Goal: Communication & Community: Answer question/provide support

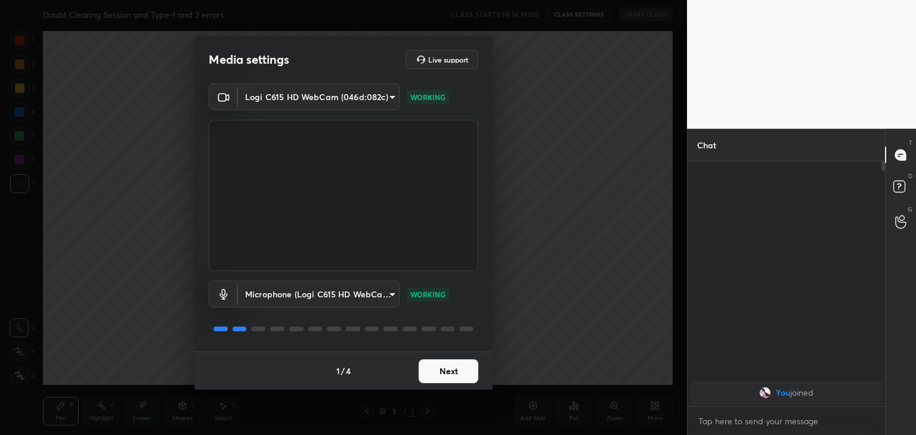
click at [456, 380] on button "Next" at bounding box center [449, 372] width 60 height 24
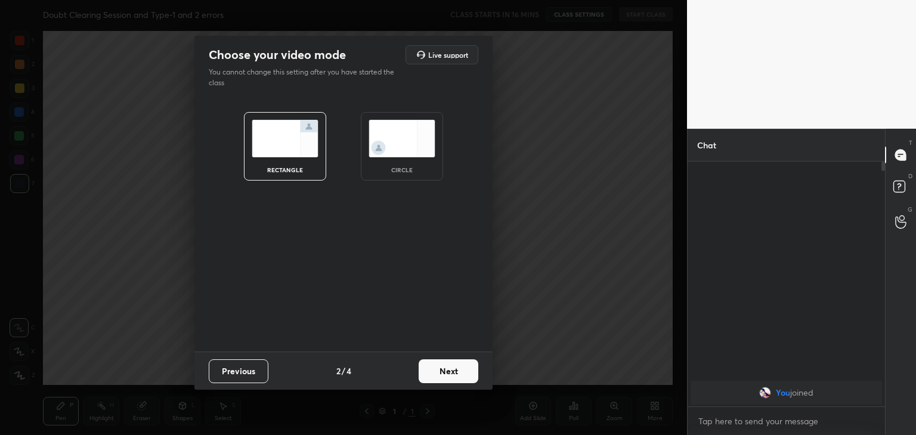
click at [456, 380] on button "Next" at bounding box center [449, 372] width 60 height 24
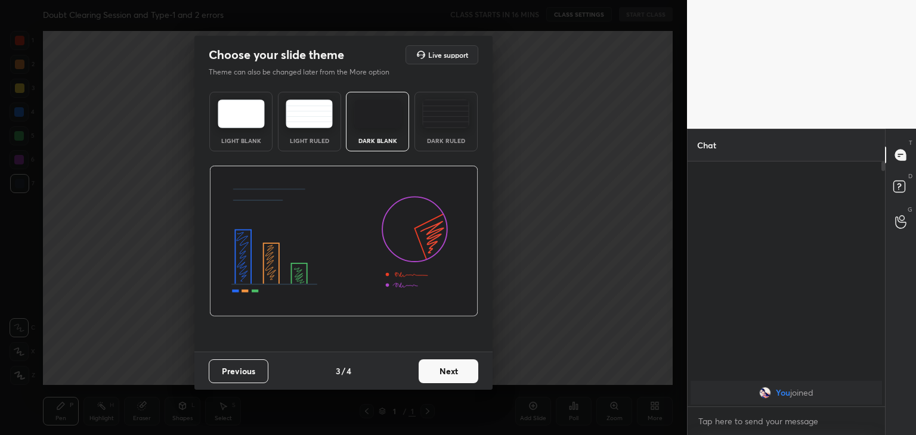
click at [444, 138] on div "Dark Ruled" at bounding box center [446, 141] width 48 height 6
click at [429, 370] on button "Next" at bounding box center [449, 372] width 60 height 24
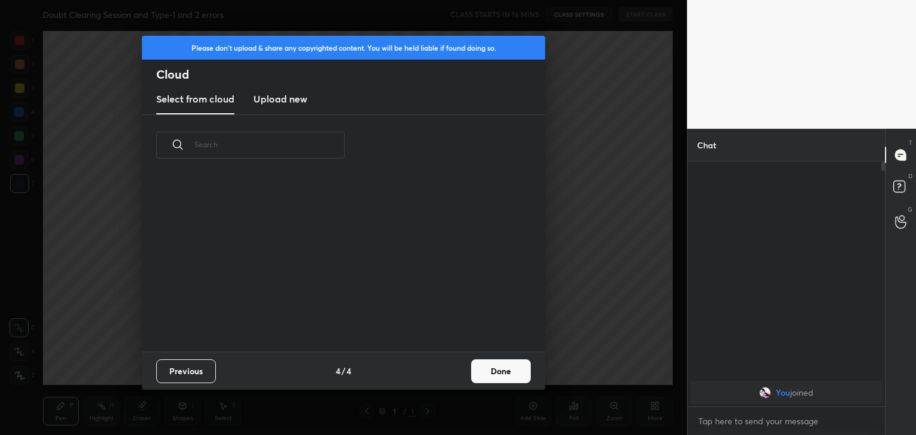
scroll to position [4, 6]
click at [485, 368] on button "Done" at bounding box center [501, 372] width 60 height 24
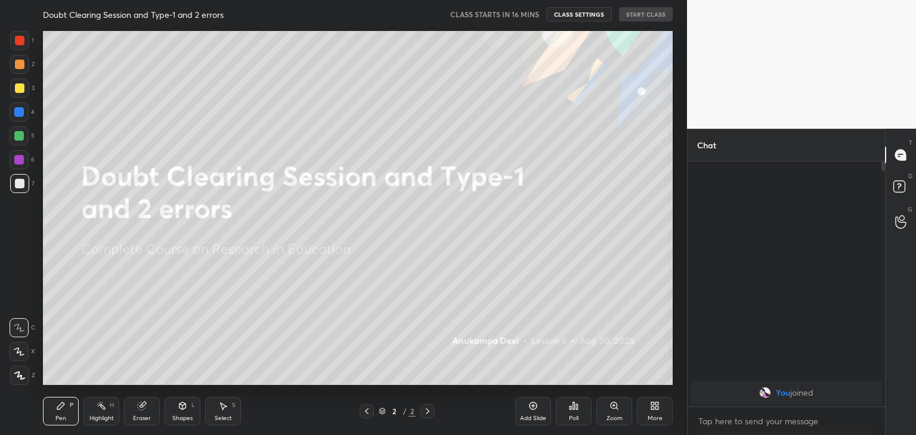
click at [20, 376] on icon at bounding box center [20, 375] width 10 height 7
click at [17, 158] on div at bounding box center [19, 160] width 10 height 10
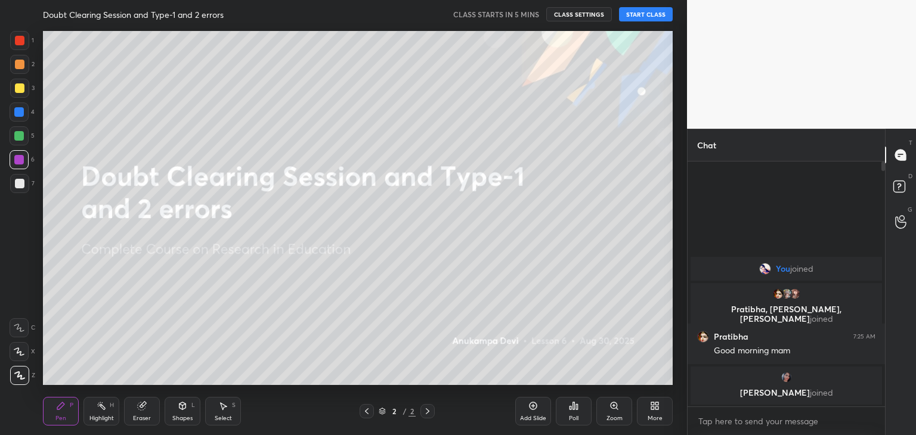
click at [654, 406] on icon at bounding box center [655, 406] width 10 height 10
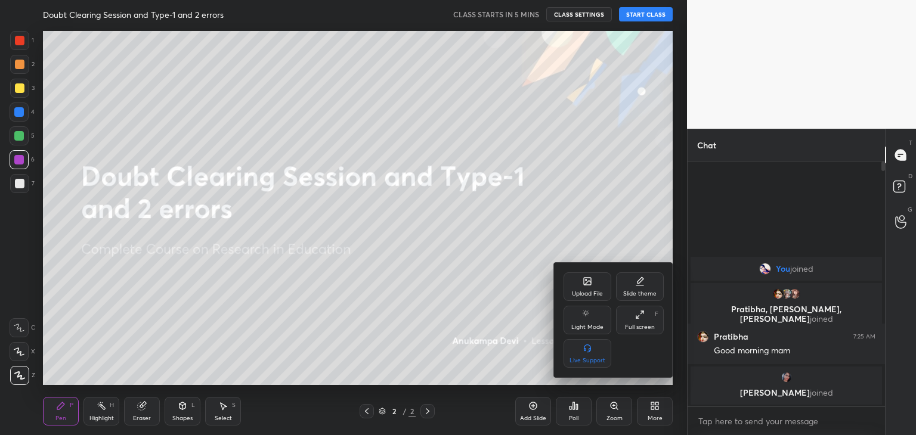
click at [588, 291] on div "Upload File" at bounding box center [587, 294] width 31 height 6
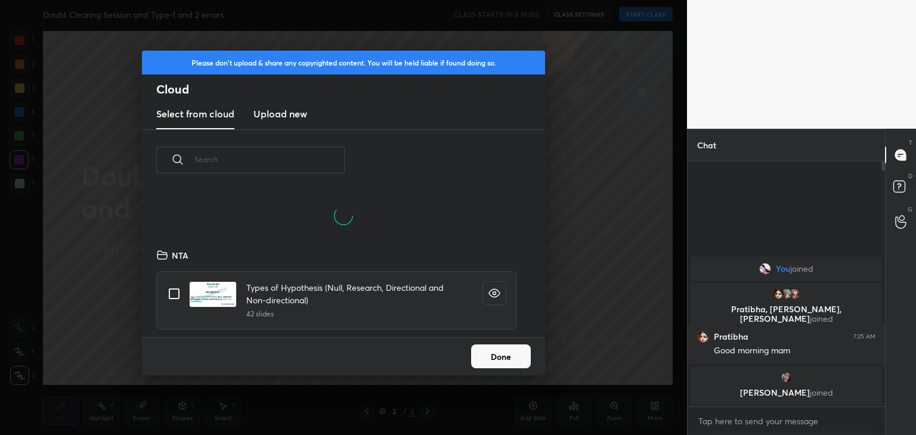
scroll to position [147, 383]
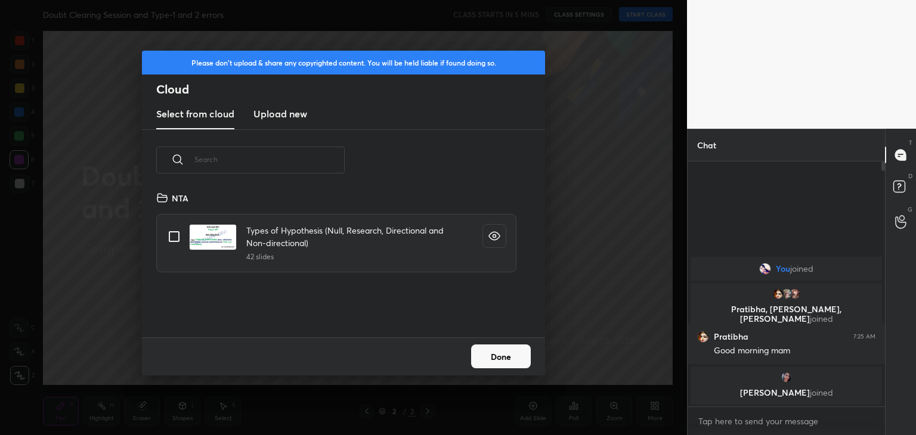
click at [300, 114] on h3 "Upload new" at bounding box center [280, 114] width 54 height 14
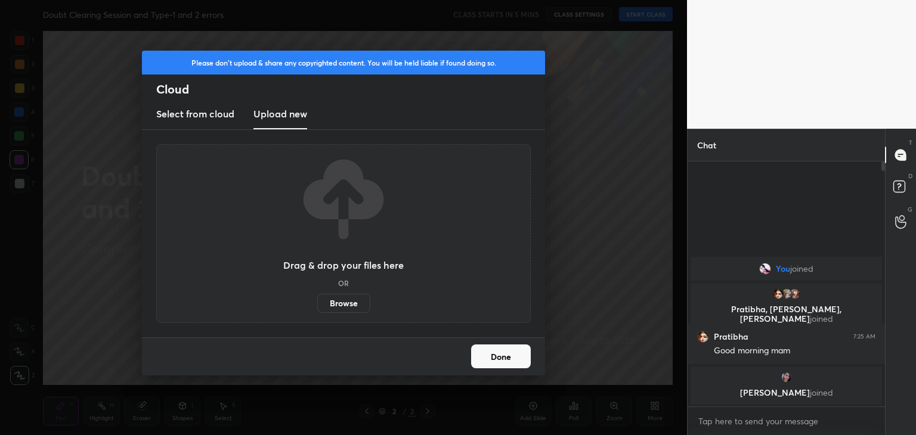
click at [352, 302] on label "Browse" at bounding box center [343, 303] width 53 height 19
click at [317, 302] on input "Browse" at bounding box center [317, 303] width 0 height 19
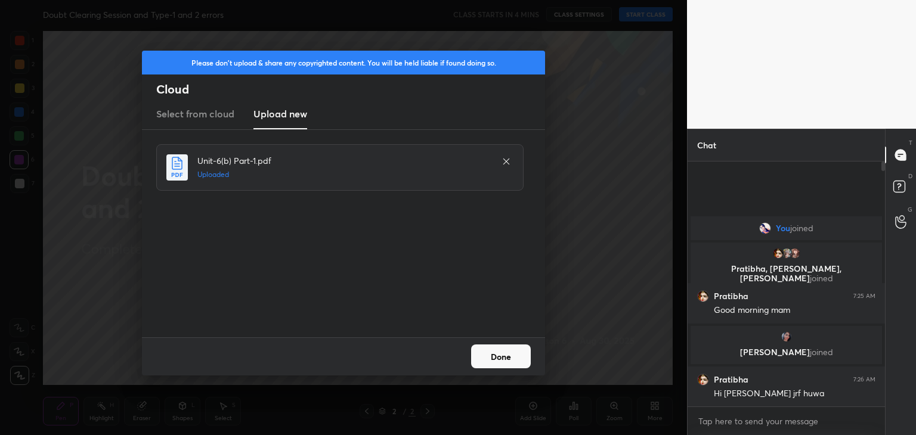
click at [500, 357] on button "Done" at bounding box center [501, 357] width 60 height 24
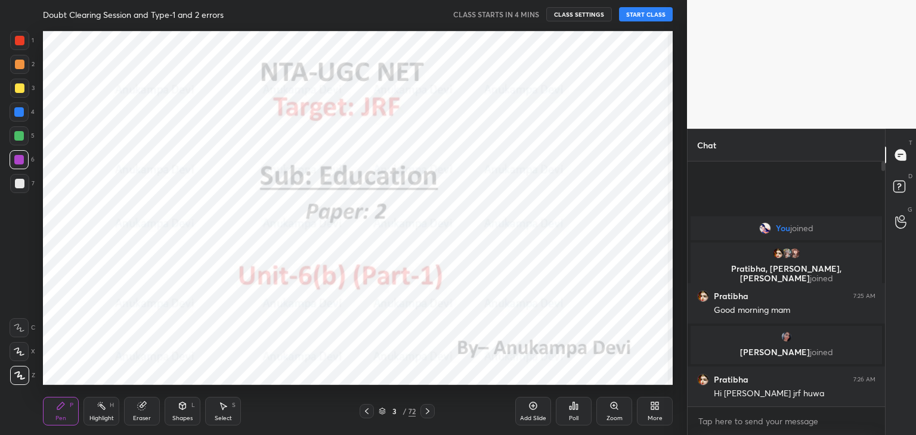
click at [382, 413] on icon at bounding box center [382, 411] width 7 height 7
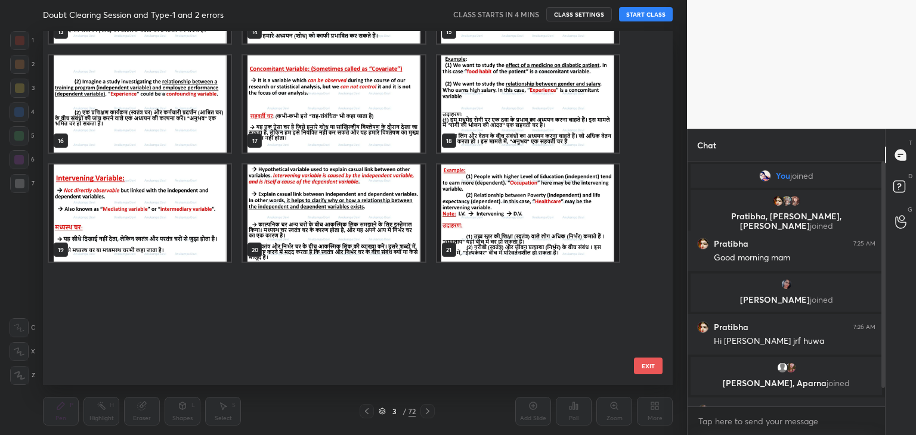
scroll to position [0, 0]
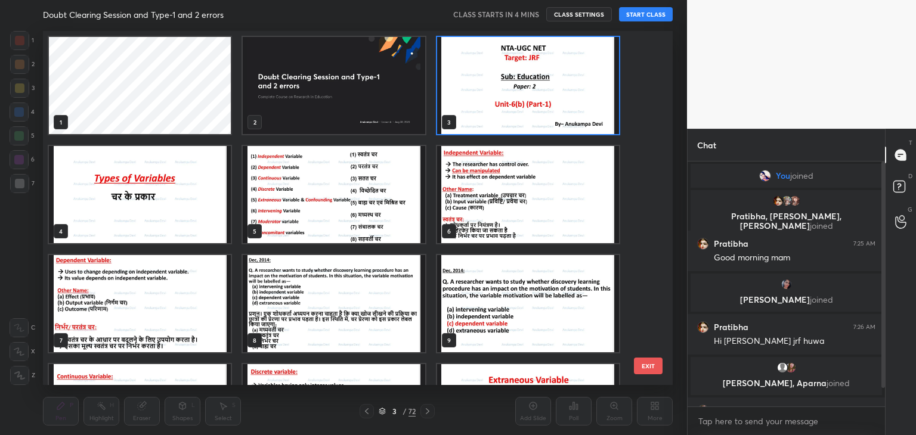
click at [372, 87] on img "grid" at bounding box center [334, 85] width 182 height 97
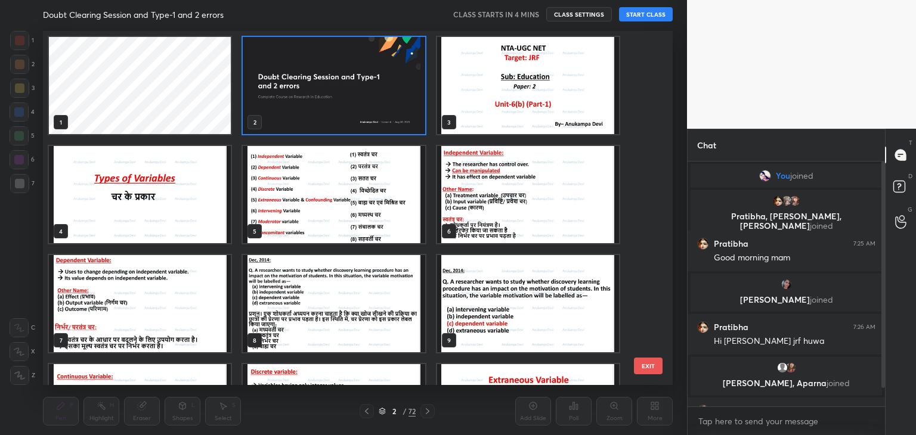
click at [372, 87] on img "grid" at bounding box center [334, 85] width 182 height 97
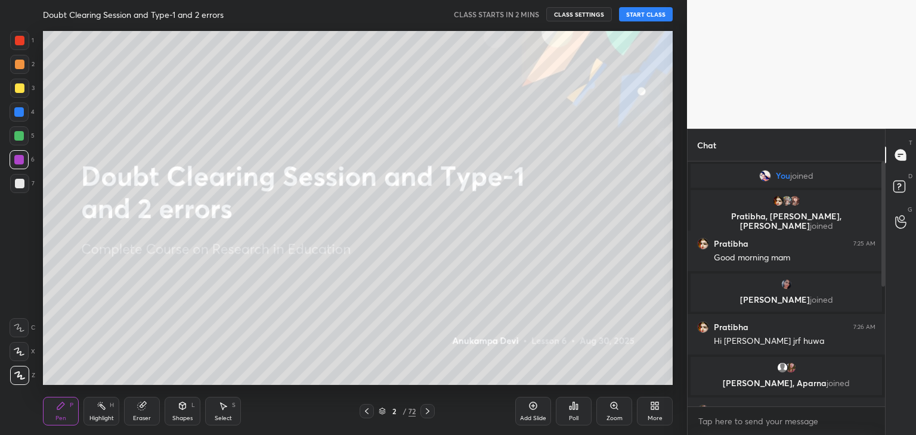
click at [640, 14] on button "START CLASS" at bounding box center [646, 14] width 54 height 14
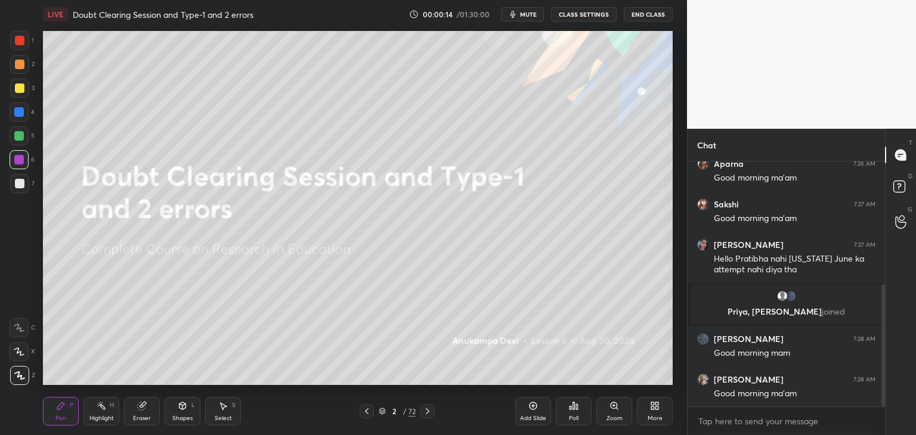
drag, startPoint x: 884, startPoint y: 267, endPoint x: 890, endPoint y: 325, distance: 58.1
click at [886, 271] on div "Chat [PERSON_NAME], [PERSON_NAME] joined Aparna 7:26 AM Good morning ma'am [PER…" at bounding box center [801, 282] width 229 height 306
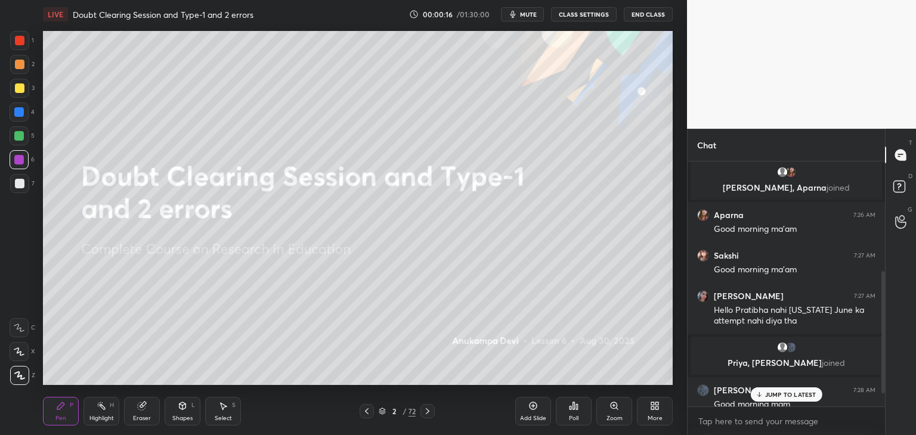
drag, startPoint x: 883, startPoint y: 301, endPoint x: 880, endPoint y: 271, distance: 29.4
click at [880, 271] on div at bounding box center [881, 284] width 7 height 245
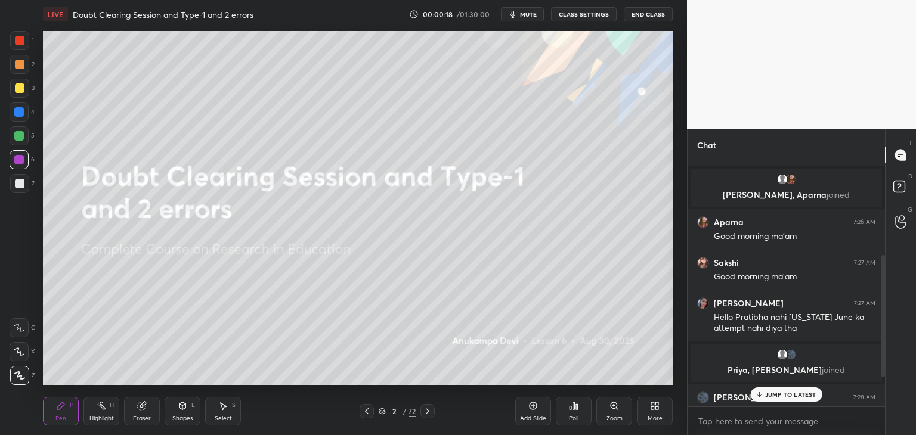
drag, startPoint x: 886, startPoint y: 275, endPoint x: 884, endPoint y: 268, distance: 7.4
click at [884, 268] on div "Chat You joined Pratibha, [PERSON_NAME], [PERSON_NAME] joined Pratibha 7:25 AM …" at bounding box center [801, 282] width 229 height 306
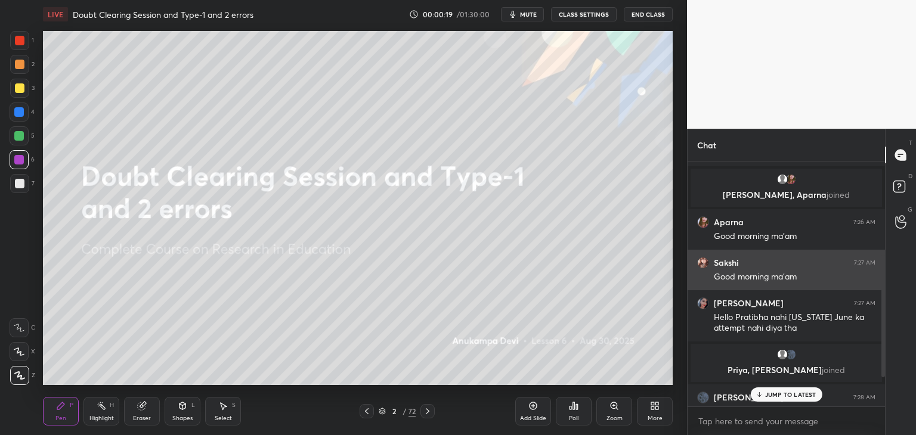
drag, startPoint x: 885, startPoint y: 268, endPoint x: 868, endPoint y: 288, distance: 26.3
click at [884, 251] on div "Chat You joined Pratibha, [PERSON_NAME], [PERSON_NAME] joined Pratibha 7:25 AM …" at bounding box center [801, 282] width 229 height 306
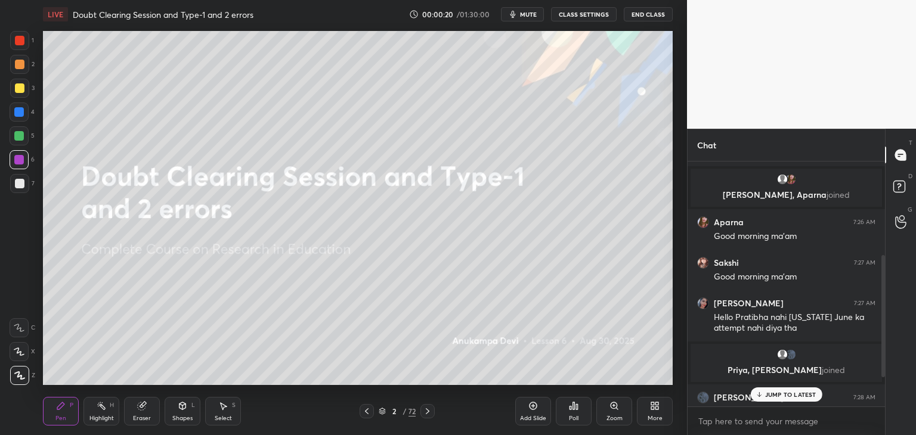
click at [802, 396] on p "JUMP TO LATEST" at bounding box center [790, 394] width 51 height 7
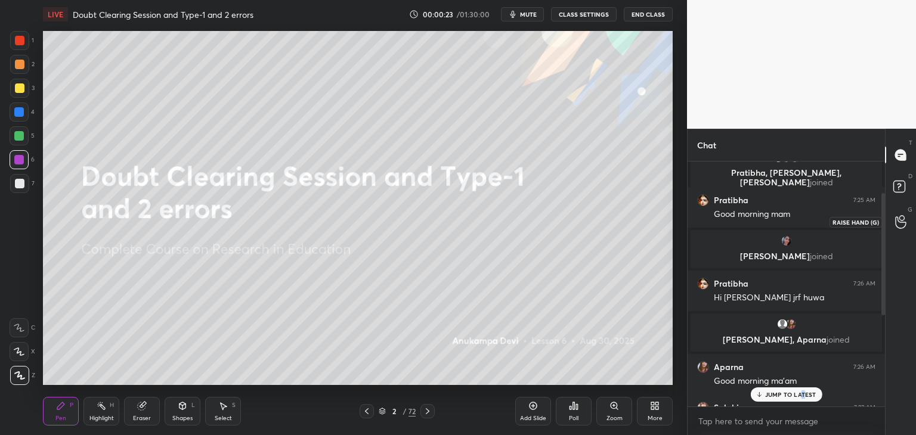
drag, startPoint x: 883, startPoint y: 311, endPoint x: 889, endPoint y: 204, distance: 106.9
click at [889, 204] on div "Chat You joined Pratibha, [PERSON_NAME], [PERSON_NAME] joined Pratibha 7:25 AM …" at bounding box center [801, 282] width 229 height 306
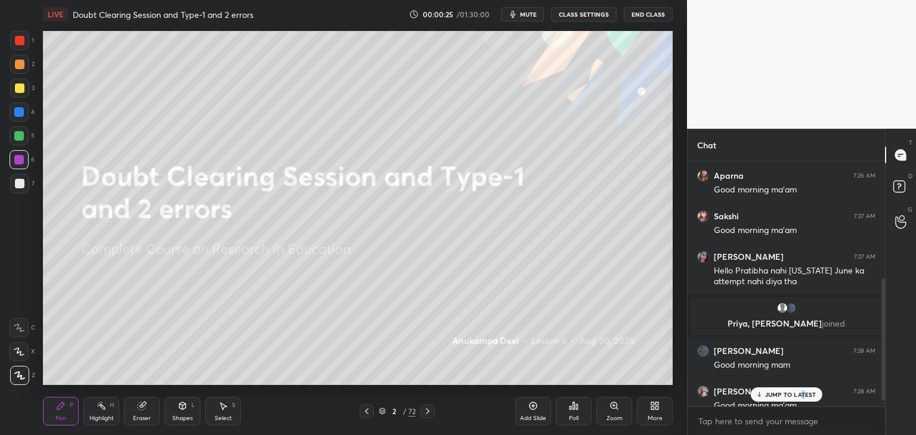
scroll to position [247, 0]
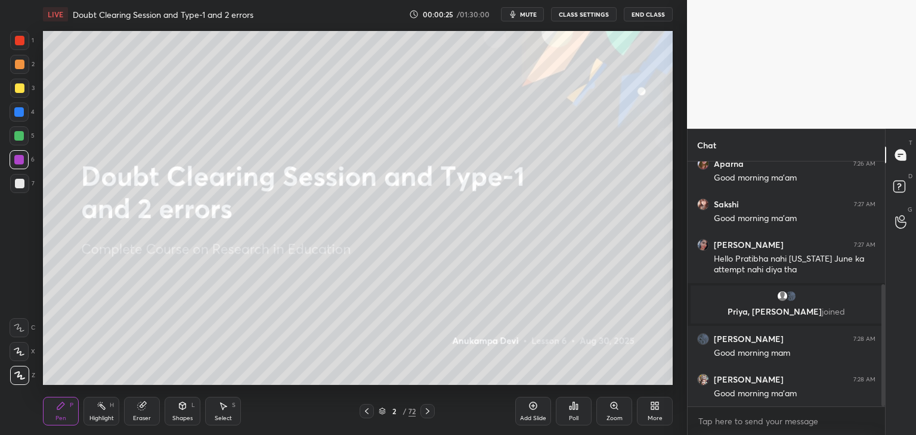
drag, startPoint x: 884, startPoint y: 236, endPoint x: 881, endPoint y: 401, distance: 165.2
click at [887, 400] on div "Chat [PERSON_NAME], [PERSON_NAME] joined Aparna 7:26 AM Good morning ma'am [PER…" at bounding box center [801, 282] width 229 height 306
click at [427, 409] on icon at bounding box center [428, 412] width 10 height 10
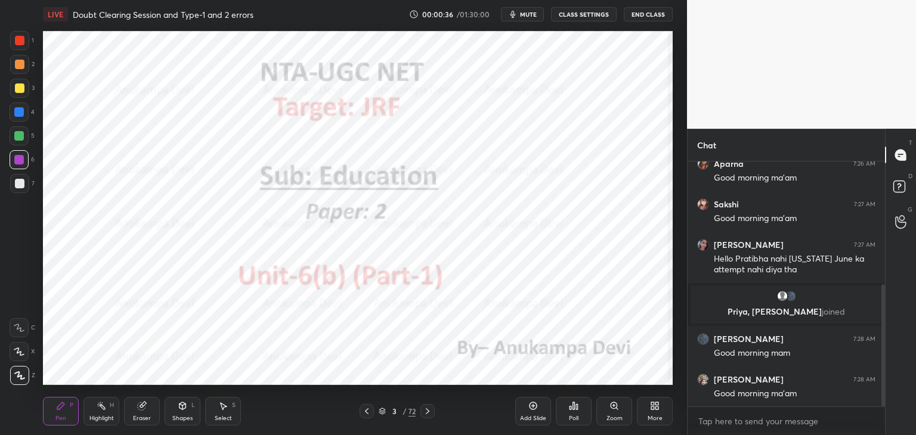
drag, startPoint x: 382, startPoint y: 414, endPoint x: 372, endPoint y: 393, distance: 22.9
click at [382, 413] on icon at bounding box center [382, 411] width 7 height 7
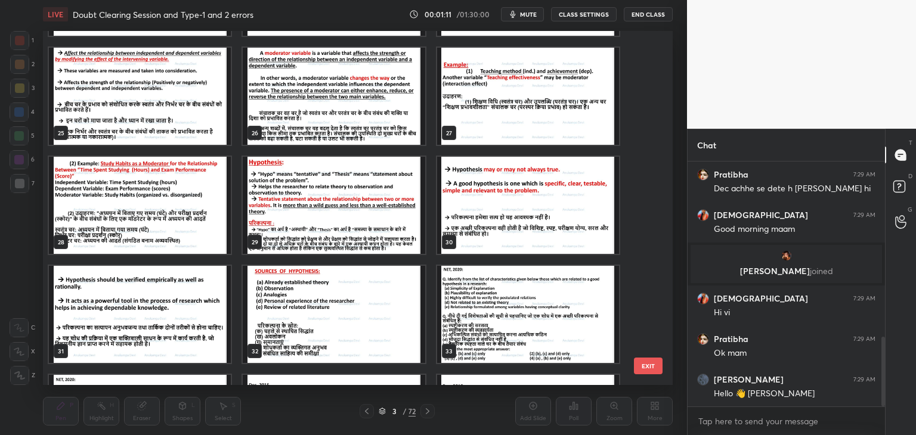
scroll to position [661, 0]
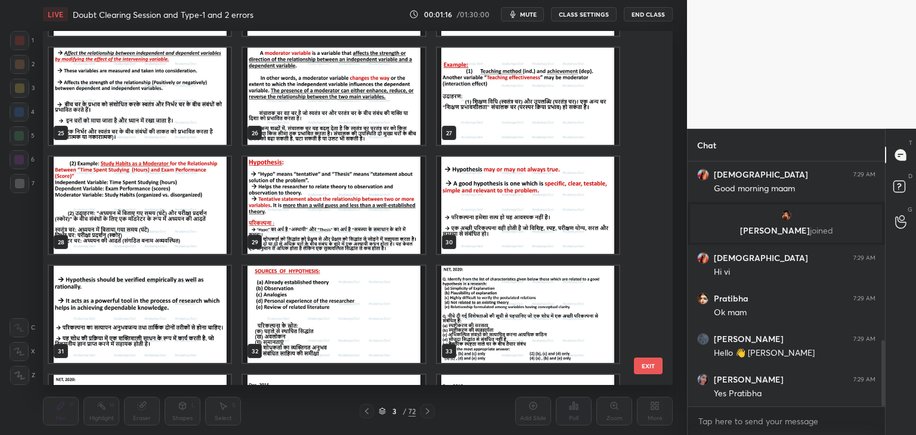
click at [530, 17] on span "mute" at bounding box center [528, 14] width 17 height 8
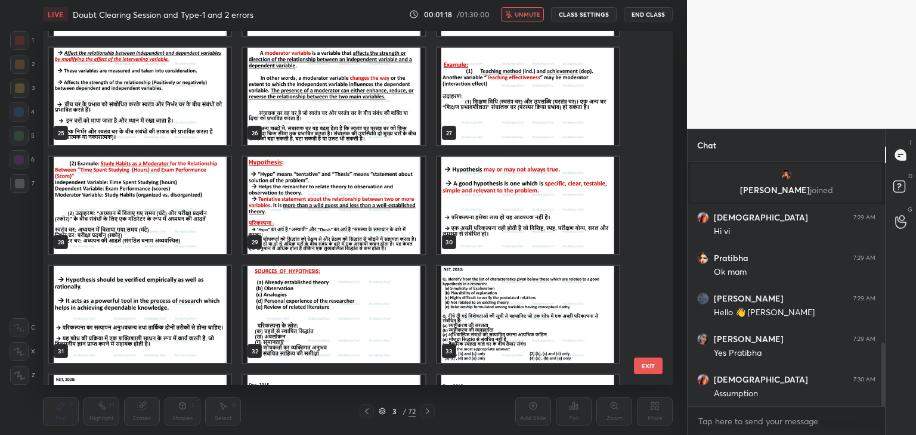
scroll to position [742, 0]
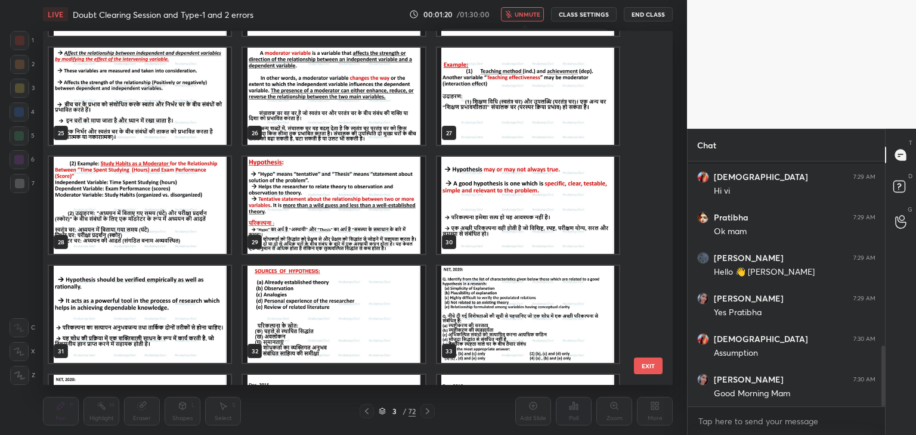
click at [531, 17] on span "unmute" at bounding box center [528, 14] width 26 height 8
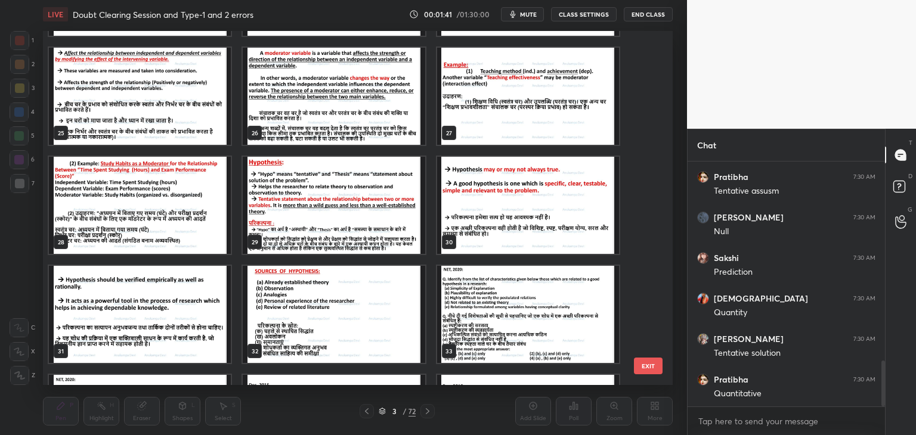
click at [528, 15] on span "mute" at bounding box center [528, 14] width 17 height 8
drag, startPoint x: 527, startPoint y: 13, endPoint x: 450, endPoint y: 66, distance: 93.0
click at [527, 15] on span "unmute" at bounding box center [528, 14] width 26 height 8
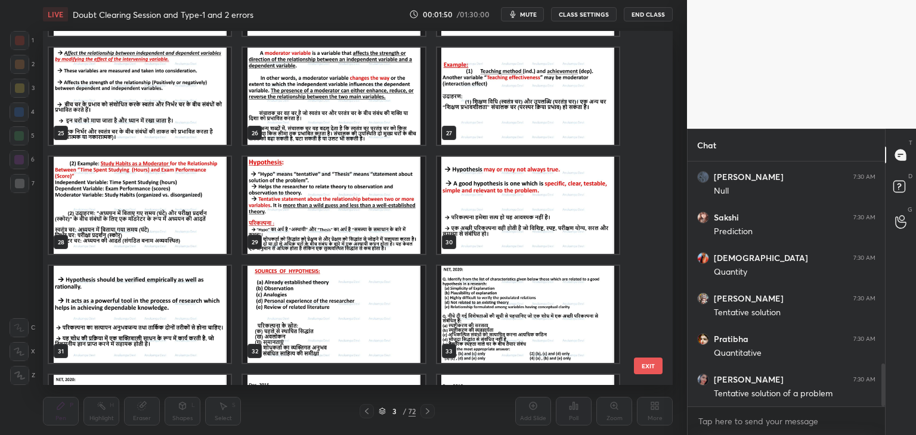
scroll to position [1147, 0]
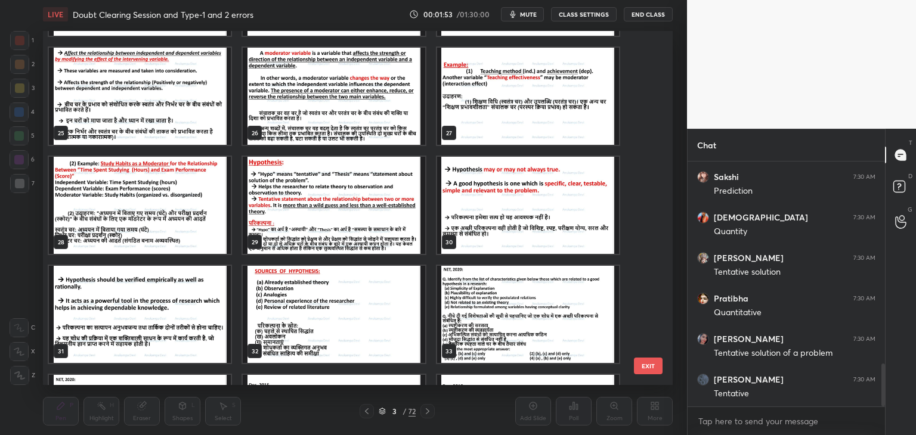
click at [315, 210] on img "grid" at bounding box center [334, 205] width 182 height 97
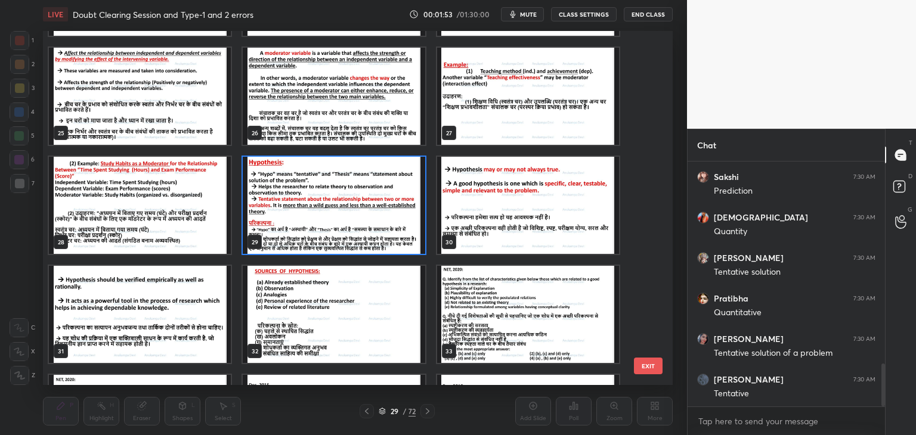
click at [314, 210] on img "grid" at bounding box center [334, 205] width 182 height 97
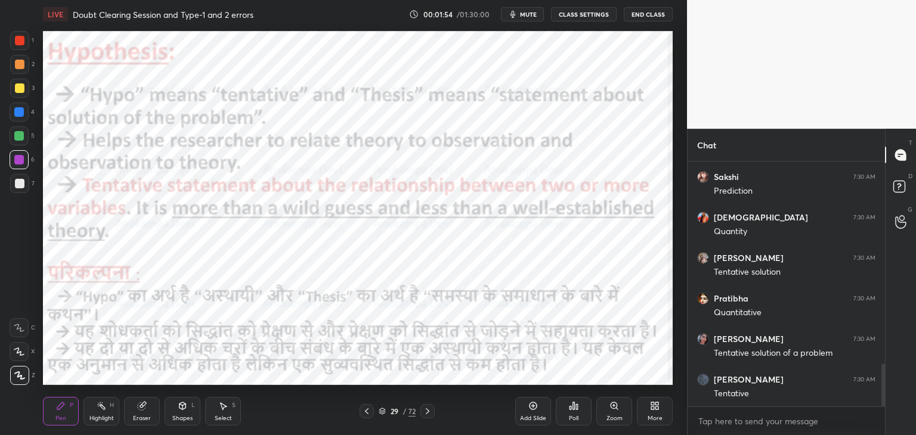
click at [314, 210] on img "grid" at bounding box center [334, 205] width 182 height 97
drag, startPoint x: 534, startPoint y: 408, endPoint x: 520, endPoint y: 402, distance: 15.0
click at [532, 407] on icon at bounding box center [533, 406] width 10 height 10
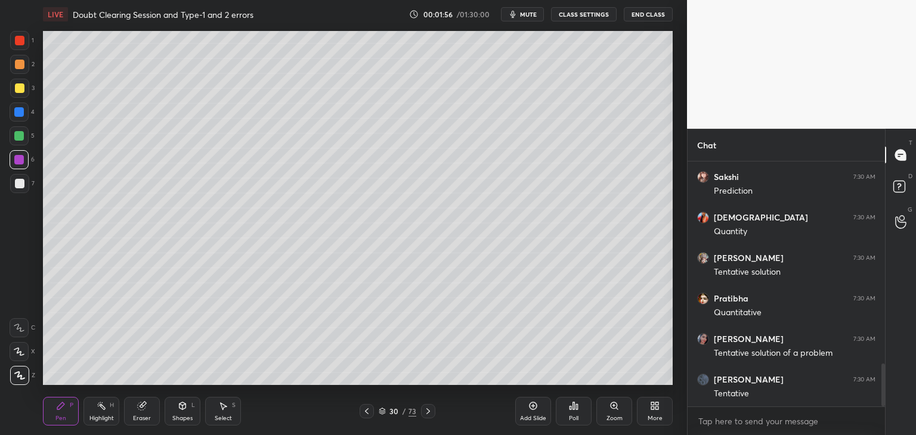
drag, startPoint x: 17, startPoint y: 89, endPoint x: 5, endPoint y: 89, distance: 11.3
click at [17, 89] on div at bounding box center [20, 88] width 10 height 10
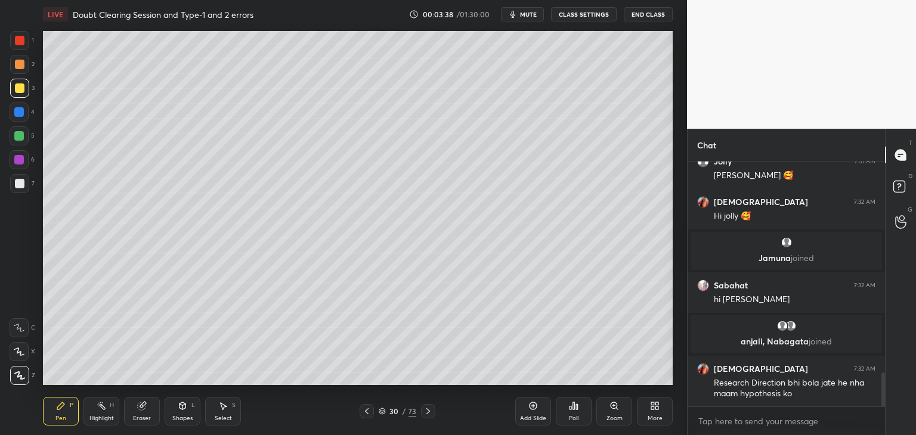
scroll to position [1563, 0]
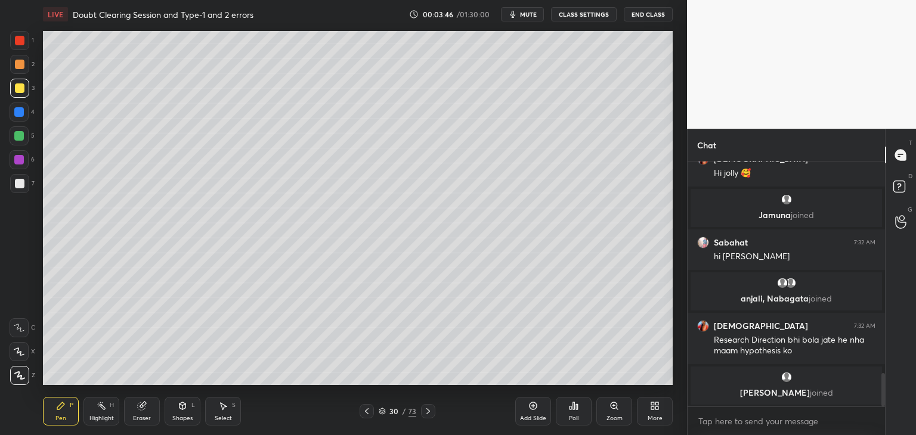
drag, startPoint x: 382, startPoint y: 413, endPoint x: 388, endPoint y: 392, distance: 21.1
click at [382, 411] on icon at bounding box center [382, 411] width 7 height 7
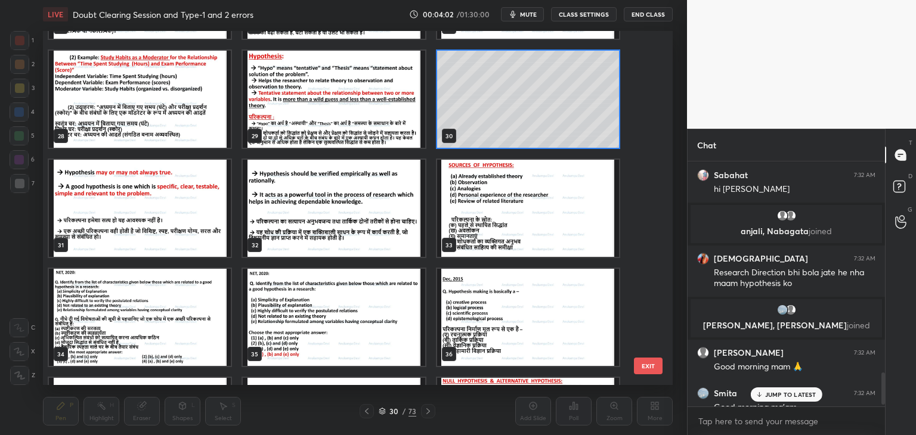
scroll to position [1612, 0]
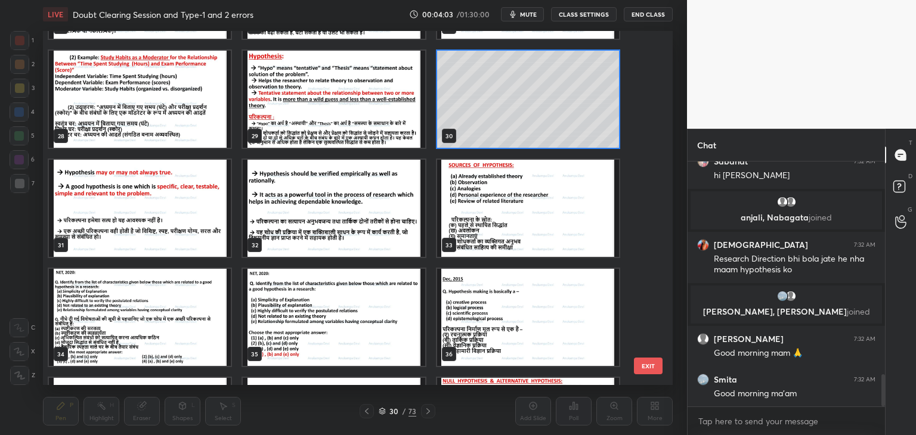
drag, startPoint x: 883, startPoint y: 389, endPoint x: 885, endPoint y: 396, distance: 7.4
click at [885, 395] on div "Chat [PERSON_NAME] joined Sabahat 7:32 AM hi [PERSON_NAME], [PERSON_NAME] joine…" at bounding box center [801, 282] width 229 height 306
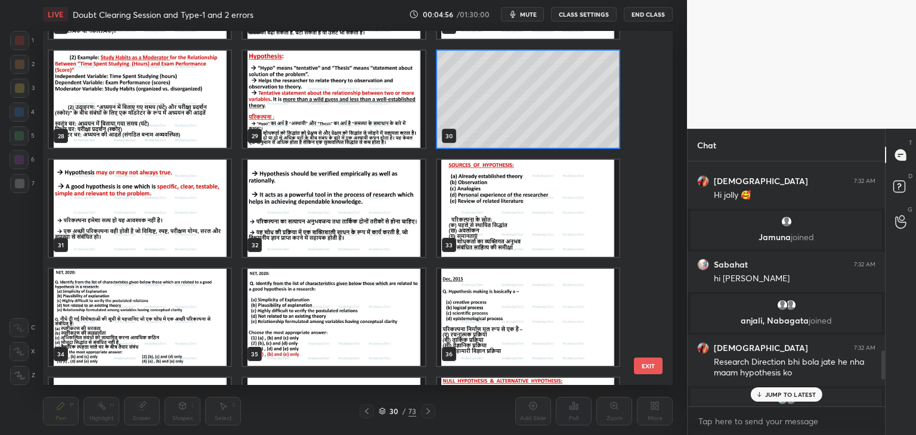
scroll to position [1488, 0]
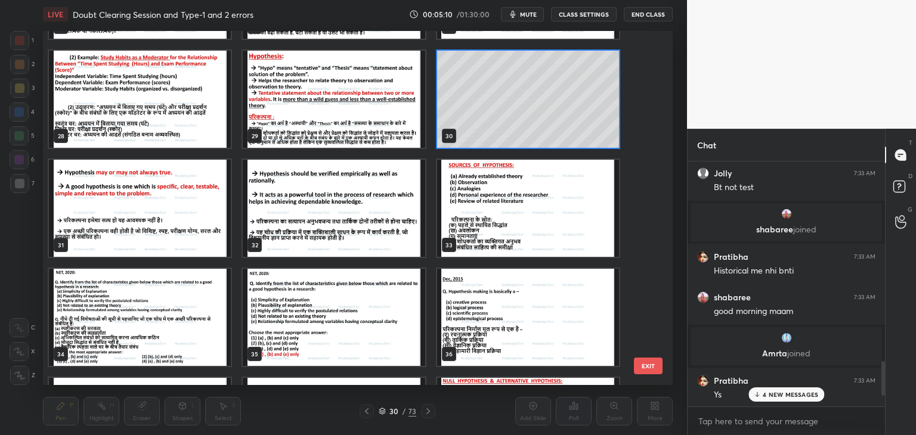
drag, startPoint x: 882, startPoint y: 389, endPoint x: 897, endPoint y: 459, distance: 70.9
click at [897, 0] on html "1 2 3 4 5 6 7 C X Z C X Z E E Erase all H H LIVE Doubt Clearing Session and Typ…" at bounding box center [458, 0] width 916 height 0
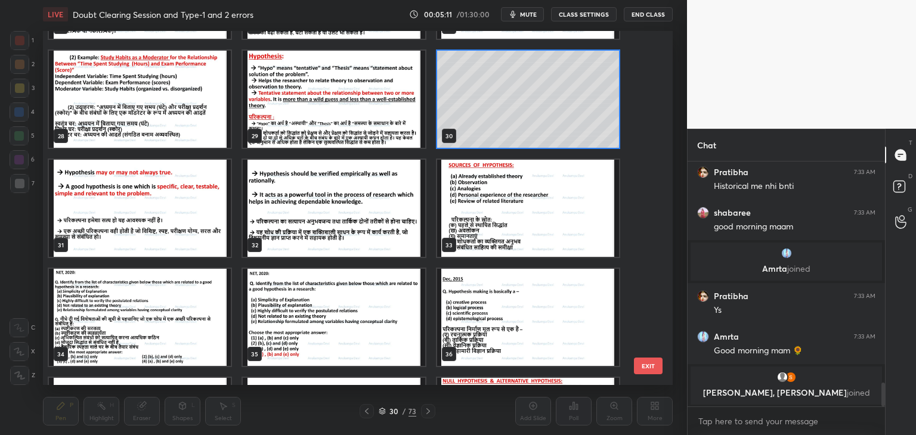
drag, startPoint x: 882, startPoint y: 392, endPoint x: 875, endPoint y: 414, distance: 23.0
click at [883, 408] on div "[PERSON_NAME] joined Pratibha 7:33 AM Historical me nhi bnti shabaree 7:33 AM g…" at bounding box center [786, 299] width 197 height 274
click at [332, 113] on img "grid" at bounding box center [334, 99] width 182 height 97
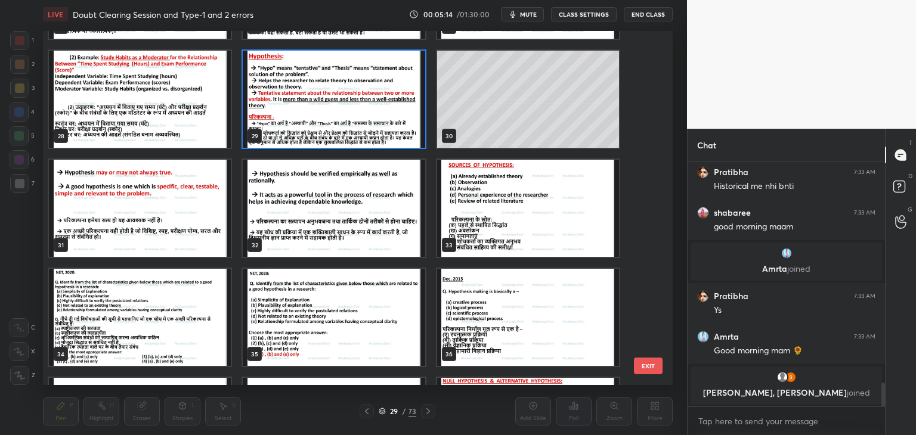
click at [332, 114] on img "grid" at bounding box center [334, 99] width 182 height 97
click at [332, 115] on img "grid" at bounding box center [334, 99] width 182 height 97
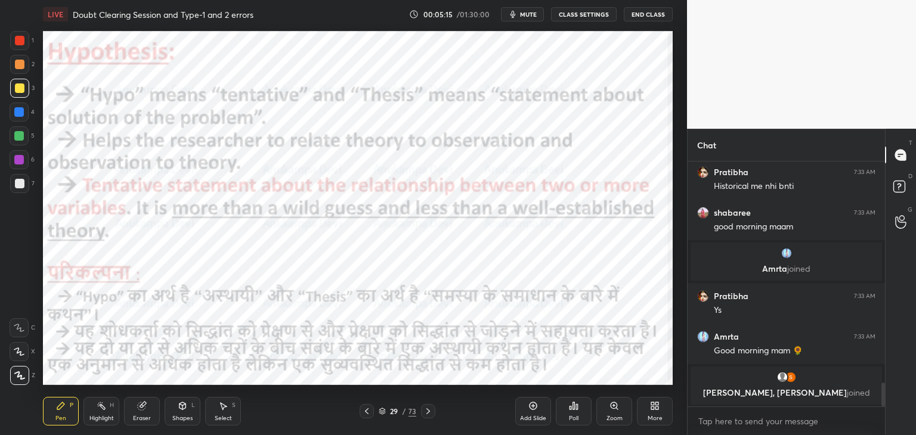
scroll to position [2305, 0]
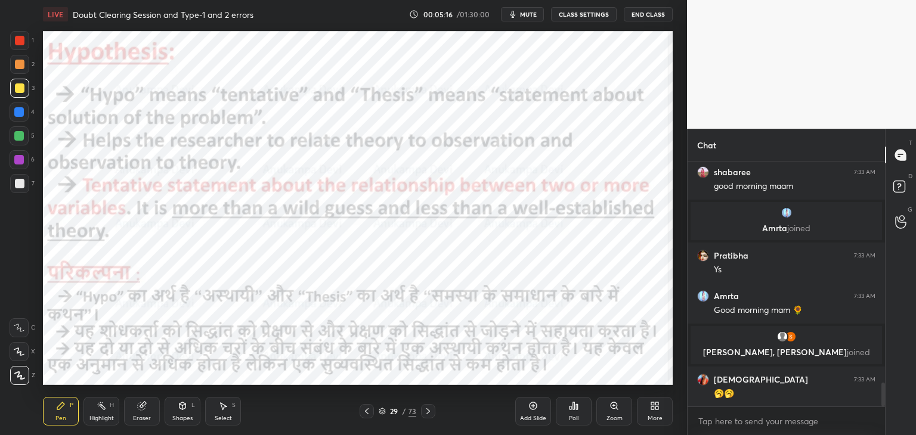
click at [528, 15] on span "mute" at bounding box center [528, 14] width 17 height 8
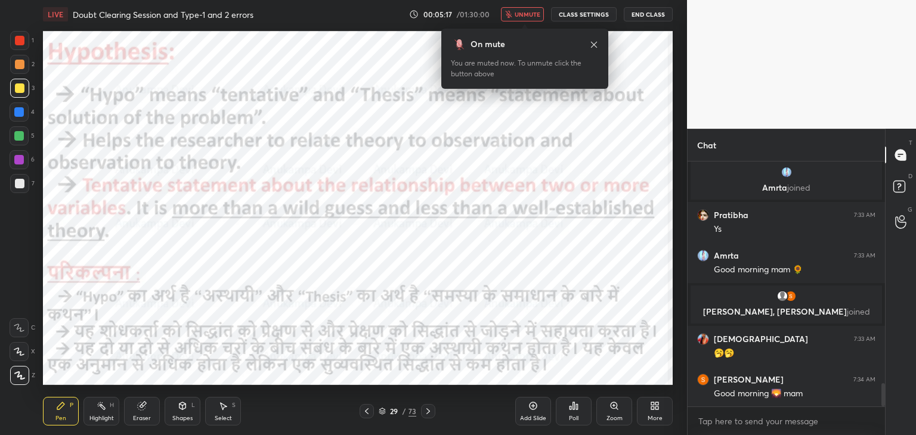
drag, startPoint x: 531, startPoint y: 17, endPoint x: 509, endPoint y: 21, distance: 22.6
click at [531, 17] on span "unmute" at bounding box center [528, 14] width 26 height 8
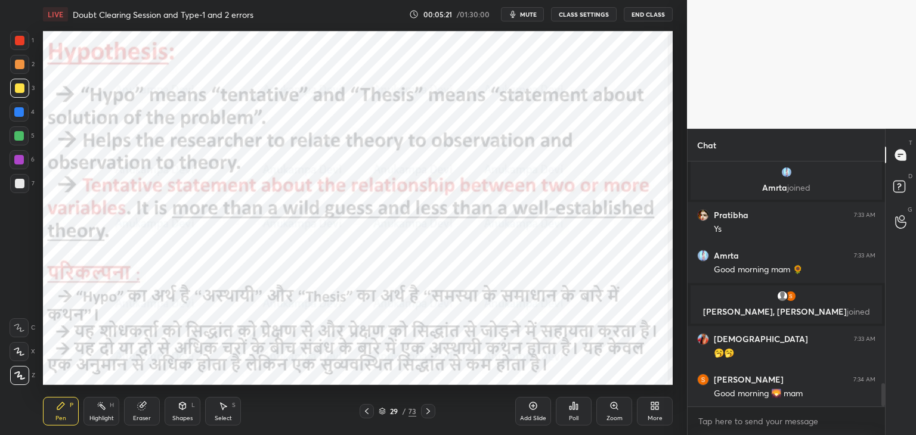
drag, startPoint x: 17, startPoint y: 116, endPoint x: 34, endPoint y: 110, distance: 18.1
click at [19, 114] on div at bounding box center [19, 112] width 10 height 10
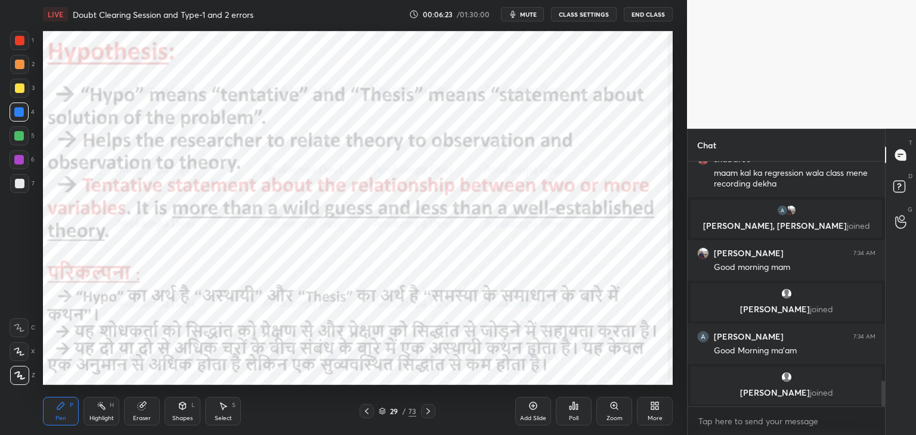
scroll to position [2132, 0]
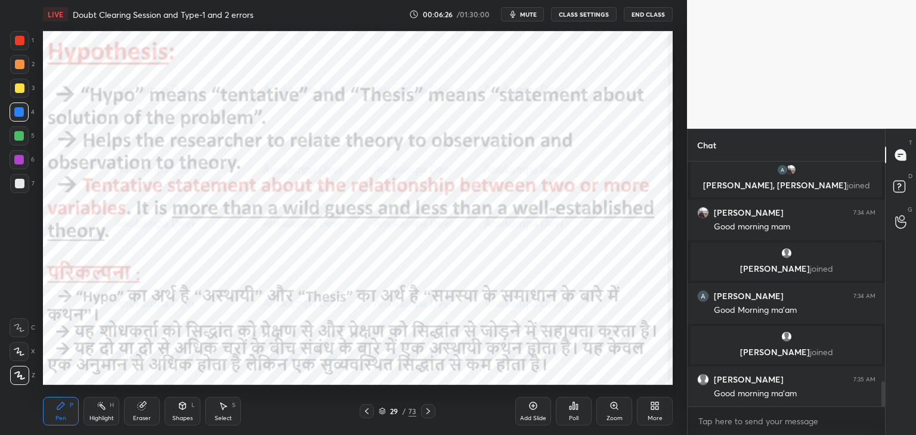
click at [531, 17] on span "mute" at bounding box center [528, 14] width 17 height 8
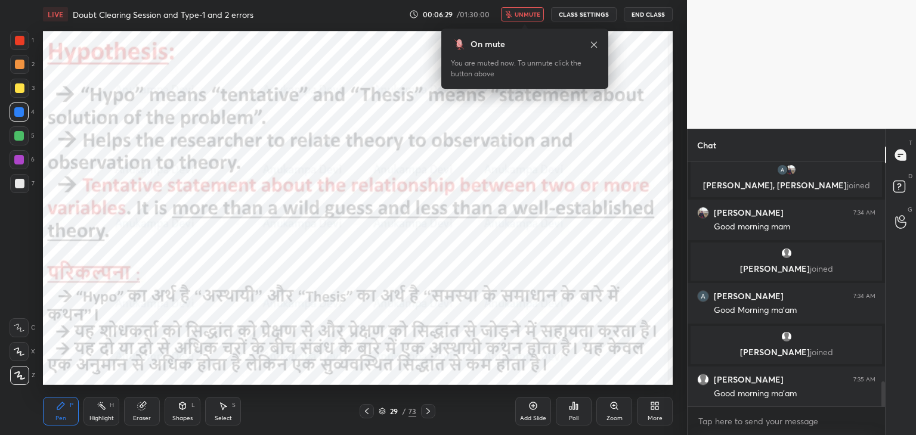
click at [530, 15] on span "unmute" at bounding box center [528, 14] width 26 height 8
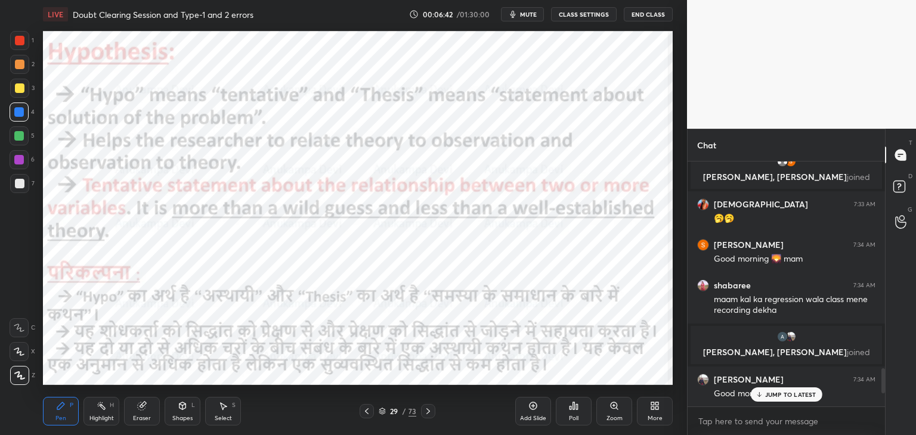
drag, startPoint x: 884, startPoint y: 393, endPoint x: 863, endPoint y: 364, distance: 35.6
click at [885, 377] on div "Chat [PERSON_NAME] 7:32 AM Good morning mam 🙏 [PERSON_NAME] 7:32 AM Good mornin…" at bounding box center [801, 282] width 229 height 306
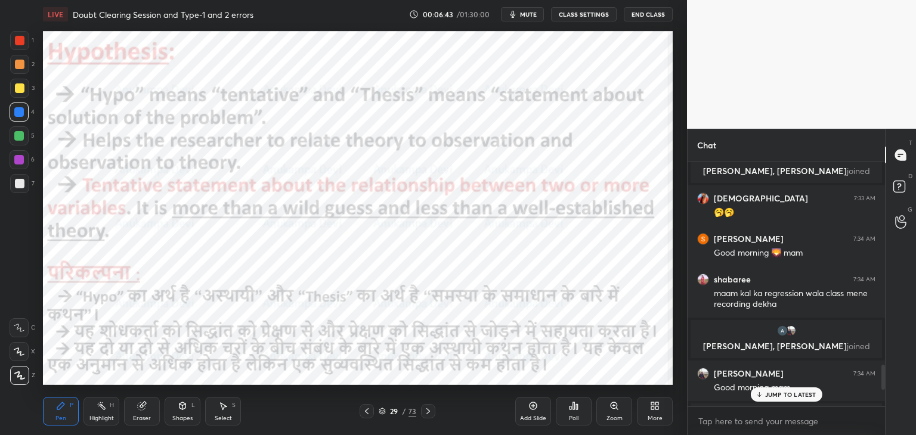
click at [525, 17] on span "mute" at bounding box center [528, 14] width 17 height 8
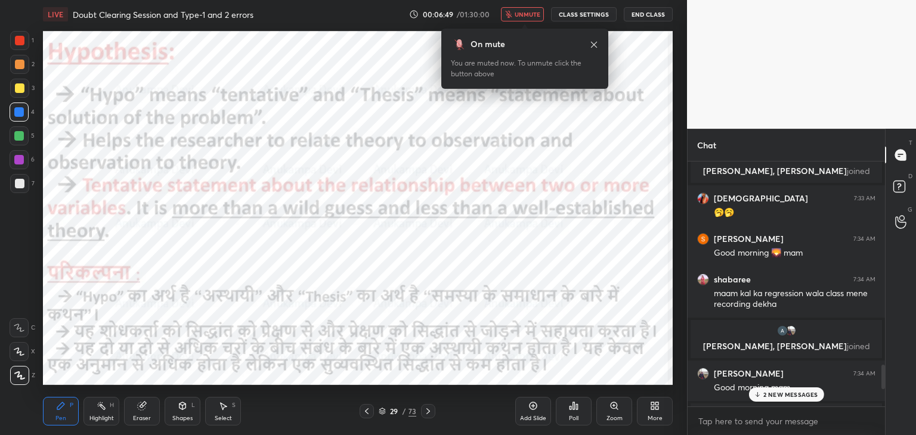
click at [527, 14] on span "unmute" at bounding box center [528, 14] width 26 height 8
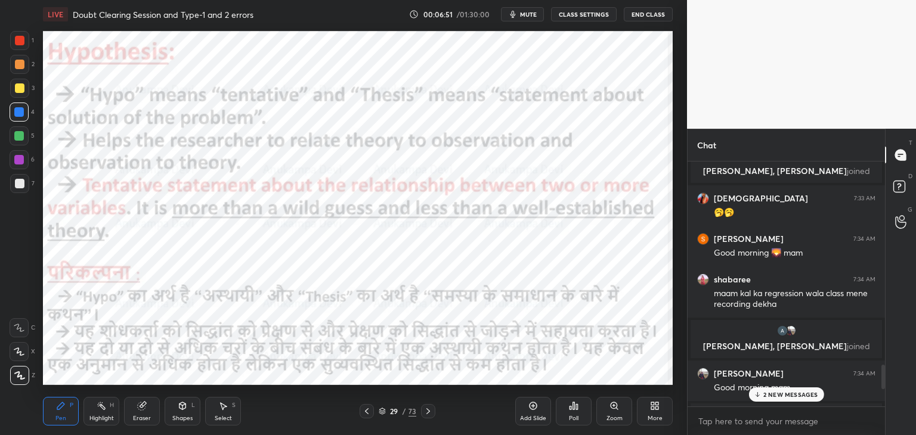
drag, startPoint x: 770, startPoint y: 395, endPoint x: 742, endPoint y: 376, distance: 33.9
click at [769, 395] on p "2 NEW MESSAGES" at bounding box center [790, 394] width 55 height 7
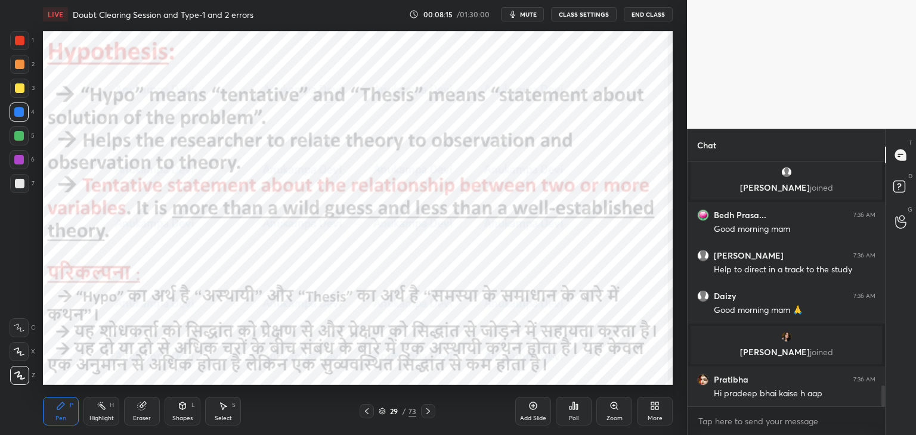
scroll to position [2707, 0]
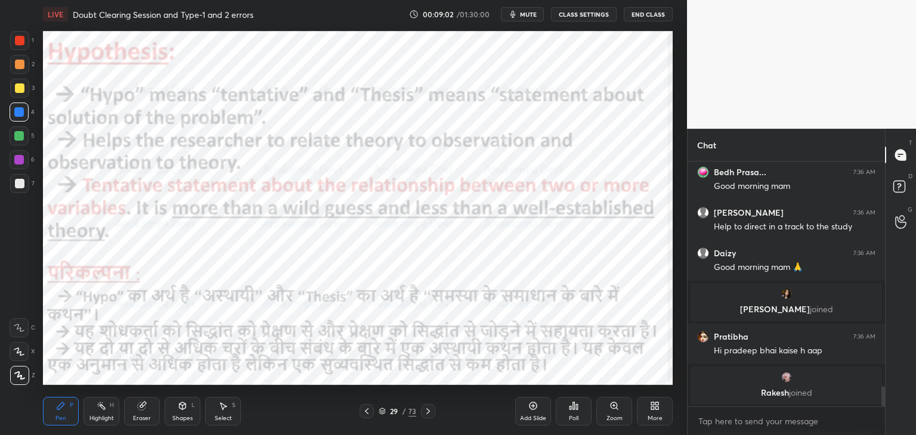
click at [428, 414] on icon at bounding box center [428, 412] width 10 height 10
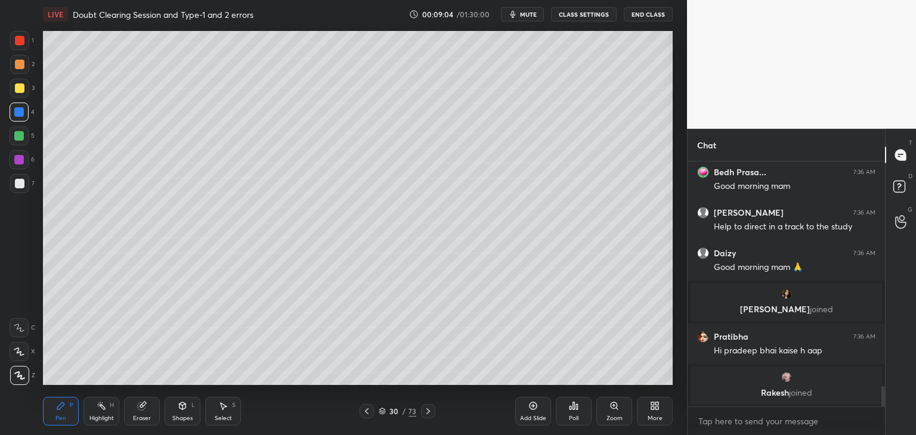
drag, startPoint x: 429, startPoint y: 414, endPoint x: 420, endPoint y: 401, distance: 15.0
click at [429, 414] on icon at bounding box center [428, 412] width 10 height 10
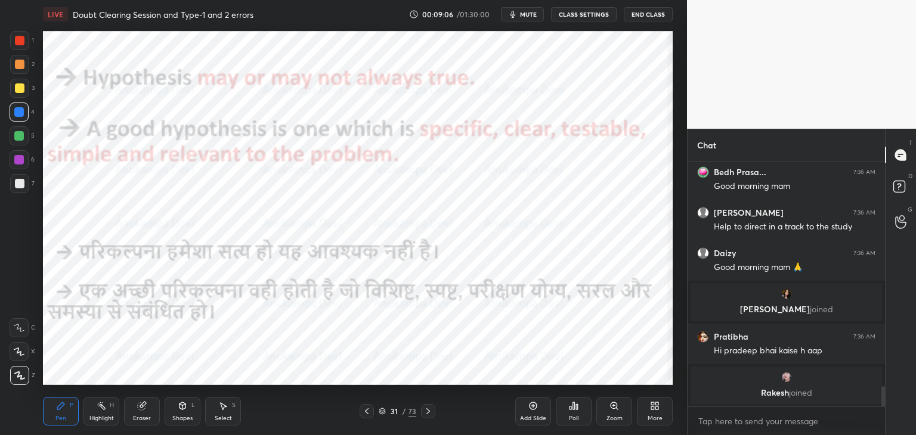
click at [21, 165] on div at bounding box center [19, 159] width 19 height 19
click at [530, 15] on span "mute" at bounding box center [528, 14] width 17 height 8
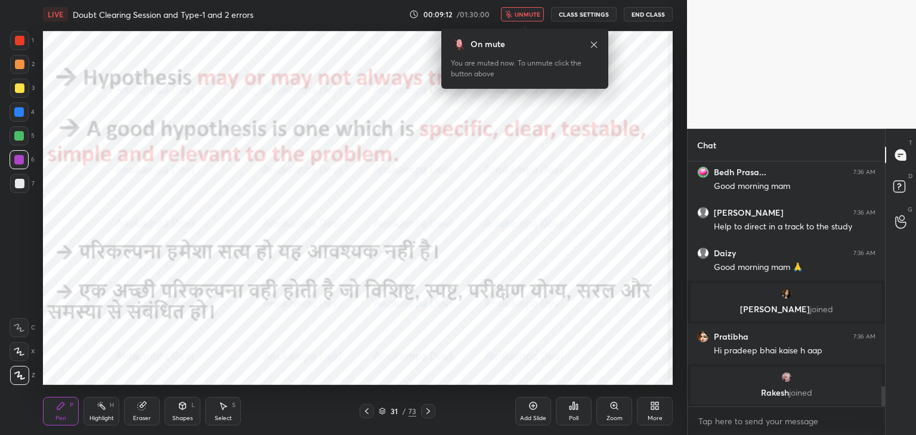
click at [537, 17] on span "unmute" at bounding box center [528, 14] width 26 height 8
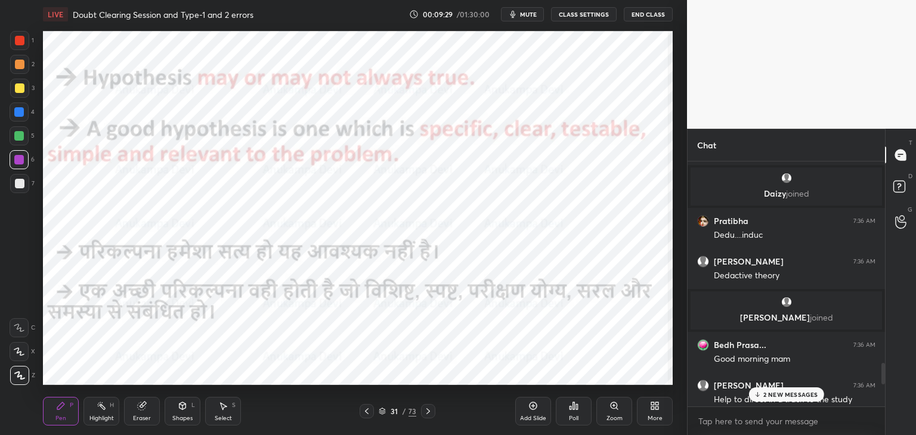
scroll to position [2872, 0]
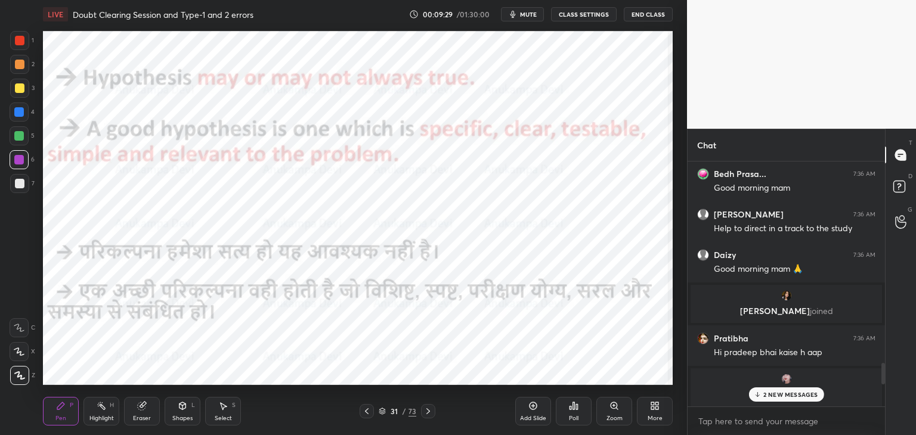
drag, startPoint x: 883, startPoint y: 396, endPoint x: 878, endPoint y: 412, distance: 16.6
click at [883, 410] on div "Jolly 7:35 AM Observe mai help kartahai how we observed Bedh, [PERSON_NAME] joi…" at bounding box center [786, 299] width 197 height 274
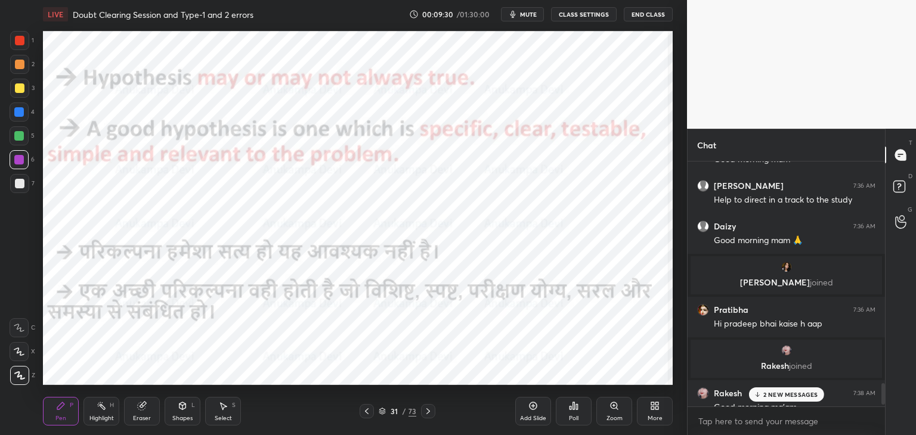
click at [761, 394] on icon at bounding box center [757, 394] width 8 height 7
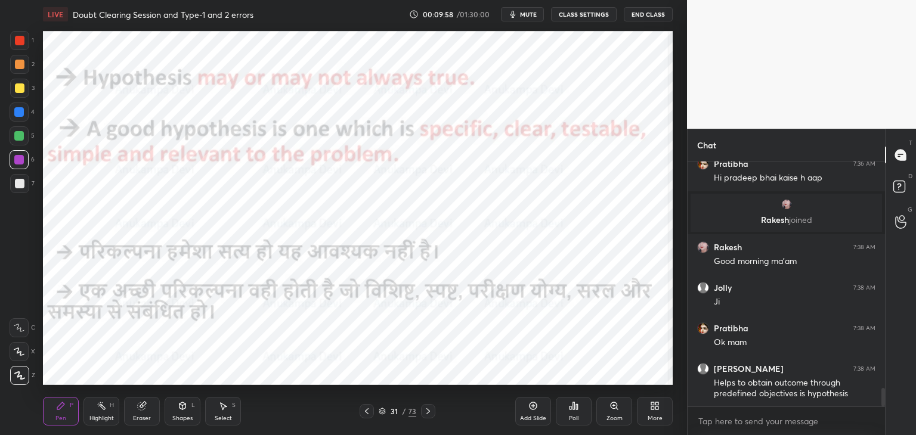
scroll to position [3061, 0]
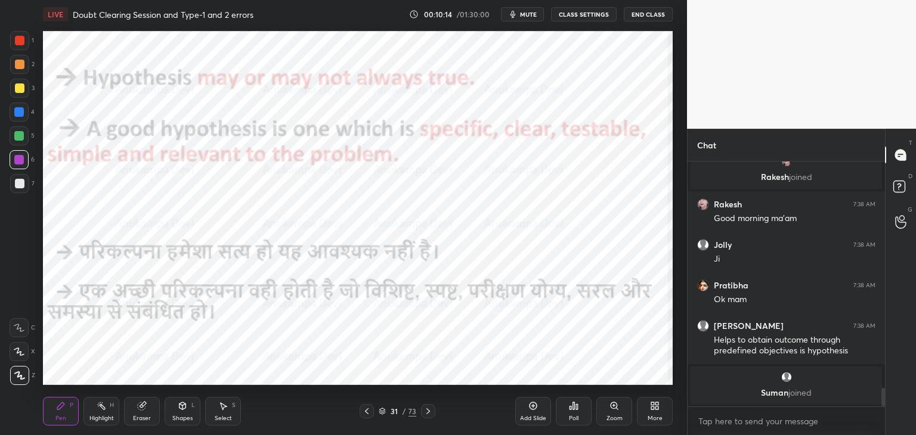
click at [366, 415] on icon at bounding box center [367, 412] width 10 height 10
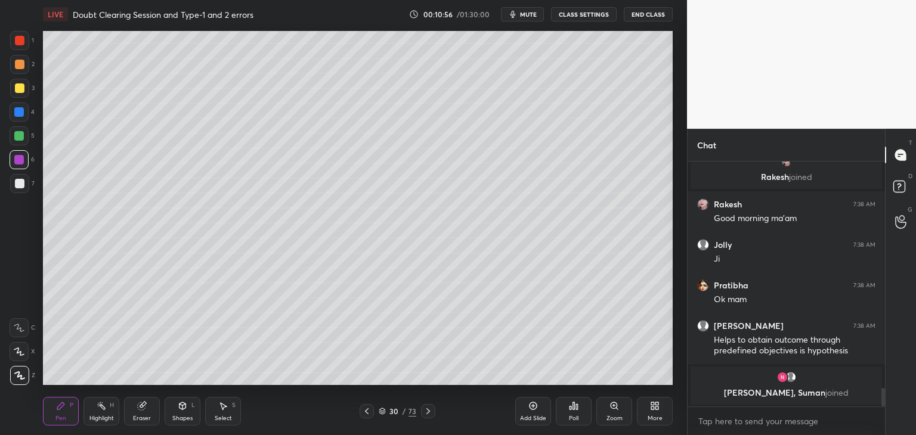
click at [429, 416] on icon at bounding box center [428, 412] width 10 height 10
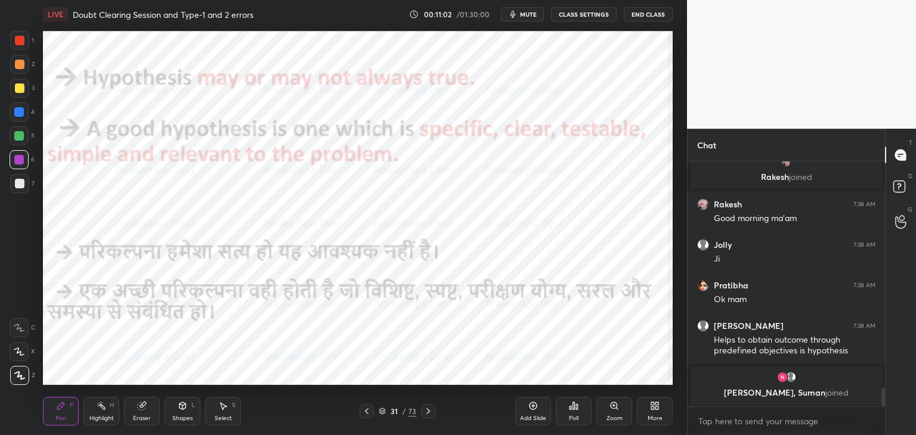
drag, startPoint x: 17, startPoint y: 136, endPoint x: 41, endPoint y: 135, distance: 23.9
click at [18, 136] on div at bounding box center [19, 136] width 10 height 10
click at [530, 13] on span "mute" at bounding box center [528, 14] width 17 height 8
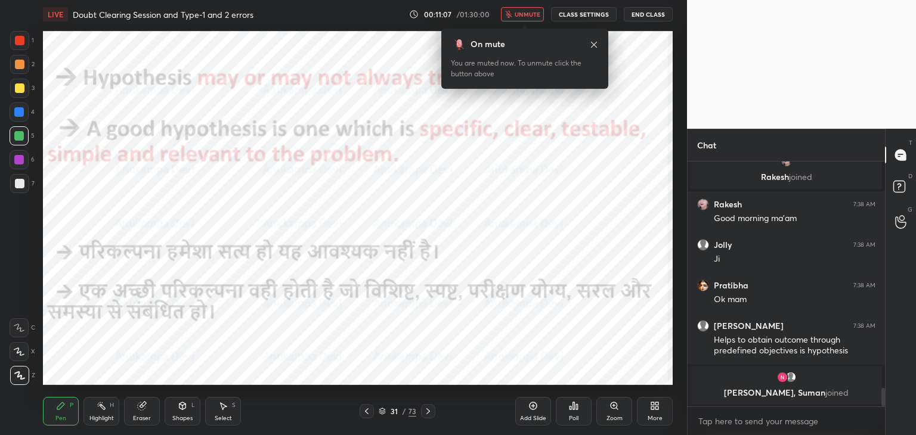
click at [525, 16] on span "unmute" at bounding box center [528, 14] width 26 height 8
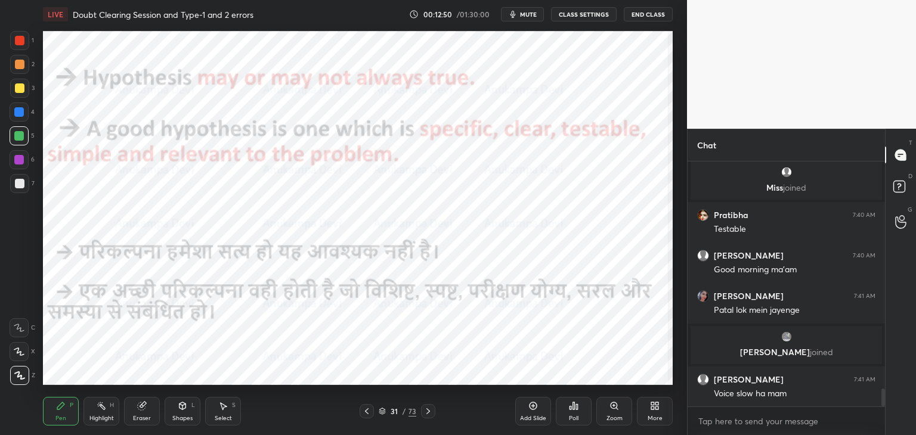
scroll to position [3095, 0]
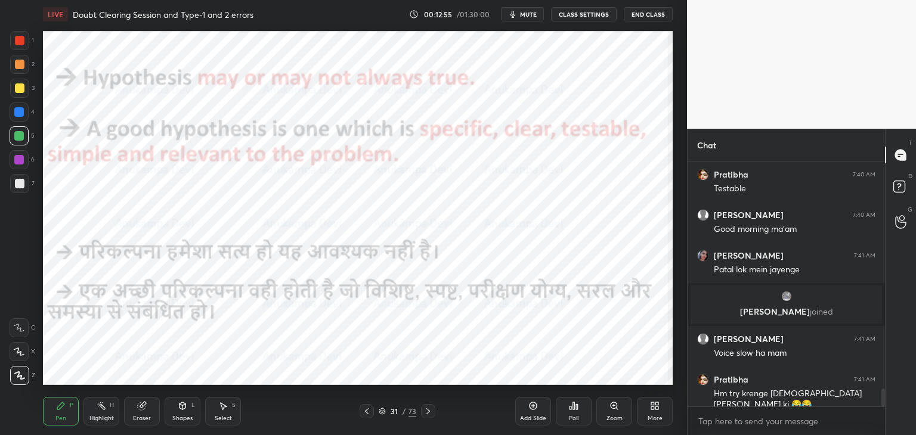
click at [530, 12] on span "mute" at bounding box center [528, 14] width 17 height 8
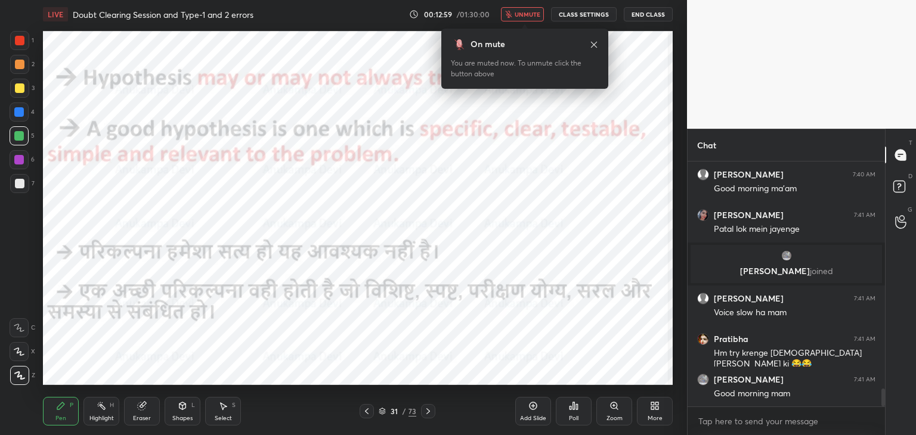
click at [532, 15] on span "unmute" at bounding box center [528, 14] width 26 height 8
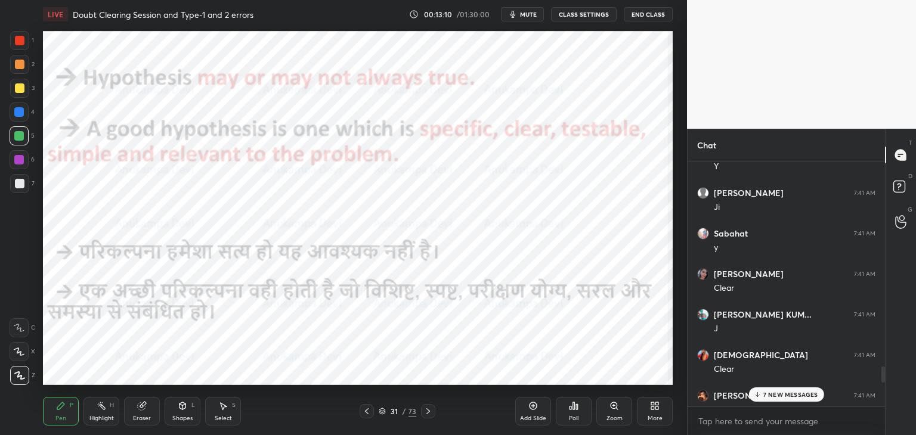
scroll to position [3586, 0]
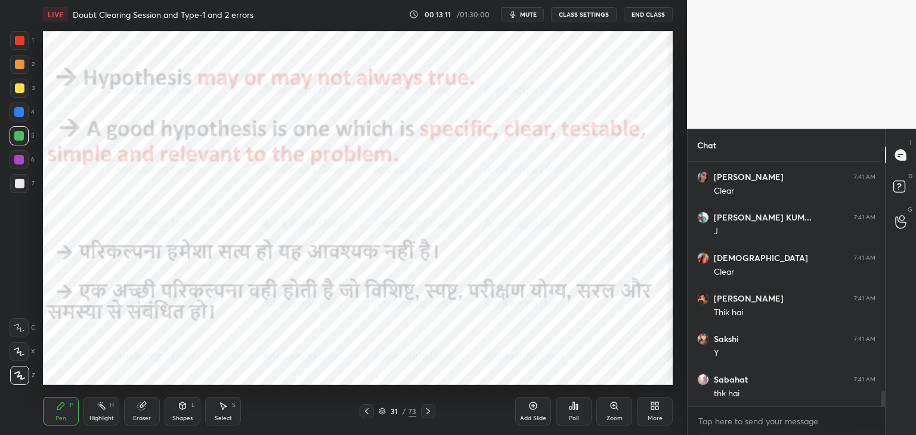
drag, startPoint x: 883, startPoint y: 397, endPoint x: 897, endPoint y: 439, distance: 44.3
click at [897, 0] on html "1 2 3 4 5 6 7 C X Z C X Z E E Erase all H H LIVE Doubt Clearing Session and Typ…" at bounding box center [458, 0] width 916 height 0
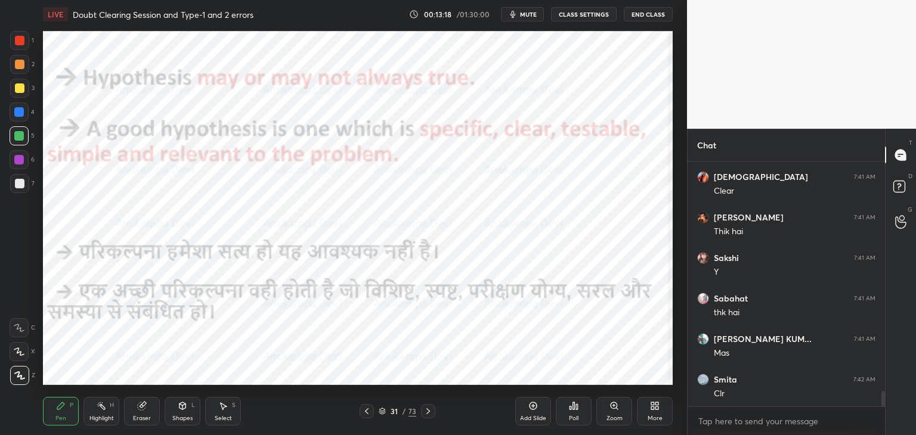
scroll to position [3708, 0]
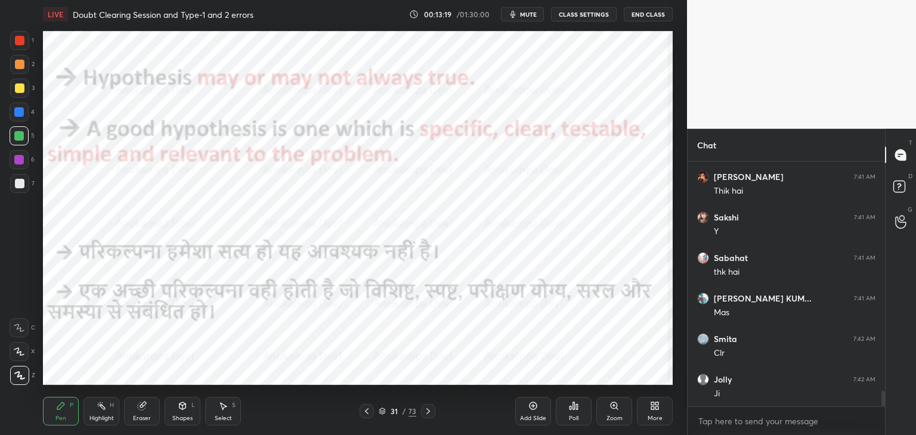
drag, startPoint x: 427, startPoint y: 413, endPoint x: 423, endPoint y: 398, distance: 15.5
click at [426, 413] on icon at bounding box center [428, 412] width 10 height 10
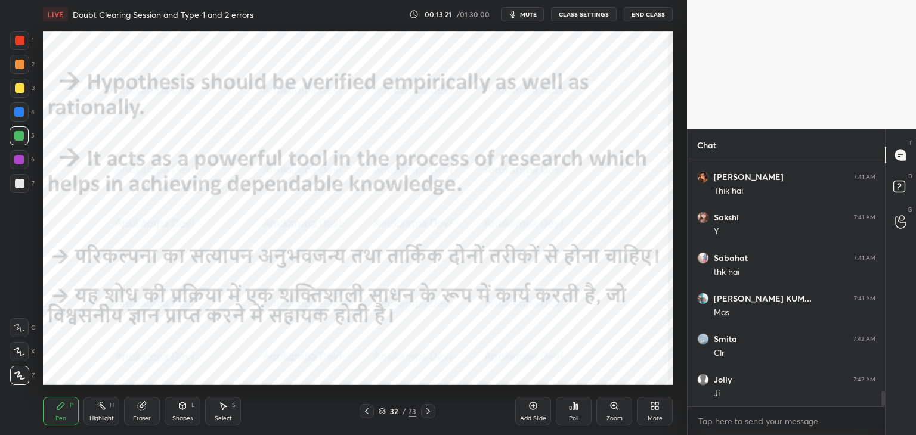
scroll to position [3751, 0]
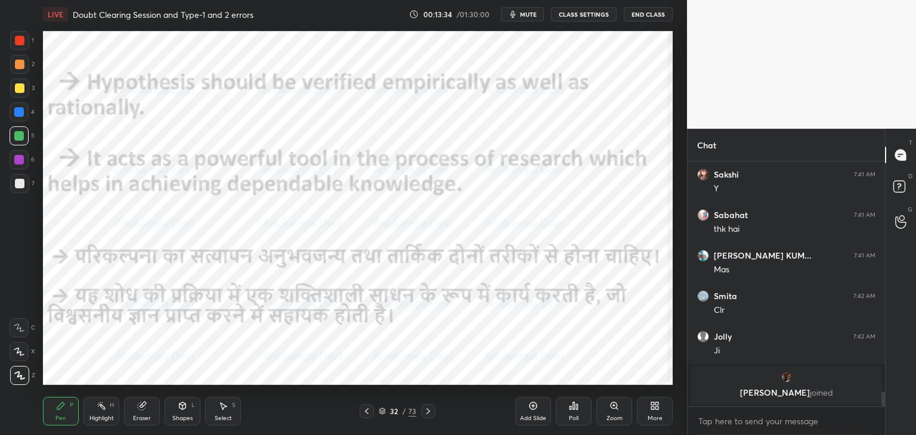
click at [527, 15] on span "mute" at bounding box center [528, 14] width 17 height 8
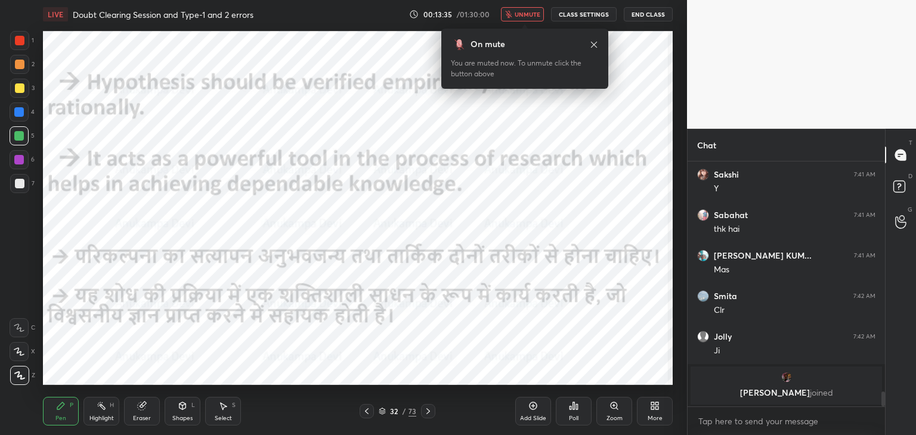
click at [526, 17] on span "unmute" at bounding box center [528, 14] width 26 height 8
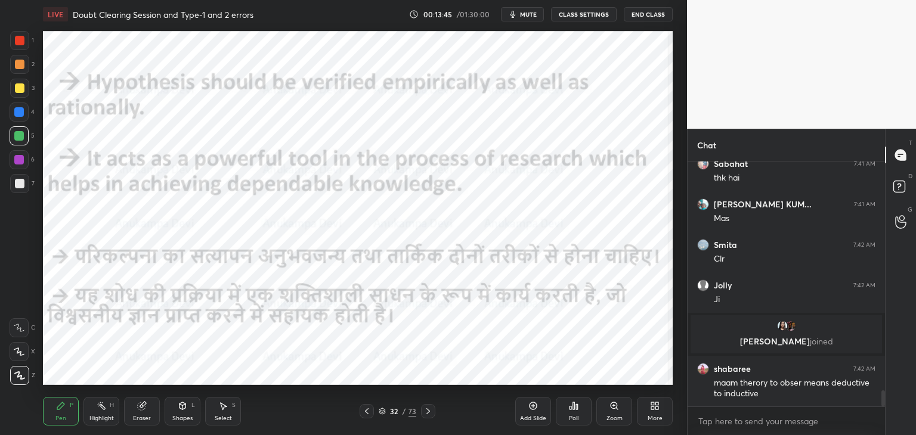
scroll to position [3592, 0]
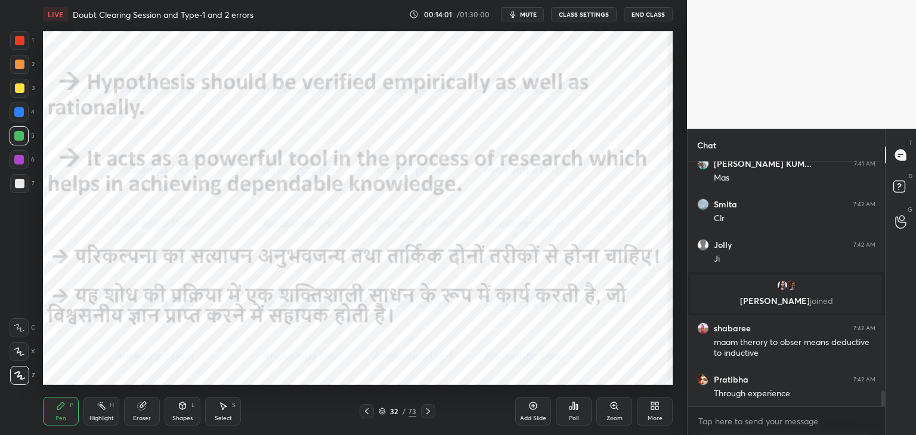
click at [365, 413] on icon at bounding box center [367, 412] width 10 height 10
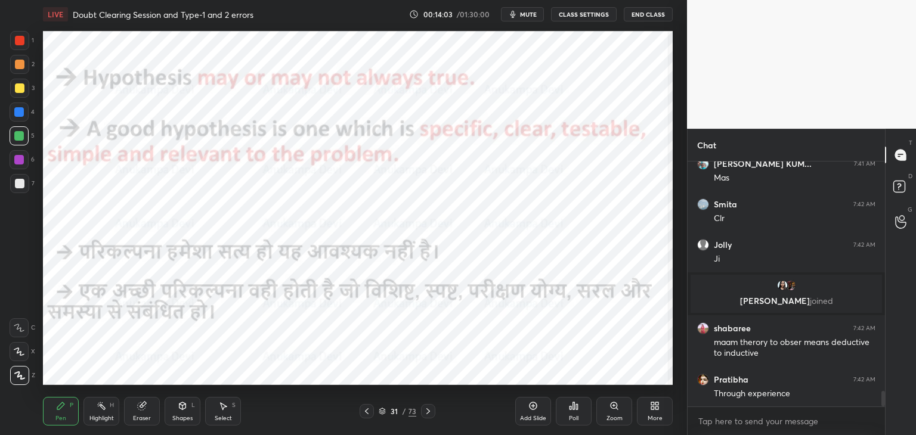
click at [366, 410] on icon at bounding box center [367, 412] width 10 height 10
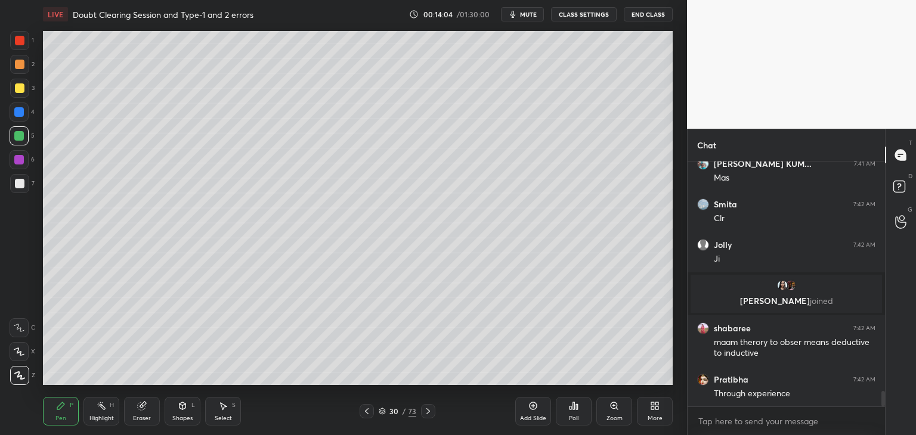
scroll to position [3633, 0]
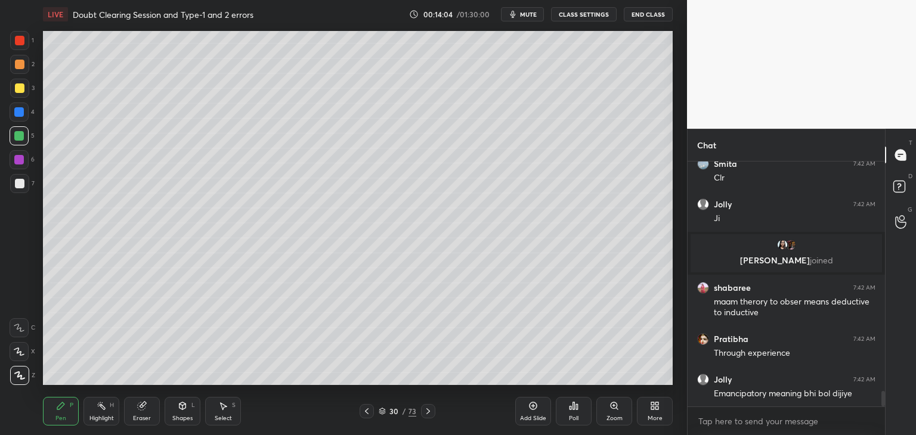
click at [367, 414] on icon at bounding box center [367, 412] width 10 height 10
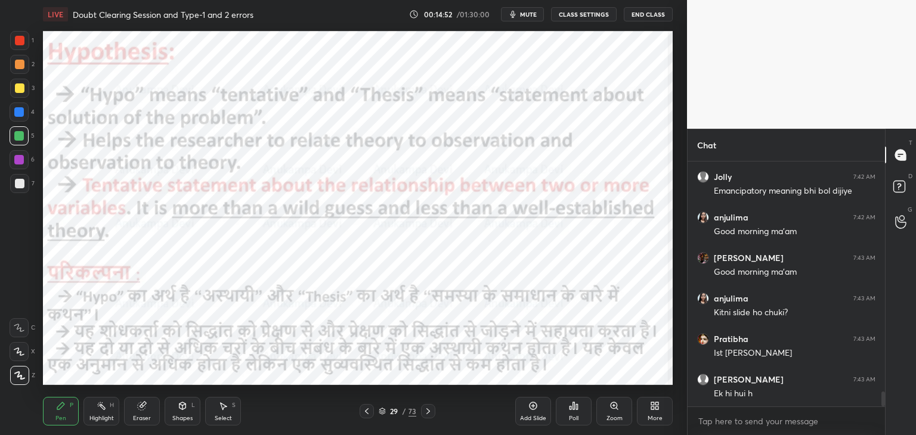
scroll to position [3876, 0]
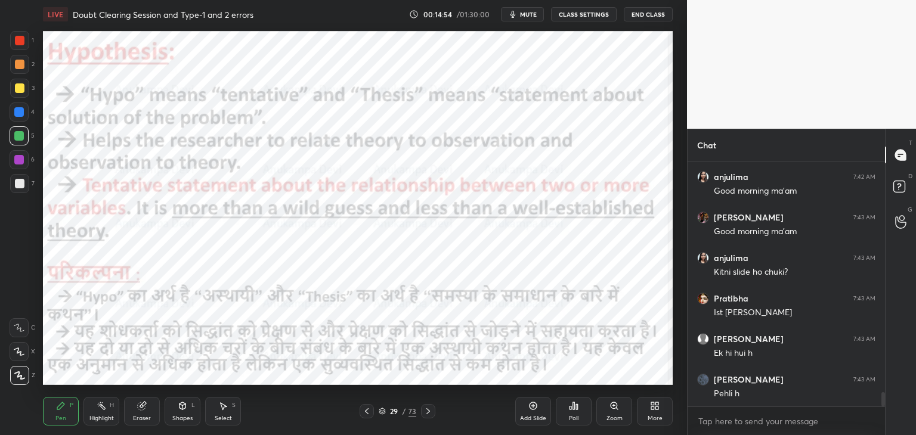
click at [529, 14] on span "mute" at bounding box center [528, 14] width 17 height 8
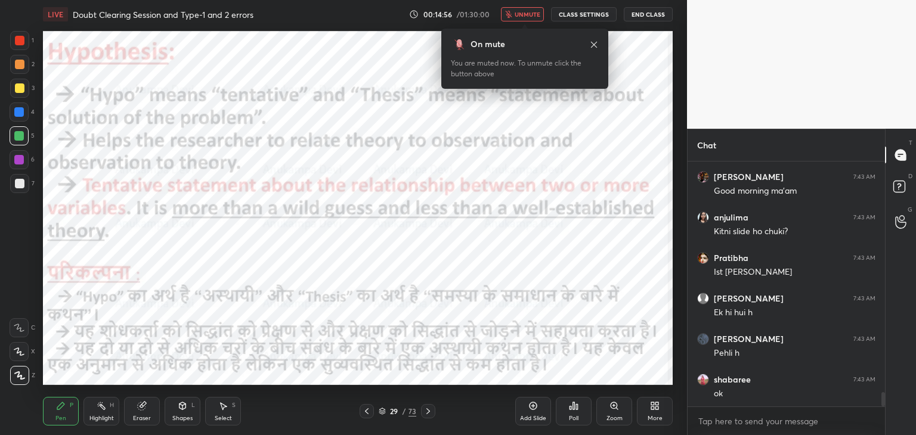
scroll to position [3957, 0]
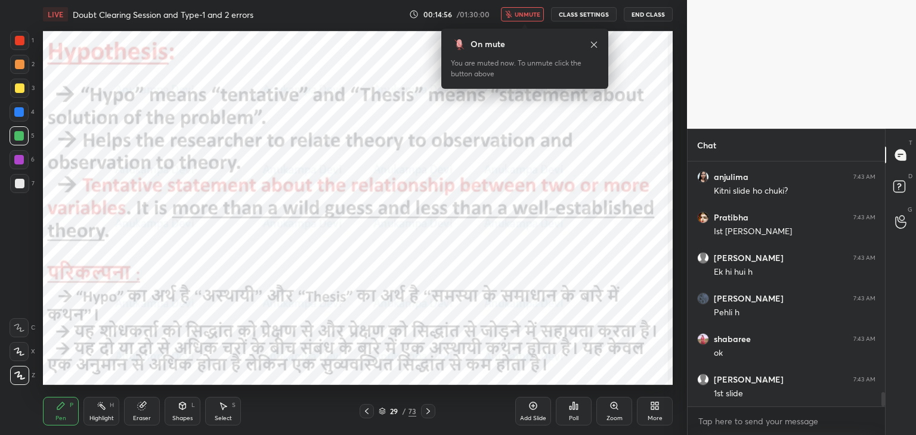
drag, startPoint x: 524, startPoint y: 16, endPoint x: 513, endPoint y: 25, distance: 14.4
click at [524, 15] on span "unmute" at bounding box center [528, 14] width 26 height 8
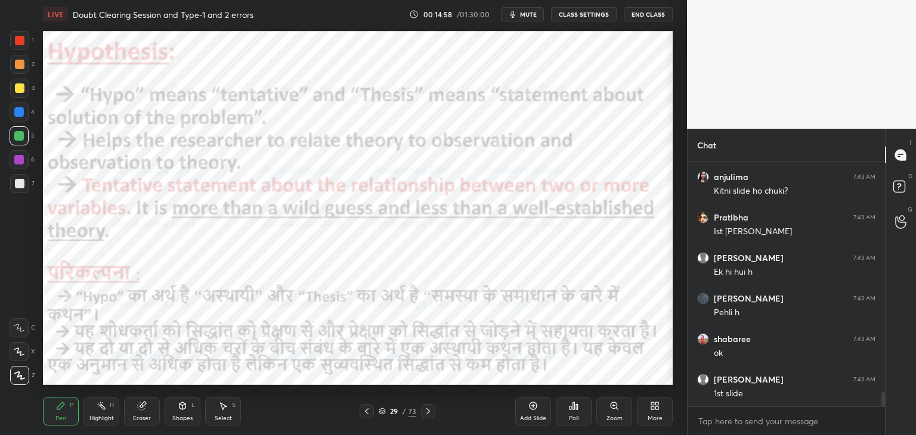
scroll to position [3998, 0]
click at [428, 413] on icon at bounding box center [428, 412] width 10 height 10
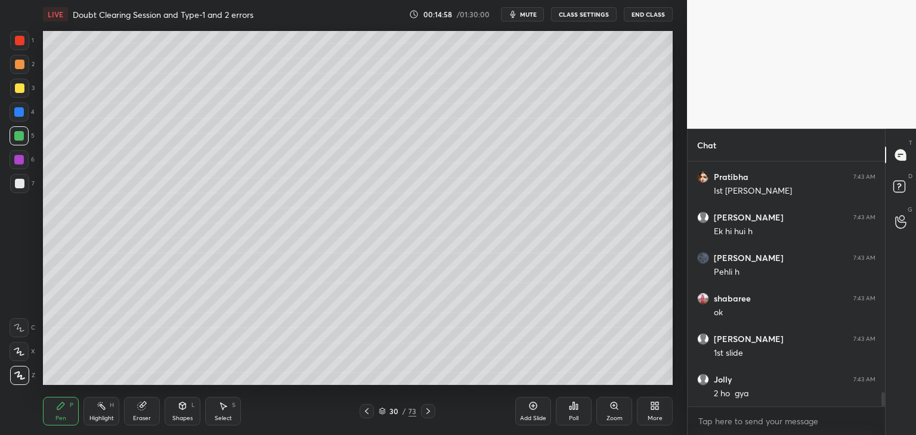
click at [428, 410] on icon at bounding box center [428, 412] width 10 height 10
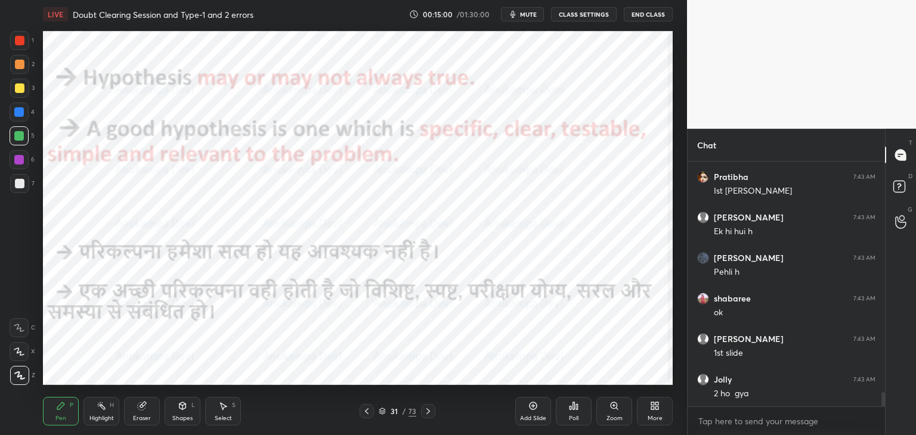
click at [427, 413] on icon at bounding box center [428, 412] width 10 height 10
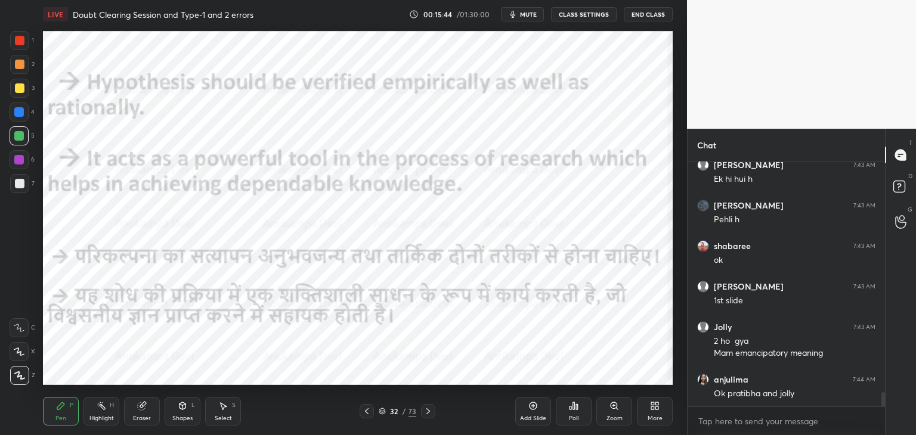
scroll to position [4062, 0]
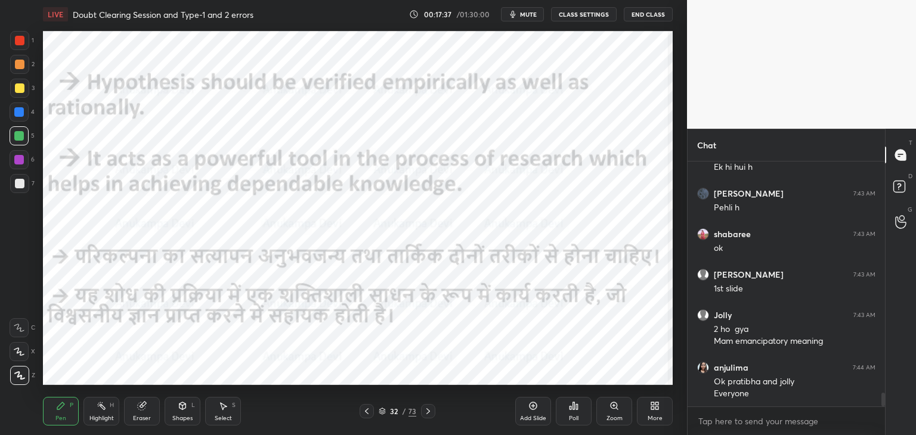
click at [428, 415] on icon at bounding box center [428, 412] width 10 height 10
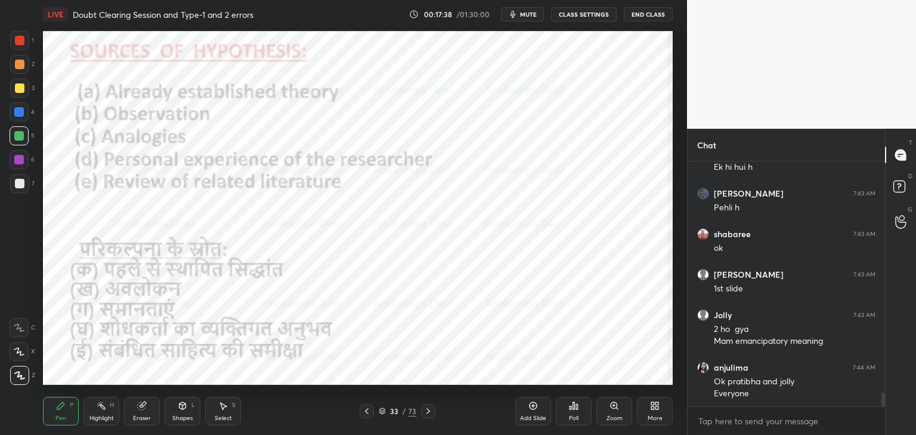
click at [367, 414] on icon at bounding box center [367, 412] width 10 height 10
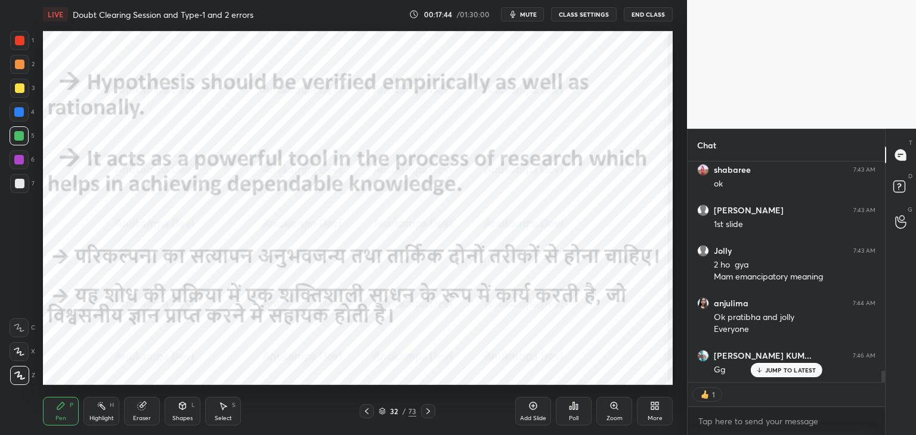
scroll to position [4167, 0]
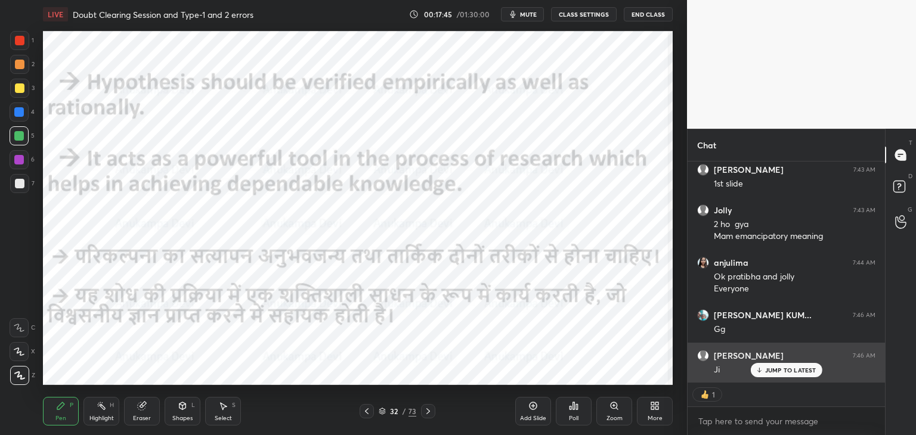
drag, startPoint x: 798, startPoint y: 370, endPoint x: 821, endPoint y: 357, distance: 25.4
click at [799, 368] on p "JUMP TO LATEST" at bounding box center [790, 370] width 51 height 7
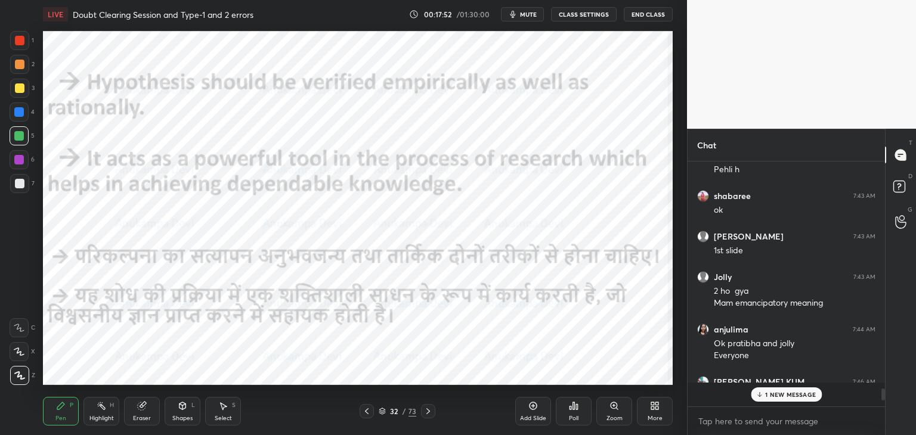
scroll to position [242, 194]
click at [883, 375] on div at bounding box center [881, 284] width 7 height 245
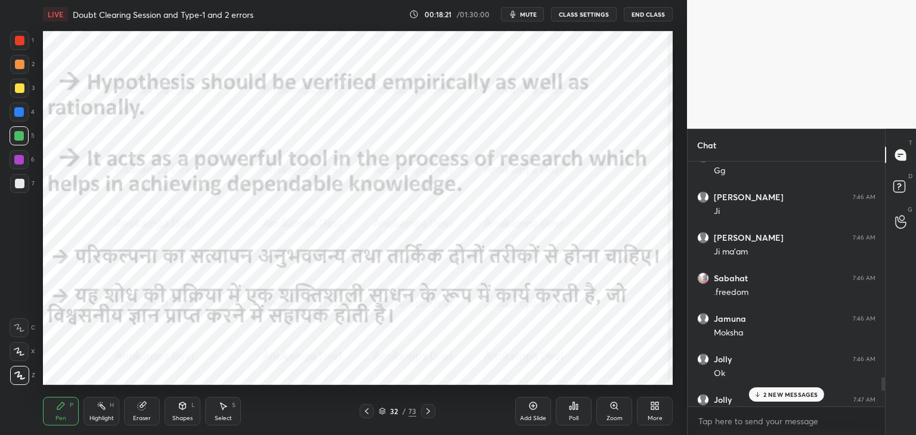
scroll to position [4447, 0]
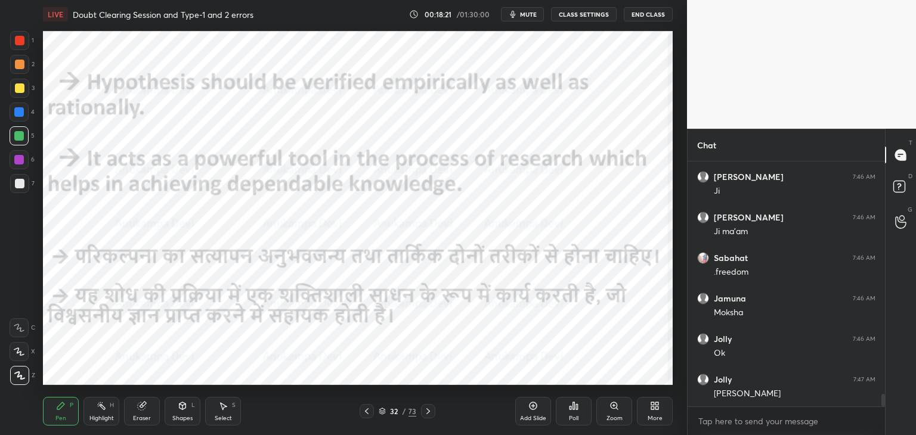
drag, startPoint x: 884, startPoint y: 397, endPoint x: 624, endPoint y: 379, distance: 260.0
click at [897, 0] on html "1 2 3 4 5 6 7 C X Z C X Z E E Erase all H H LIVE Doubt Clearing Session and Typ…" at bounding box center [458, 0] width 916 height 0
click at [429, 413] on icon at bounding box center [428, 412] width 10 height 10
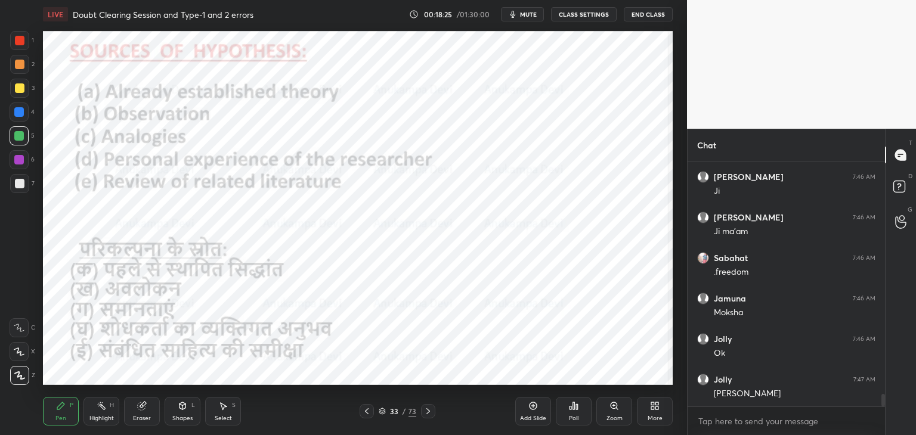
click at [530, 13] on span "mute" at bounding box center [528, 14] width 17 height 8
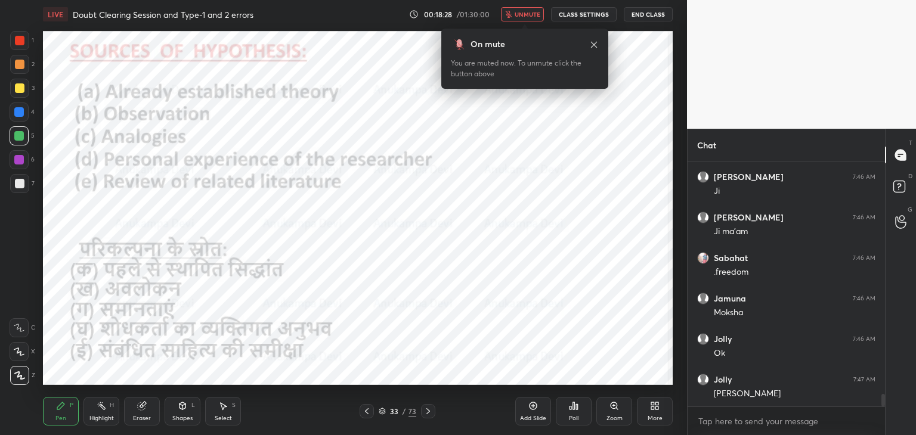
click at [526, 16] on span "unmute" at bounding box center [528, 14] width 26 height 8
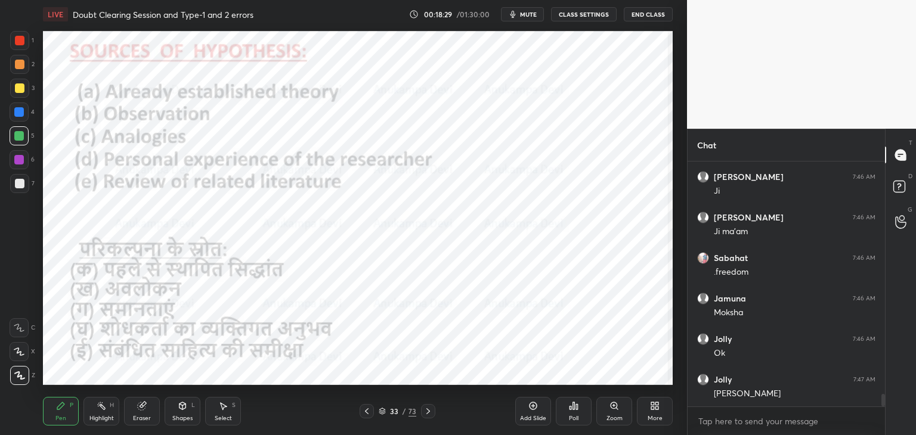
click at [17, 113] on div at bounding box center [19, 112] width 10 height 10
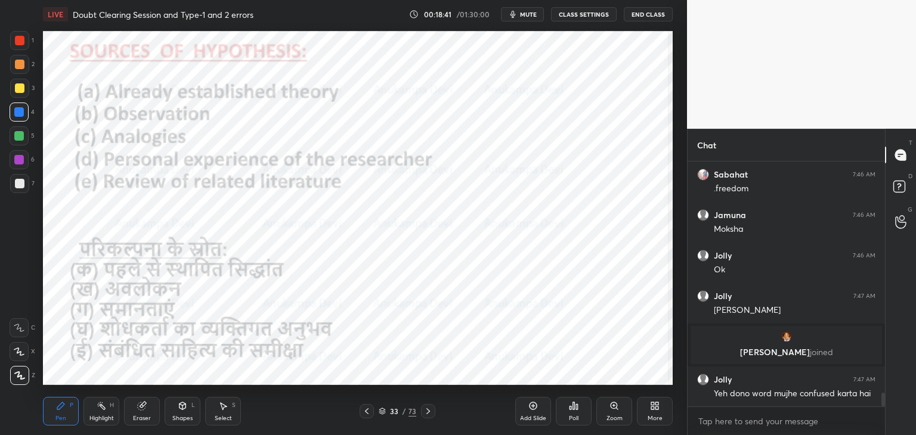
scroll to position [4229, 0]
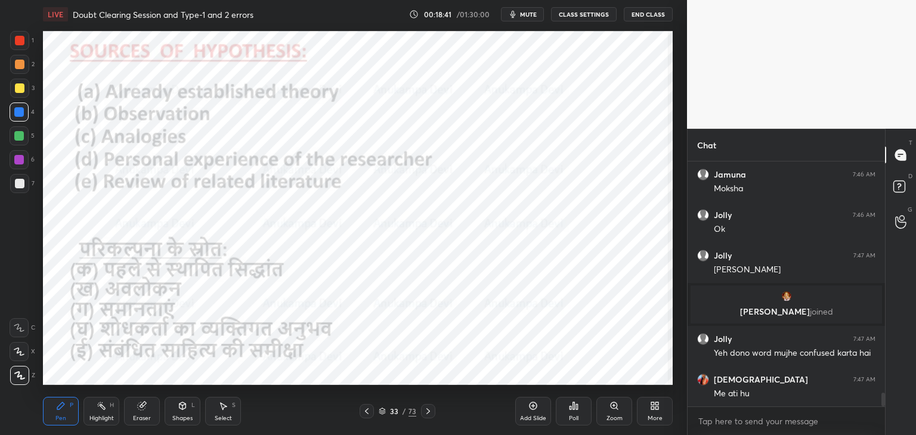
click at [145, 413] on div "Eraser" at bounding box center [142, 411] width 36 height 29
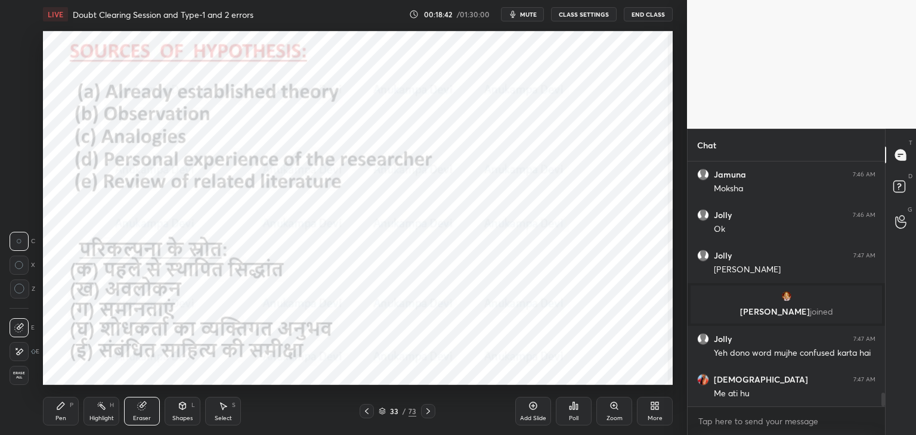
drag, startPoint x: 20, startPoint y: 291, endPoint x: 36, endPoint y: 277, distance: 21.1
click at [23, 290] on icon at bounding box center [19, 289] width 11 height 11
drag, startPoint x: 55, startPoint y: 416, endPoint x: 72, endPoint y: 401, distance: 22.0
click at [57, 416] on div "Pen" at bounding box center [60, 419] width 11 height 6
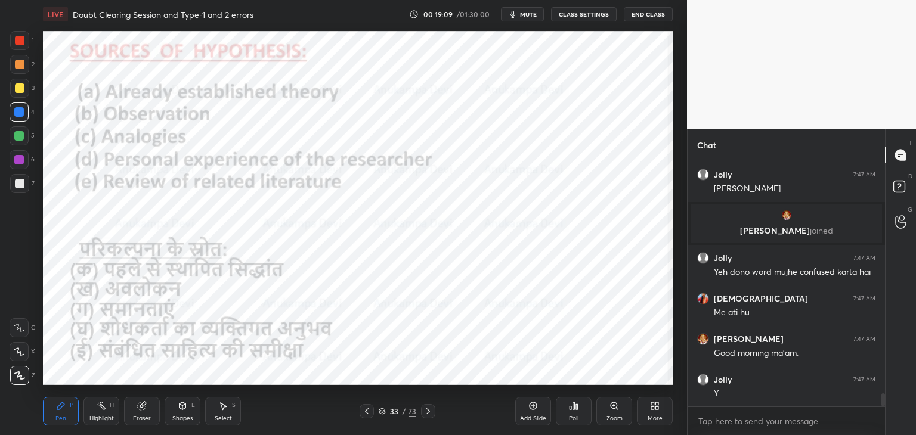
scroll to position [4351, 0]
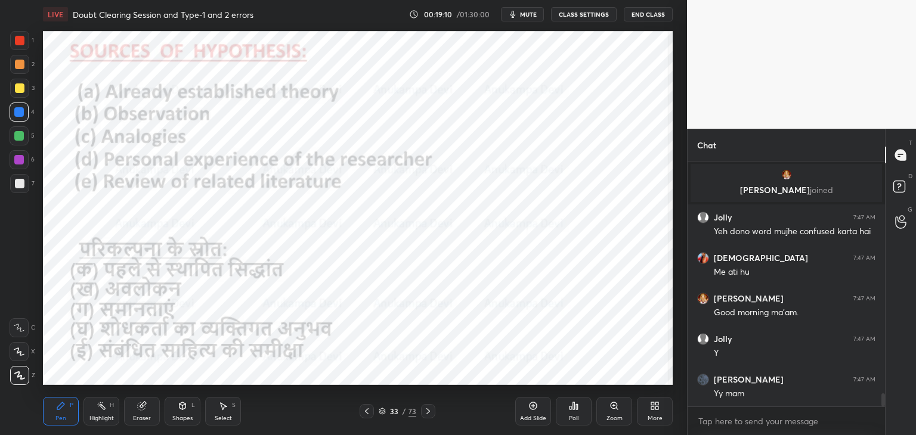
drag, startPoint x: 17, startPoint y: 162, endPoint x: 40, endPoint y: 154, distance: 24.3
click at [18, 162] on div at bounding box center [19, 160] width 10 height 10
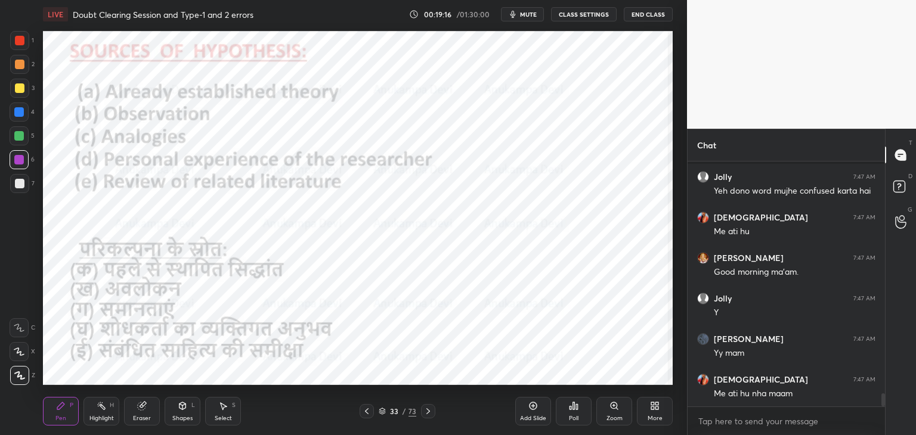
scroll to position [4432, 0]
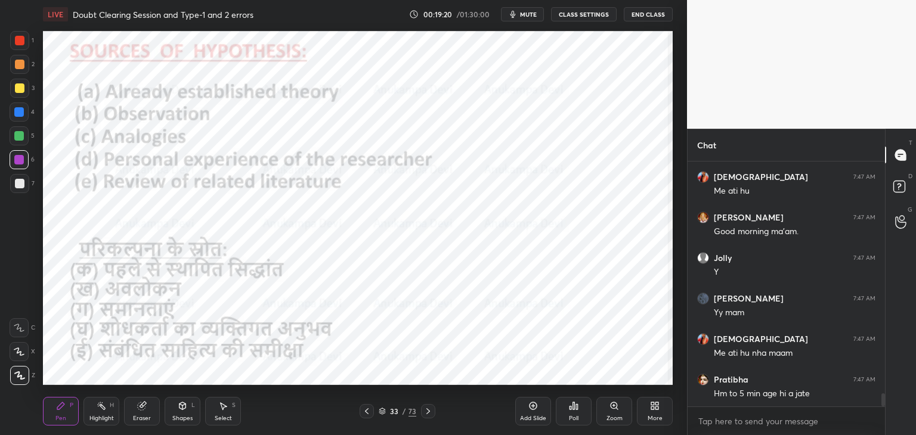
click at [19, 136] on div at bounding box center [19, 136] width 10 height 10
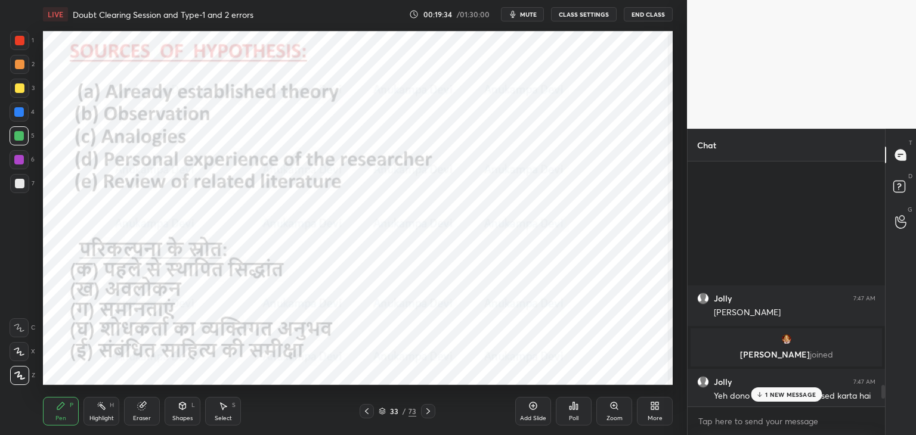
scroll to position [4566, 0]
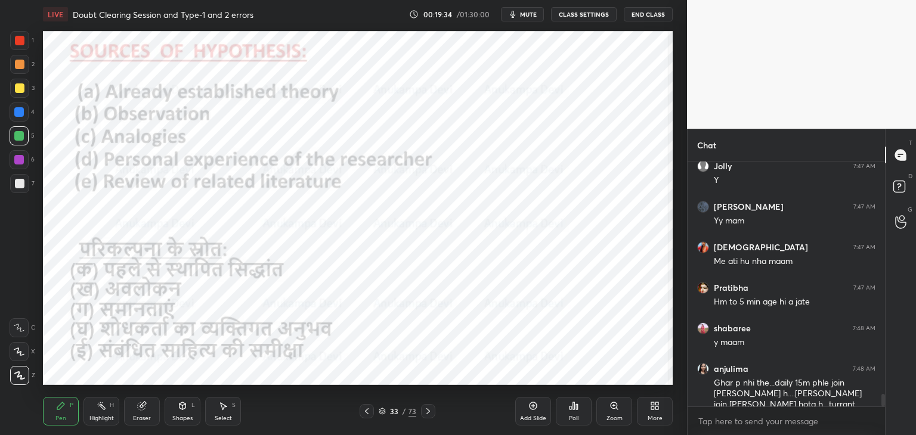
drag, startPoint x: 884, startPoint y: 401, endPoint x: 894, endPoint y: 426, distance: 26.2
click at [894, 425] on div "Chat [PERSON_NAME] 7:47 AM Good morning ma'am. Jolly 7:47 AM Y [PERSON_NAME] 7:…" at bounding box center [801, 282] width 229 height 306
click at [529, 9] on button "mute" at bounding box center [522, 14] width 43 height 14
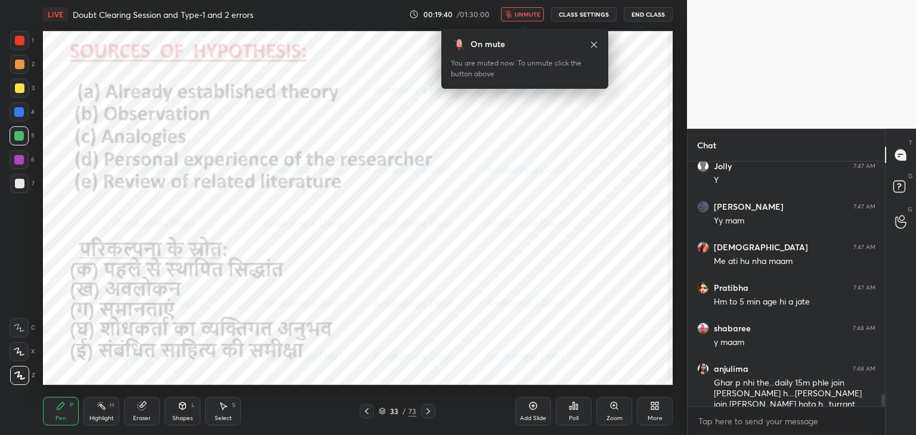
scroll to position [4628, 0]
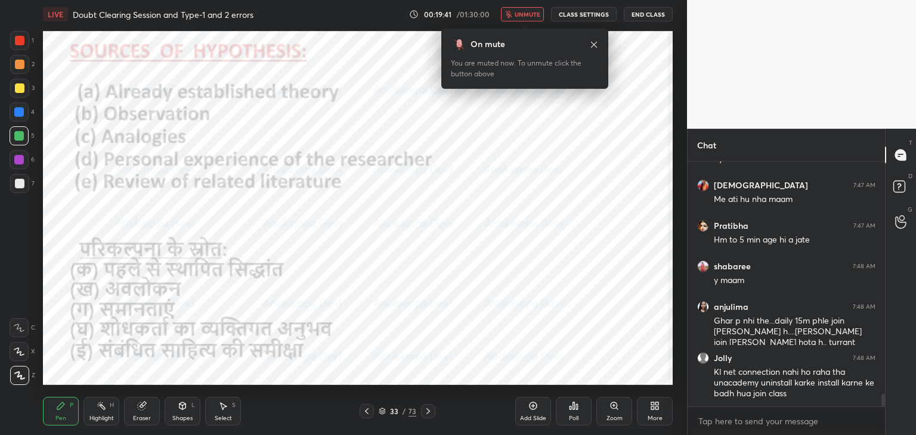
click at [532, 14] on span "unmute" at bounding box center [528, 14] width 26 height 8
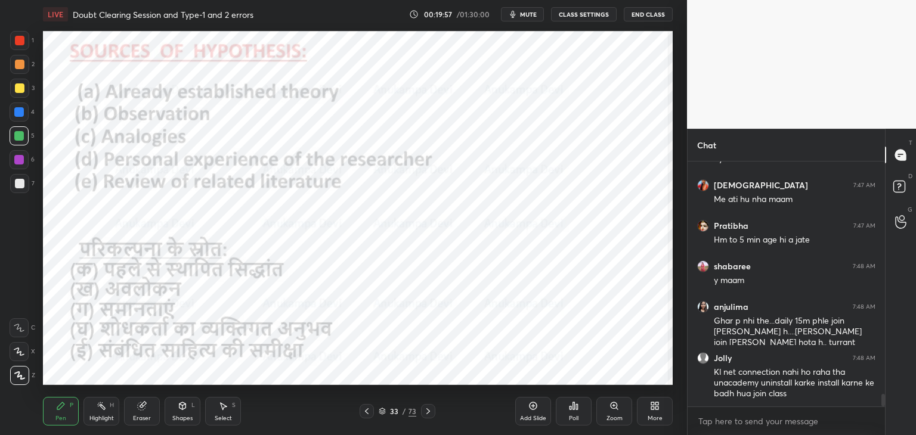
scroll to position [4669, 0]
click at [21, 159] on div at bounding box center [19, 160] width 10 height 10
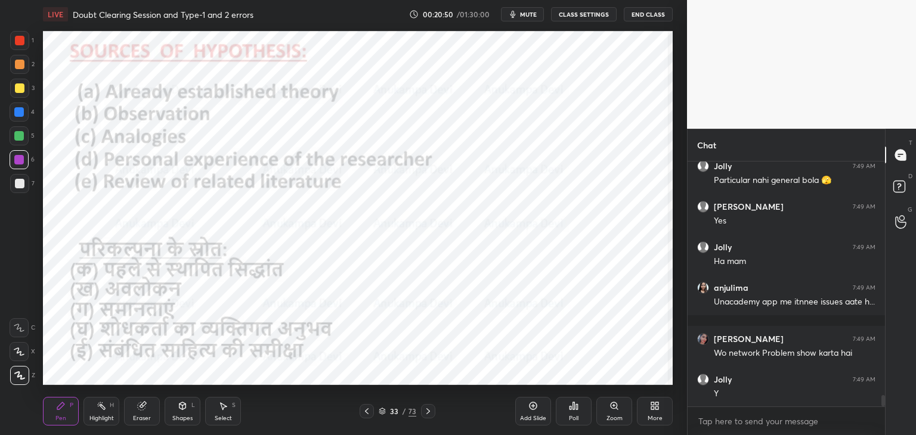
scroll to position [5045, 0]
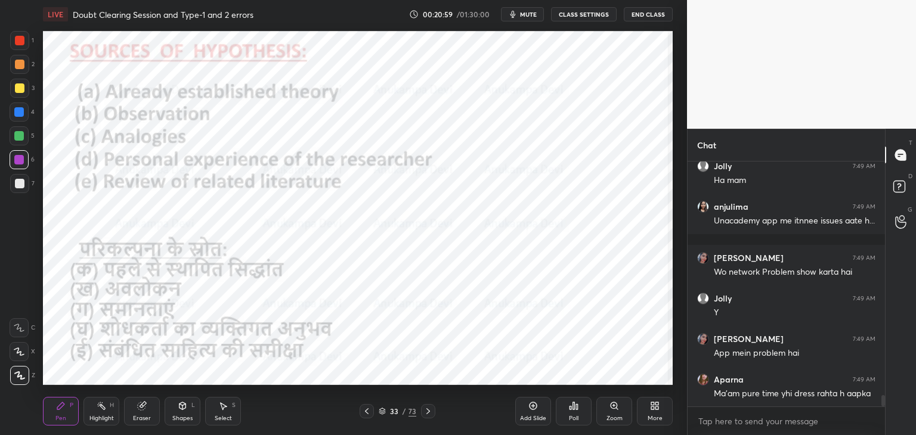
click at [530, 14] on span "mute" at bounding box center [528, 14] width 17 height 8
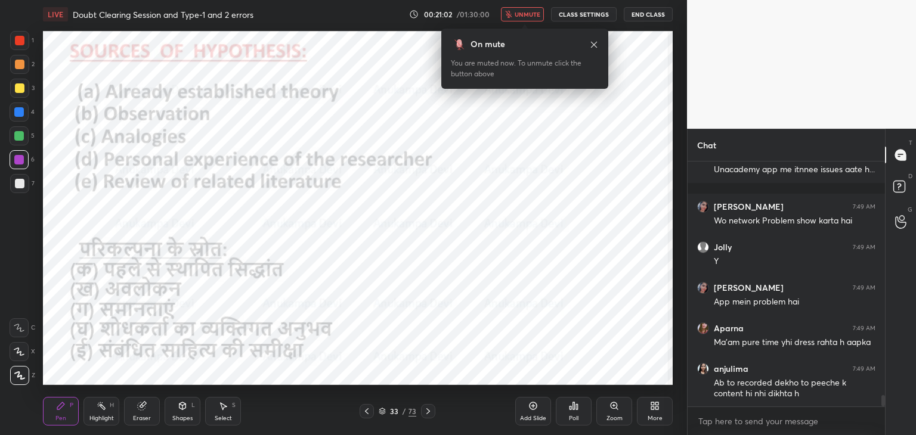
click at [530, 15] on span "unmute" at bounding box center [528, 14] width 26 height 8
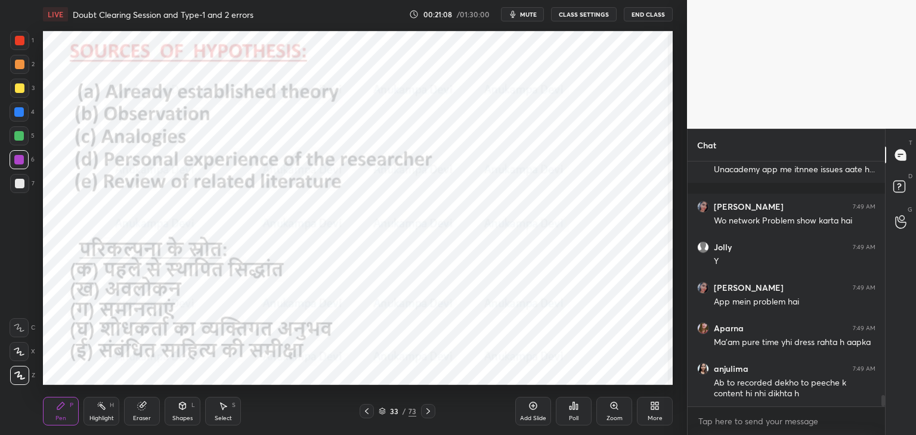
scroll to position [5177, 0]
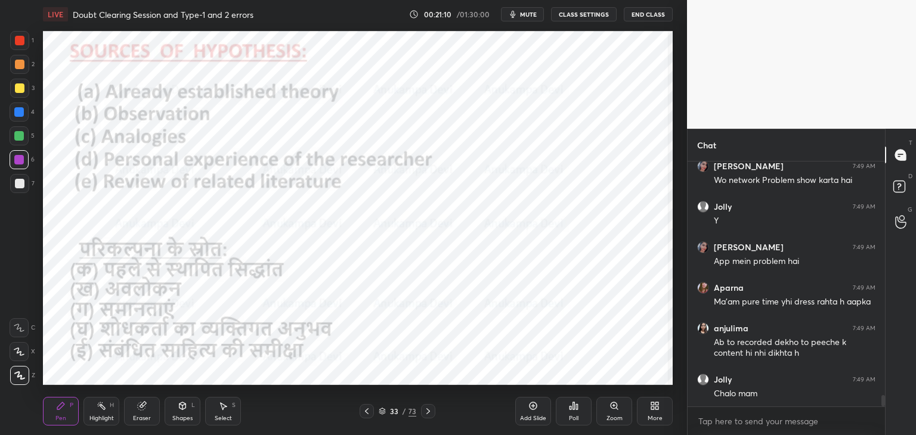
click at [18, 139] on div at bounding box center [19, 136] width 10 height 10
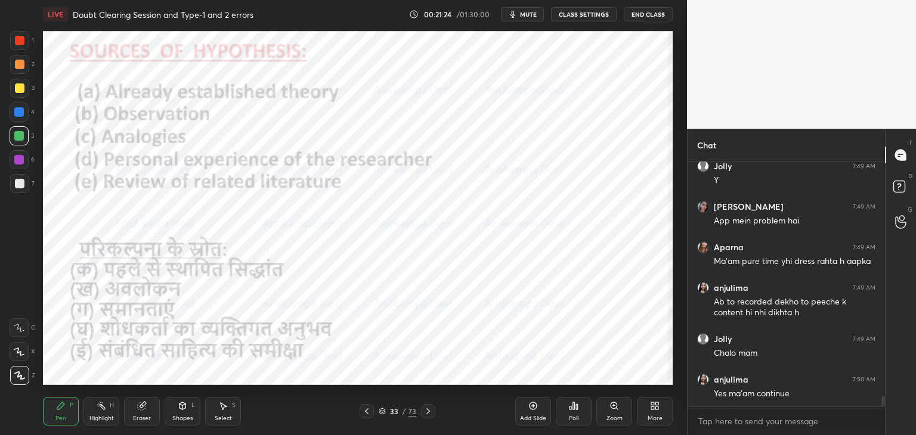
click at [18, 165] on div at bounding box center [19, 159] width 19 height 19
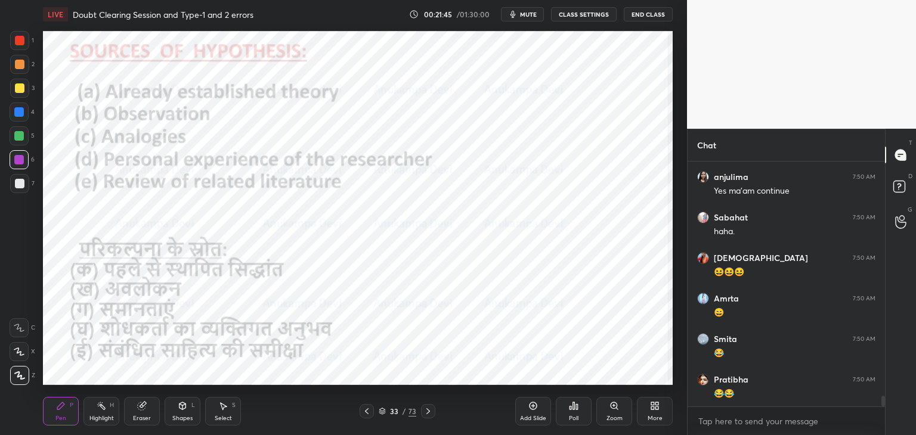
scroll to position [5461, 0]
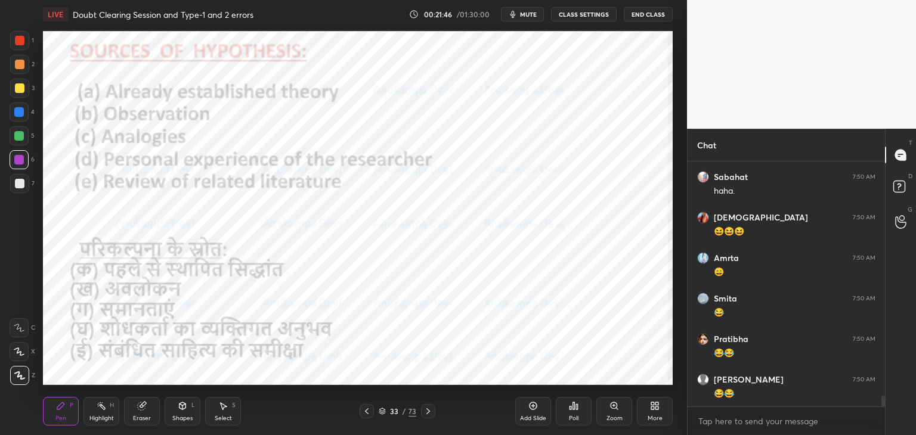
click at [19, 135] on div at bounding box center [19, 136] width 10 height 10
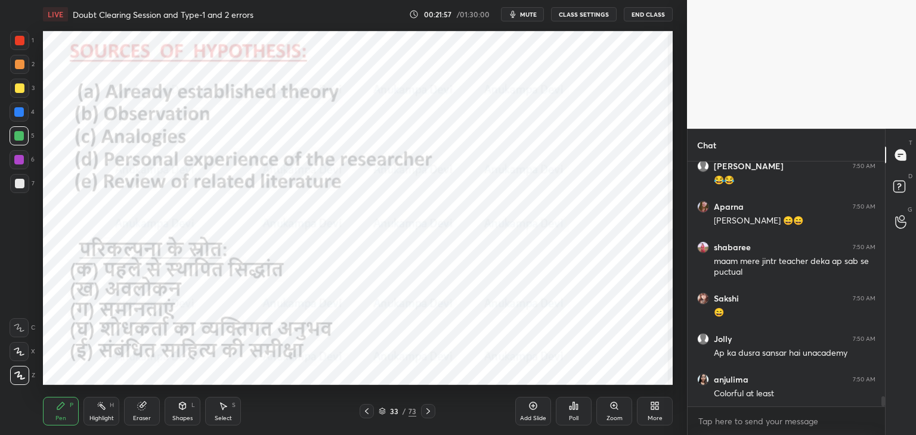
scroll to position [5715, 0]
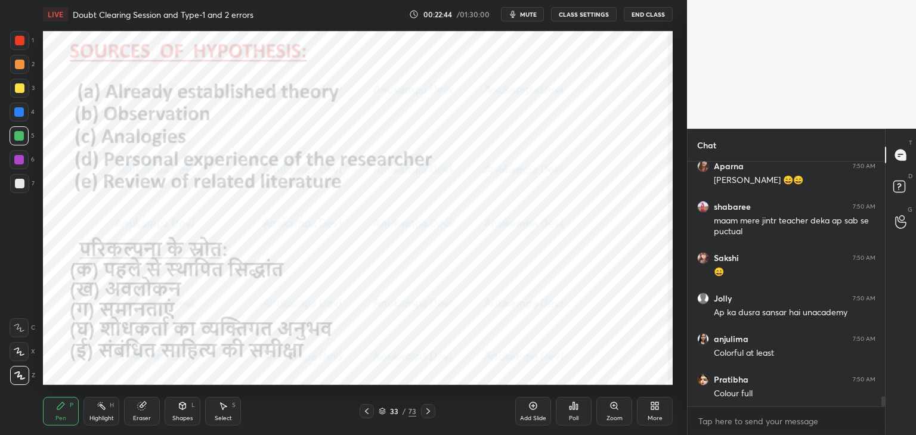
click at [532, 404] on icon at bounding box center [533, 406] width 10 height 10
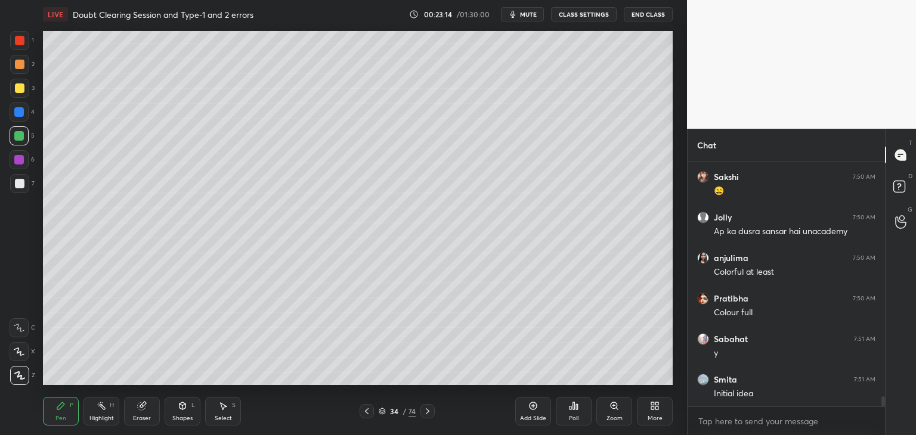
scroll to position [5837, 0]
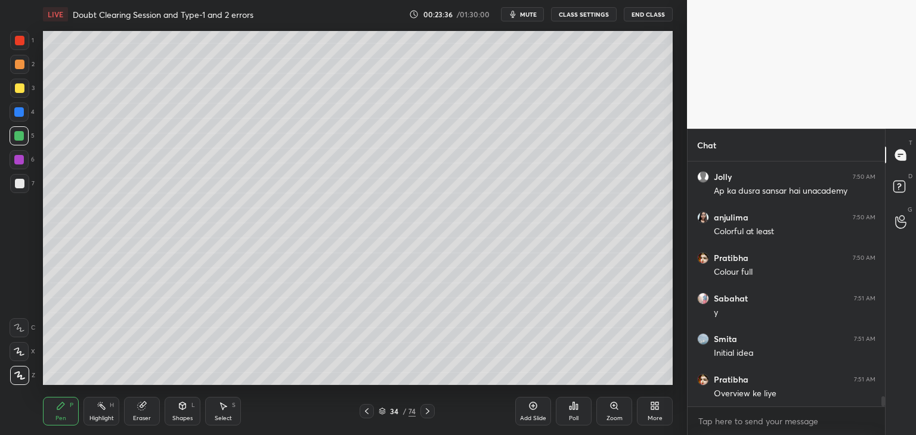
click at [530, 14] on span "mute" at bounding box center [528, 14] width 17 height 8
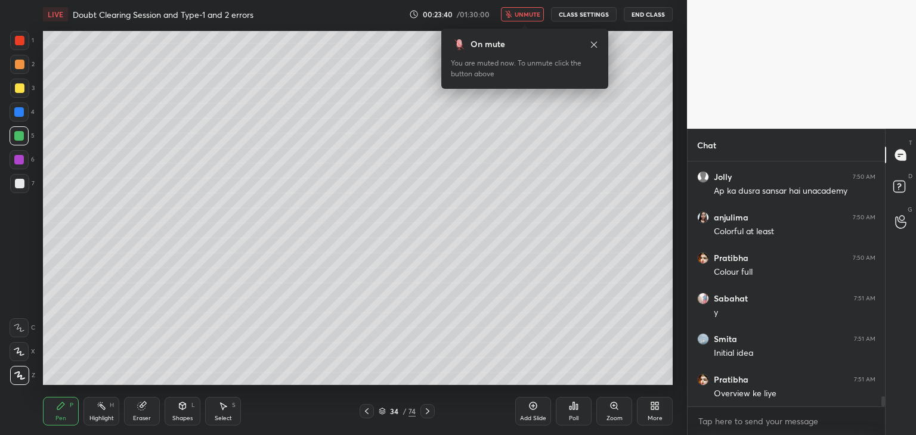
click at [530, 13] on span "unmute" at bounding box center [528, 14] width 26 height 8
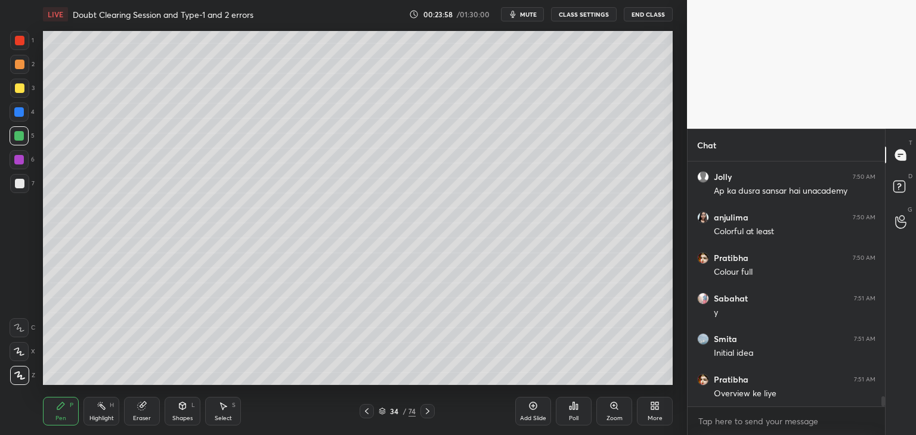
click at [527, 14] on span "mute" at bounding box center [528, 14] width 17 height 8
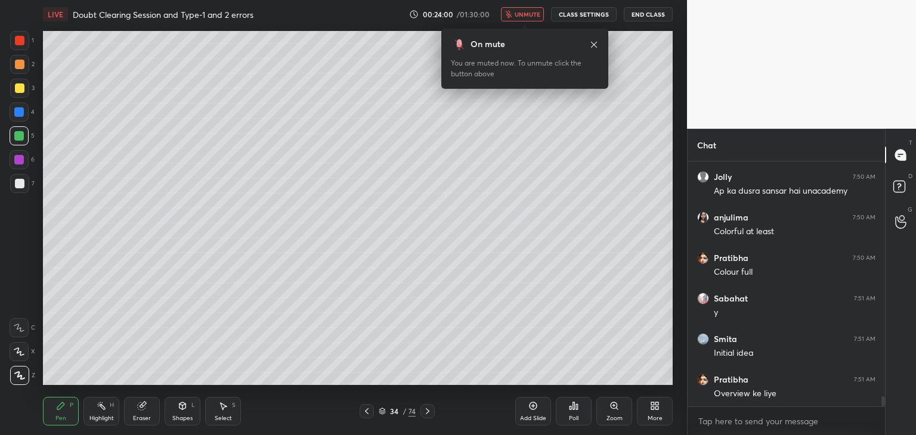
click at [531, 14] on span "unmute" at bounding box center [528, 14] width 26 height 8
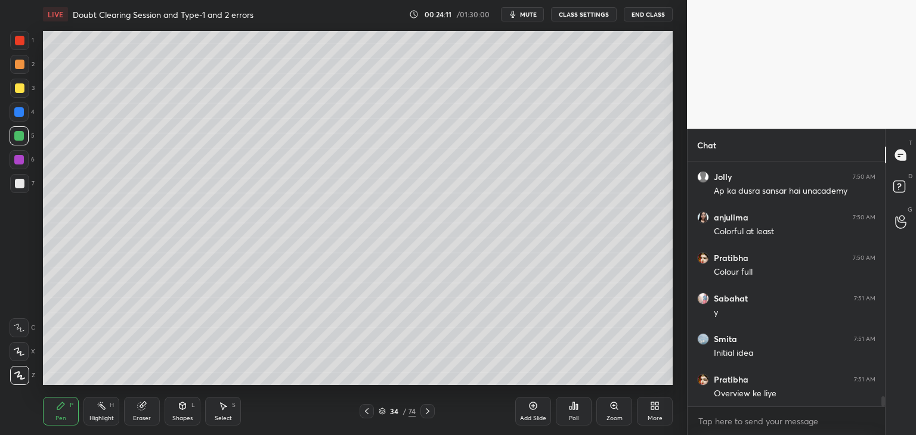
click at [532, 13] on span "mute" at bounding box center [528, 14] width 17 height 8
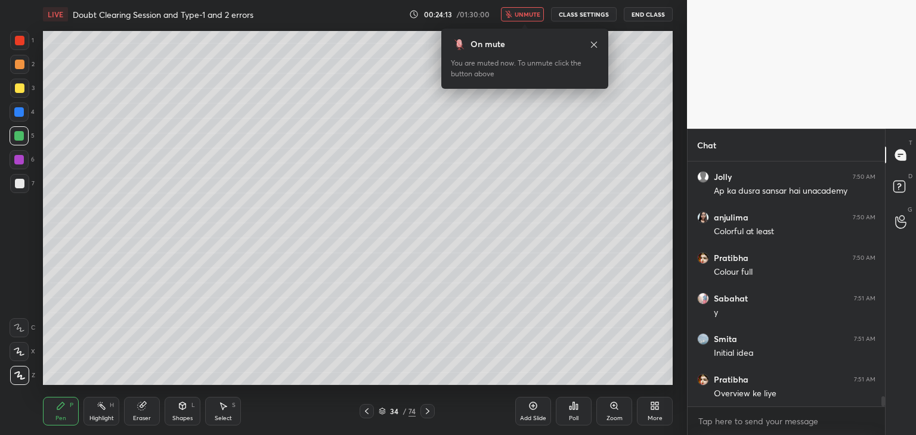
click at [534, 18] on button "unmute" at bounding box center [522, 14] width 43 height 14
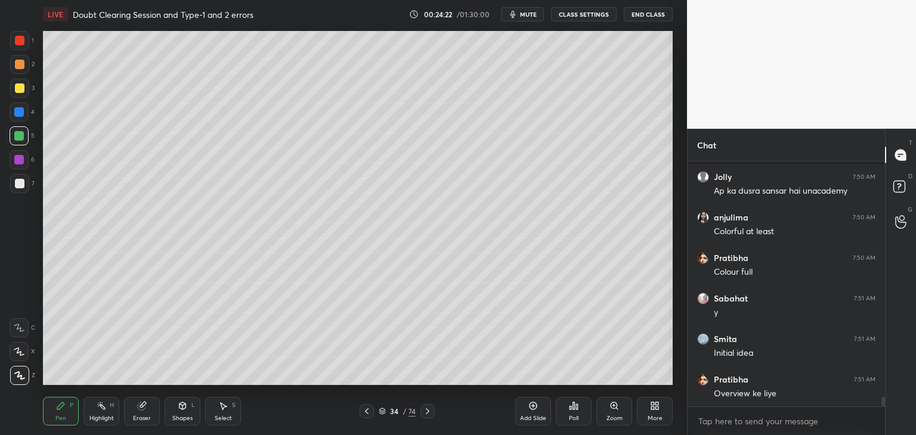
scroll to position [5880, 0]
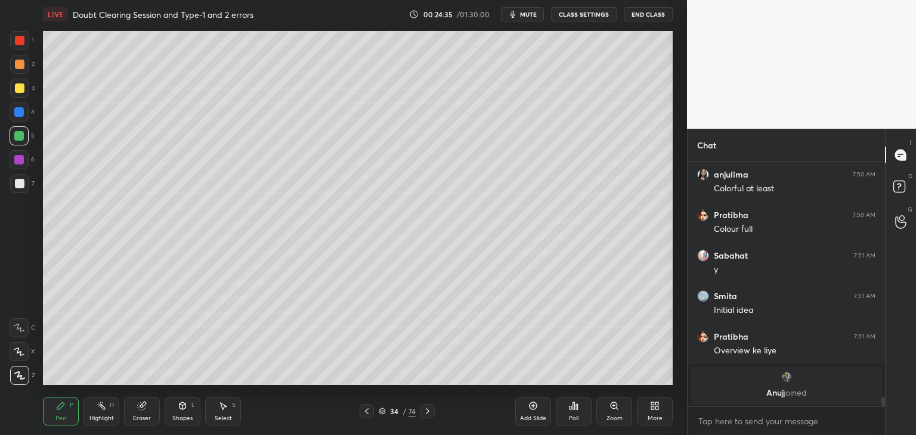
click at [521, 11] on button "mute" at bounding box center [522, 14] width 43 height 14
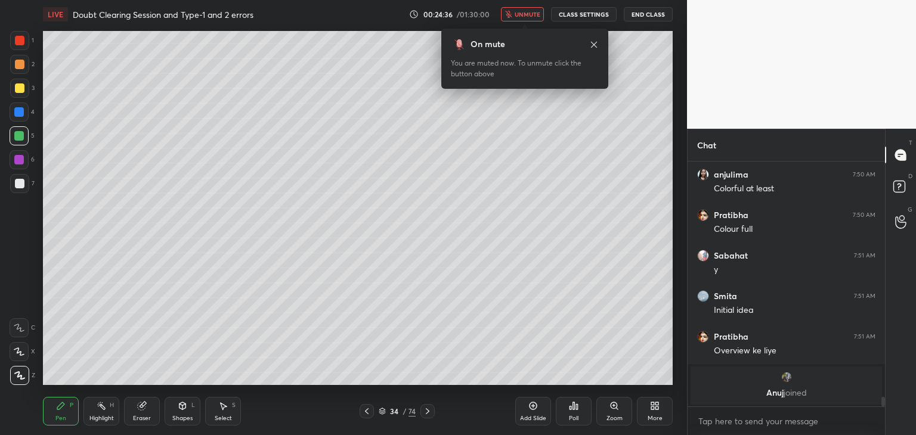
drag, startPoint x: 524, startPoint y: 13, endPoint x: 503, endPoint y: 27, distance: 25.6
click at [524, 13] on span "unmute" at bounding box center [528, 14] width 26 height 8
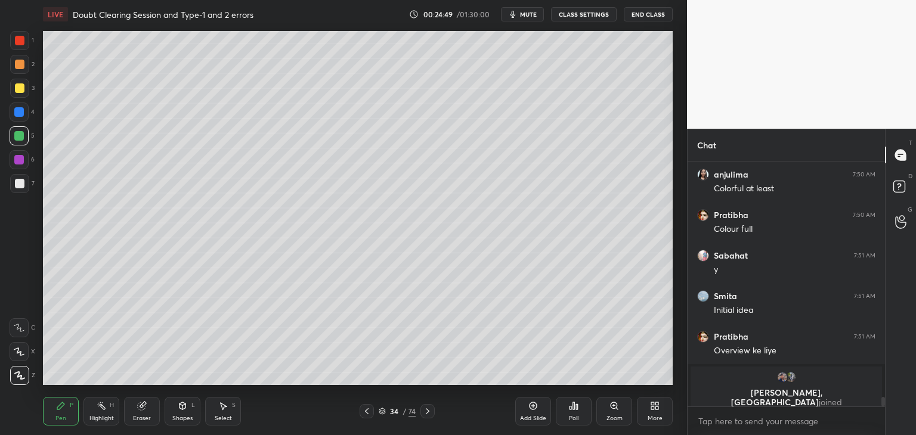
click at [367, 413] on icon at bounding box center [367, 411] width 4 height 6
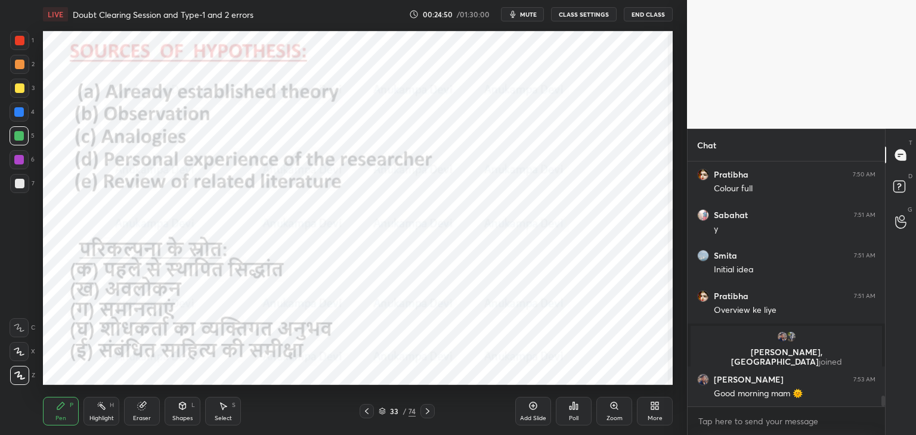
scroll to position [5368, 0]
click at [429, 416] on icon at bounding box center [428, 412] width 10 height 10
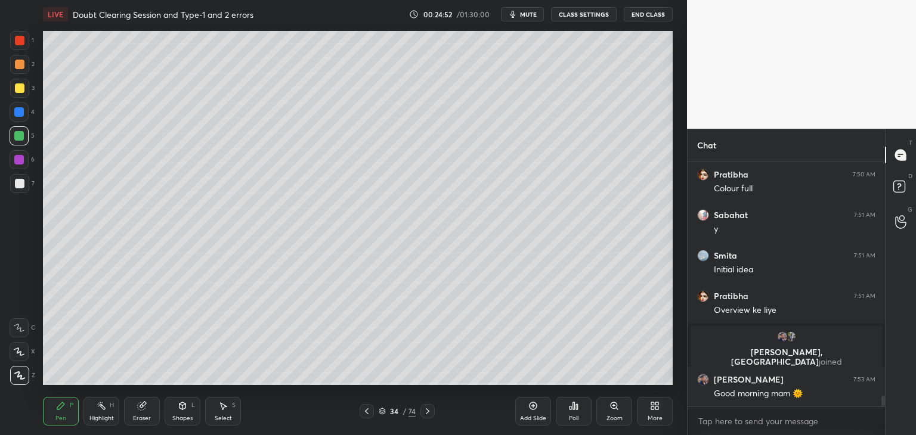
click at [528, 13] on span "mute" at bounding box center [528, 14] width 17 height 8
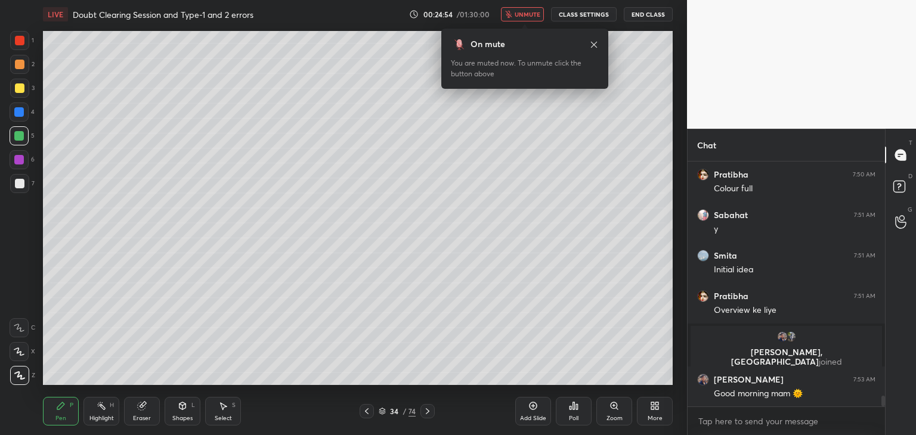
click at [530, 16] on span "unmute" at bounding box center [528, 14] width 26 height 8
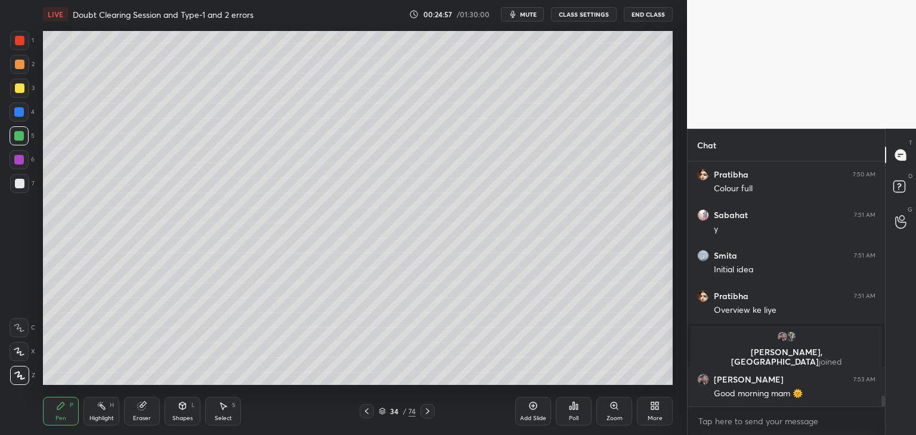
drag, startPoint x: 366, startPoint y: 413, endPoint x: 358, endPoint y: 392, distance: 22.8
click at [366, 414] on icon at bounding box center [367, 412] width 10 height 10
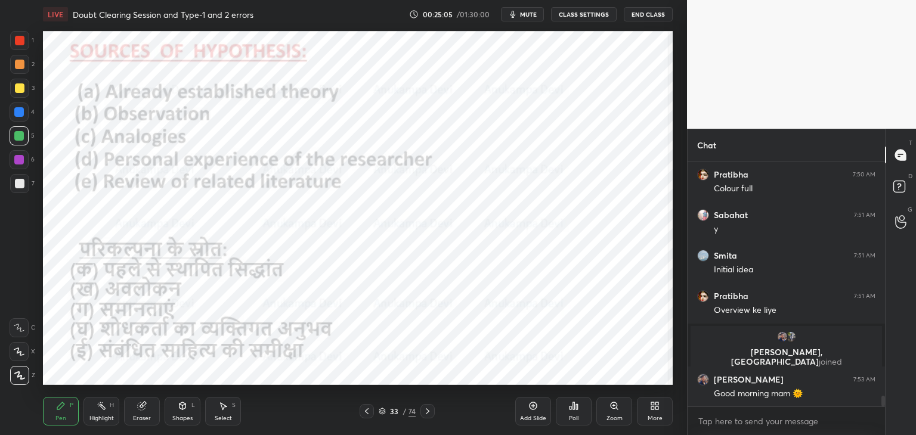
scroll to position [5411, 0]
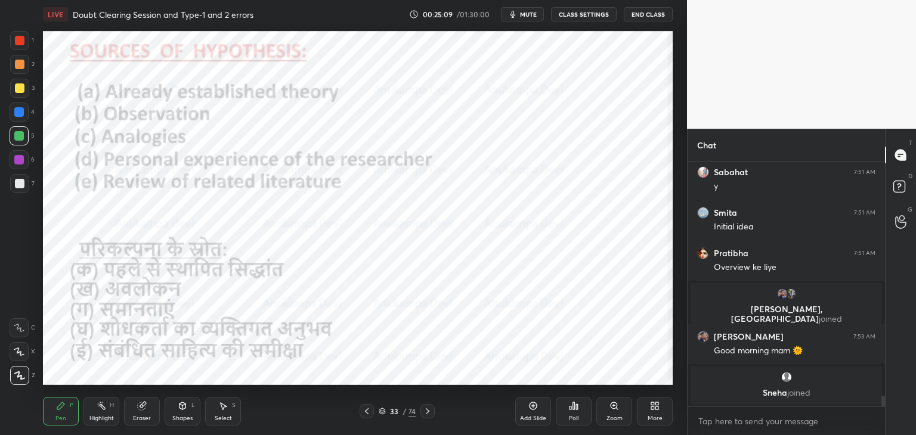
click at [531, 15] on span "mute" at bounding box center [528, 14] width 17 height 8
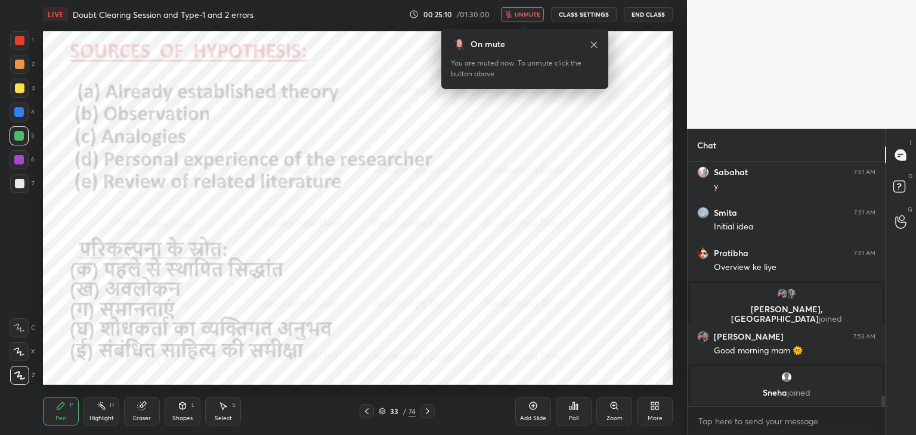
click at [531, 17] on span "unmute" at bounding box center [528, 14] width 26 height 8
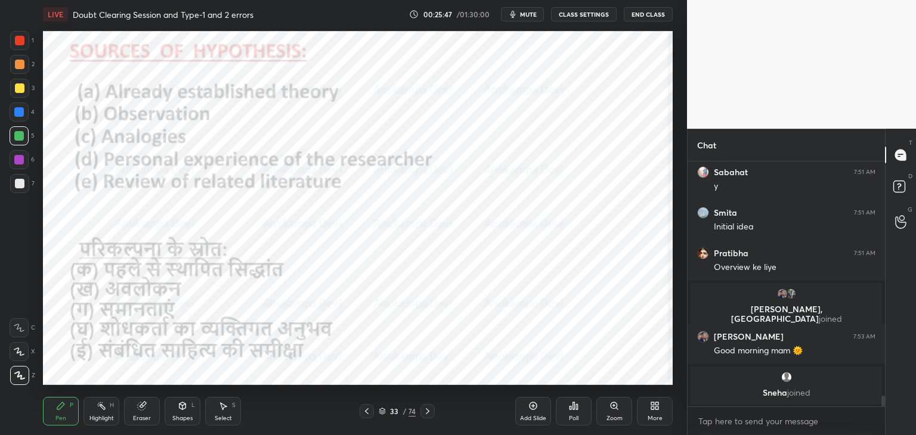
drag, startPoint x: 429, startPoint y: 412, endPoint x: 428, endPoint y: 390, distance: 22.1
click at [429, 413] on icon at bounding box center [428, 412] width 10 height 10
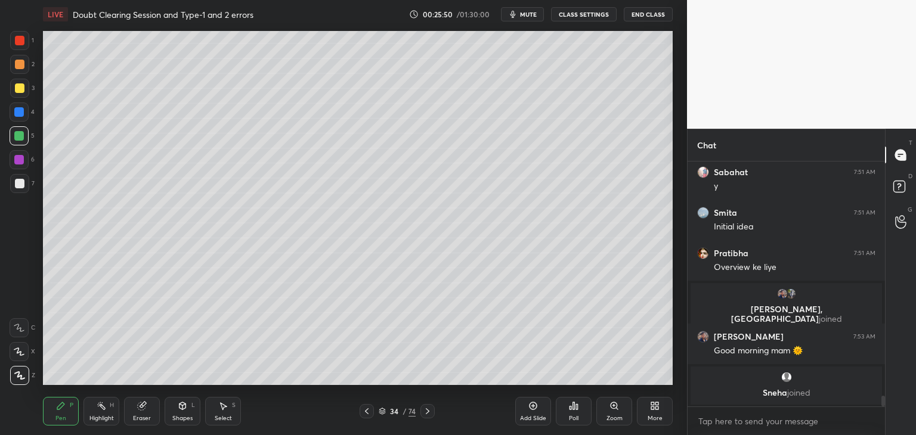
drag, startPoint x: 368, startPoint y: 413, endPoint x: 363, endPoint y: 405, distance: 9.4
click at [367, 413] on icon at bounding box center [367, 412] width 10 height 10
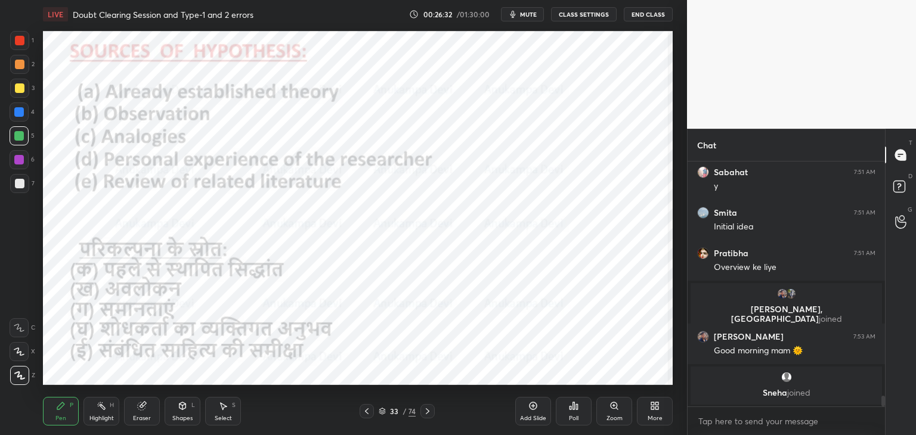
click at [528, 17] on span "mute" at bounding box center [528, 14] width 17 height 8
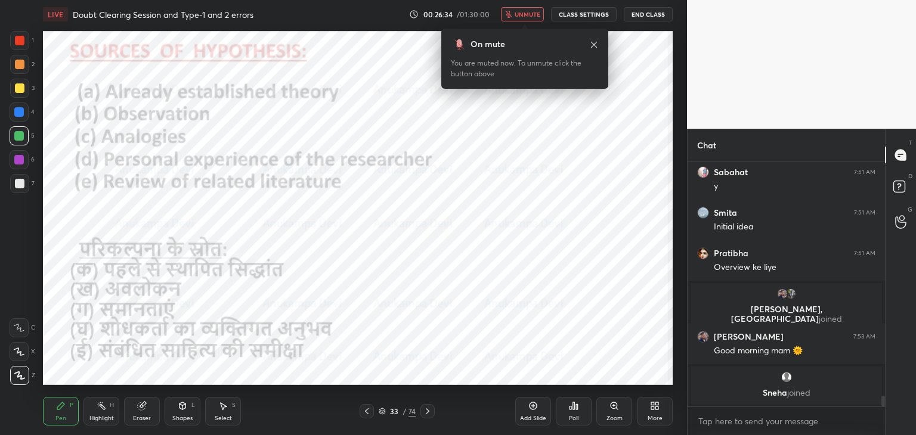
click at [530, 16] on span "unmute" at bounding box center [528, 14] width 26 height 8
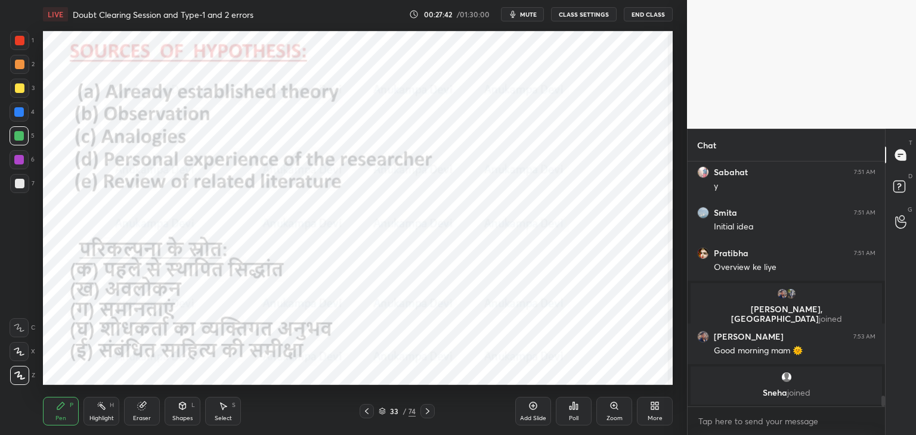
scroll to position [5441, 0]
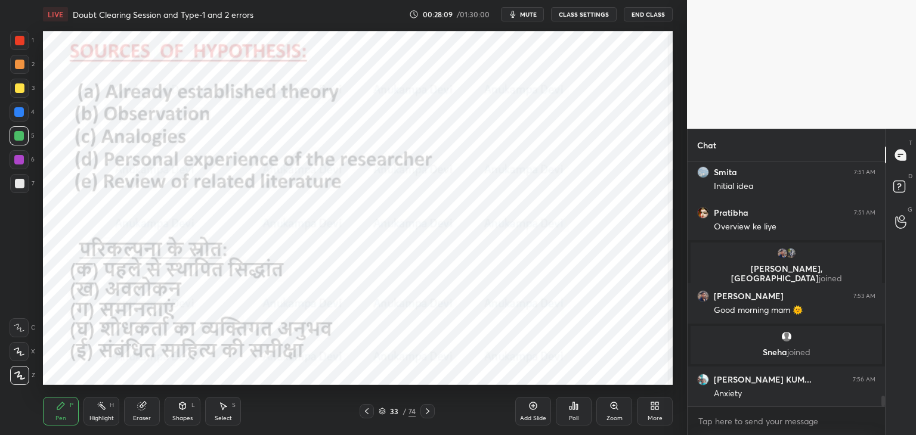
click at [428, 411] on icon at bounding box center [428, 411] width 4 height 6
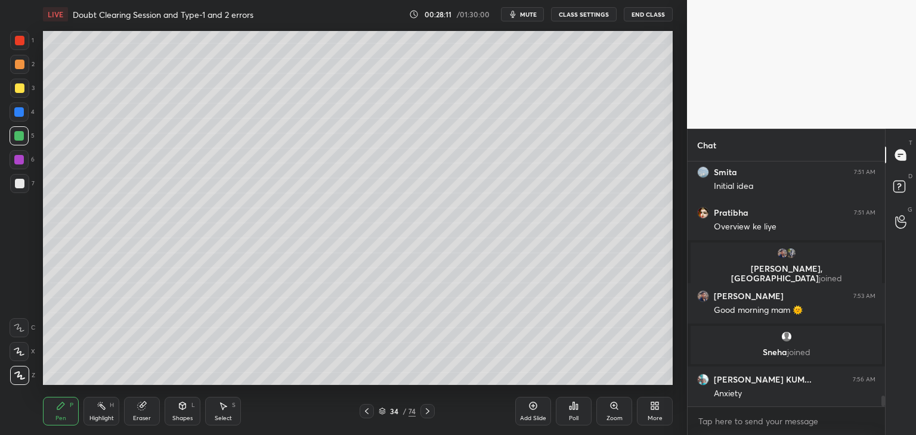
click at [427, 413] on icon at bounding box center [428, 412] width 10 height 10
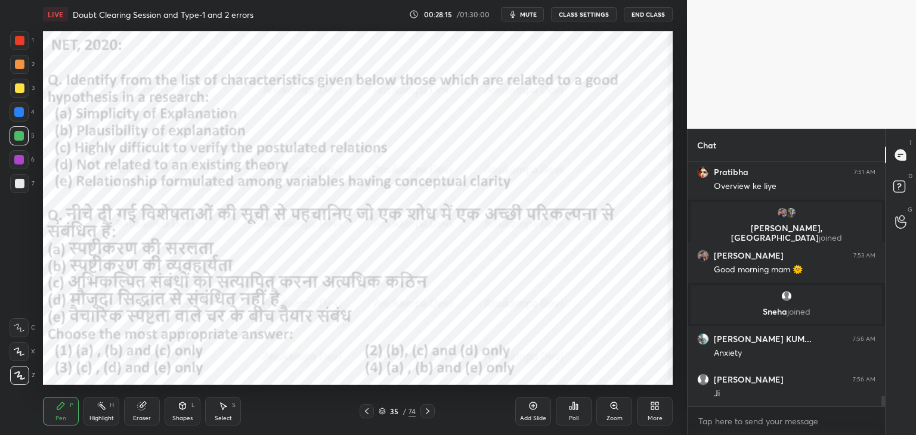
scroll to position [5522, 0]
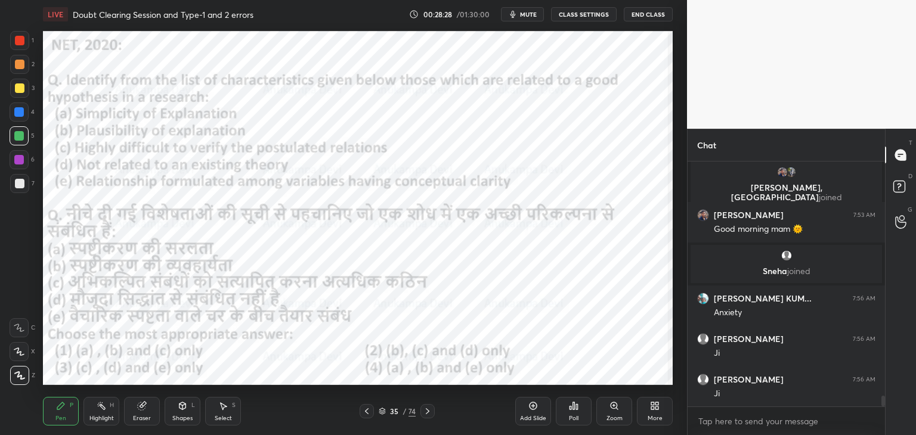
click at [532, 15] on span "mute" at bounding box center [528, 14] width 17 height 8
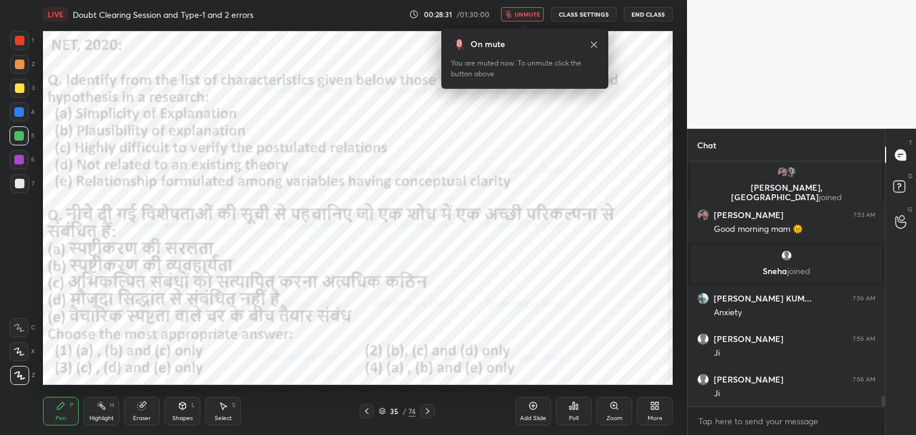
click at [593, 45] on icon at bounding box center [594, 45] width 10 height 10
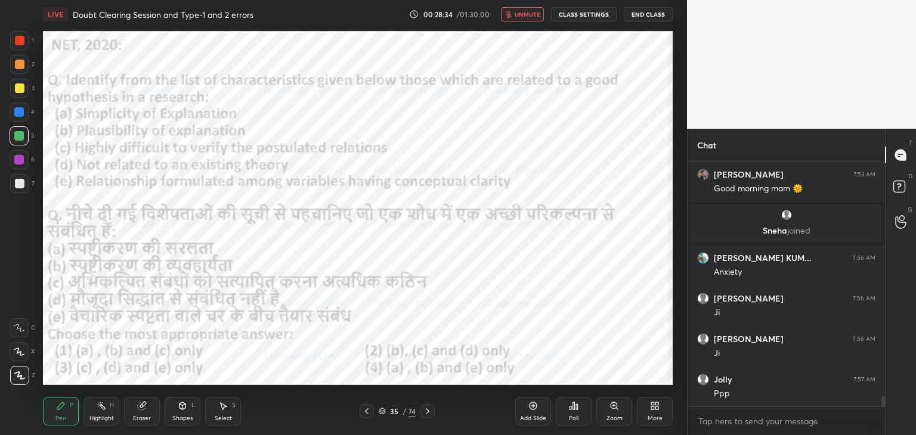
scroll to position [5603, 0]
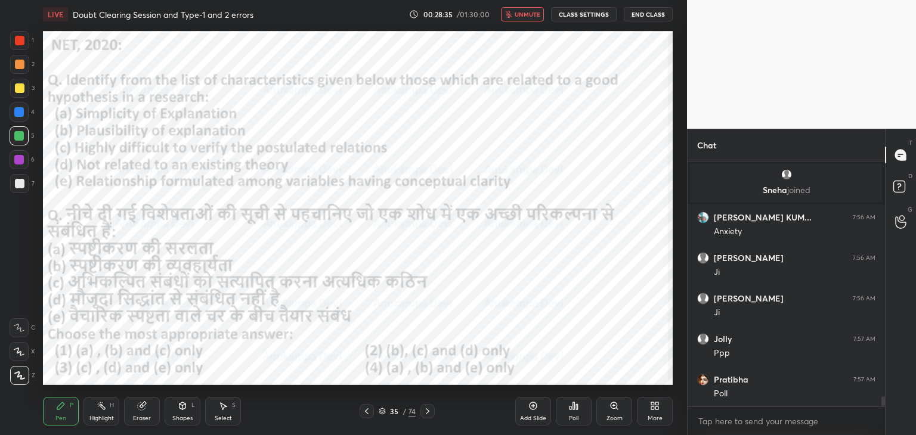
click at [526, 18] on button "unmute" at bounding box center [522, 14] width 43 height 14
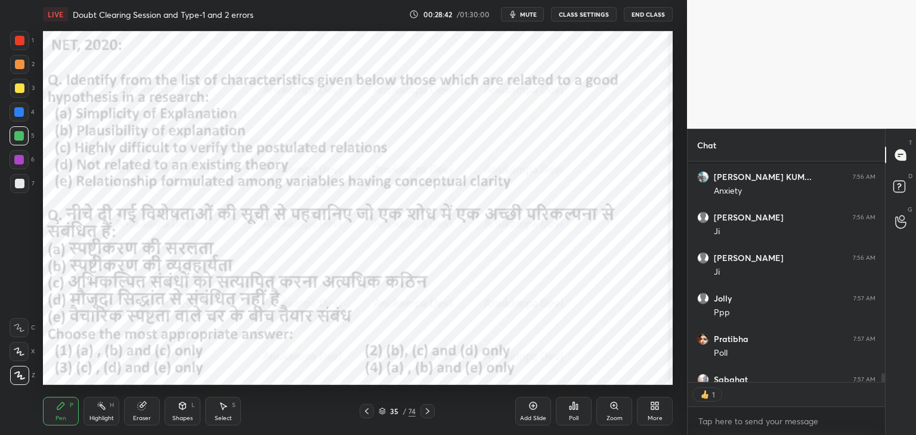
scroll to position [5696, 0]
click at [381, 413] on icon at bounding box center [382, 411] width 7 height 7
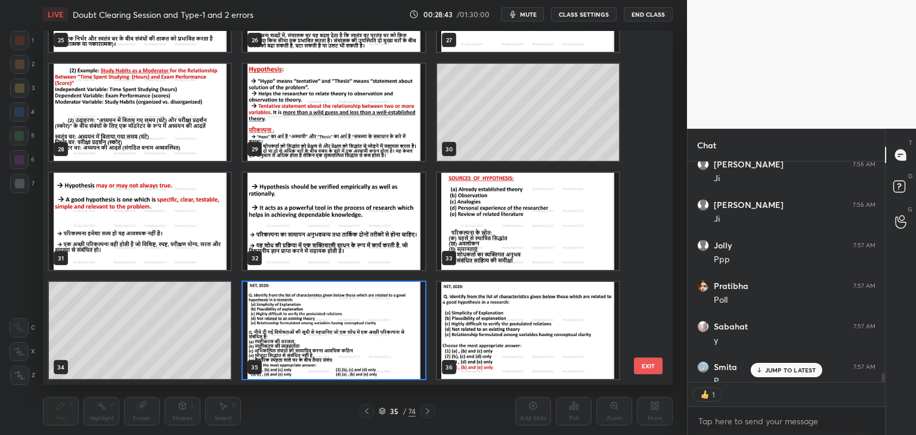
scroll to position [351, 624]
click at [408, 351] on img "grid" at bounding box center [334, 330] width 182 height 97
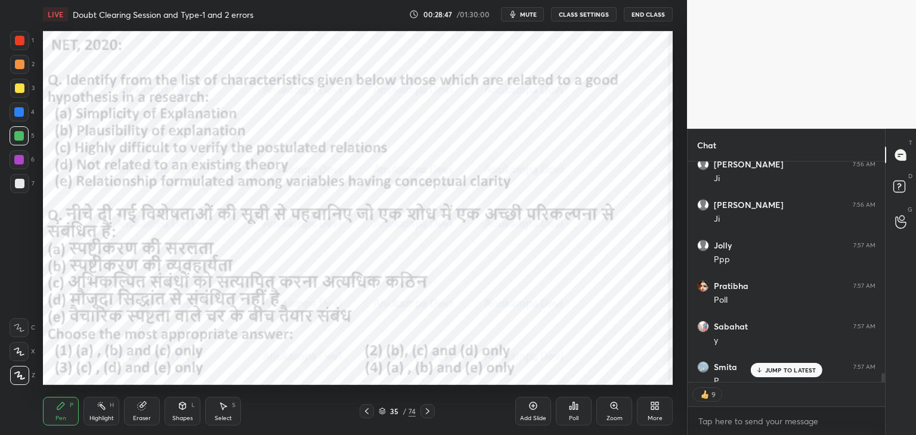
click at [574, 414] on div "Poll" at bounding box center [574, 411] width 36 height 29
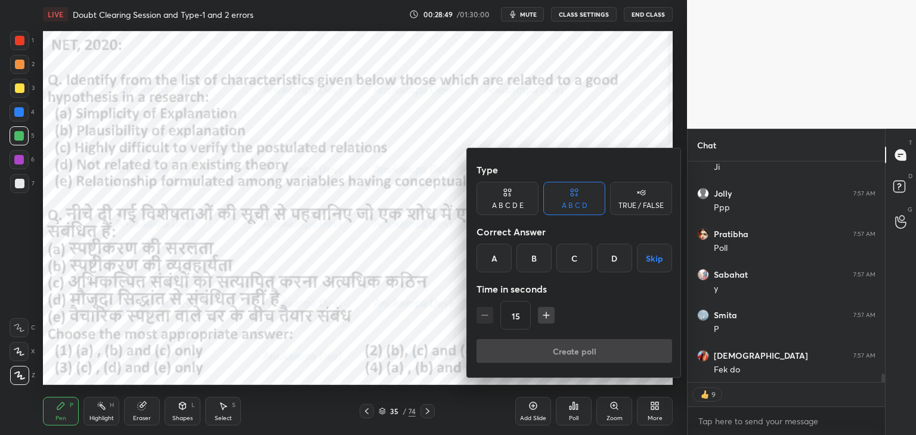
scroll to position [5789, 0]
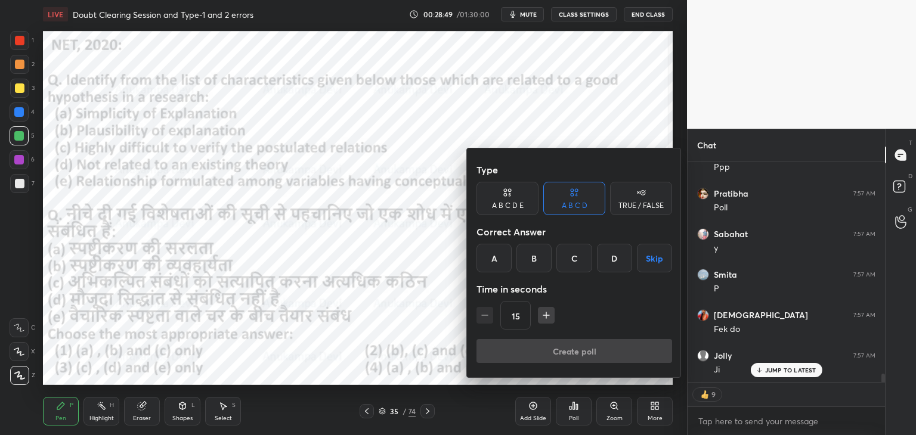
click at [609, 258] on div "D" at bounding box center [614, 258] width 35 height 29
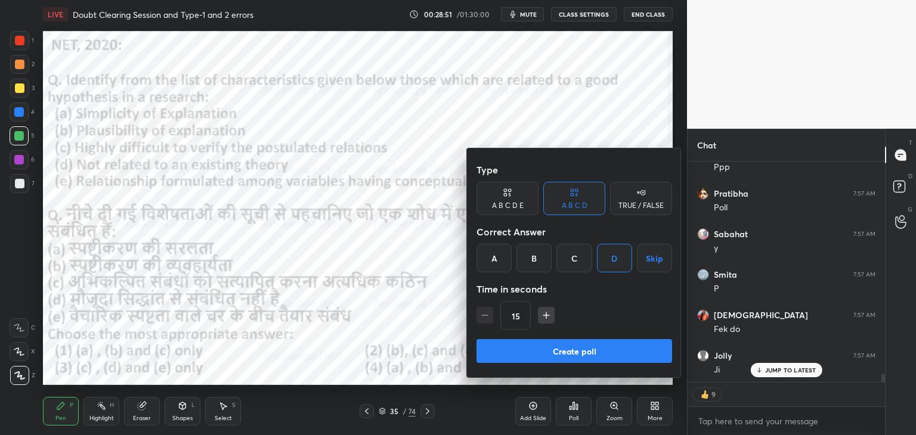
click at [594, 354] on button "Create poll" at bounding box center [574, 351] width 196 height 24
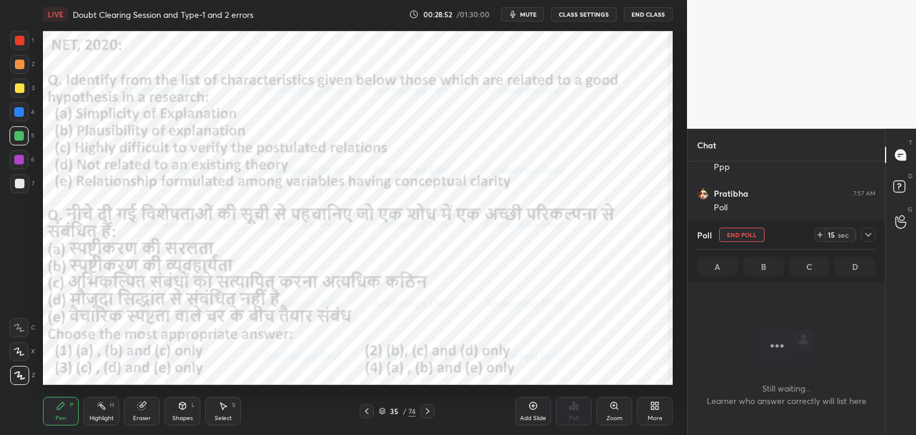
scroll to position [4, 4]
click at [528, 13] on span "mute" at bounding box center [528, 14] width 17 height 8
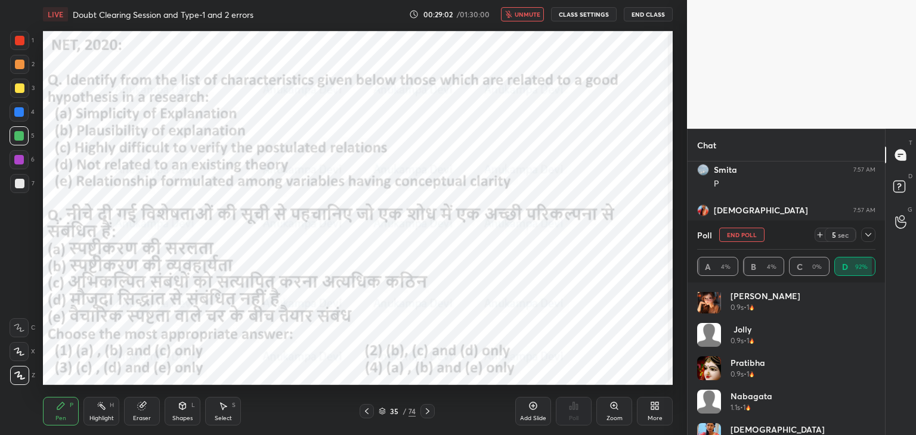
scroll to position [0, 0]
drag, startPoint x: 527, startPoint y: 12, endPoint x: 527, endPoint y: 23, distance: 10.7
click at [527, 11] on span "unmute" at bounding box center [528, 14] width 26 height 8
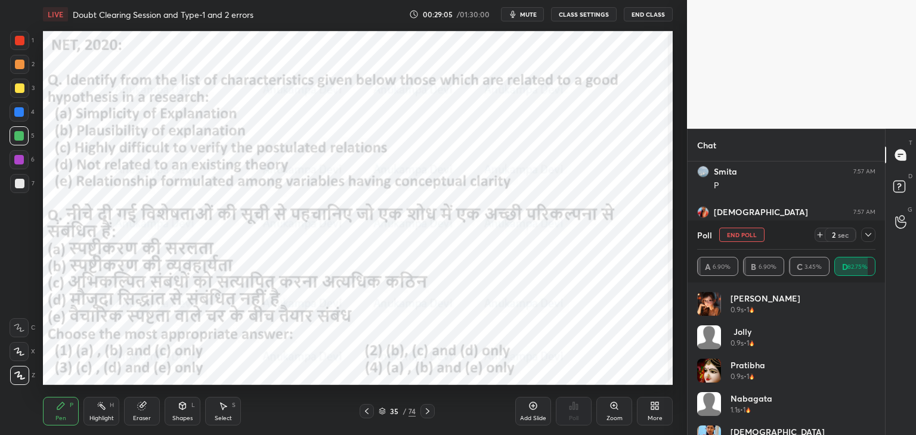
scroll to position [5870, 0]
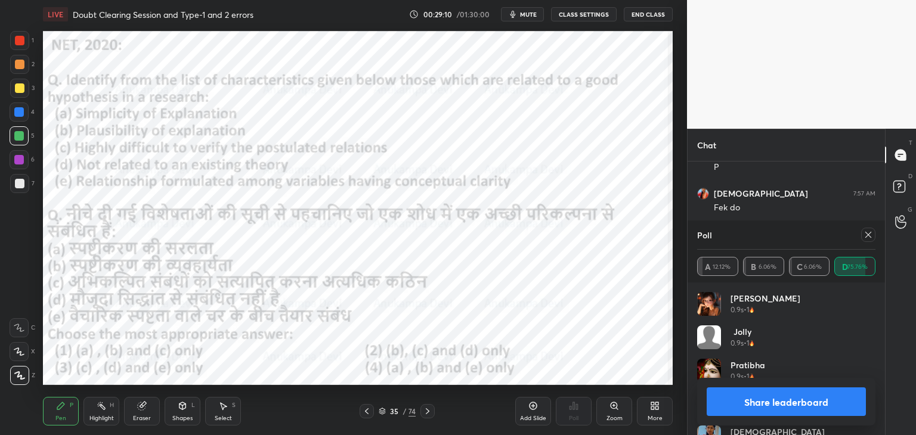
click at [868, 234] on icon at bounding box center [868, 235] width 6 height 6
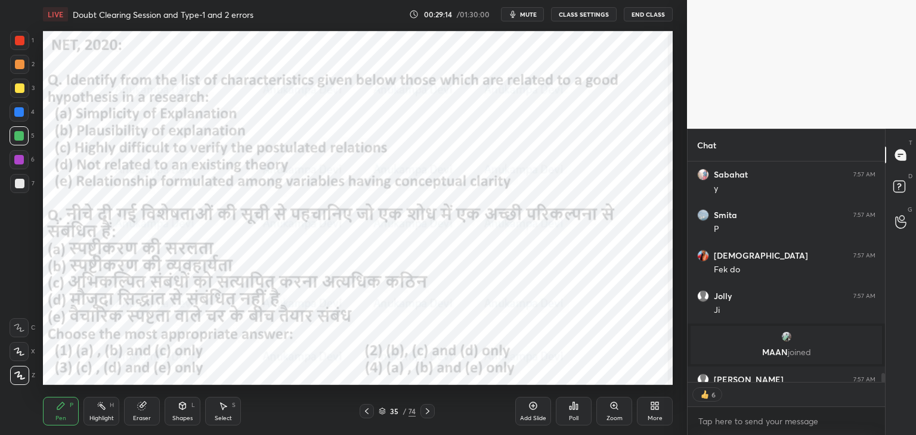
drag, startPoint x: 425, startPoint y: 413, endPoint x: 421, endPoint y: 407, distance: 7.3
click at [425, 413] on icon at bounding box center [428, 412] width 10 height 10
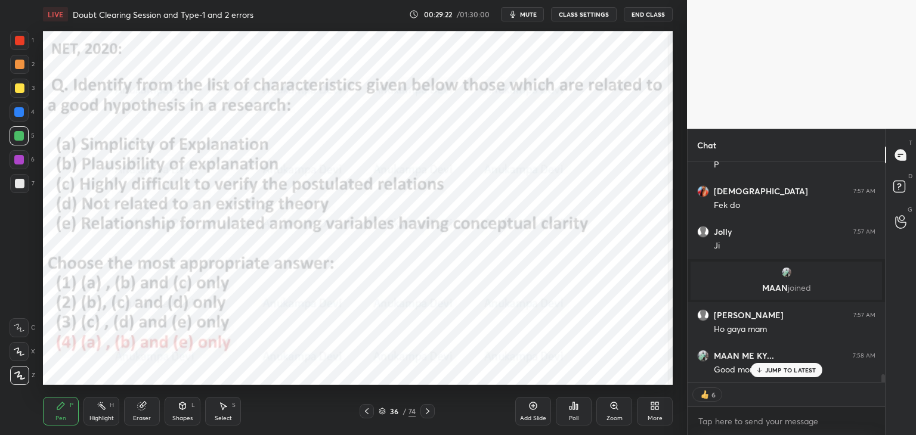
click at [367, 413] on icon at bounding box center [367, 411] width 4 height 6
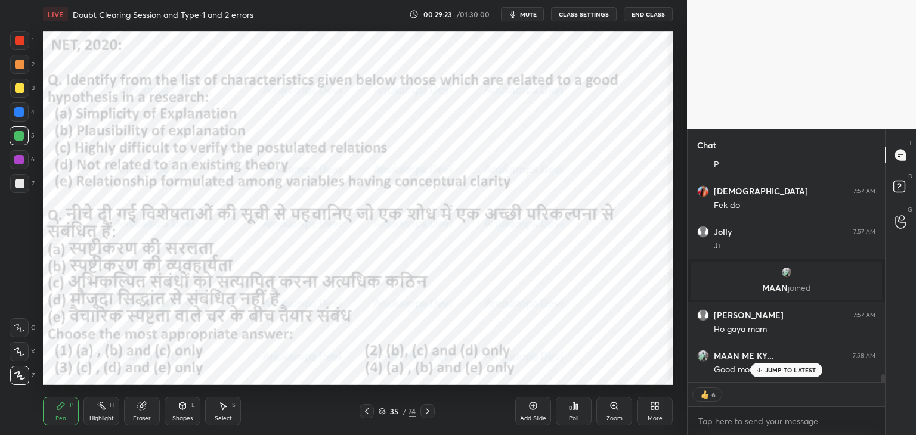
click at [368, 412] on icon at bounding box center [367, 412] width 10 height 10
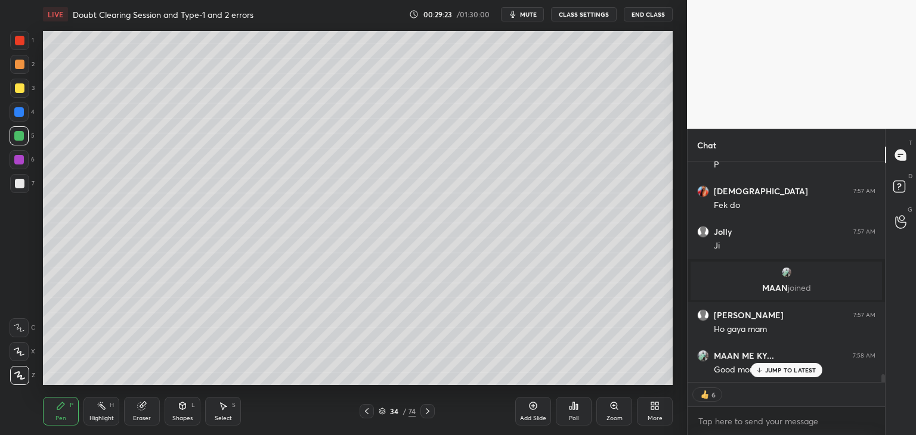
click at [368, 413] on icon at bounding box center [367, 412] width 10 height 10
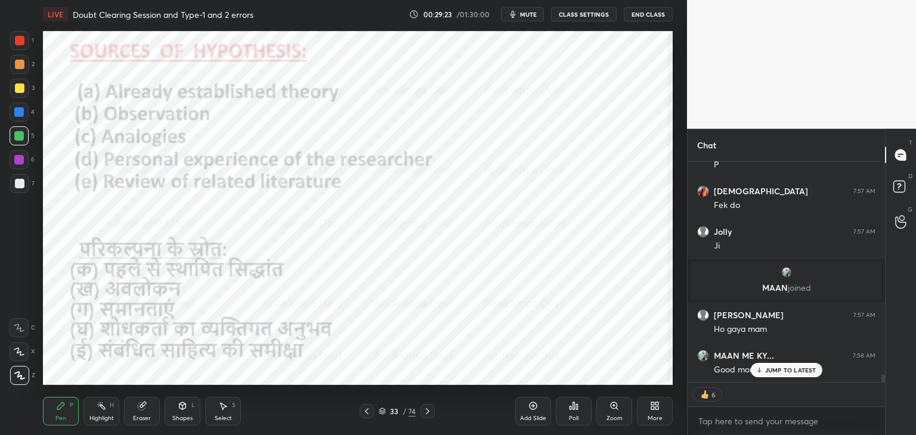
click at [368, 411] on icon at bounding box center [367, 412] width 10 height 10
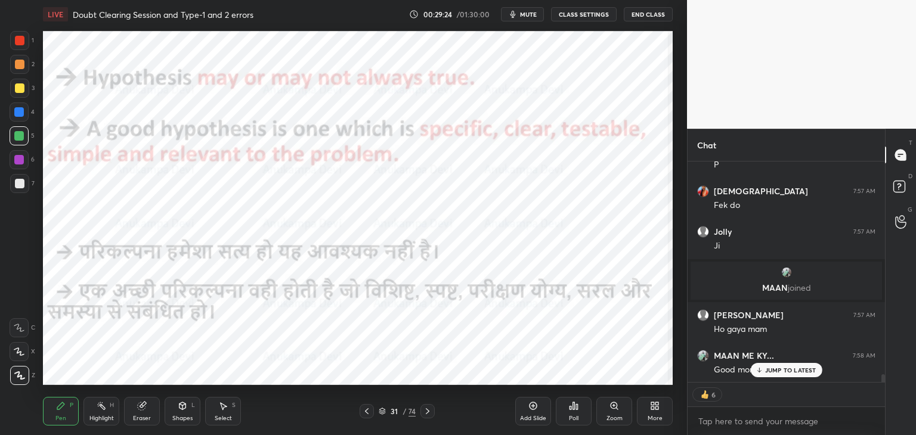
click at [368, 412] on icon at bounding box center [367, 412] width 10 height 10
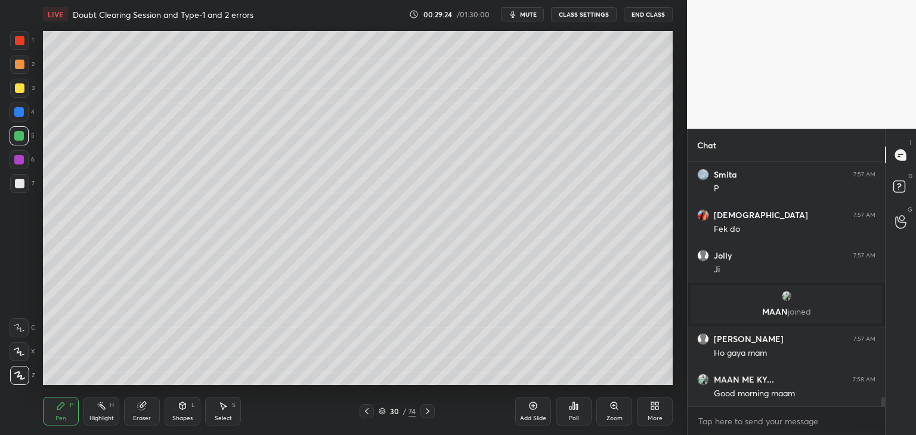
click at [366, 413] on icon at bounding box center [367, 412] width 10 height 10
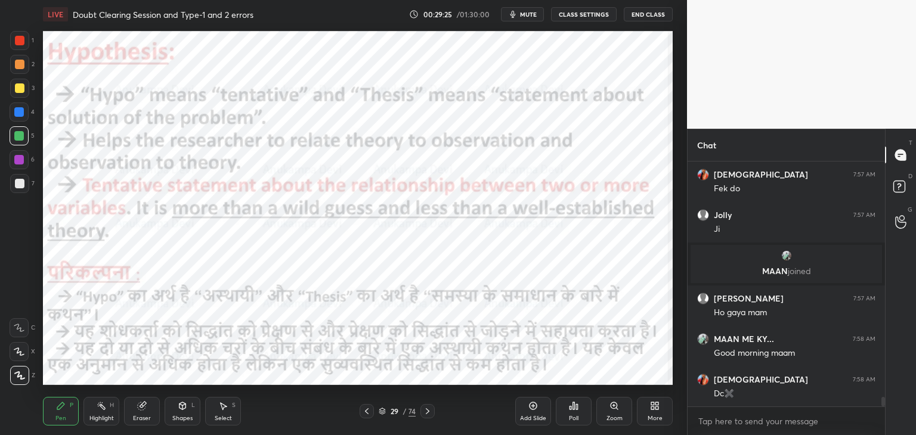
click at [368, 411] on icon at bounding box center [367, 412] width 10 height 10
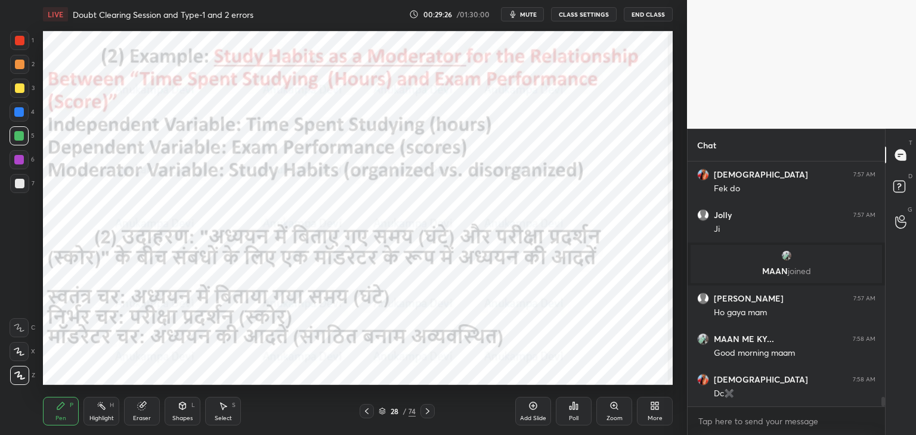
click at [426, 413] on icon at bounding box center [428, 412] width 10 height 10
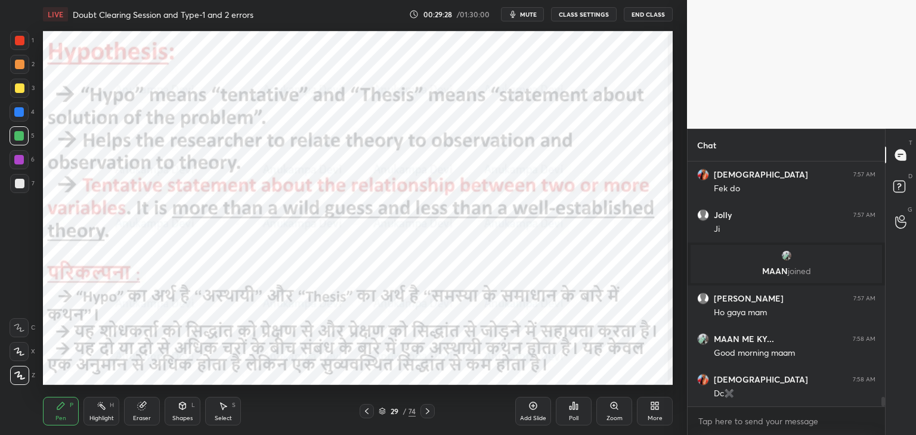
click at [367, 412] on icon at bounding box center [367, 412] width 10 height 10
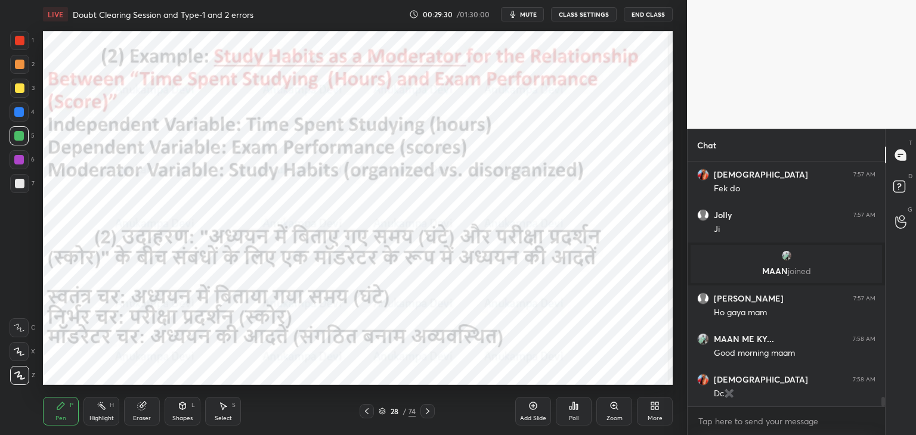
click at [428, 409] on icon at bounding box center [428, 412] width 10 height 10
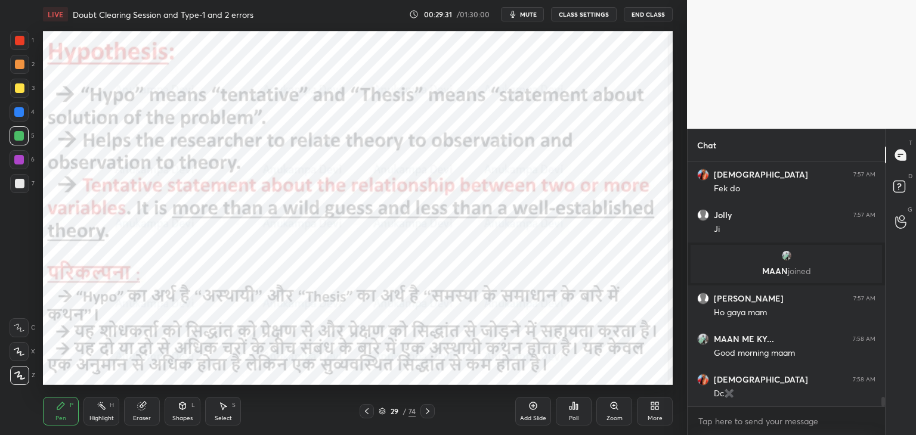
click at [429, 410] on icon at bounding box center [428, 412] width 10 height 10
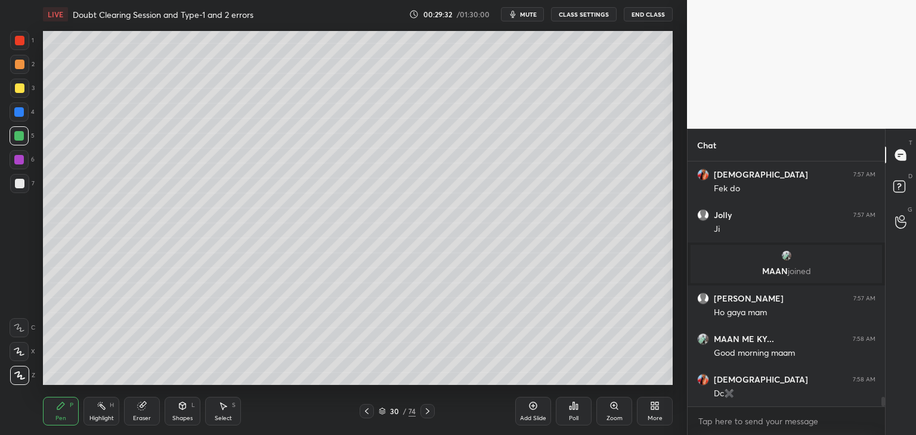
click at [428, 411] on icon at bounding box center [428, 411] width 4 height 6
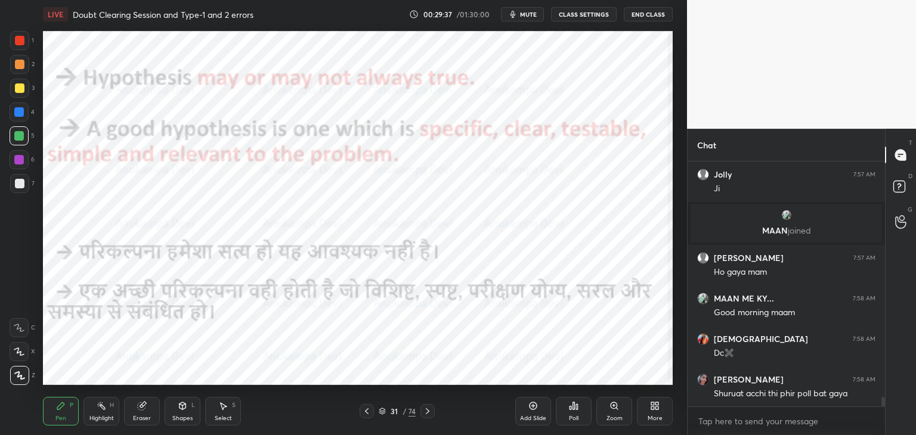
click at [425, 415] on icon at bounding box center [428, 412] width 10 height 10
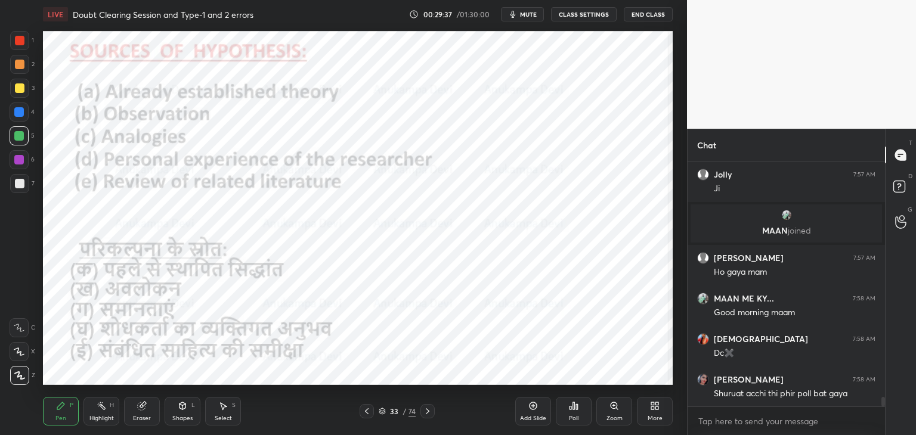
click at [425, 413] on icon at bounding box center [428, 412] width 10 height 10
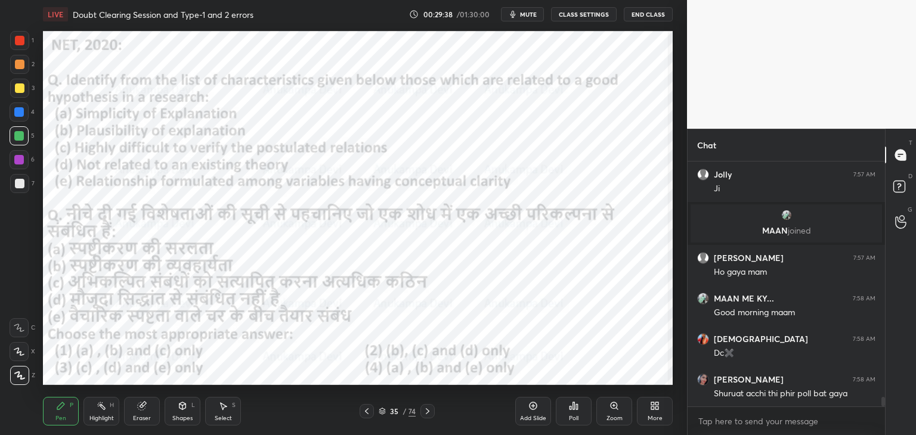
click at [426, 413] on icon at bounding box center [428, 412] width 10 height 10
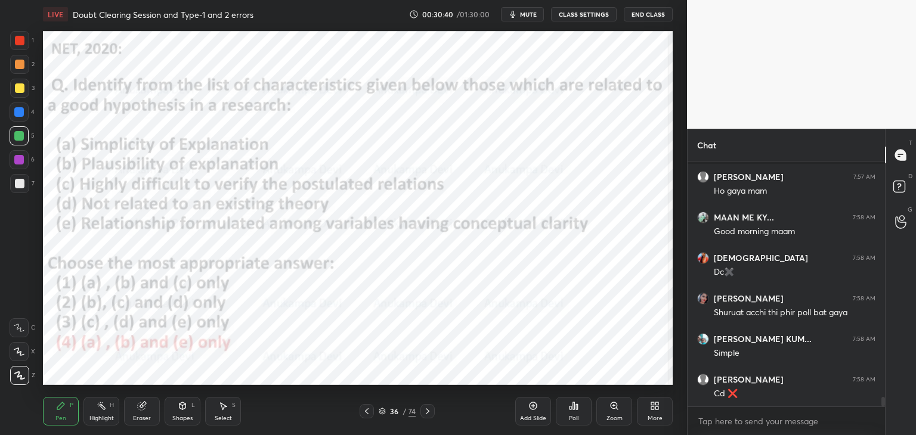
drag, startPoint x: 384, startPoint y: 414, endPoint x: 390, endPoint y: 386, distance: 29.2
click at [384, 413] on icon at bounding box center [382, 411] width 7 height 7
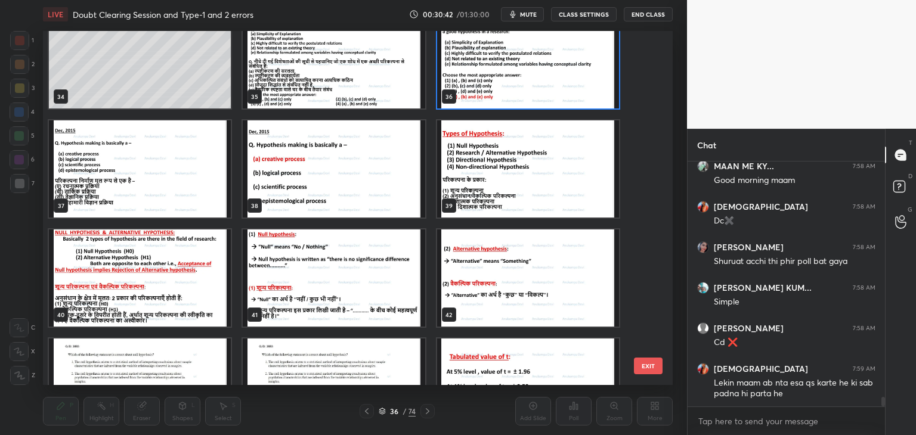
scroll to position [1239, 0]
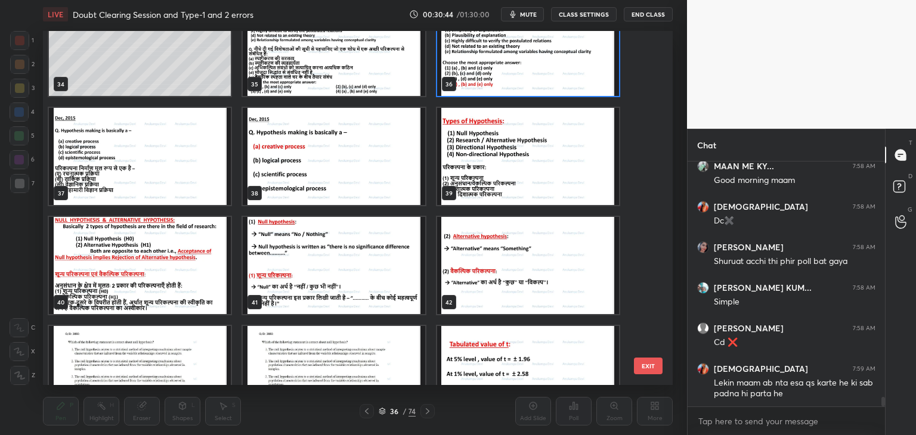
click at [203, 177] on img "grid" at bounding box center [140, 156] width 182 height 97
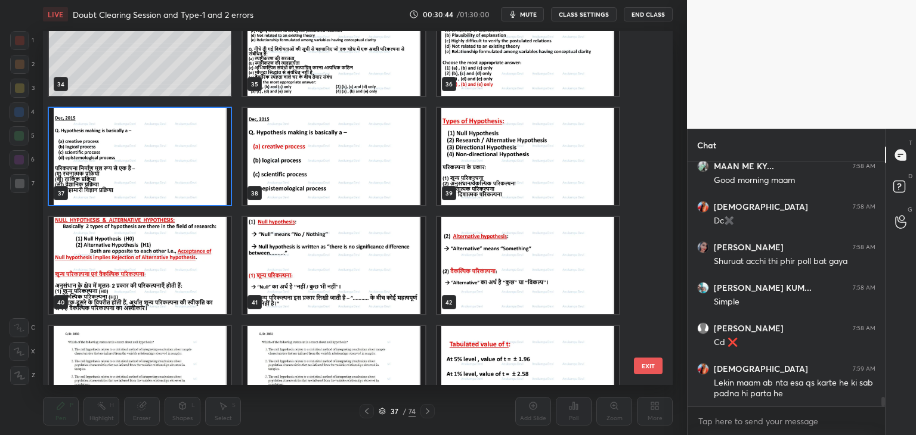
click at [202, 179] on img "grid" at bounding box center [140, 156] width 182 height 97
click at [202, 180] on img "grid" at bounding box center [140, 156] width 182 height 97
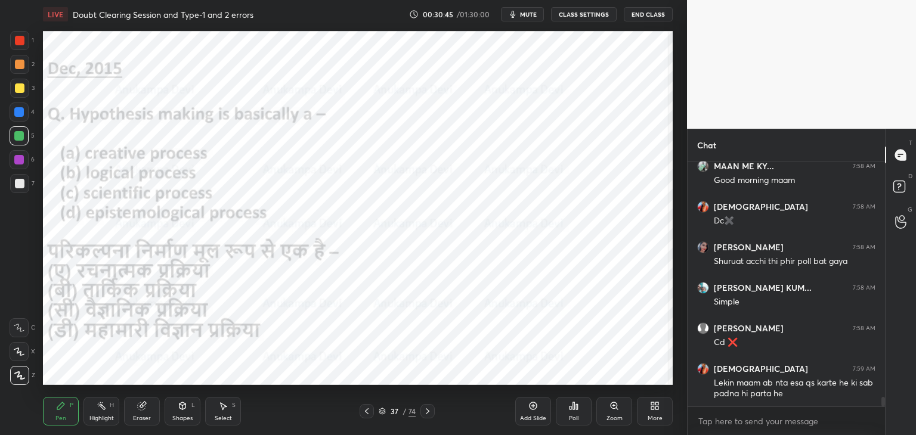
drag, startPoint x: 530, startPoint y: 14, endPoint x: 530, endPoint y: 29, distance: 14.9
click at [530, 15] on span "mute" at bounding box center [528, 14] width 17 height 8
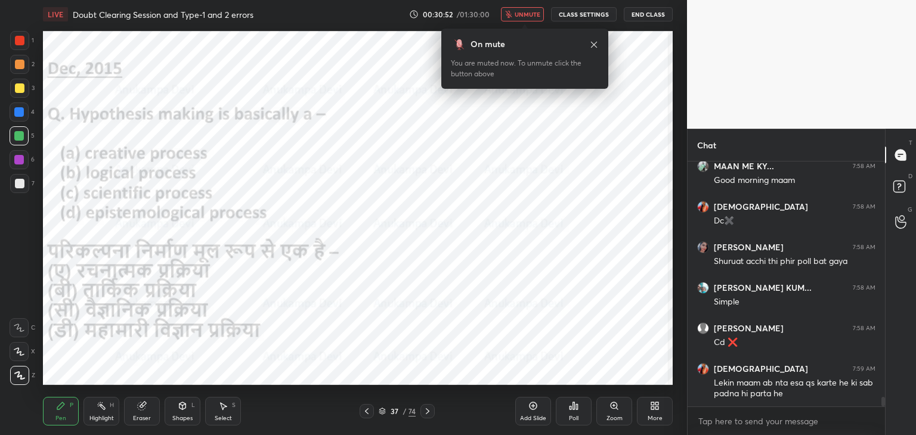
click at [530, 15] on span "unmute" at bounding box center [528, 14] width 26 height 8
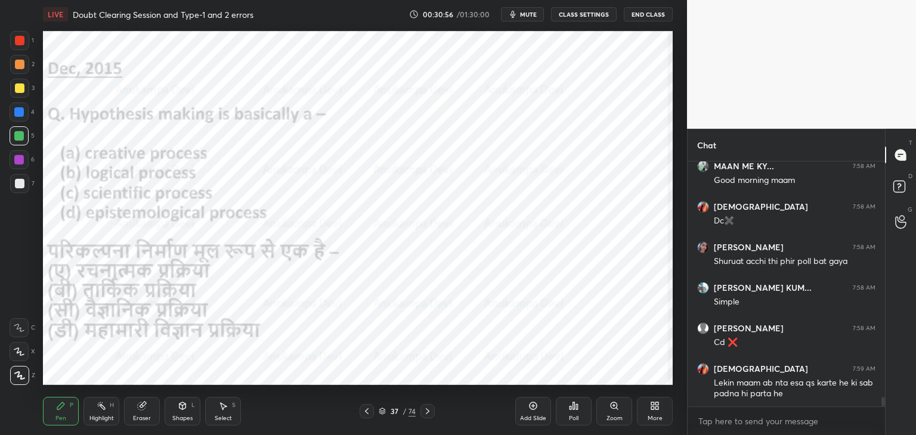
scroll to position [6143, 0]
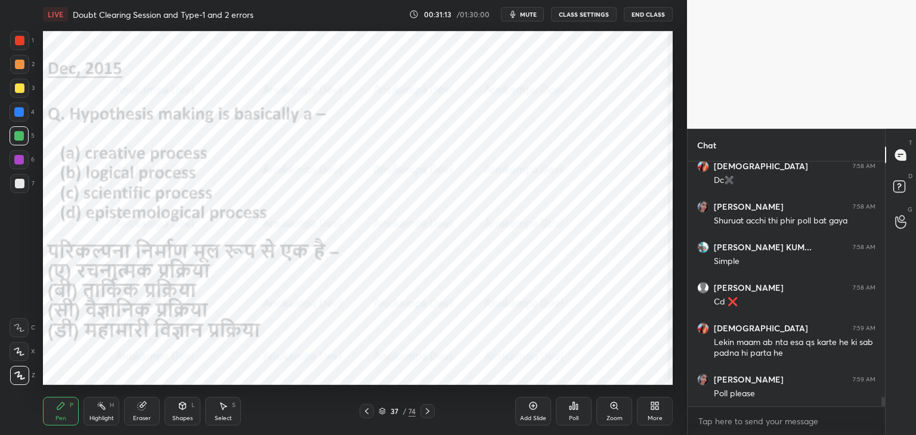
click at [572, 410] on icon at bounding box center [574, 406] width 10 height 10
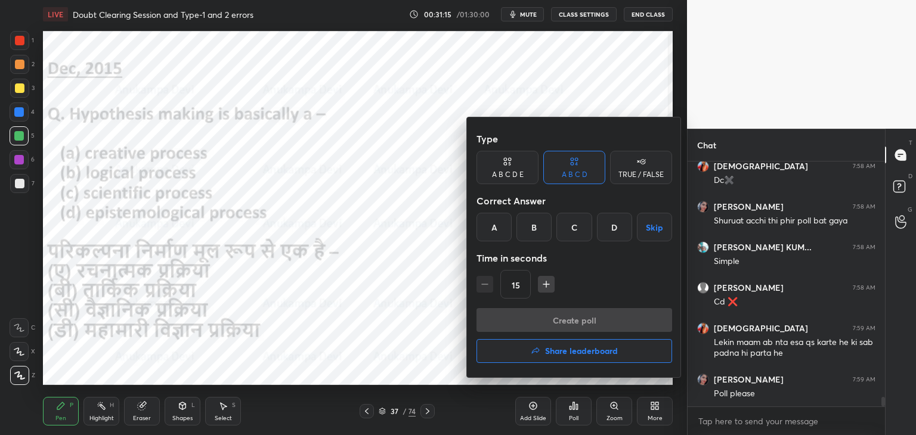
click at [487, 227] on div "A" at bounding box center [493, 227] width 35 height 29
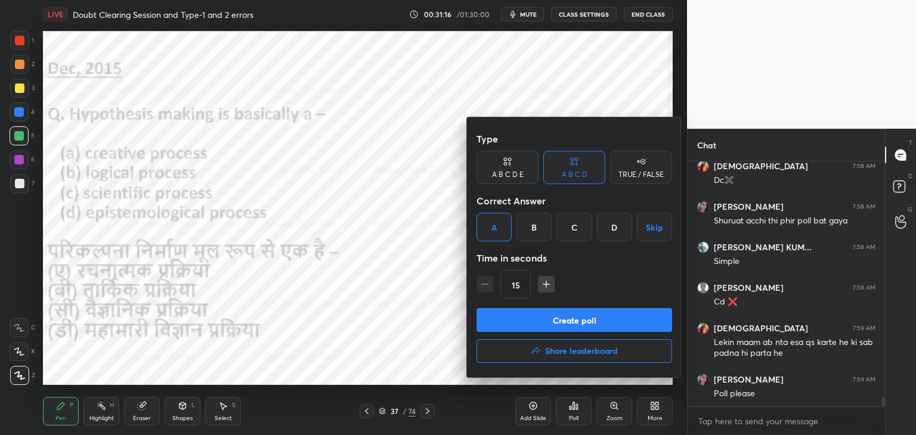
drag, startPoint x: 598, startPoint y: 323, endPoint x: 592, endPoint y: 316, distance: 8.9
click at [598, 323] on button "Create poll" at bounding box center [574, 320] width 196 height 24
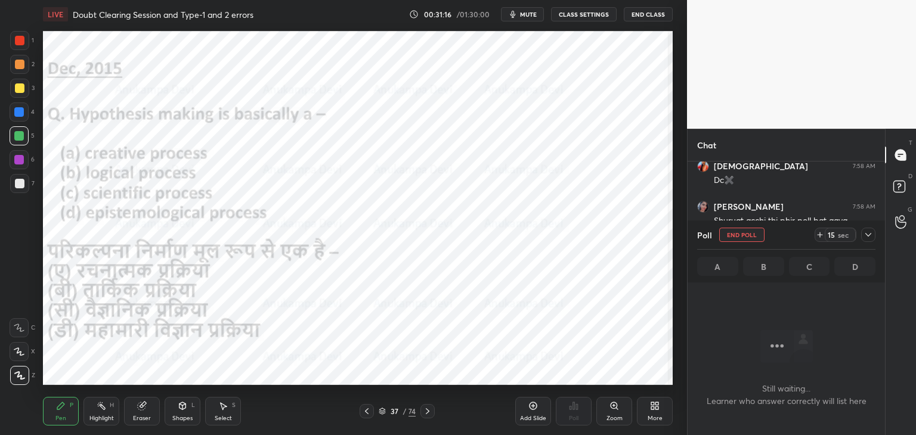
scroll to position [4, 4]
click at [528, 18] on button "mute" at bounding box center [522, 14] width 43 height 14
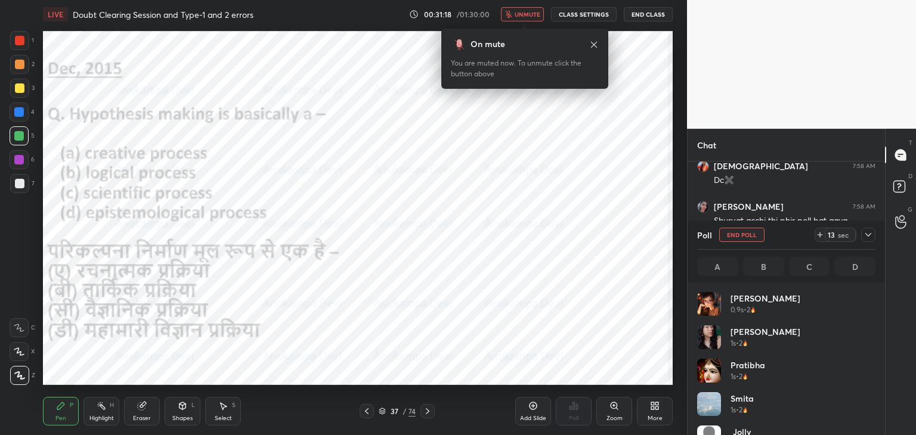
scroll to position [140, 175]
click at [593, 40] on icon at bounding box center [594, 45] width 10 height 10
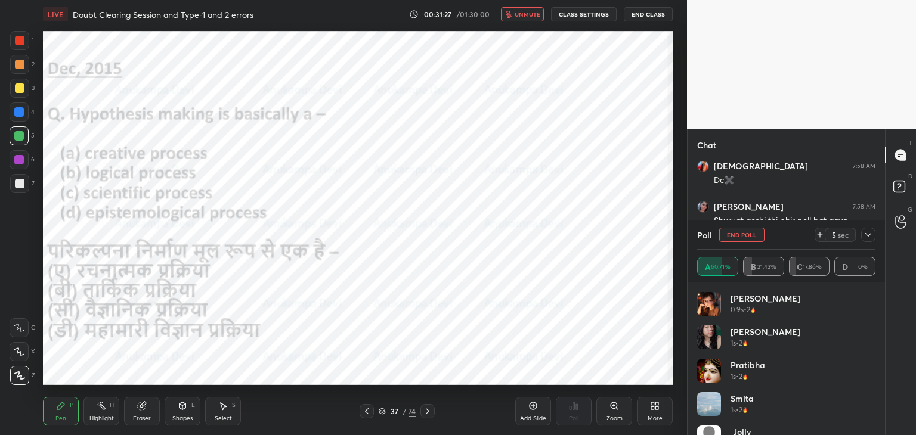
click at [523, 7] on button "unmute" at bounding box center [522, 14] width 43 height 14
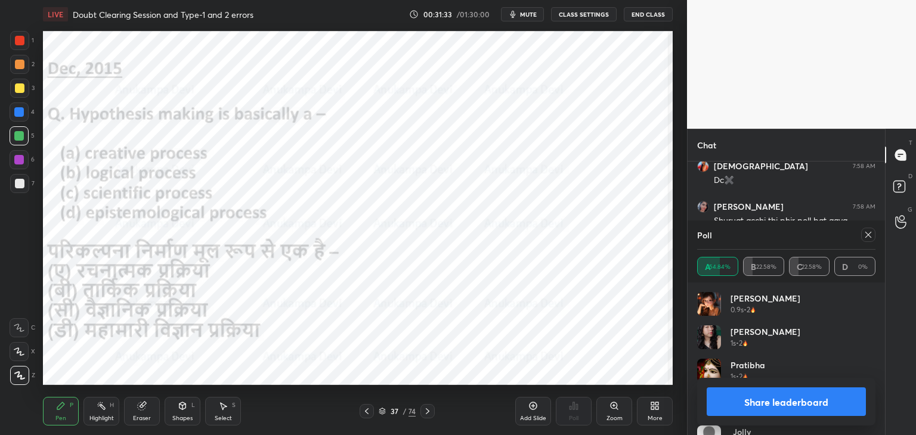
drag, startPoint x: 872, startPoint y: 237, endPoint x: 847, endPoint y: 234, distance: 24.6
click at [873, 237] on div at bounding box center [868, 235] width 14 height 14
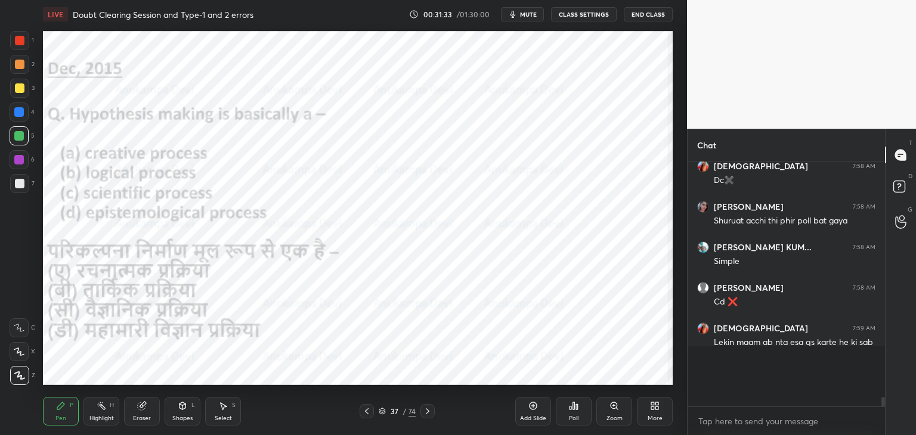
scroll to position [4, 4]
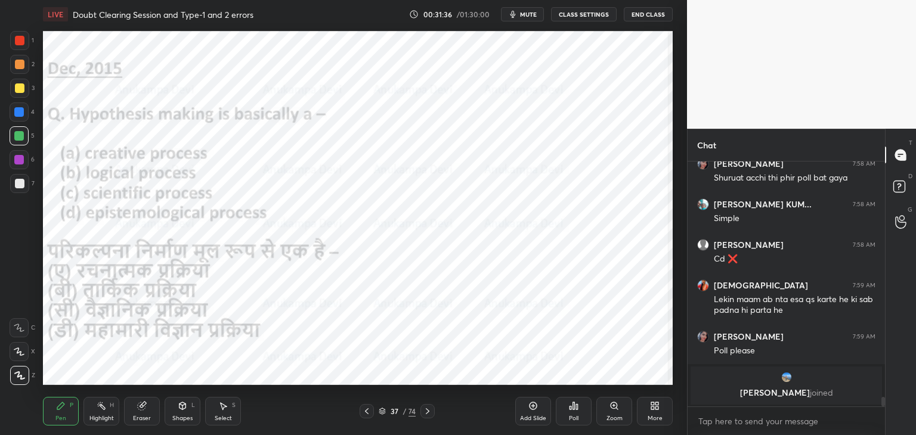
click at [428, 413] on icon at bounding box center [428, 412] width 10 height 10
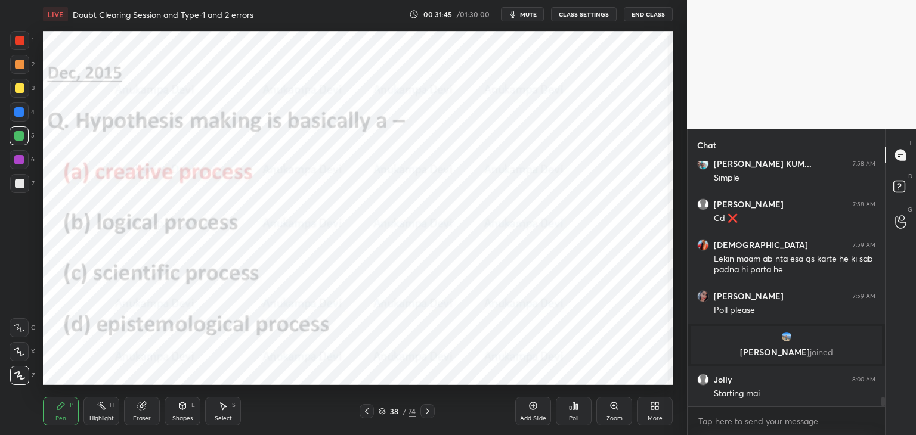
scroll to position [6008, 0]
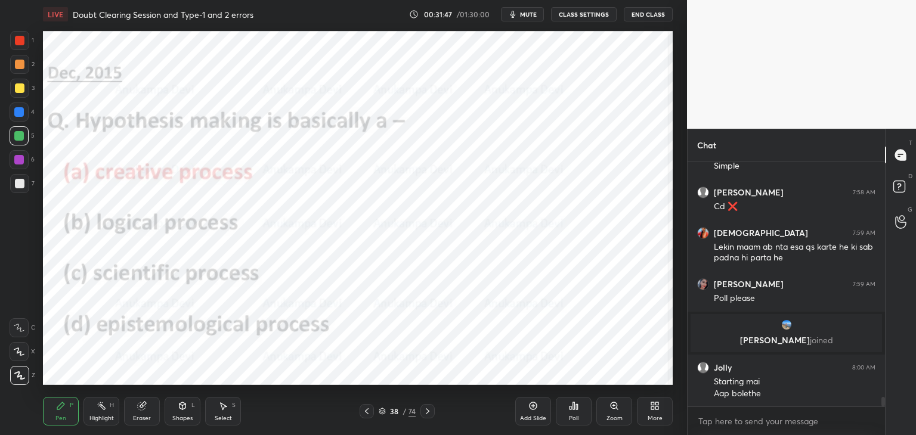
drag, startPoint x: 382, startPoint y: 415, endPoint x: 365, endPoint y: 392, distance: 28.6
click at [382, 413] on icon at bounding box center [382, 411] width 7 height 7
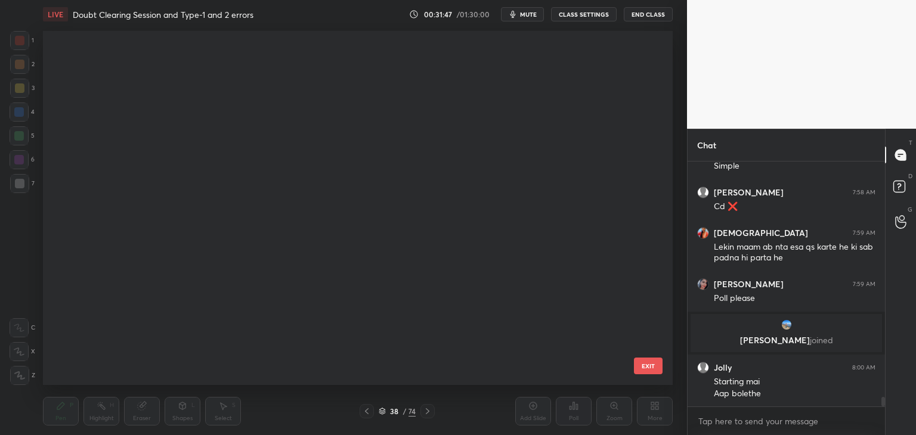
scroll to position [1064, 0]
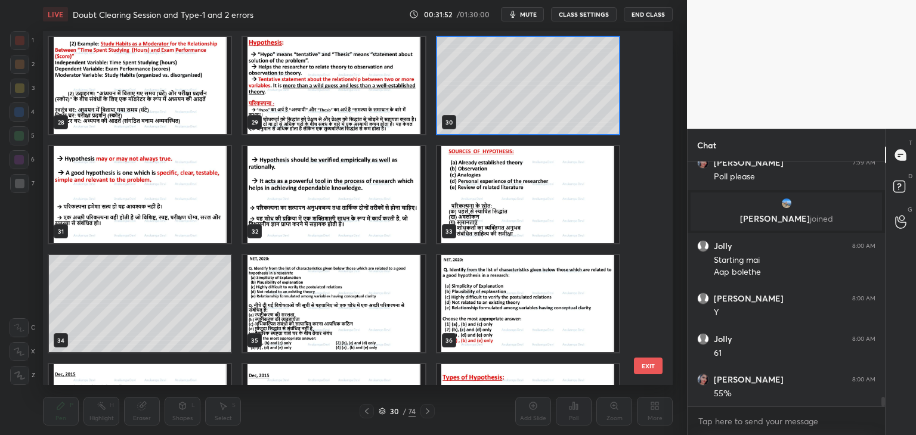
click at [552, 41] on div "28 29 30 31 32 33 34 35 36 37 38 39 40 41 42" at bounding box center [347, 208] width 609 height 354
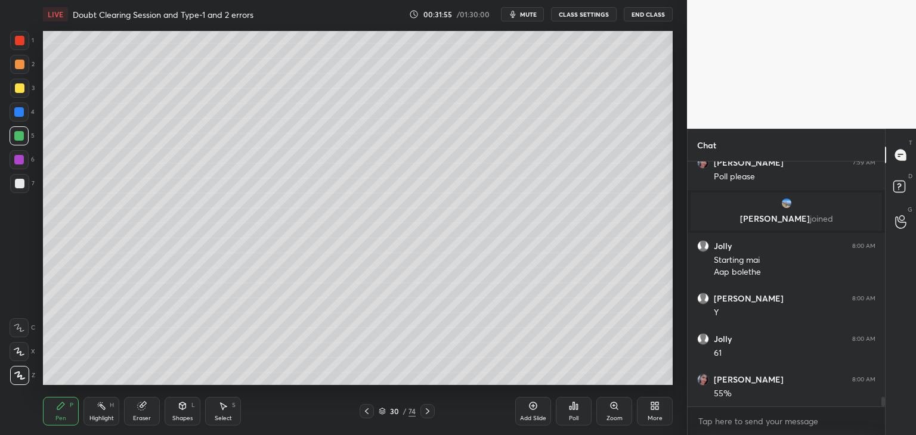
click at [380, 411] on icon at bounding box center [382, 411] width 7 height 7
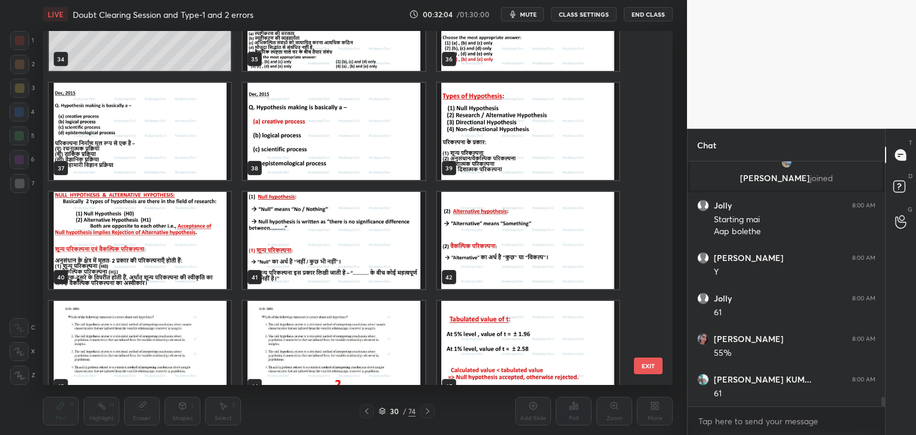
click at [349, 155] on img "grid" at bounding box center [334, 131] width 182 height 97
click at [349, 157] on img "grid" at bounding box center [334, 131] width 182 height 97
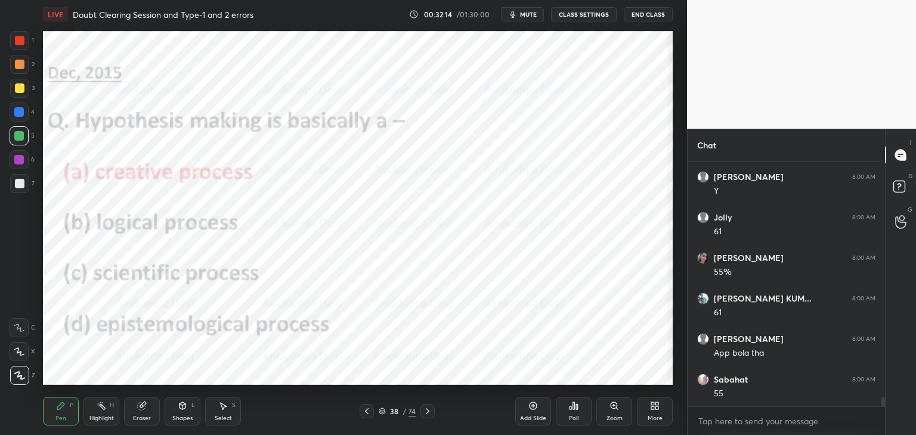
click at [427, 413] on icon at bounding box center [428, 412] width 10 height 10
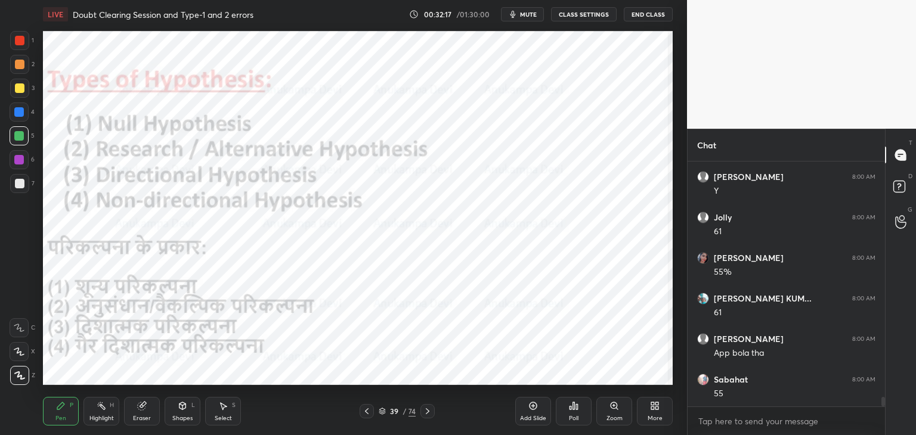
click at [15, 159] on div at bounding box center [19, 160] width 10 height 10
click at [528, 16] on span "mute" at bounding box center [528, 14] width 17 height 8
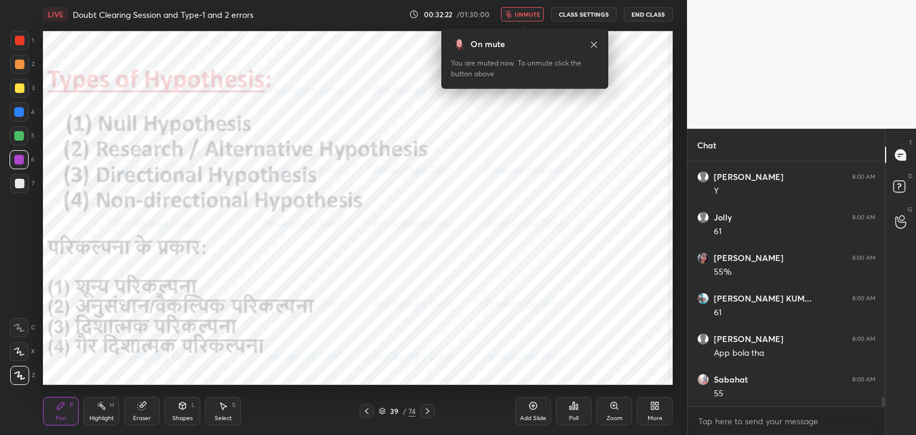
click at [527, 17] on span "unmute" at bounding box center [528, 14] width 26 height 8
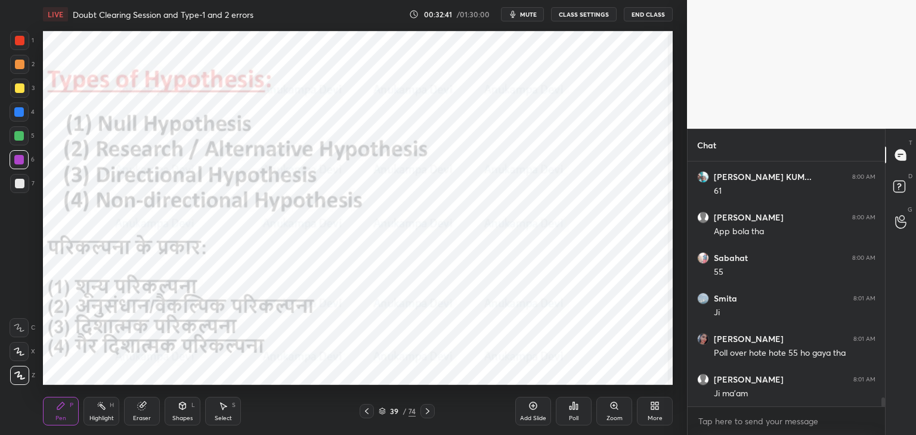
scroll to position [6414, 0]
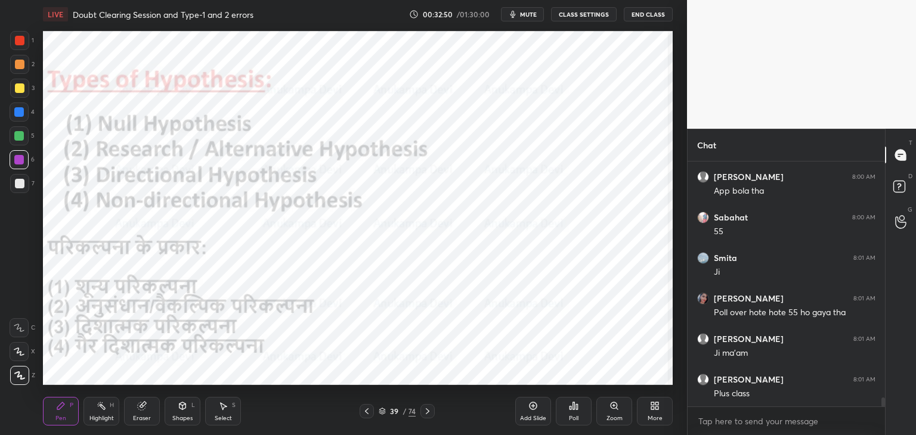
click at [148, 411] on div "Eraser" at bounding box center [142, 411] width 36 height 29
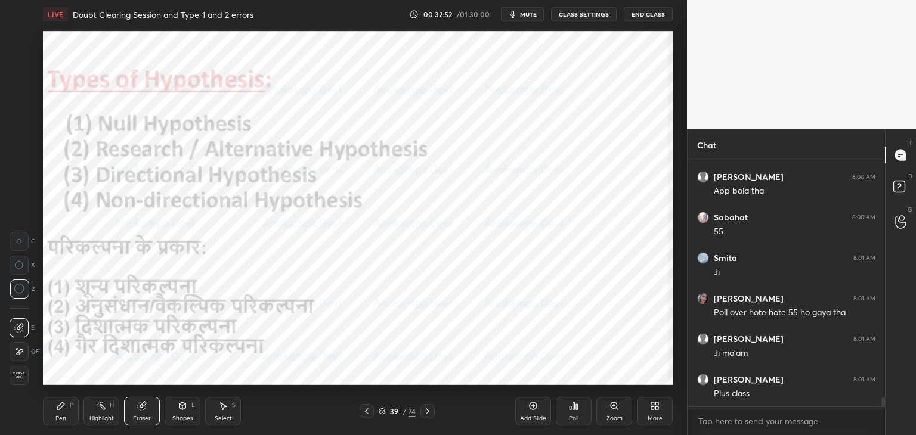
scroll to position [6454, 0]
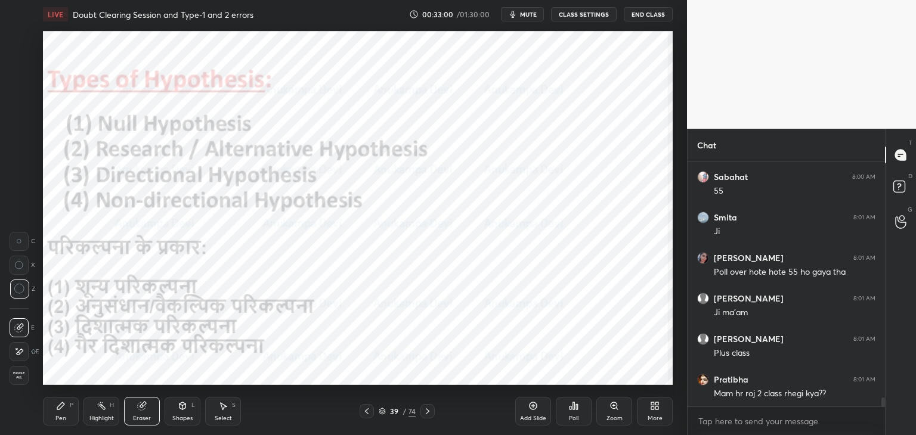
drag, startPoint x: 61, startPoint y: 417, endPoint x: 76, endPoint y: 391, distance: 30.0
click at [61, 416] on div "Pen" at bounding box center [60, 419] width 11 height 6
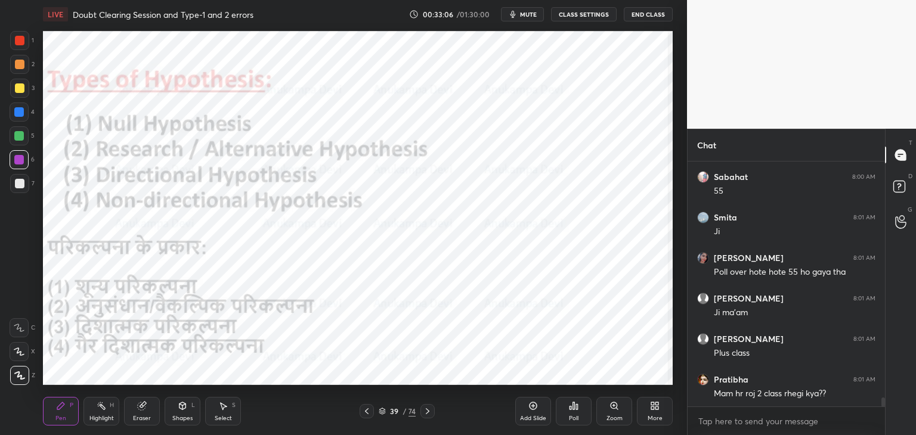
click at [21, 137] on div at bounding box center [19, 136] width 10 height 10
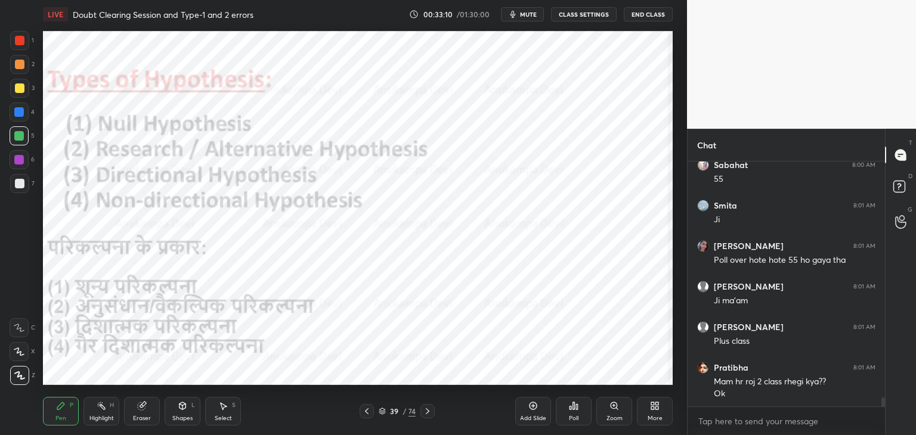
scroll to position [6507, 0]
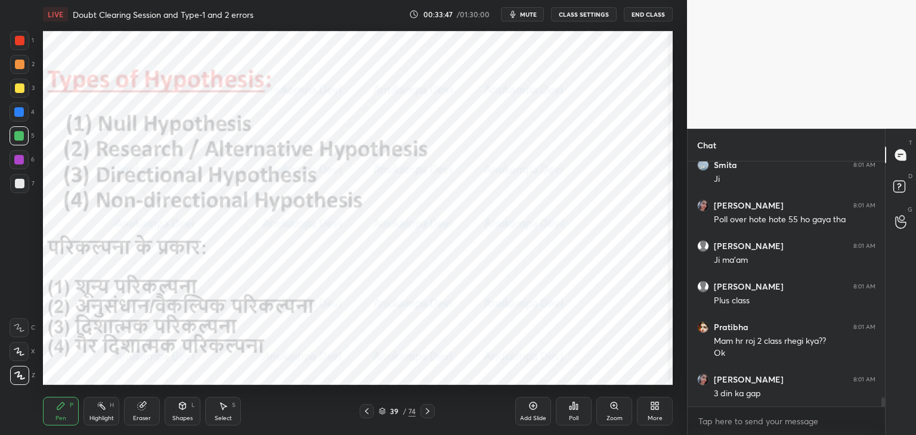
click at [145, 418] on div "Eraser" at bounding box center [142, 419] width 18 height 6
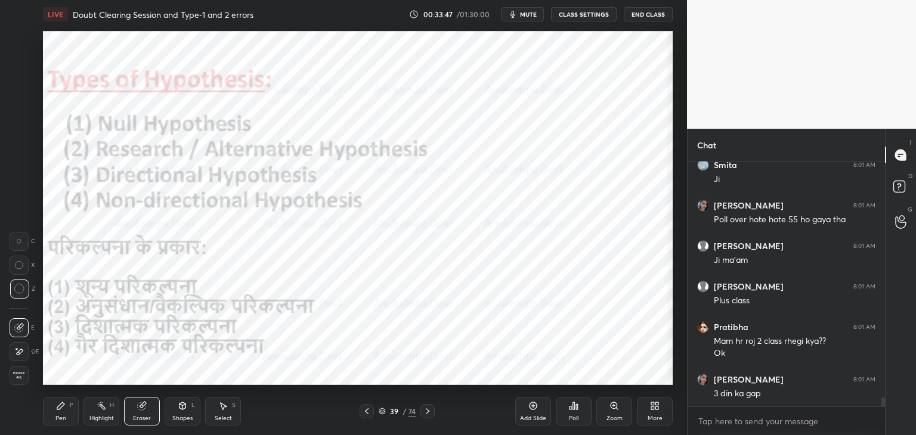
scroll to position [6547, 0]
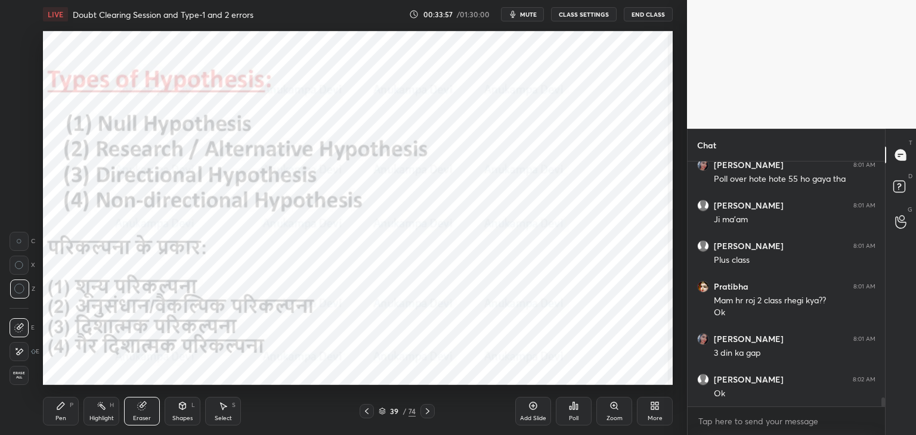
click at [60, 416] on div "Pen" at bounding box center [60, 419] width 11 height 6
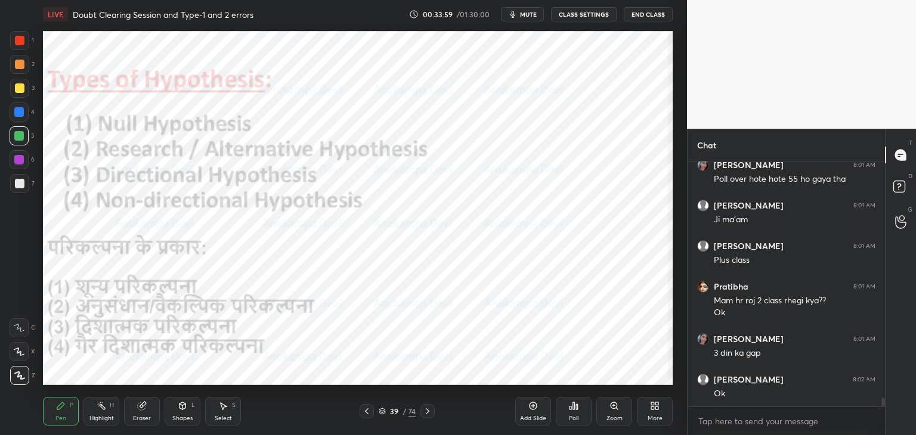
click at [20, 117] on div at bounding box center [19, 112] width 19 height 19
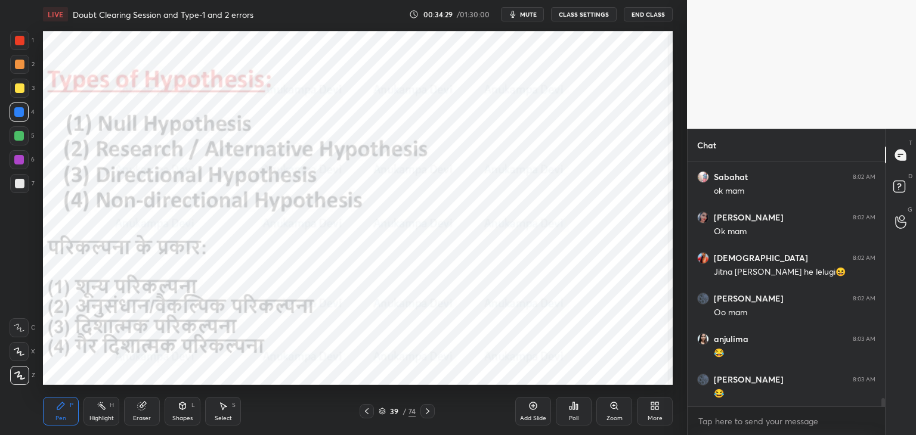
scroll to position [6831, 0]
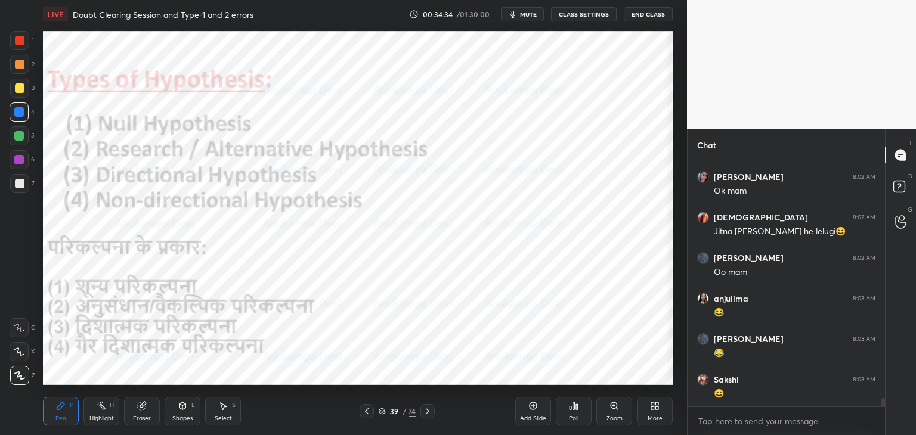
click at [532, 405] on icon at bounding box center [533, 406] width 10 height 10
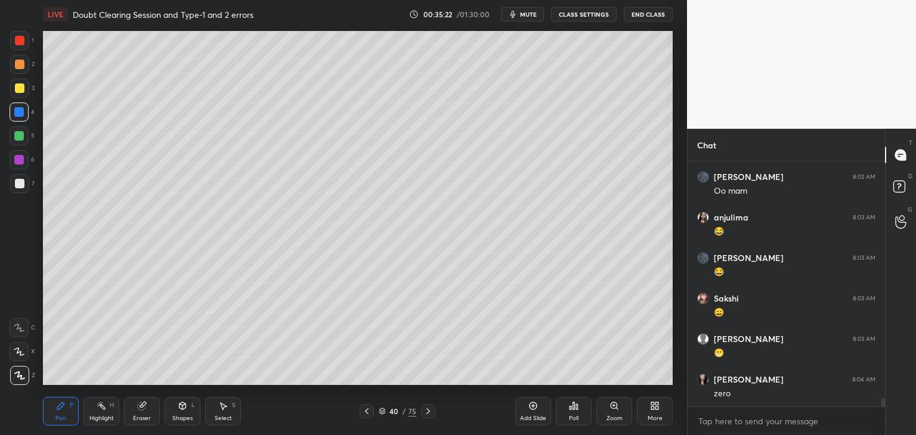
scroll to position [6953, 0]
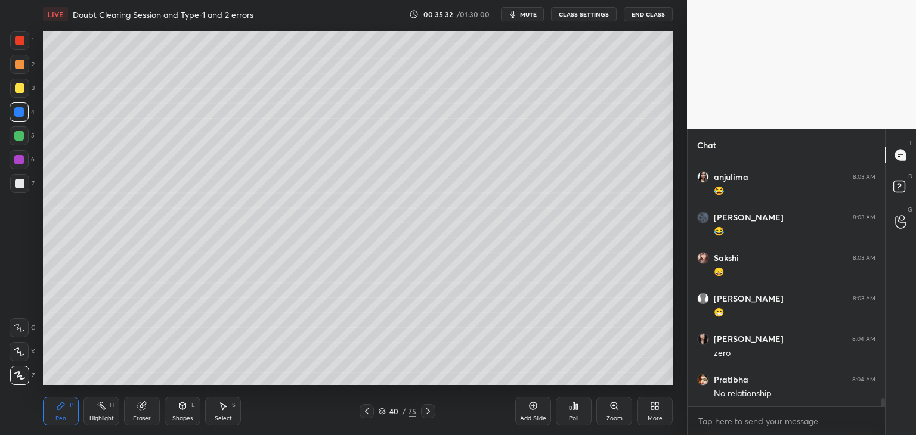
click at [19, 189] on div at bounding box center [19, 183] width 19 height 19
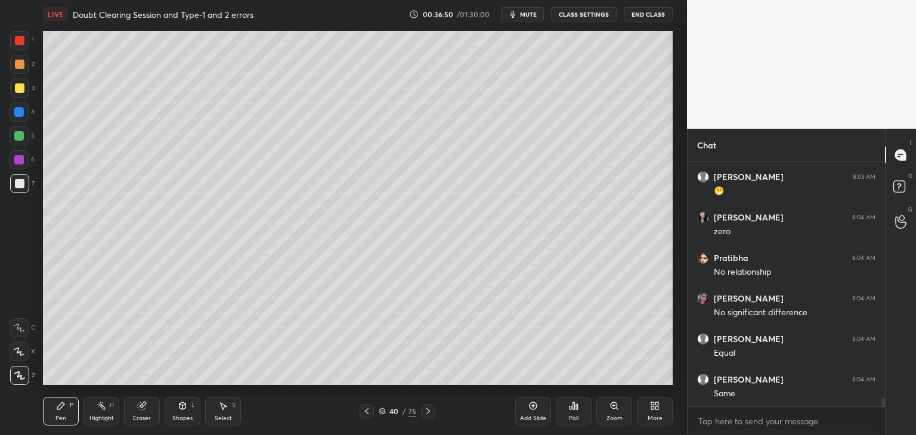
scroll to position [7115, 0]
drag, startPoint x: 383, startPoint y: 414, endPoint x: 374, endPoint y: 400, distance: 17.1
click at [383, 413] on icon at bounding box center [382, 411] width 7 height 7
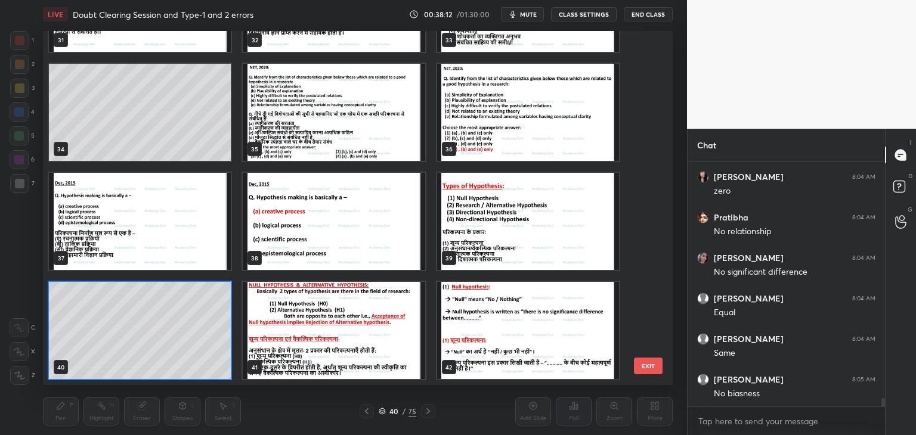
scroll to position [351, 624]
drag, startPoint x: 645, startPoint y: 199, endPoint x: 652, endPoint y: 206, distance: 9.7
click at [651, 242] on div "31 32 33 34 35 36 37 38 39 40 41 42 43 44 45" at bounding box center [347, 208] width 609 height 354
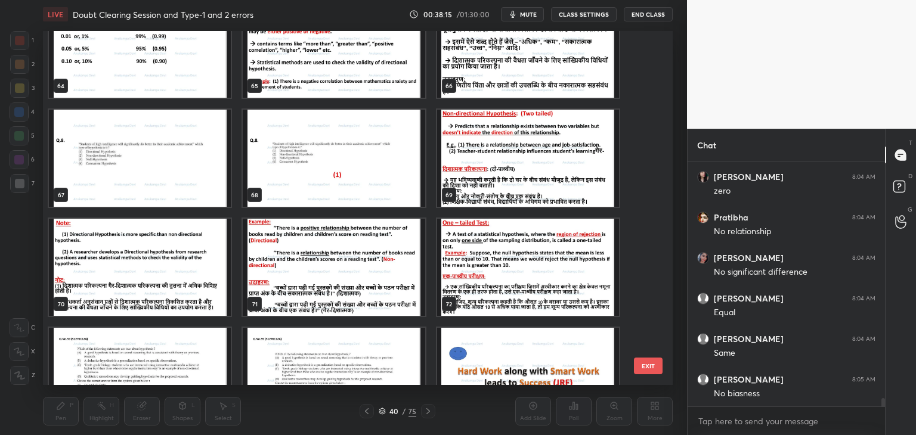
scroll to position [2373, 0]
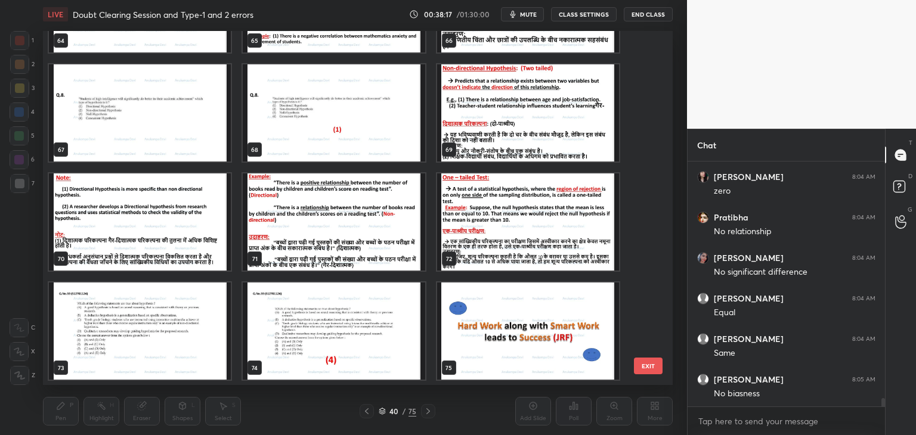
click at [196, 340] on img "grid" at bounding box center [140, 331] width 182 height 97
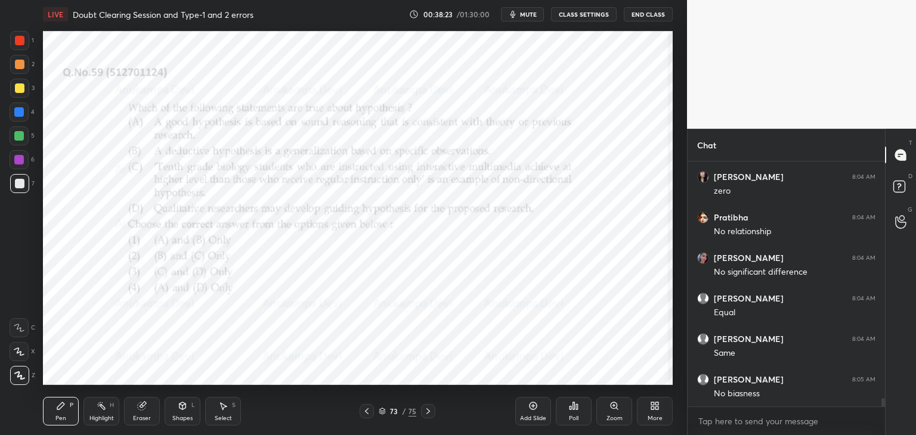
click at [16, 160] on div at bounding box center [19, 160] width 10 height 10
drag, startPoint x: 383, startPoint y: 414, endPoint x: 389, endPoint y: 388, distance: 26.3
click at [383, 416] on div "73 / 75" at bounding box center [398, 411] width 38 height 11
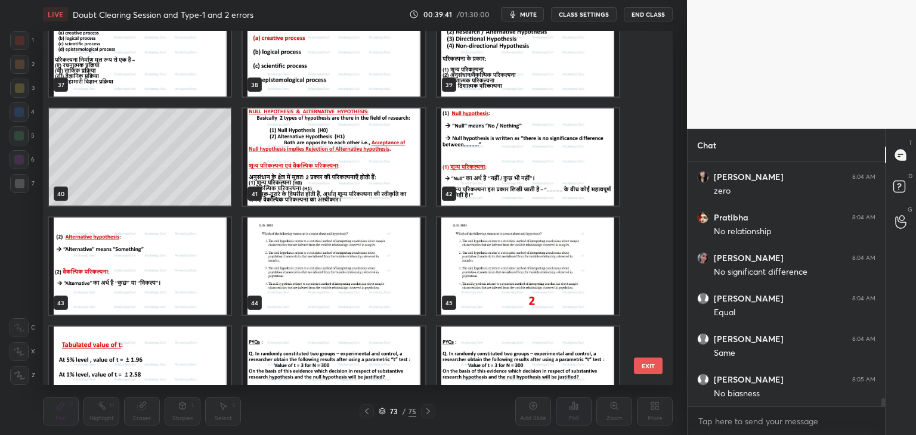
scroll to position [1355, 0]
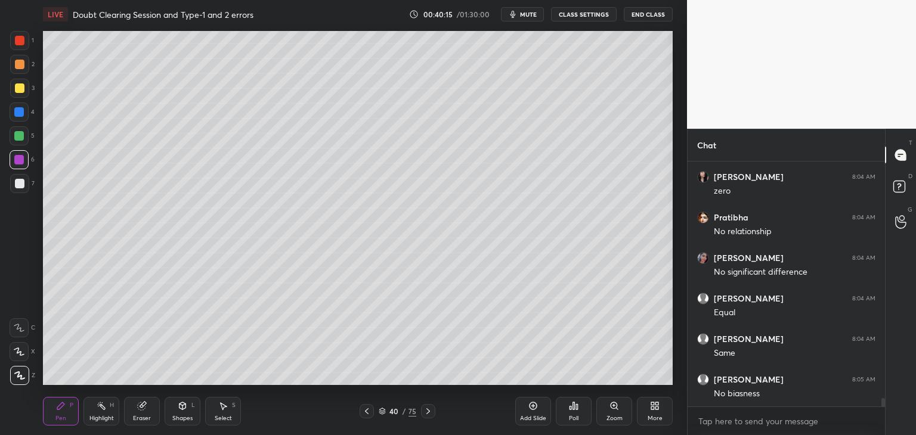
click at [367, 413] on icon at bounding box center [367, 411] width 4 height 6
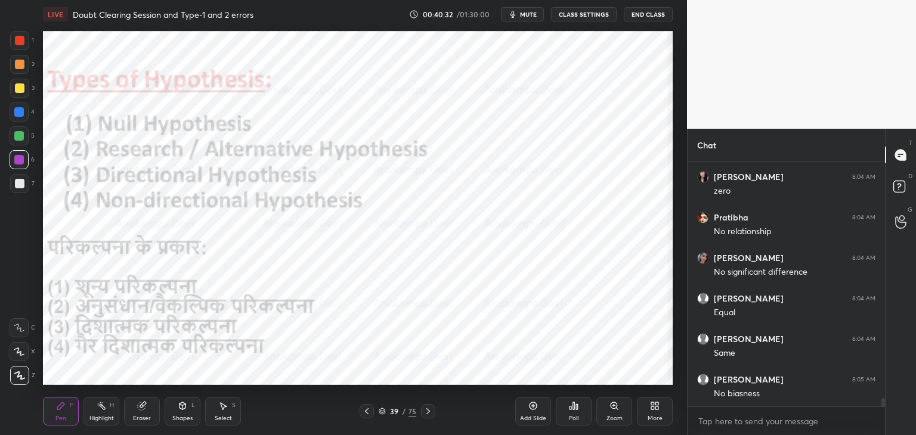
click at [429, 413] on icon at bounding box center [428, 412] width 10 height 10
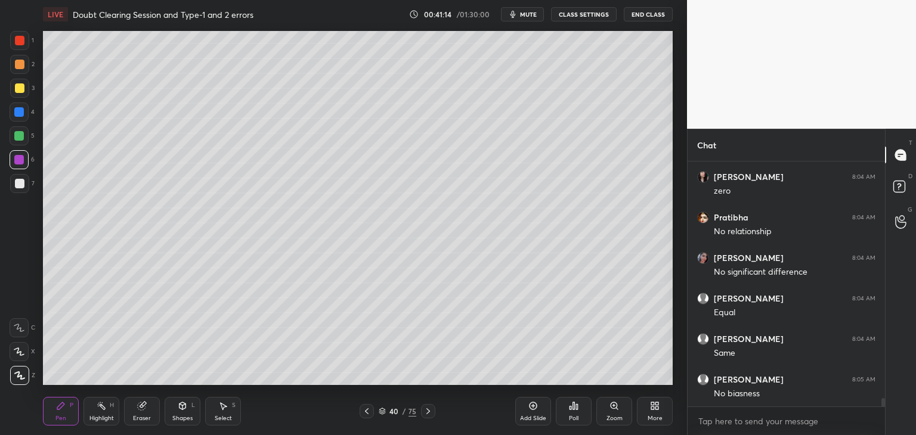
click at [364, 420] on div "Pen P Highlight H Eraser Shapes L Select S 40 / 75 Add Slide Poll Zoom More" at bounding box center [358, 412] width 630 height 48
drag, startPoint x: 366, startPoint y: 411, endPoint x: 364, endPoint y: 401, distance: 10.4
click at [366, 411] on icon at bounding box center [367, 412] width 10 height 10
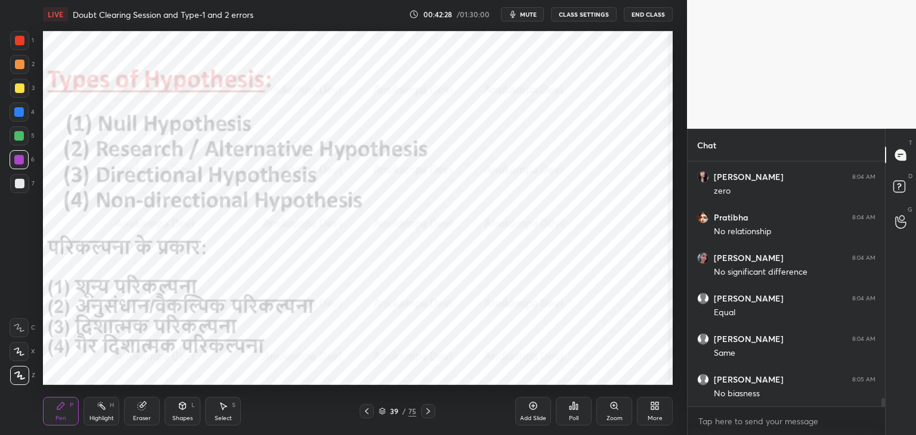
click at [427, 413] on icon at bounding box center [428, 411] width 4 height 6
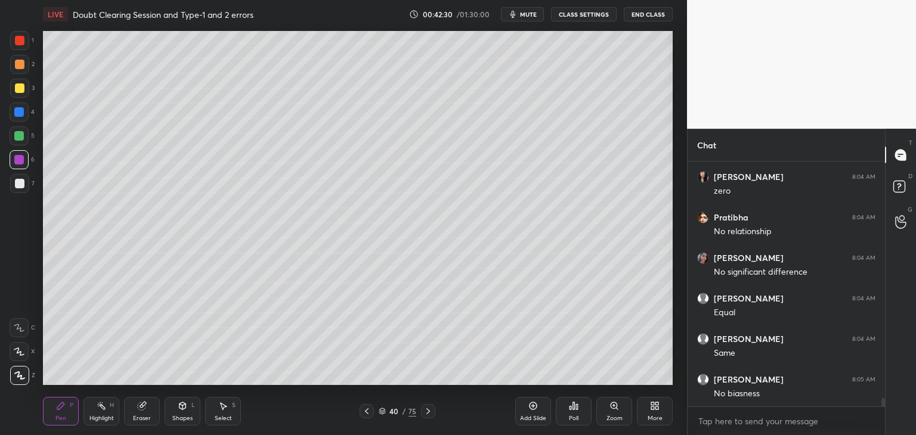
click at [427, 413] on icon at bounding box center [428, 411] width 4 height 6
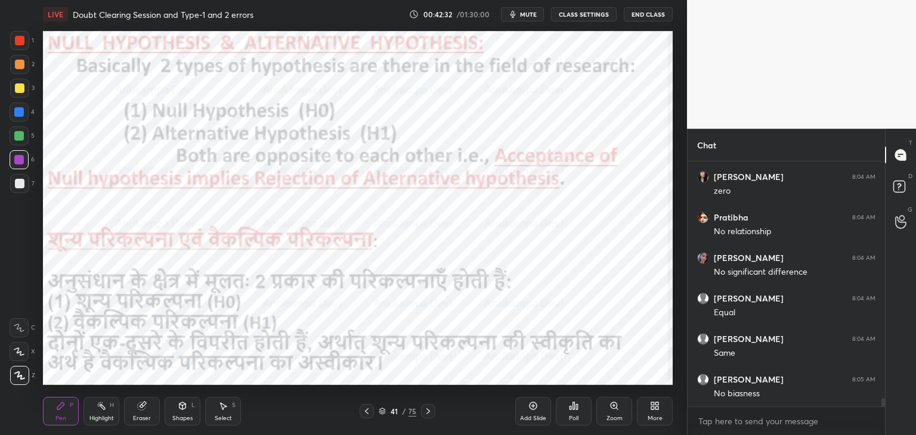
click at [17, 138] on div at bounding box center [19, 136] width 10 height 10
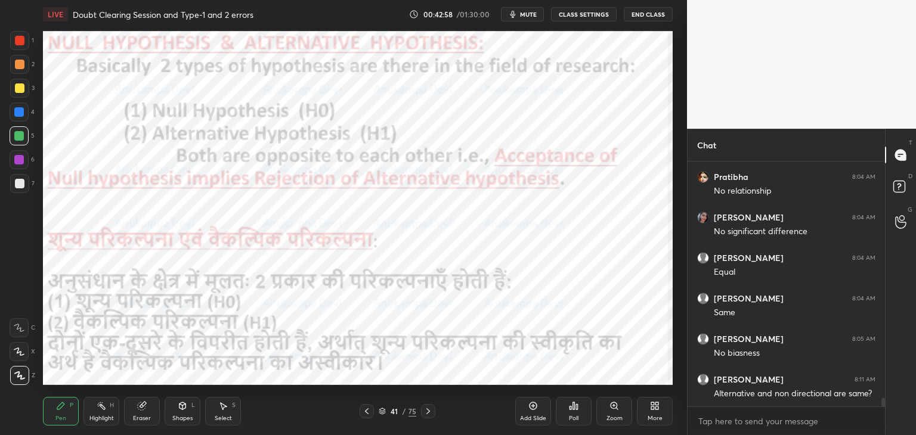
click at [366, 414] on icon at bounding box center [367, 412] width 10 height 10
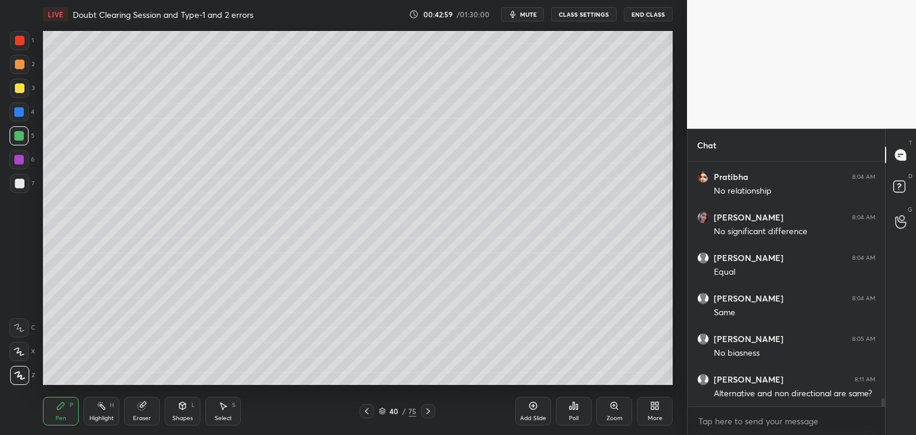
click at [366, 414] on icon at bounding box center [367, 412] width 10 height 10
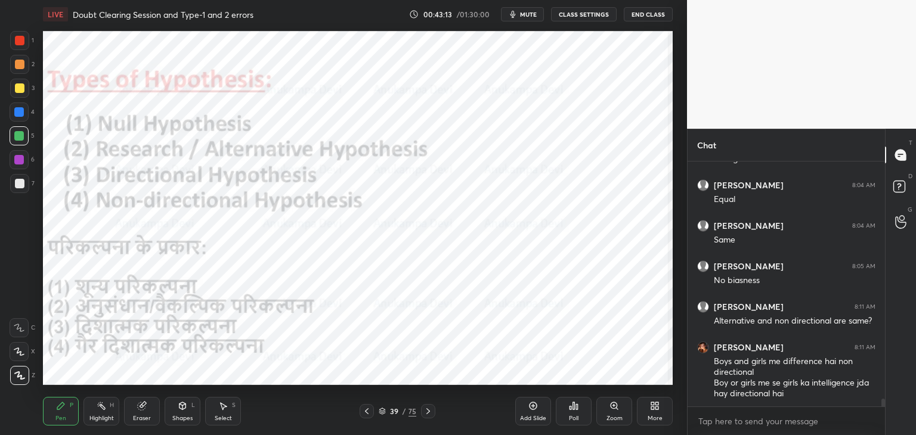
scroll to position [7269, 0]
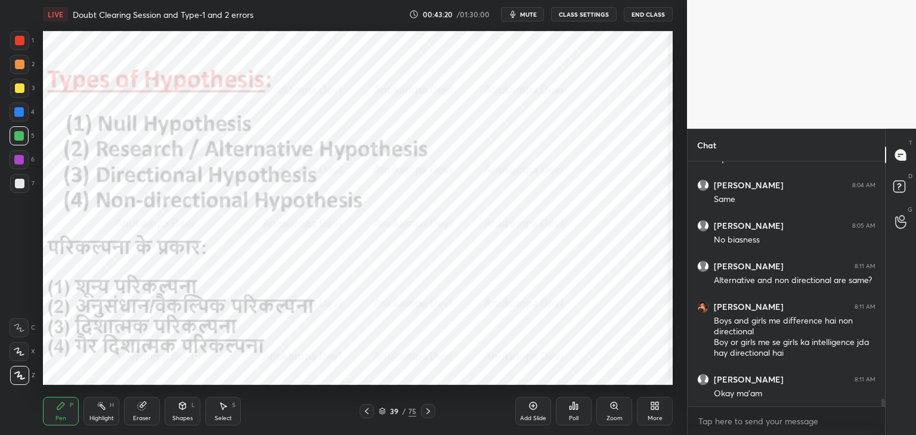
click at [428, 414] on icon at bounding box center [428, 412] width 10 height 10
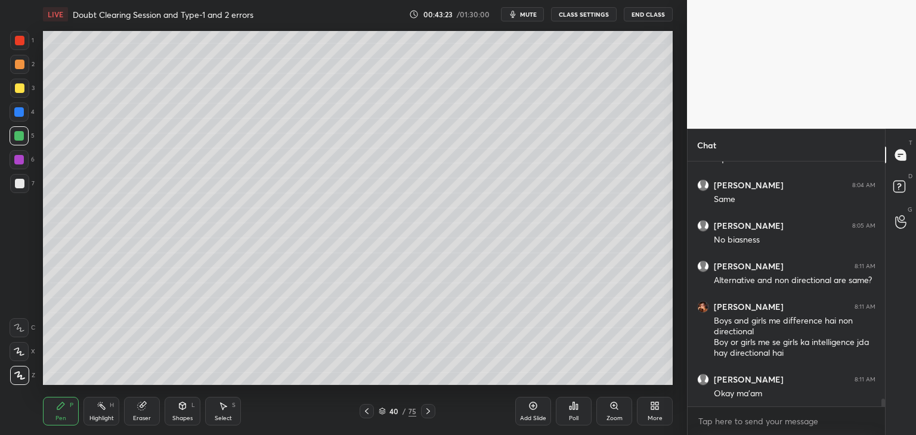
click at [427, 415] on icon at bounding box center [428, 412] width 10 height 10
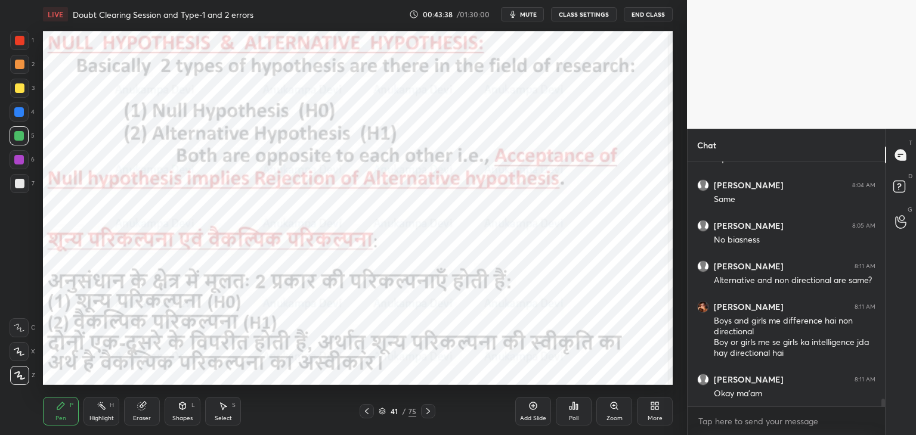
click at [367, 414] on icon at bounding box center [367, 412] width 10 height 10
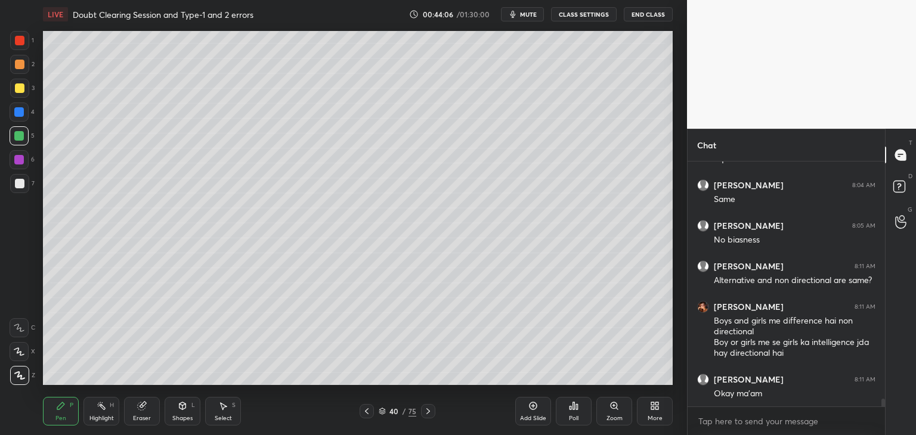
scroll to position [7309, 0]
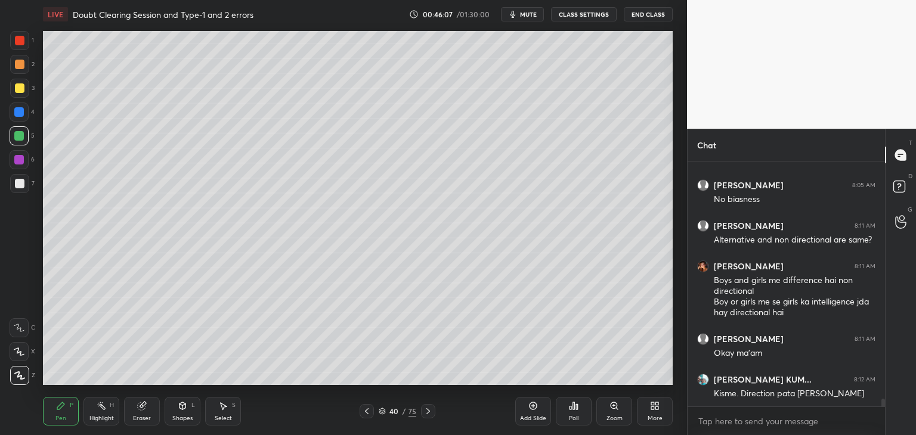
click at [382, 413] on icon at bounding box center [382, 412] width 6 height 2
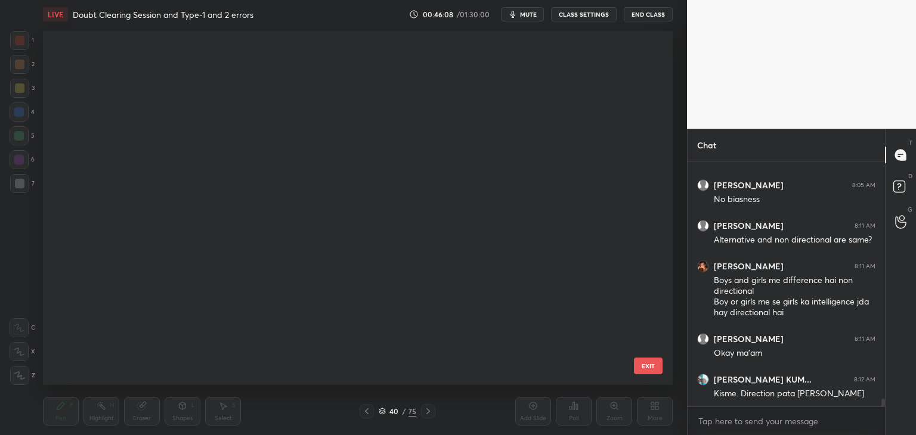
scroll to position [351, 624]
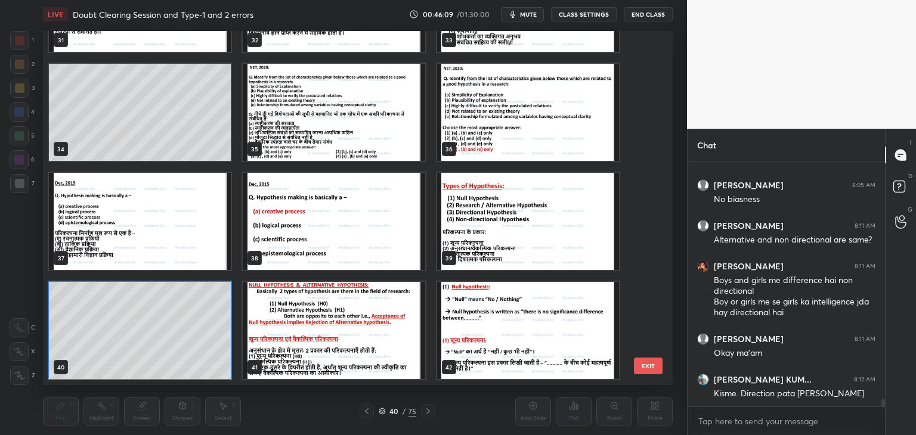
click at [379, 361] on img "grid" at bounding box center [334, 330] width 182 height 97
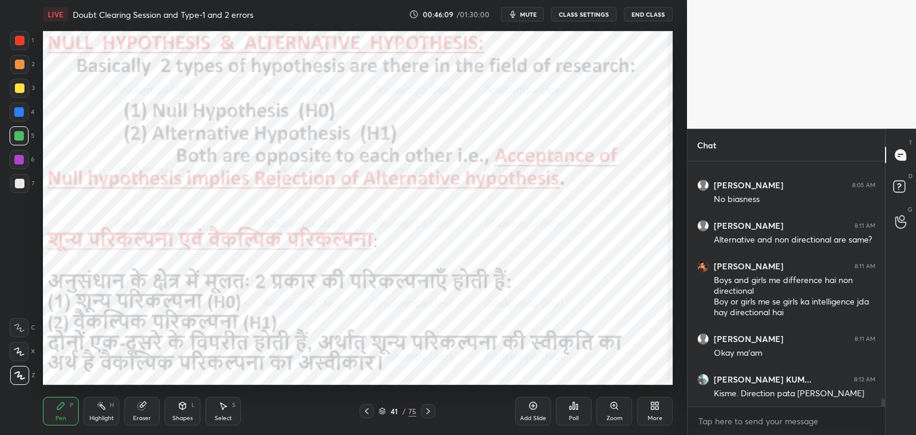
click at [380, 360] on img "grid" at bounding box center [334, 330] width 182 height 97
click at [428, 412] on icon at bounding box center [428, 412] width 10 height 10
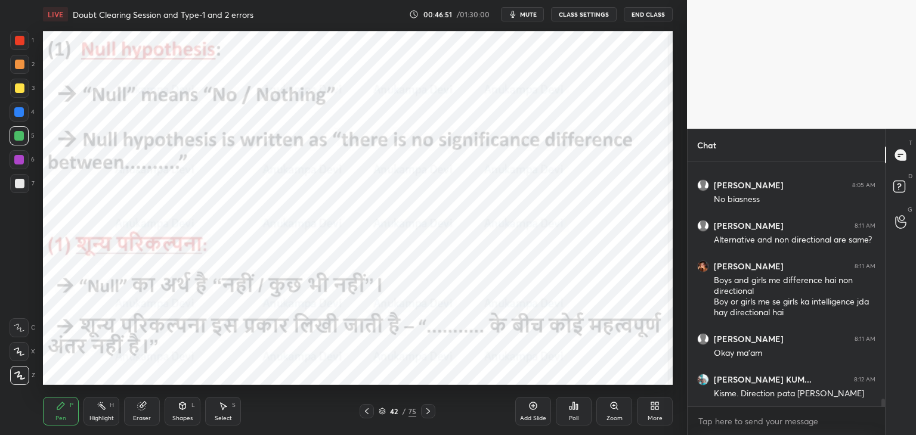
click at [20, 159] on div at bounding box center [19, 160] width 10 height 10
drag, startPoint x: 428, startPoint y: 413, endPoint x: 420, endPoint y: 388, distance: 26.2
click at [427, 412] on icon at bounding box center [428, 412] width 10 height 10
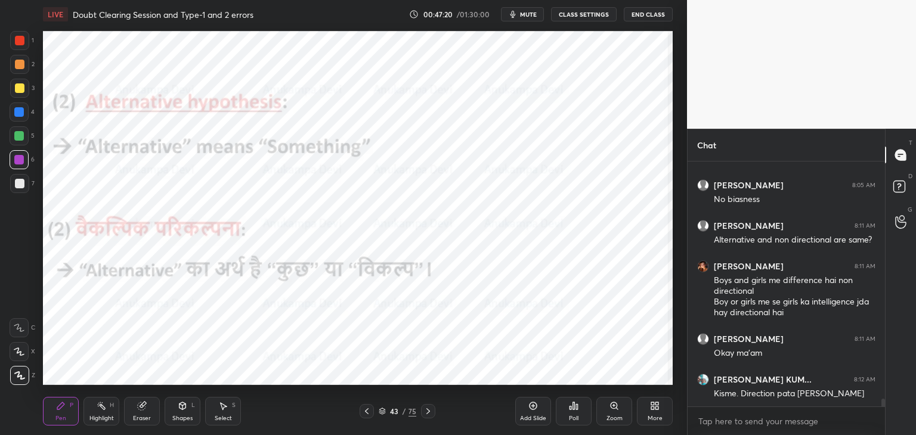
drag, startPoint x: 428, startPoint y: 412, endPoint x: 421, endPoint y: 408, distance: 7.5
click at [428, 411] on icon at bounding box center [428, 412] width 10 height 10
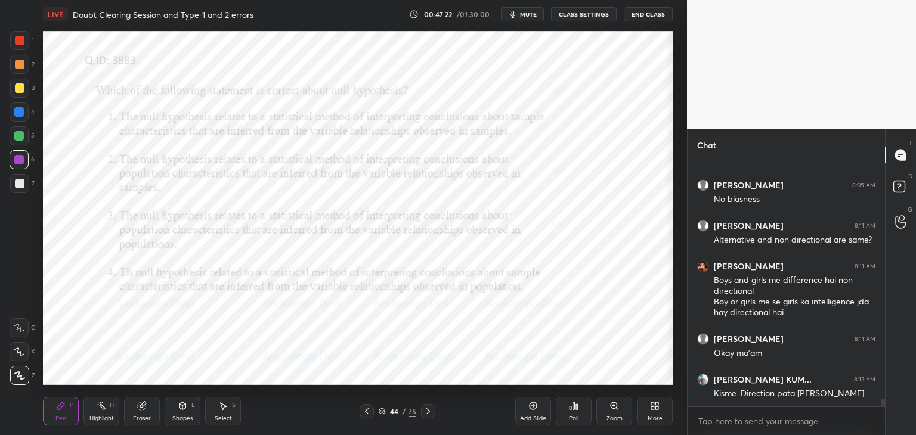
drag, startPoint x: 383, startPoint y: 415, endPoint x: 392, endPoint y: 391, distance: 25.3
click at [384, 413] on icon at bounding box center [382, 411] width 7 height 7
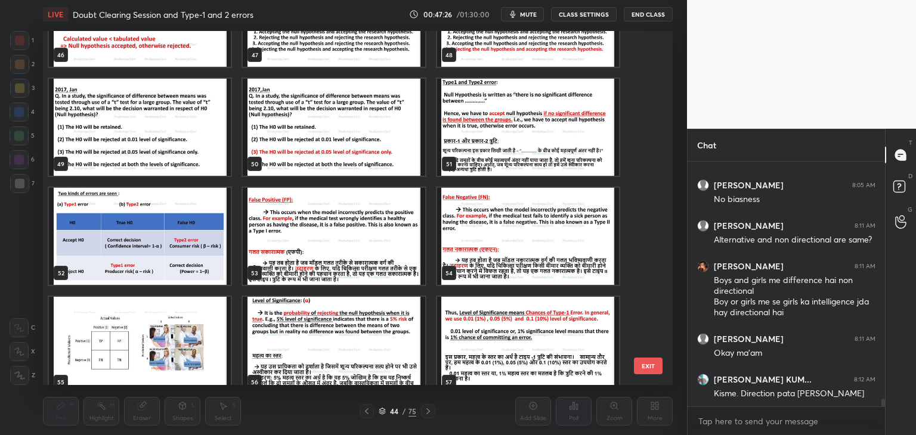
scroll to position [1713, 0]
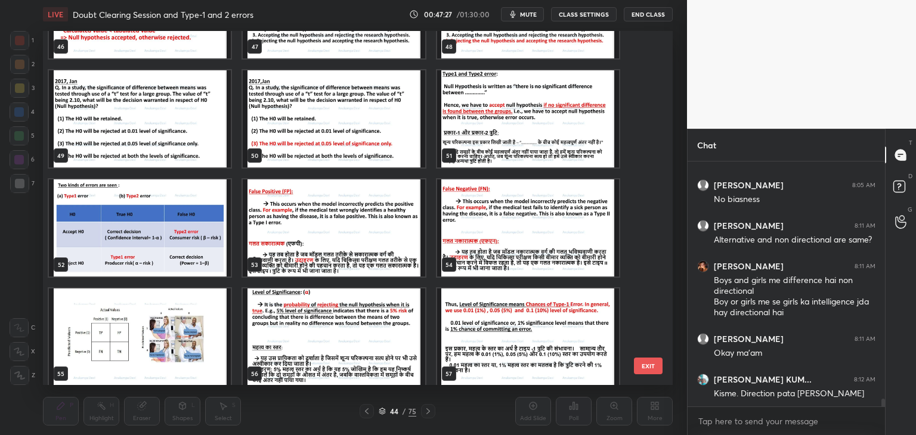
click at [196, 224] on img "grid" at bounding box center [140, 227] width 182 height 97
click at [197, 225] on img "grid" at bounding box center [140, 227] width 182 height 97
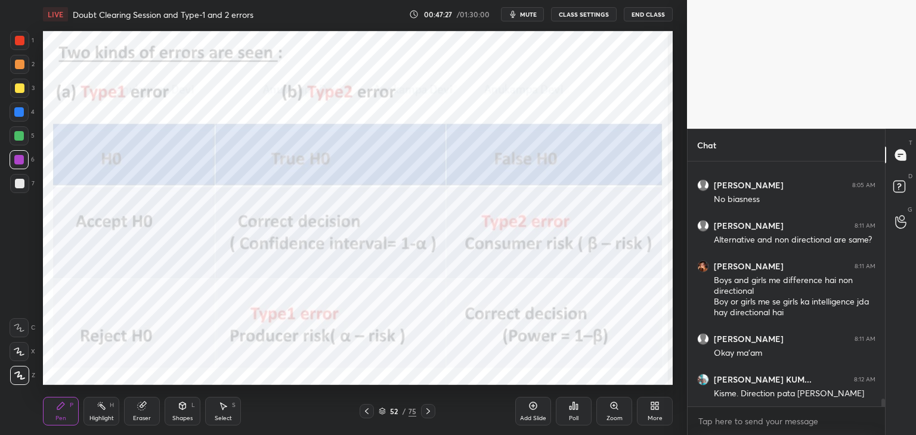
click at [197, 225] on img "grid" at bounding box center [140, 227] width 182 height 97
click at [383, 411] on icon at bounding box center [382, 411] width 7 height 7
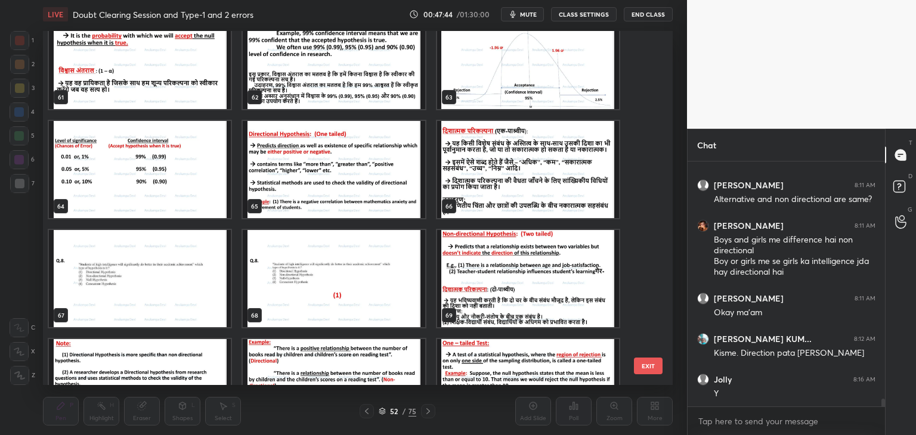
scroll to position [2194, 0]
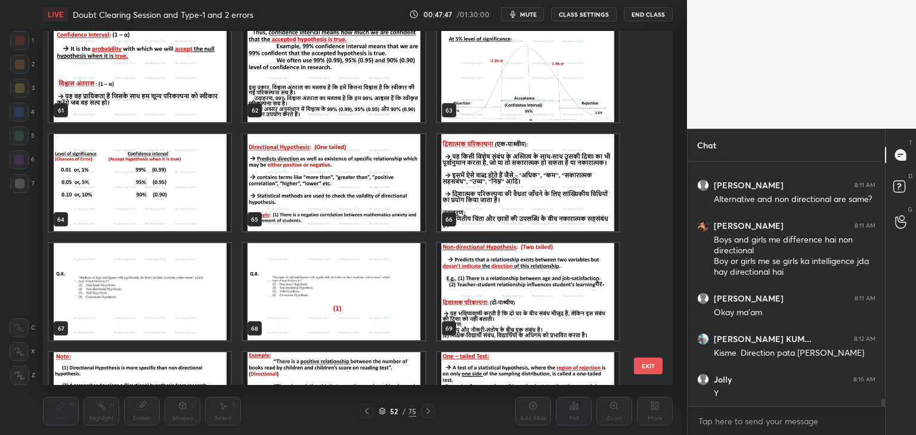
click at [325, 175] on img "grid" at bounding box center [334, 182] width 182 height 97
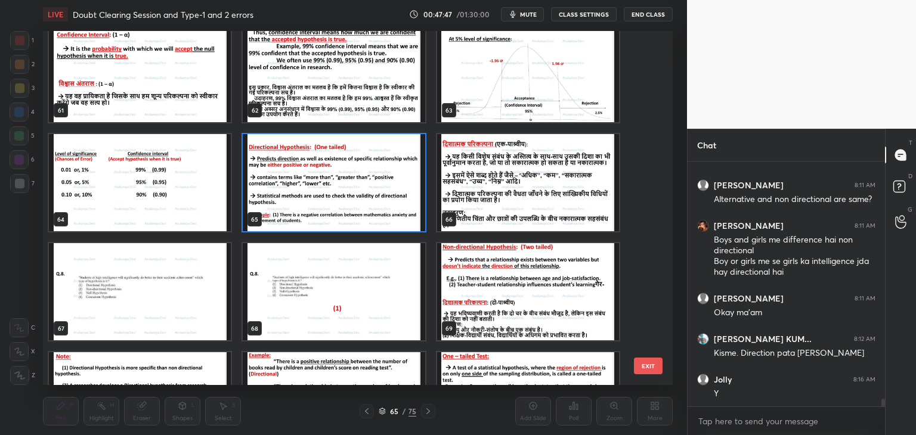
click at [324, 176] on img "grid" at bounding box center [334, 182] width 182 height 97
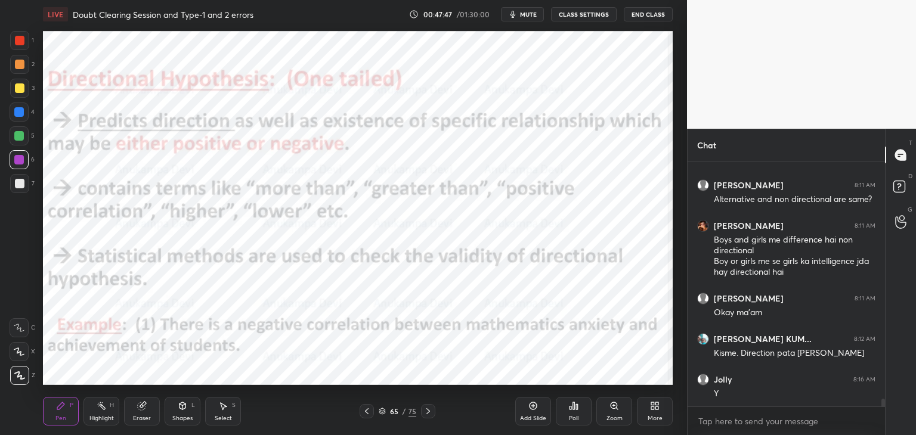
click at [324, 175] on img "grid" at bounding box center [334, 182] width 182 height 97
drag, startPoint x: 532, startPoint y: 406, endPoint x: 520, endPoint y: 385, distance: 24.6
click at [532, 408] on icon at bounding box center [533, 406] width 10 height 10
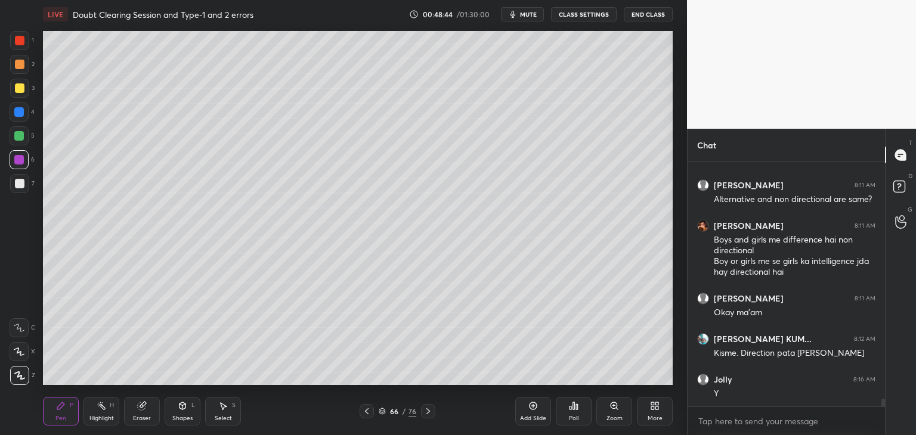
click at [21, 141] on div at bounding box center [19, 135] width 19 height 19
click at [366, 412] on icon at bounding box center [367, 412] width 10 height 10
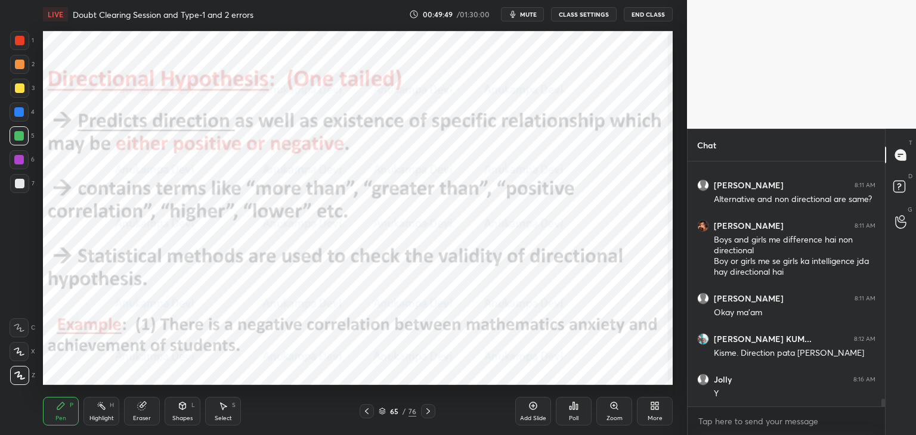
click at [426, 411] on icon at bounding box center [428, 412] width 10 height 10
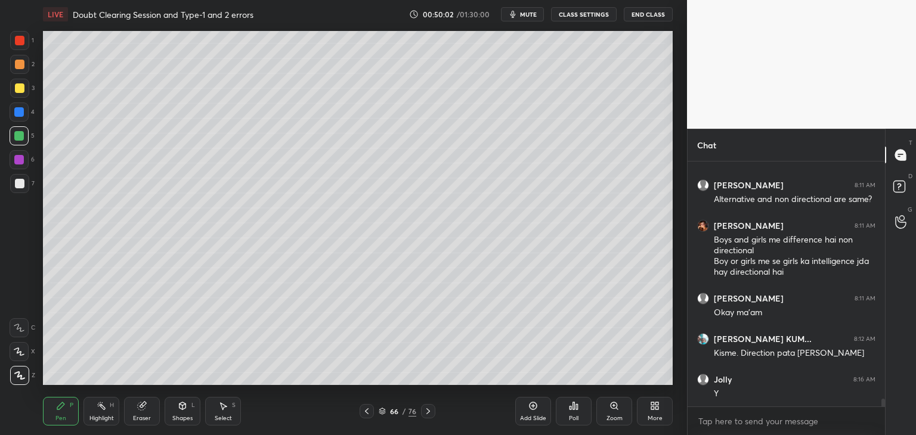
click at [532, 405] on icon at bounding box center [533, 406] width 10 height 10
click at [23, 89] on div at bounding box center [20, 88] width 10 height 10
drag, startPoint x: 143, startPoint y: 416, endPoint x: 119, endPoint y: 390, distance: 35.4
click at [141, 416] on div "Eraser" at bounding box center [142, 419] width 18 height 6
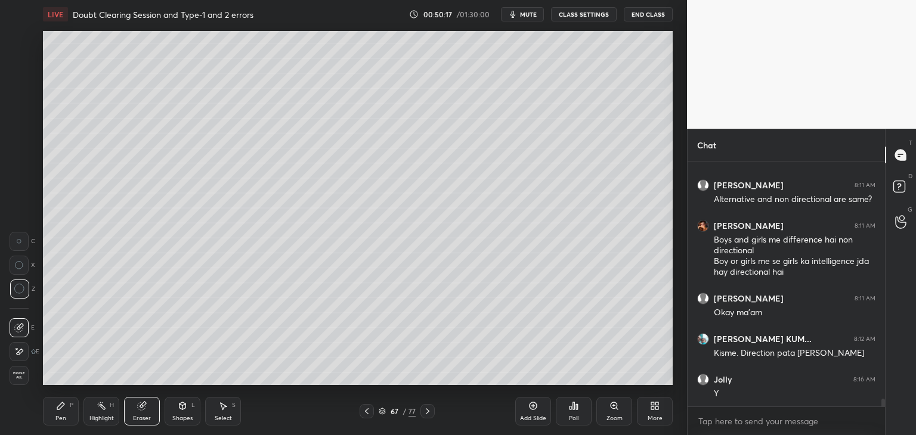
drag, startPoint x: 60, startPoint y: 414, endPoint x: 64, endPoint y: 399, distance: 16.1
click at [61, 414] on div "Pen P" at bounding box center [61, 411] width 36 height 29
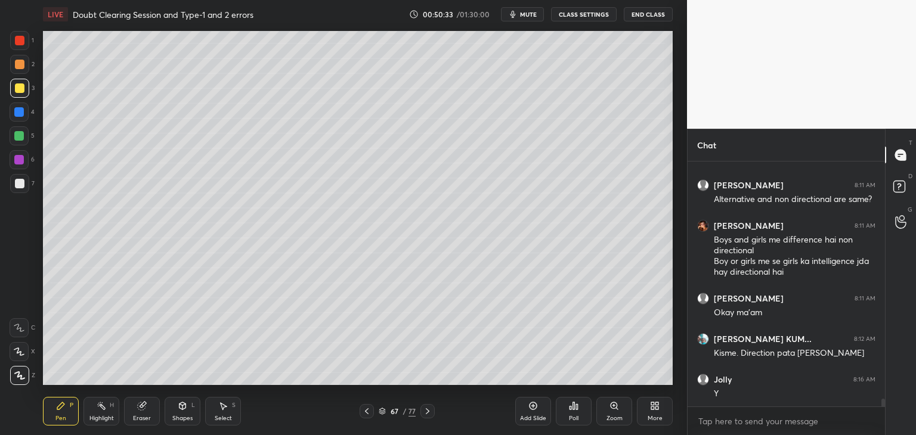
click at [370, 415] on icon at bounding box center [367, 412] width 10 height 10
click at [367, 414] on icon at bounding box center [367, 412] width 10 height 10
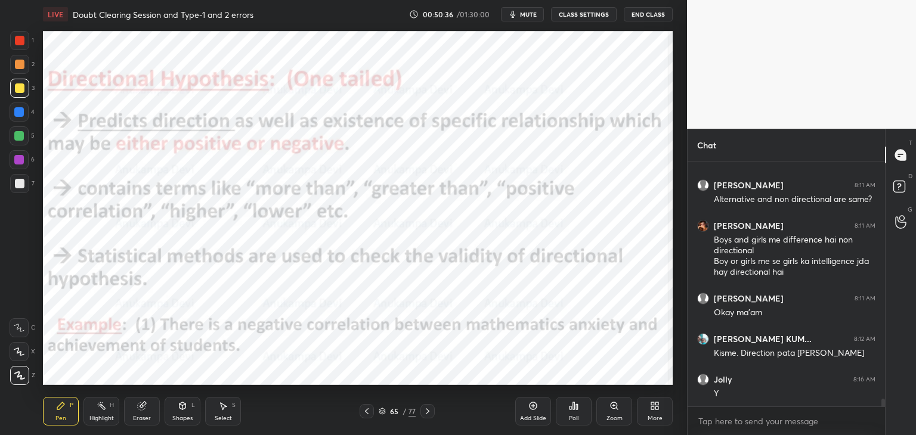
click at [21, 114] on div at bounding box center [19, 112] width 10 height 10
click at [426, 414] on icon at bounding box center [428, 411] width 4 height 6
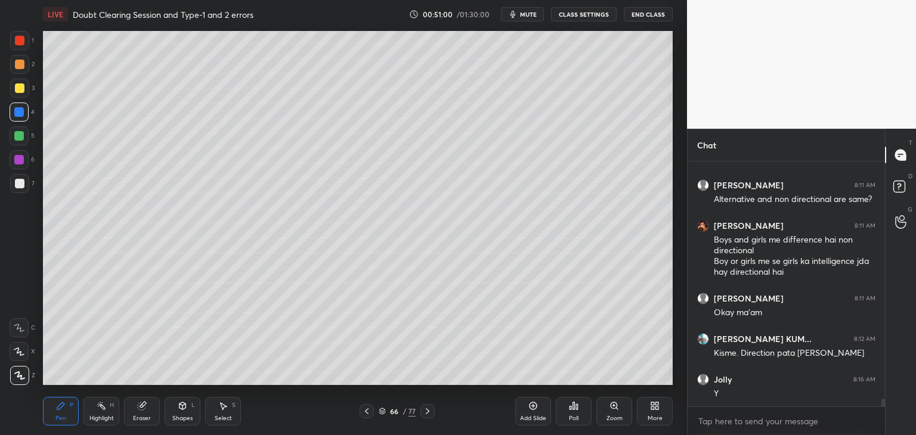
click at [426, 415] on icon at bounding box center [428, 412] width 10 height 10
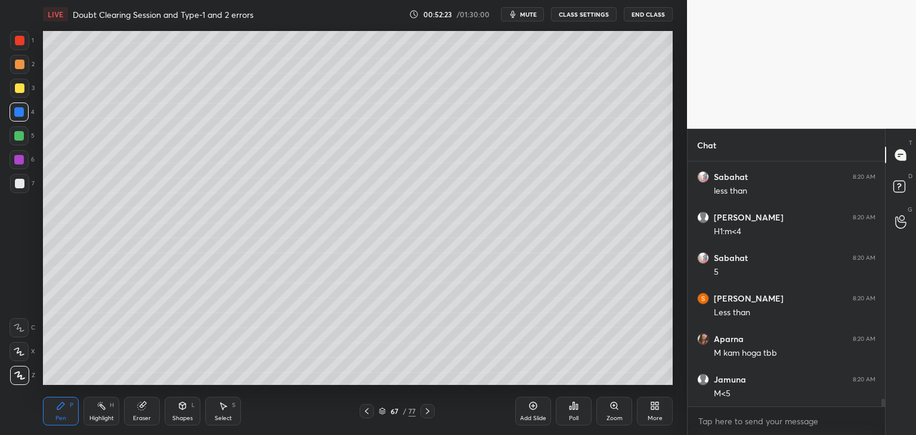
scroll to position [7674, 0]
click at [534, 405] on icon at bounding box center [533, 406] width 10 height 10
click at [534, 407] on icon at bounding box center [533, 406] width 10 height 10
click at [18, 140] on div at bounding box center [19, 136] width 10 height 10
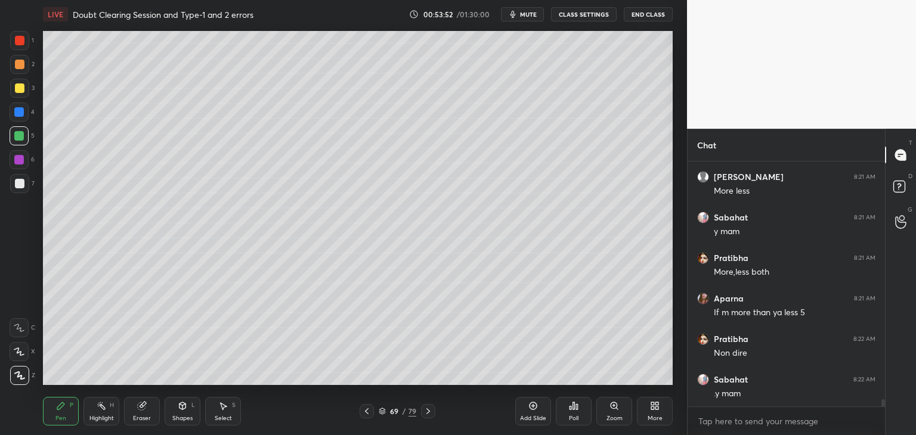
scroll to position [8283, 0]
click at [528, 15] on span "mute" at bounding box center [528, 14] width 17 height 8
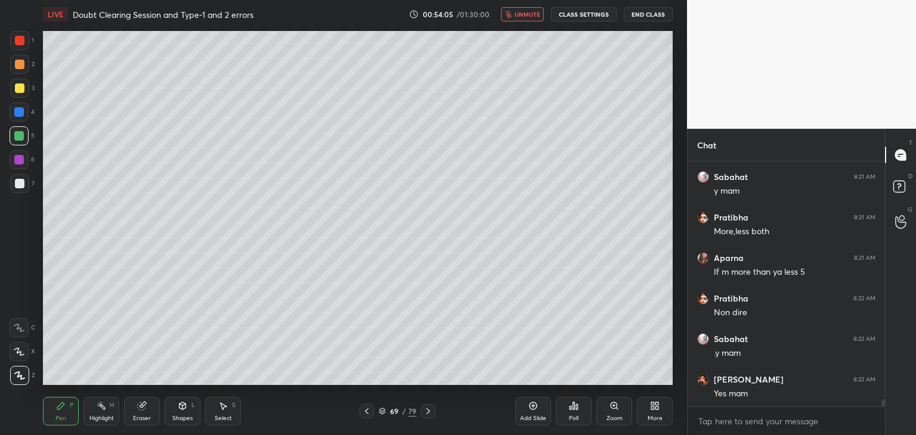
click at [523, 14] on span "unmute" at bounding box center [528, 14] width 26 height 8
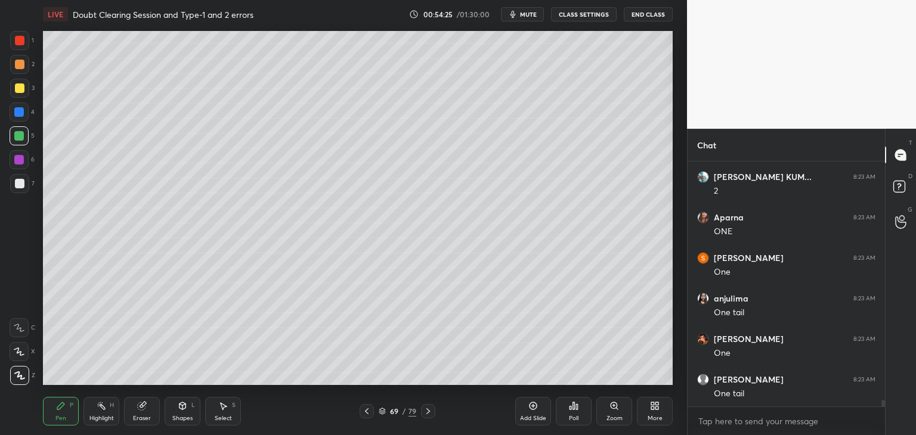
scroll to position [8769, 0]
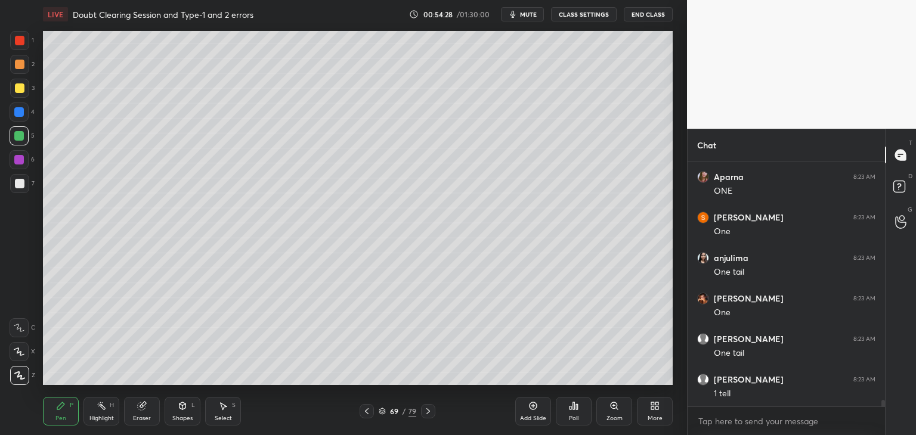
drag, startPoint x: 367, startPoint y: 413, endPoint x: 344, endPoint y: 394, distance: 29.7
click at [365, 411] on icon at bounding box center [367, 412] width 10 height 10
click at [369, 413] on icon at bounding box center [367, 412] width 10 height 10
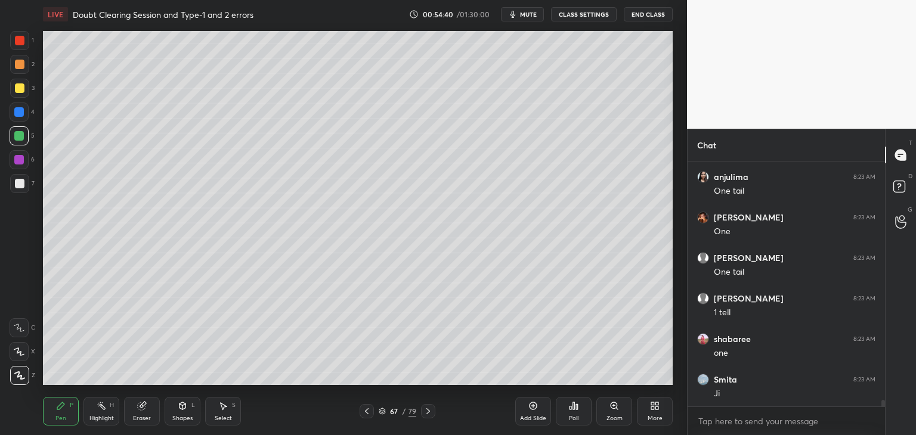
click at [427, 413] on icon at bounding box center [428, 412] width 10 height 10
click at [431, 413] on icon at bounding box center [428, 412] width 10 height 10
click at [382, 413] on icon at bounding box center [382, 412] width 6 height 2
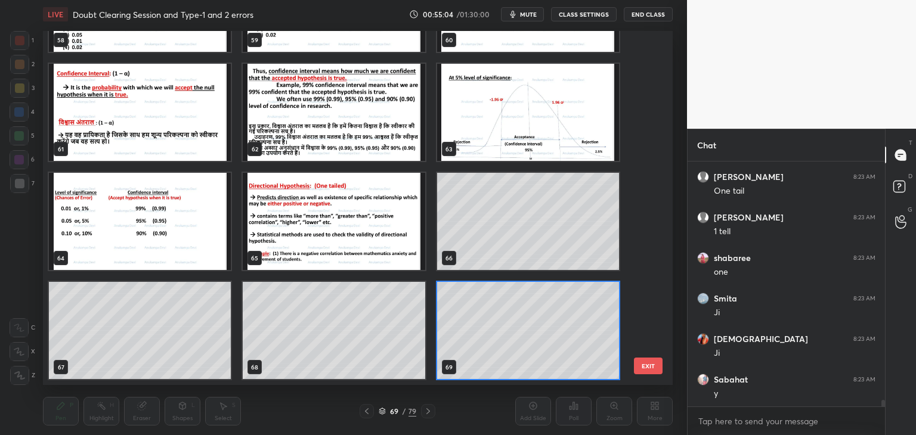
scroll to position [8972, 0]
click at [339, 228] on img "grid" at bounding box center [334, 221] width 182 height 97
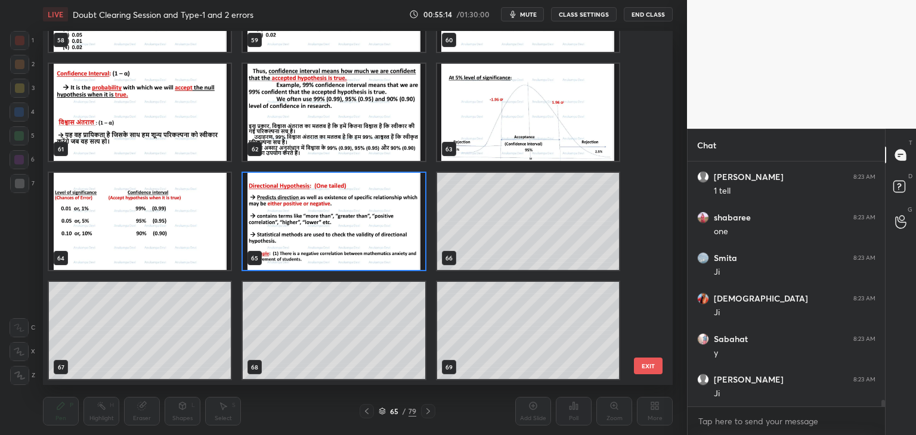
click at [339, 229] on img "grid" at bounding box center [334, 221] width 182 height 97
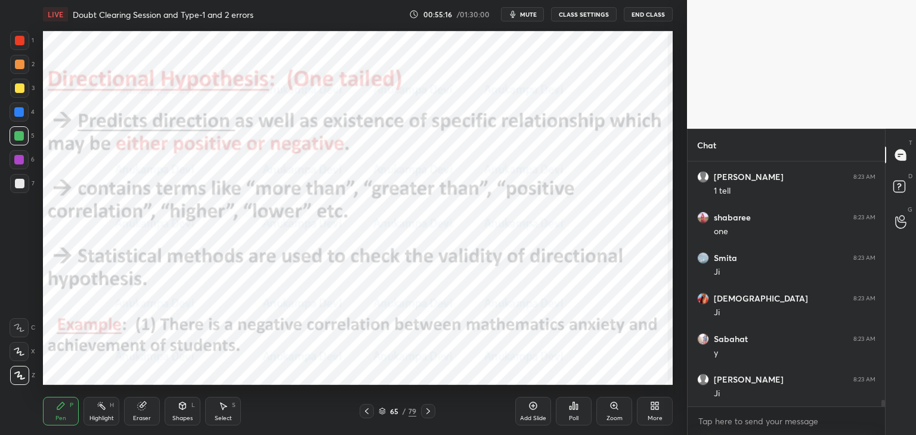
click at [22, 159] on div at bounding box center [19, 160] width 10 height 10
click at [382, 413] on icon at bounding box center [382, 412] width 6 height 2
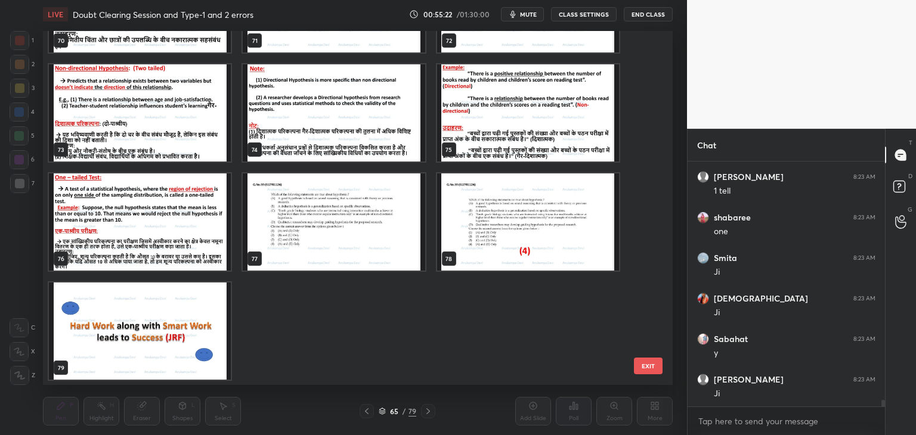
scroll to position [9012, 0]
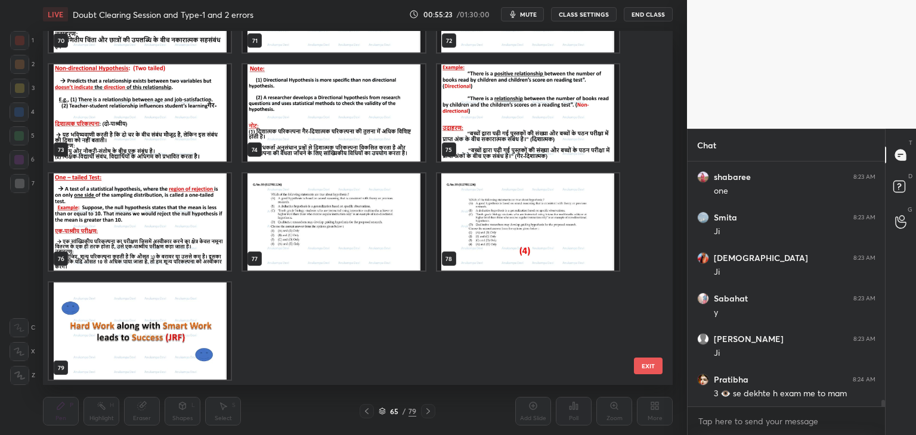
click at [360, 236] on img "grid" at bounding box center [334, 222] width 182 height 97
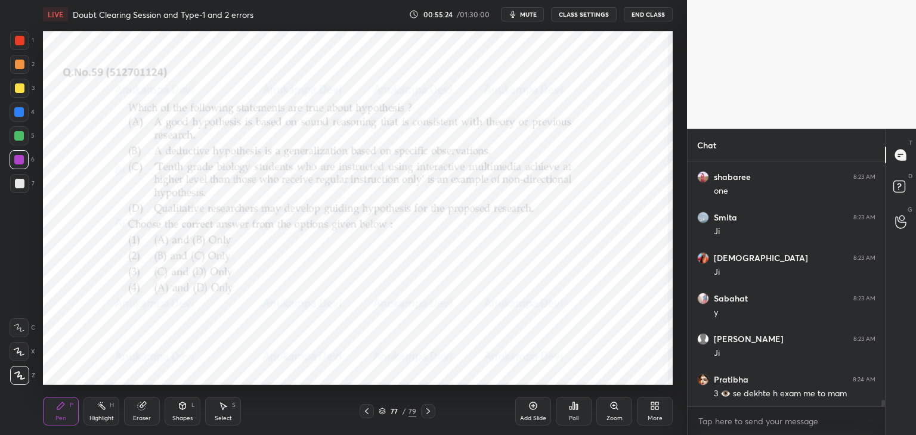
click at [360, 235] on img "grid" at bounding box center [334, 222] width 182 height 97
click at [379, 414] on icon at bounding box center [382, 411] width 7 height 7
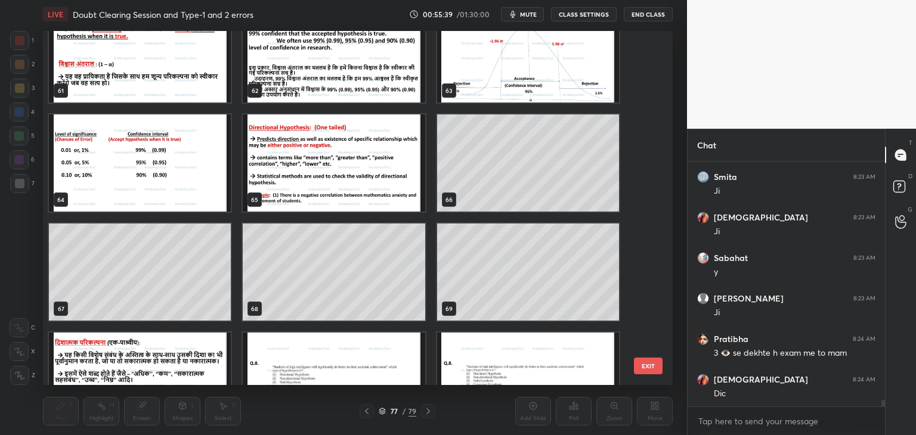
scroll to position [9094, 0]
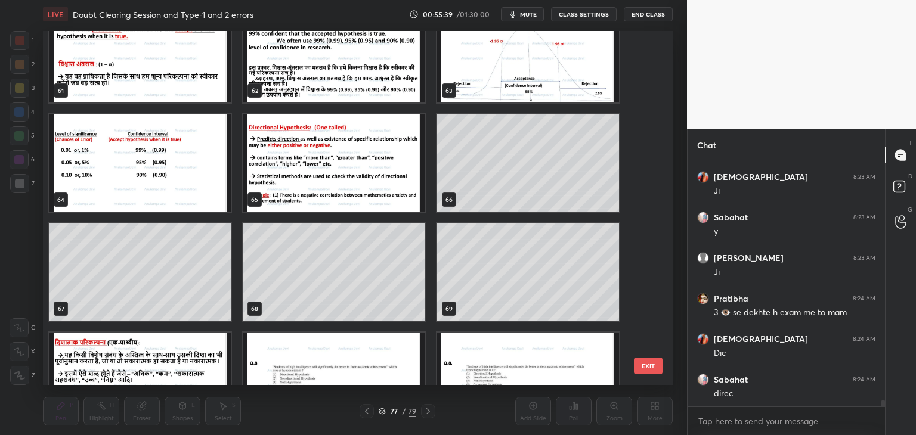
click at [386, 187] on img "grid" at bounding box center [334, 162] width 182 height 97
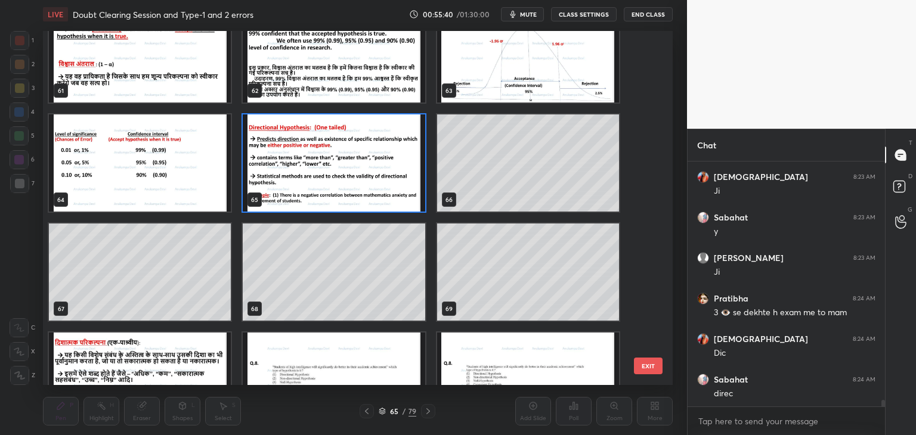
click at [386, 189] on img "grid" at bounding box center [334, 162] width 182 height 97
click at [386, 190] on img "grid" at bounding box center [334, 162] width 182 height 97
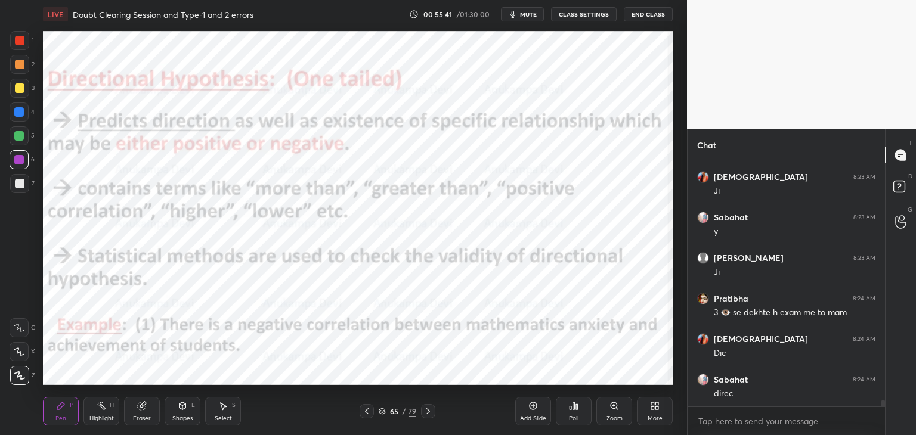
click at [380, 411] on icon at bounding box center [382, 411] width 7 height 7
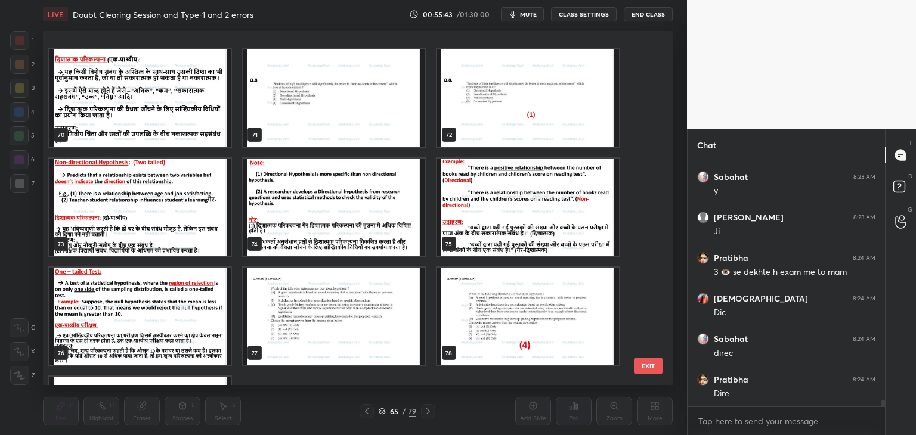
scroll to position [2528, 0]
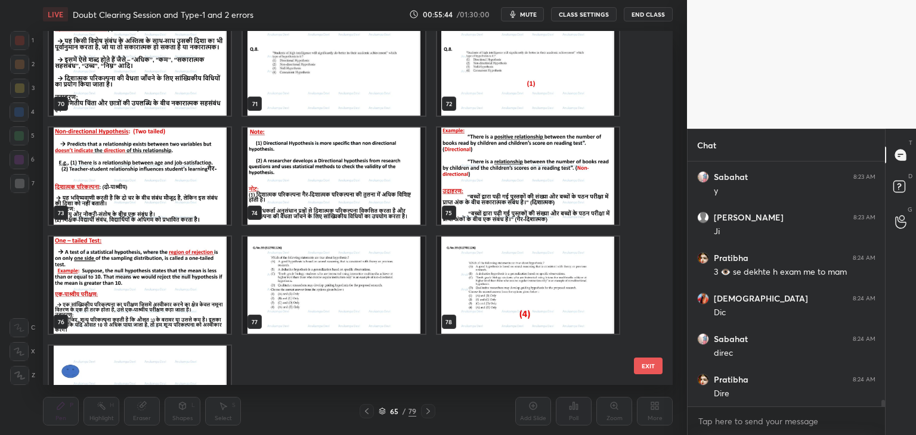
click at [386, 308] on img "grid" at bounding box center [334, 285] width 182 height 97
click at [385, 308] on img "grid" at bounding box center [334, 285] width 182 height 97
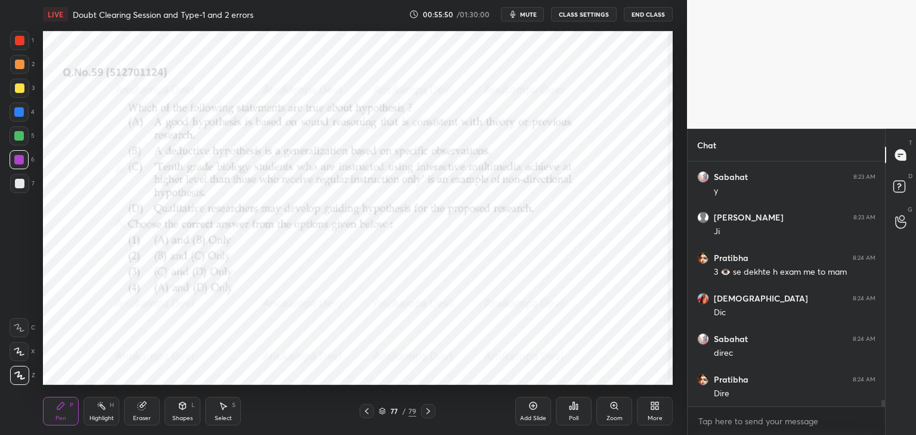
click at [381, 413] on icon at bounding box center [382, 411] width 7 height 7
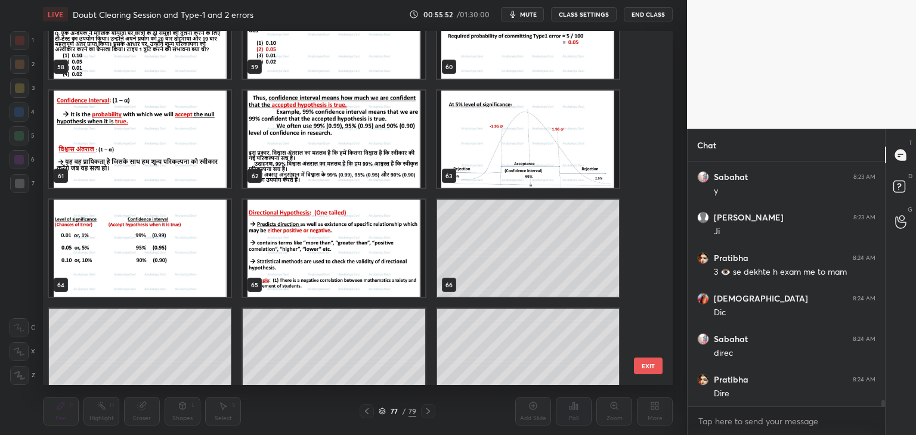
scroll to position [2120, 0]
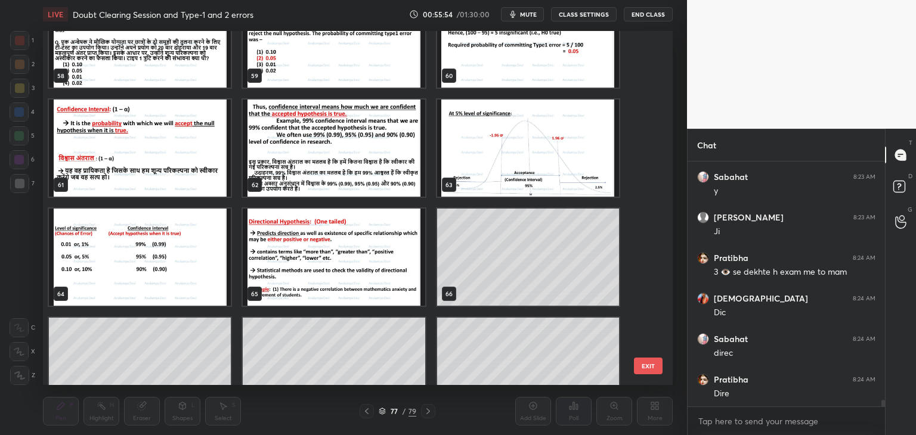
click at [317, 280] on img "grid" at bounding box center [334, 257] width 182 height 97
click at [318, 280] on img "grid" at bounding box center [334, 257] width 182 height 97
click at [319, 280] on img "grid" at bounding box center [334, 257] width 182 height 97
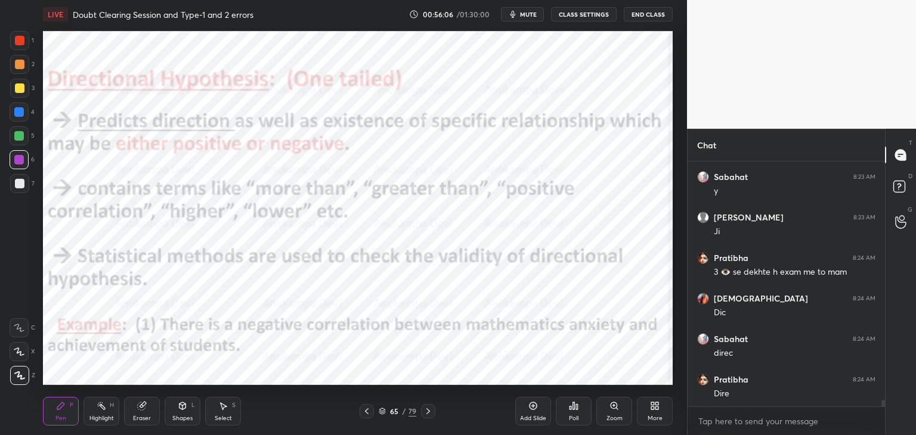
click at [19, 138] on div at bounding box center [19, 136] width 10 height 10
click at [18, 165] on div at bounding box center [19, 159] width 19 height 19
click at [18, 115] on div at bounding box center [19, 112] width 10 height 10
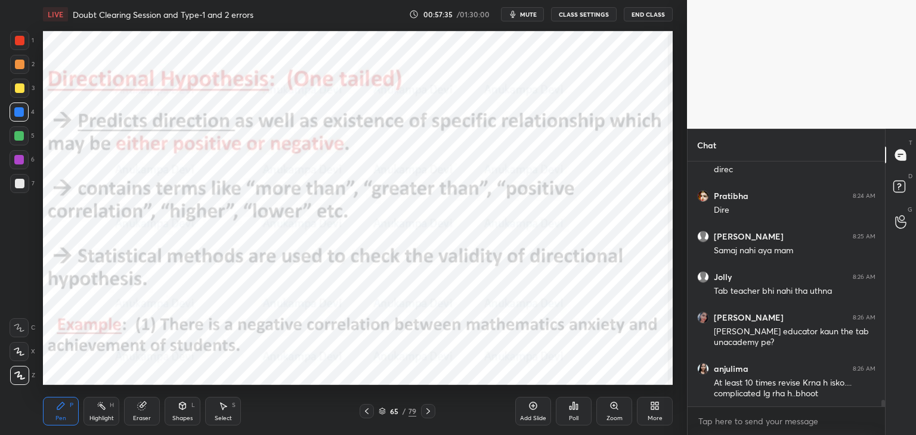
scroll to position [9358, 0]
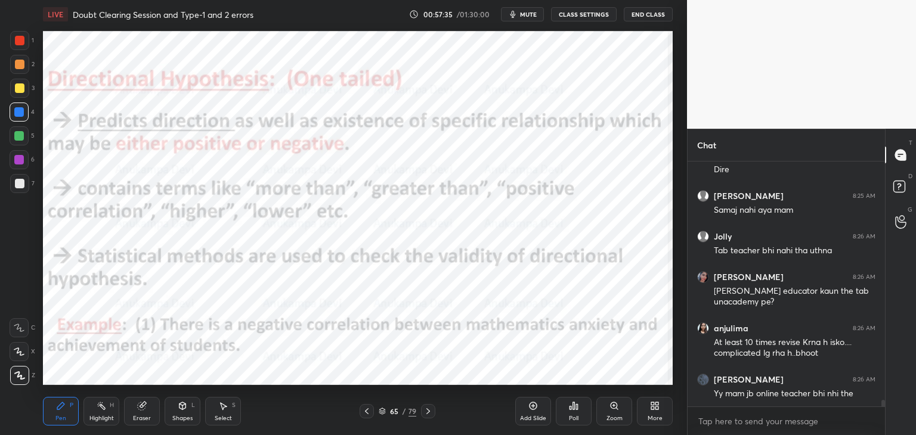
click at [20, 163] on div at bounding box center [19, 160] width 10 height 10
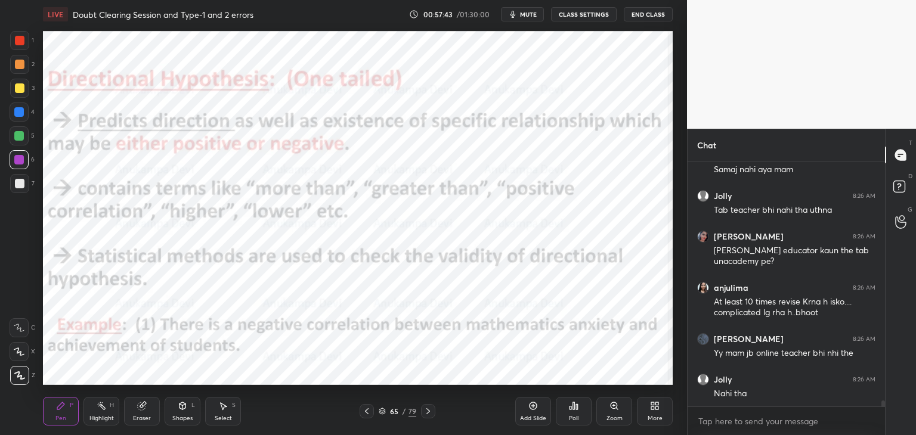
click at [18, 115] on div at bounding box center [19, 112] width 10 height 10
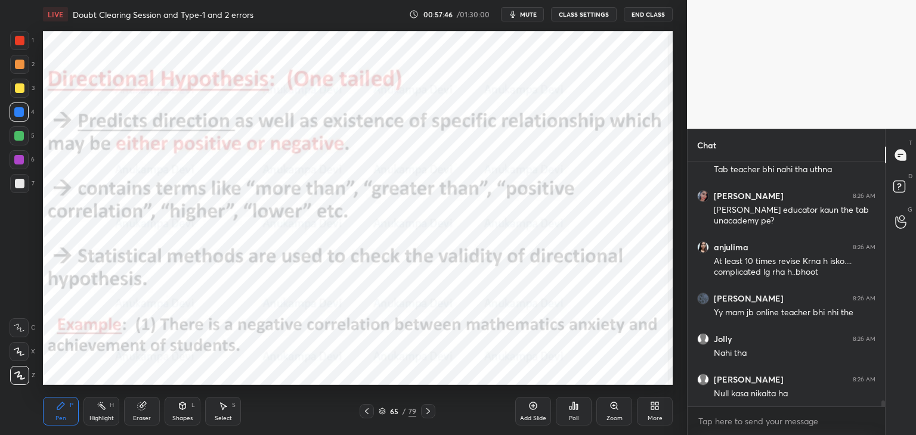
click at [18, 67] on div at bounding box center [20, 65] width 10 height 10
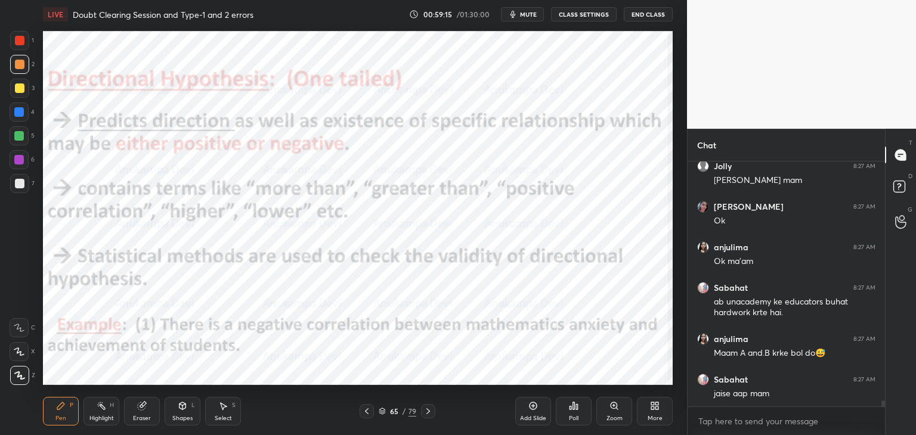
scroll to position [9907, 0]
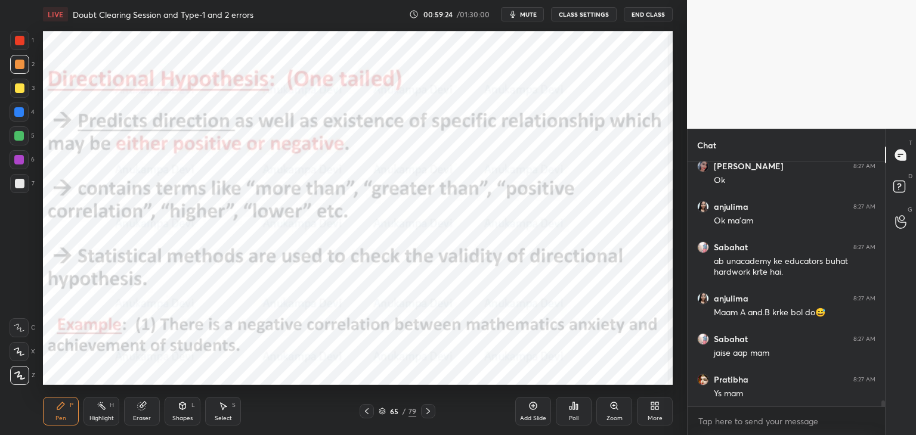
click at [19, 161] on div at bounding box center [19, 160] width 10 height 10
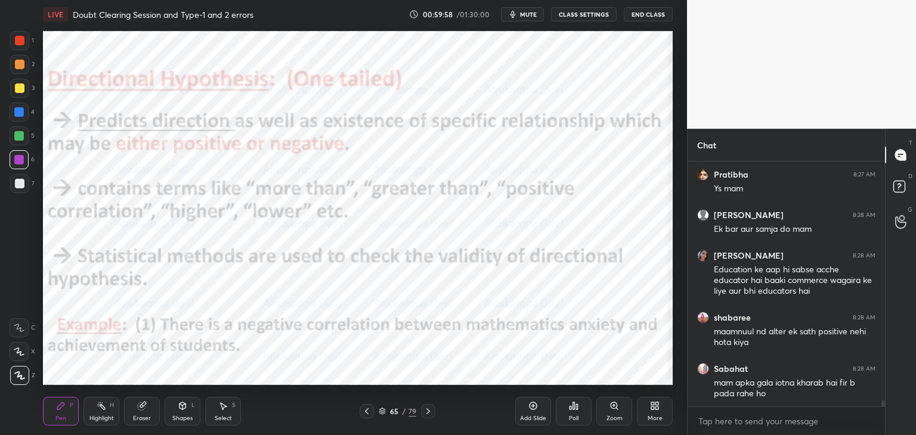
scroll to position [10153, 0]
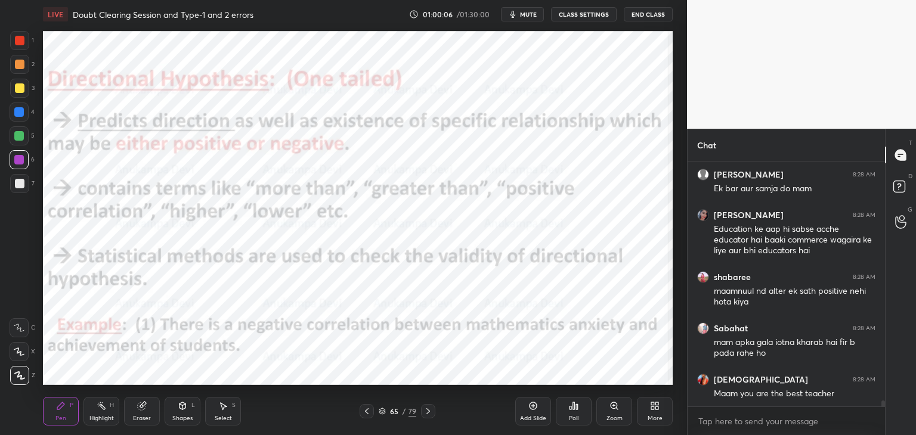
click at [531, 14] on span "mute" at bounding box center [528, 14] width 17 height 8
click at [531, 10] on button "unmute" at bounding box center [522, 14] width 43 height 14
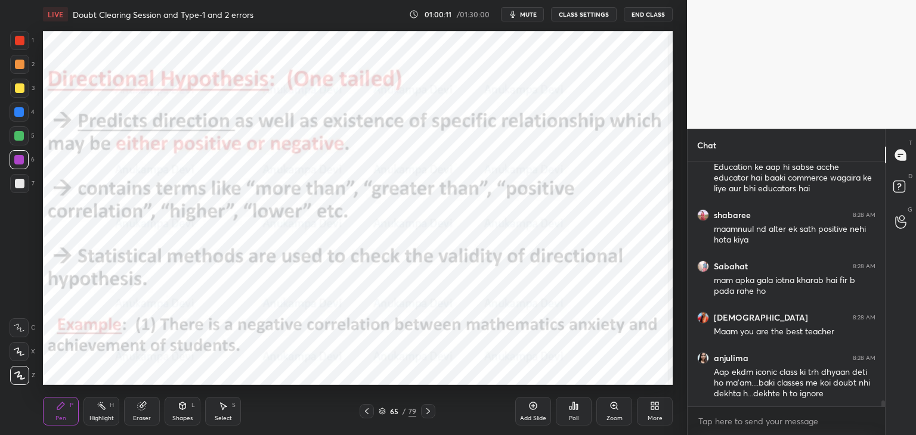
scroll to position [10255, 0]
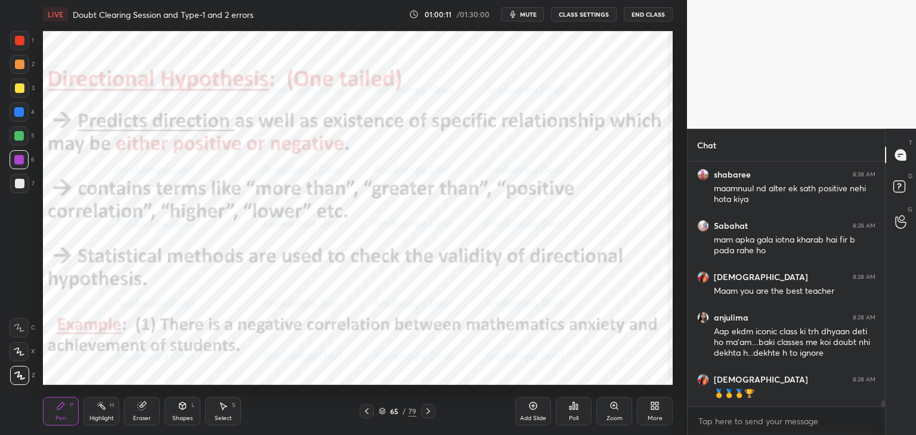
click at [527, 14] on span "mute" at bounding box center [528, 14] width 17 height 8
click at [531, 14] on span "unmute" at bounding box center [528, 14] width 26 height 8
click at [19, 119] on div at bounding box center [19, 112] width 19 height 19
click at [423, 411] on icon at bounding box center [428, 412] width 10 height 10
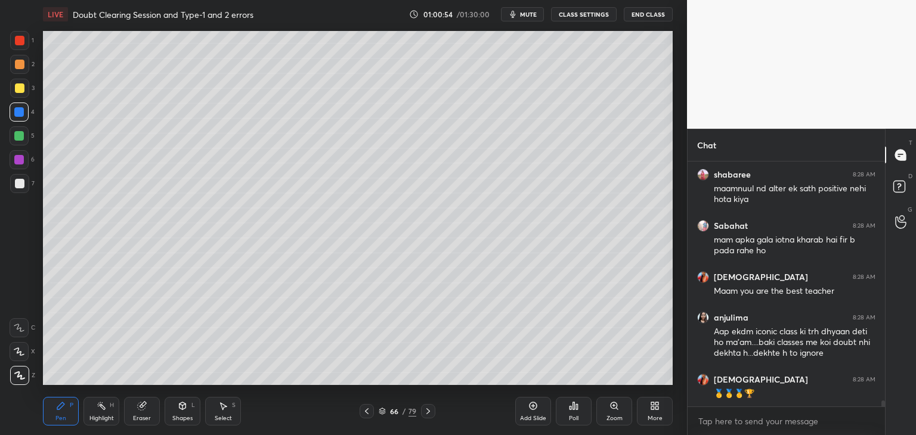
click at [425, 413] on icon at bounding box center [428, 412] width 10 height 10
click at [427, 413] on icon at bounding box center [428, 412] width 10 height 10
click at [429, 415] on icon at bounding box center [428, 412] width 10 height 10
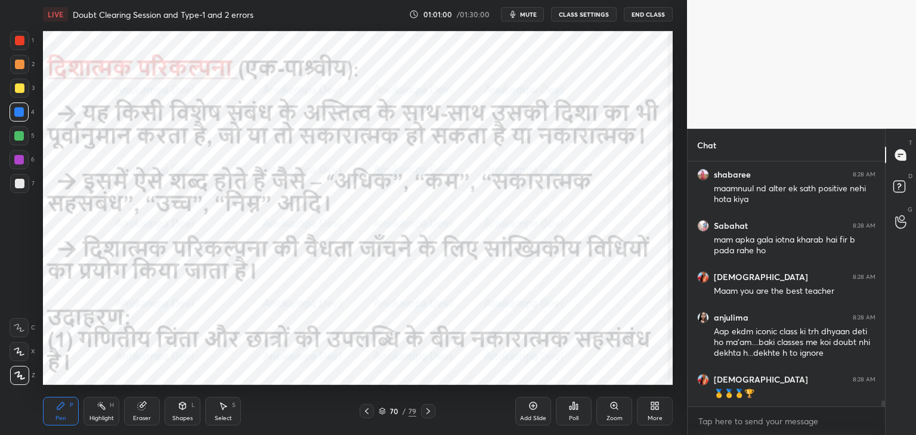
click at [428, 411] on icon at bounding box center [428, 411] width 4 height 6
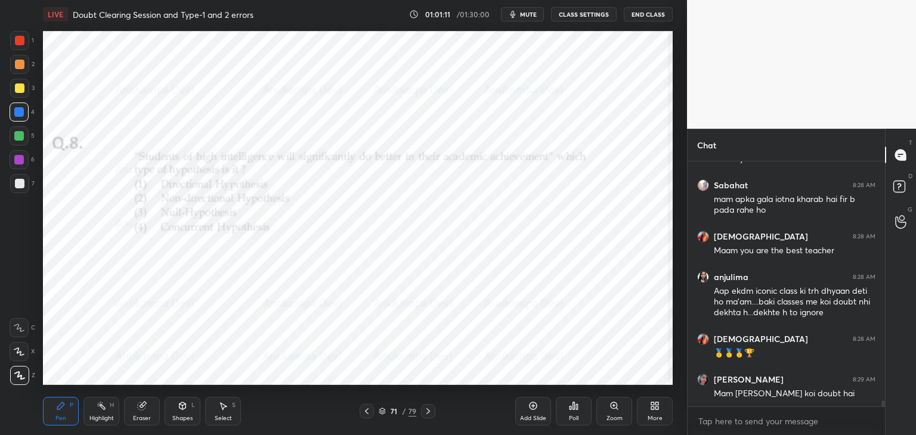
scroll to position [10336, 0]
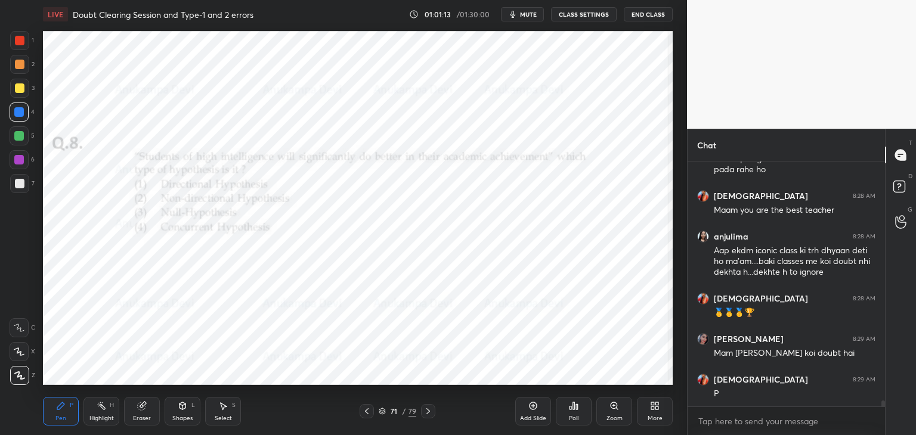
click at [577, 410] on icon at bounding box center [574, 406] width 10 height 10
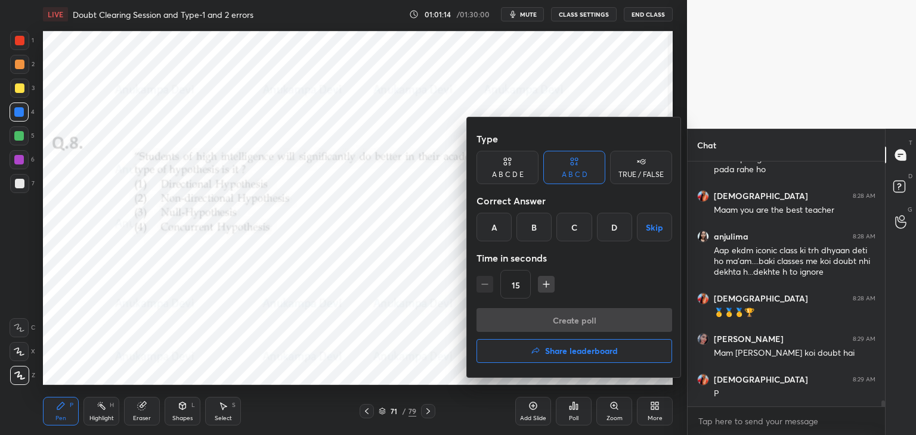
drag, startPoint x: 491, startPoint y: 224, endPoint x: 498, endPoint y: 234, distance: 12.4
click at [491, 225] on div "A" at bounding box center [493, 227] width 35 height 29
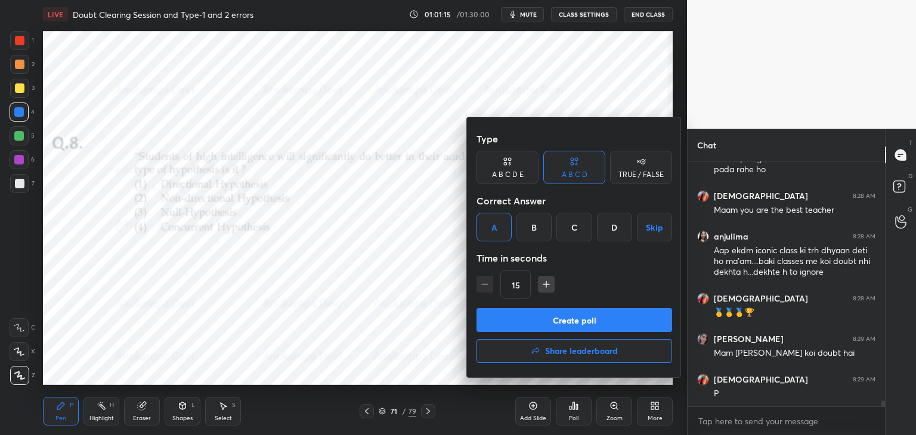
click at [559, 322] on button "Create poll" at bounding box center [574, 320] width 196 height 24
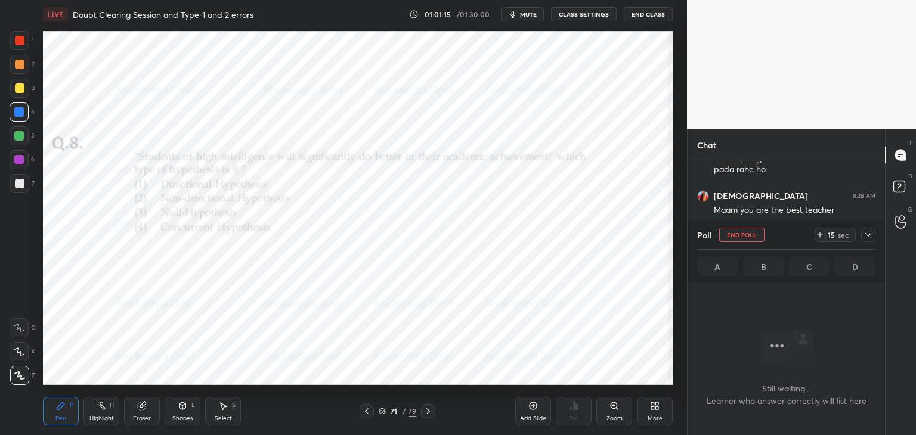
scroll to position [208, 194]
click at [530, 14] on span "mute" at bounding box center [528, 14] width 17 height 8
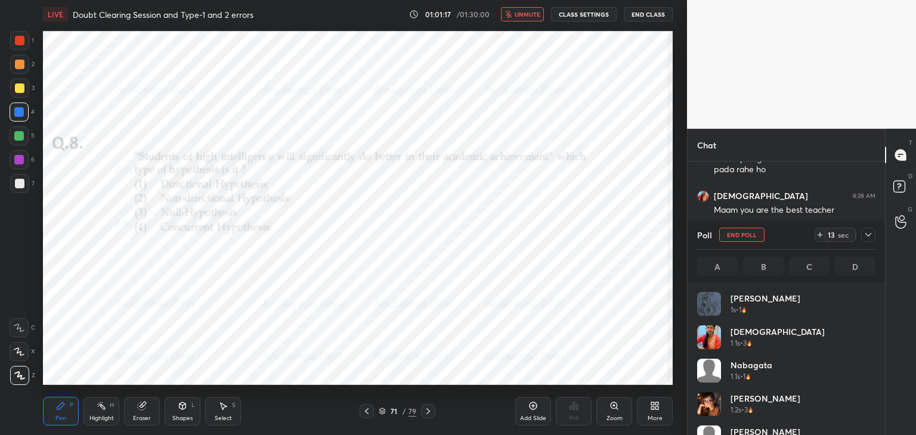
scroll to position [4, 4]
click at [867, 236] on icon at bounding box center [868, 235] width 6 height 4
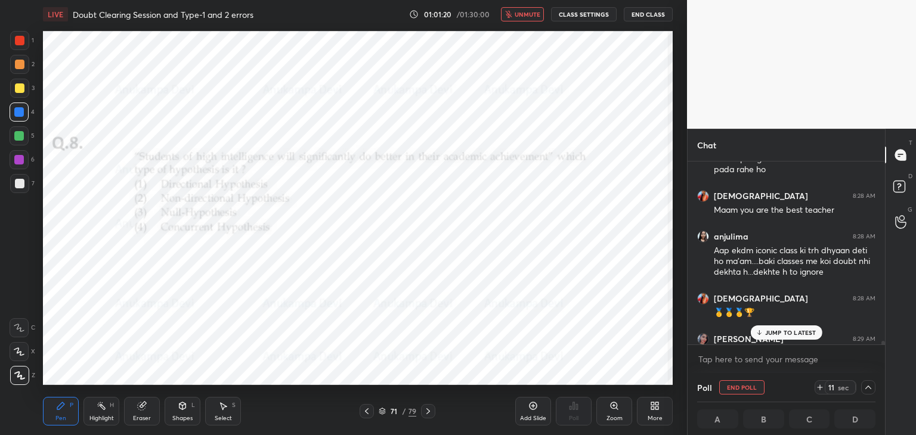
scroll to position [10398, 0]
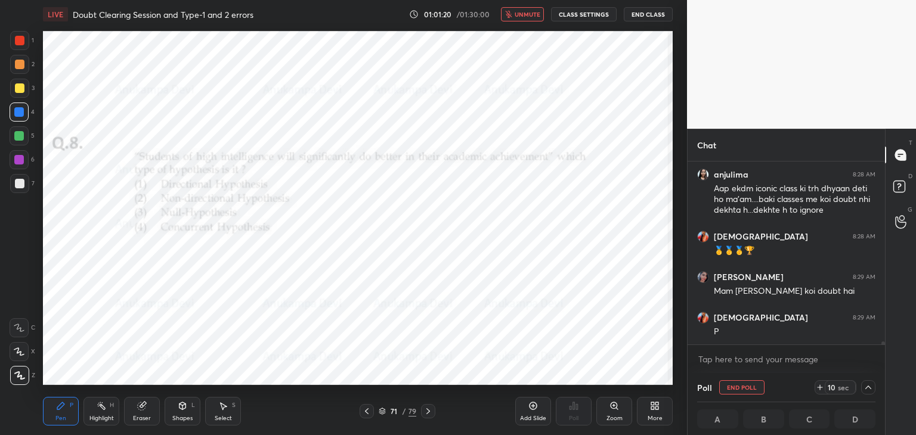
drag, startPoint x: 884, startPoint y: 340, endPoint x: 883, endPoint y: 364, distance: 23.9
click at [887, 359] on div "Chat krishnavi 8:28 AM Maam you are the best teacher anjulima 8:28 AM Aap ekdm …" at bounding box center [801, 282] width 229 height 306
click at [525, 15] on span "unmute" at bounding box center [528, 14] width 26 height 8
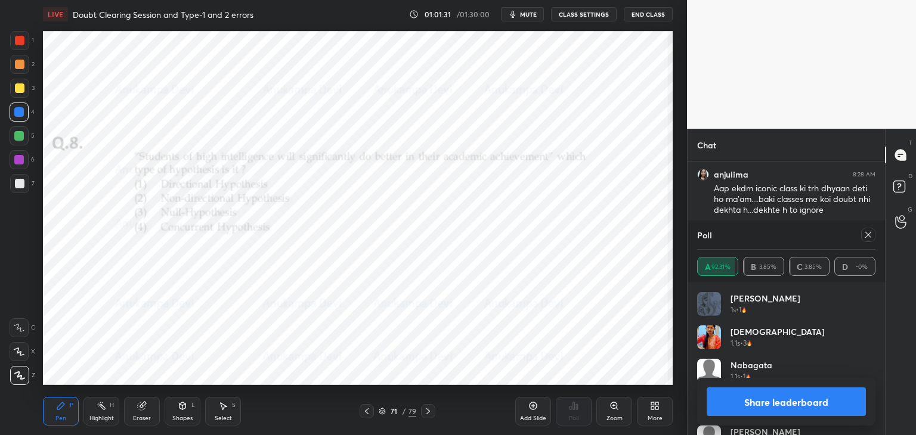
scroll to position [4, 4]
drag, startPoint x: 882, startPoint y: 343, endPoint x: 888, endPoint y: 363, distance: 20.2
click at [893, 363] on div "Chat krishnavi 8:28 AM Maam you are the best teacher anjulima 8:28 AM Aap ekdm …" at bounding box center [801, 282] width 229 height 306
click at [867, 234] on icon at bounding box center [868, 235] width 10 height 10
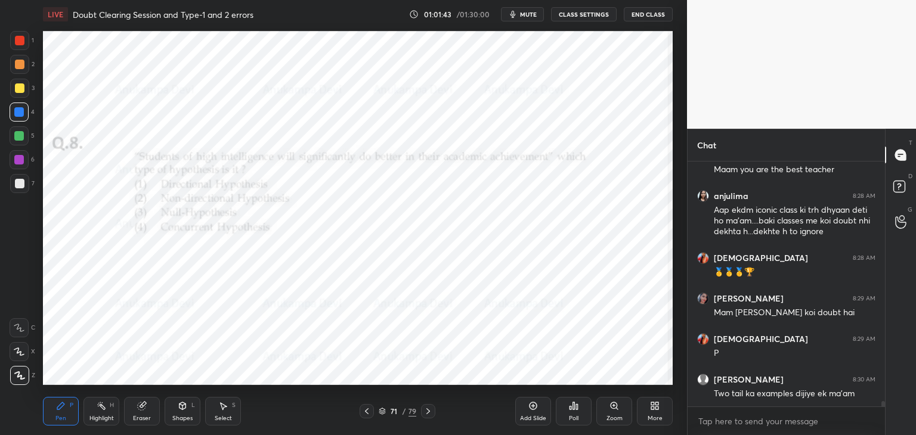
click at [426, 413] on icon at bounding box center [428, 412] width 10 height 10
drag, startPoint x: 428, startPoint y: 409, endPoint x: 420, endPoint y: 389, distance: 21.1
click at [428, 408] on icon at bounding box center [428, 412] width 10 height 10
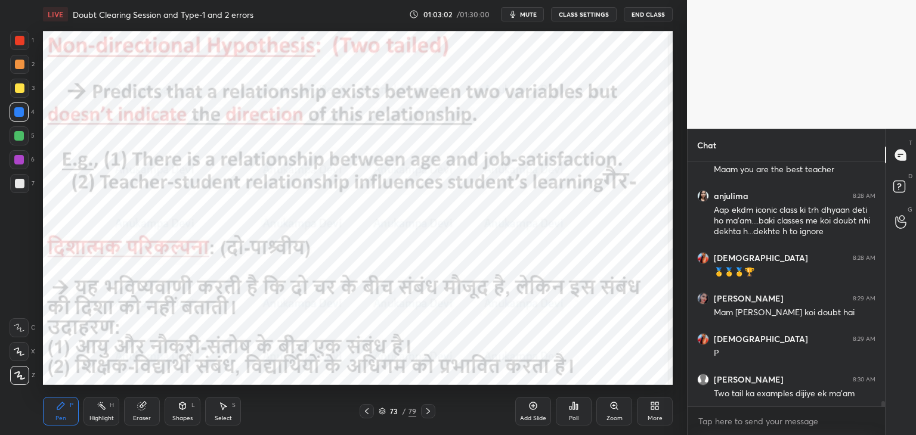
drag, startPoint x: 429, startPoint y: 414, endPoint x: 417, endPoint y: 389, distance: 27.2
click at [429, 413] on icon at bounding box center [428, 412] width 10 height 10
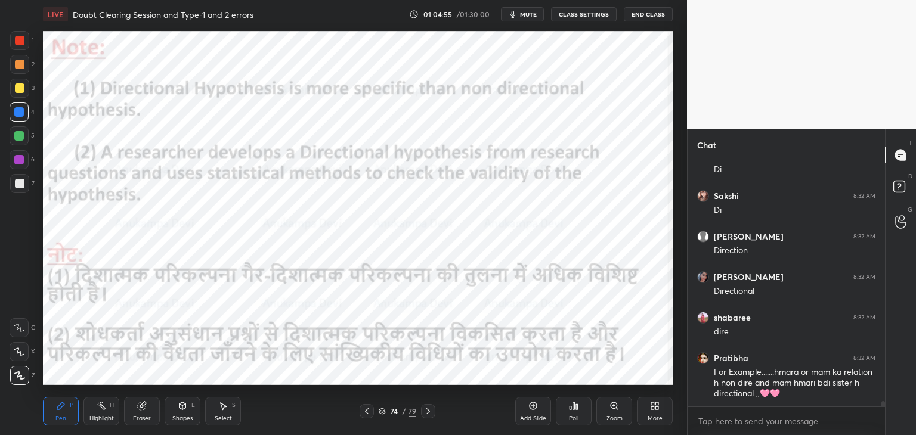
scroll to position [11139, 0]
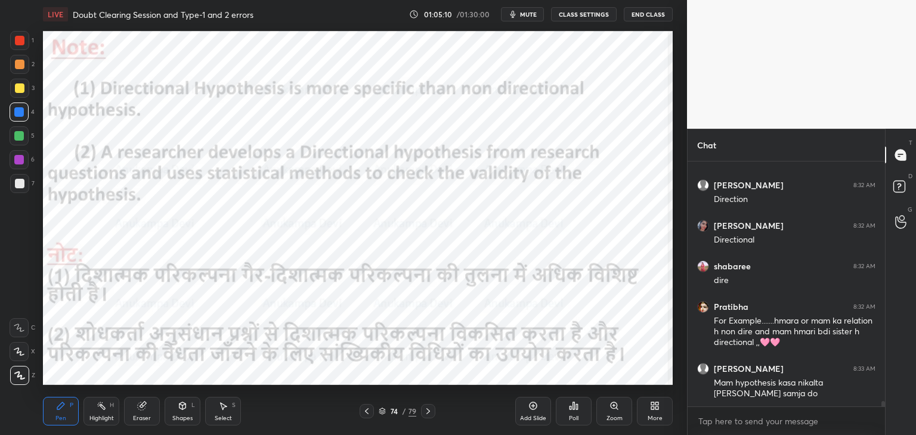
click at [429, 415] on icon at bounding box center [428, 412] width 10 height 10
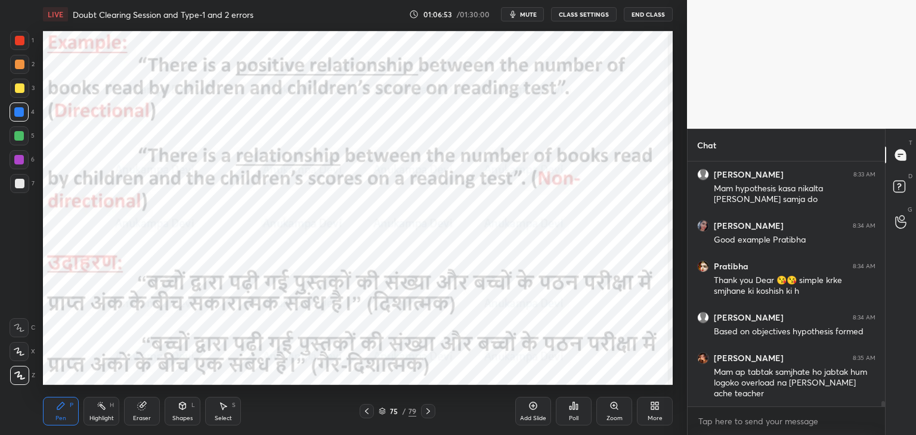
scroll to position [11374, 0]
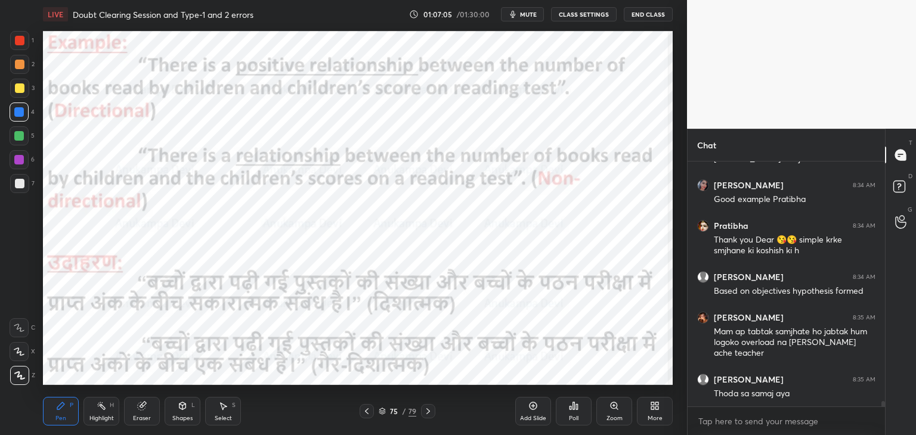
drag, startPoint x: 20, startPoint y: 164, endPoint x: 41, endPoint y: 153, distance: 23.5
click at [21, 165] on div at bounding box center [19, 159] width 19 height 19
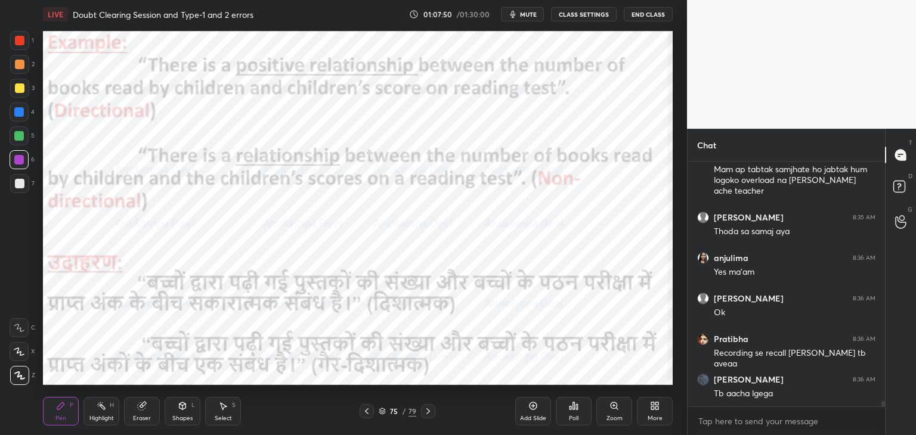
scroll to position [11587, 0]
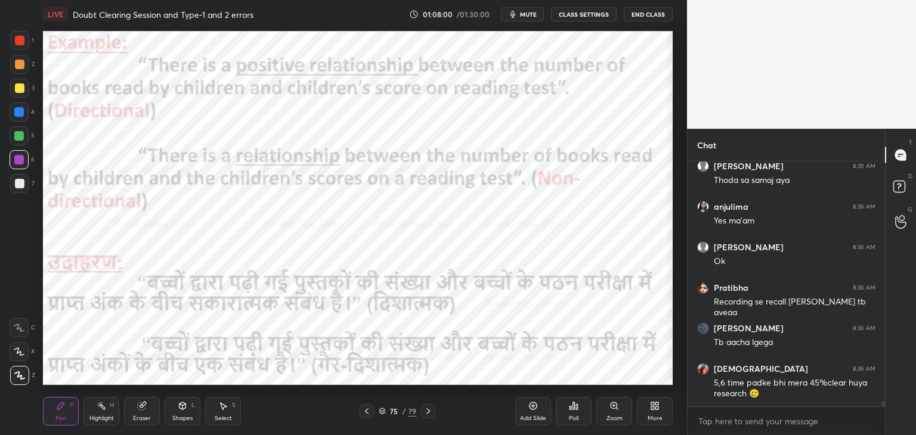
click at [20, 112] on div at bounding box center [19, 112] width 10 height 10
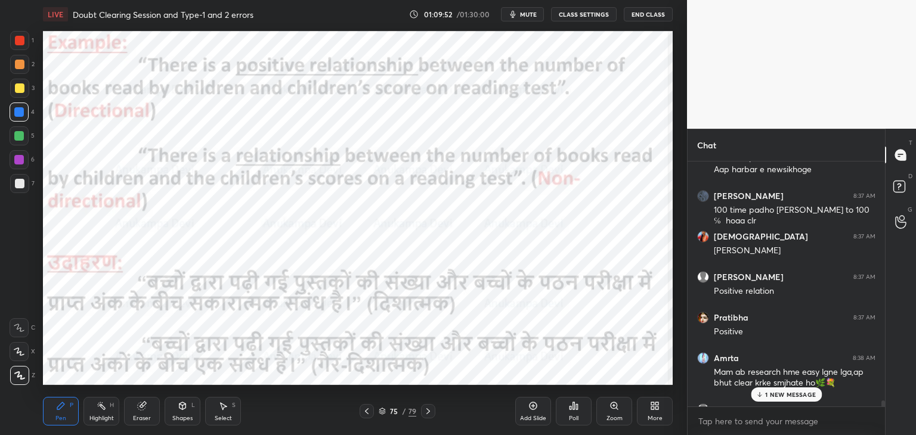
scroll to position [12199, 0]
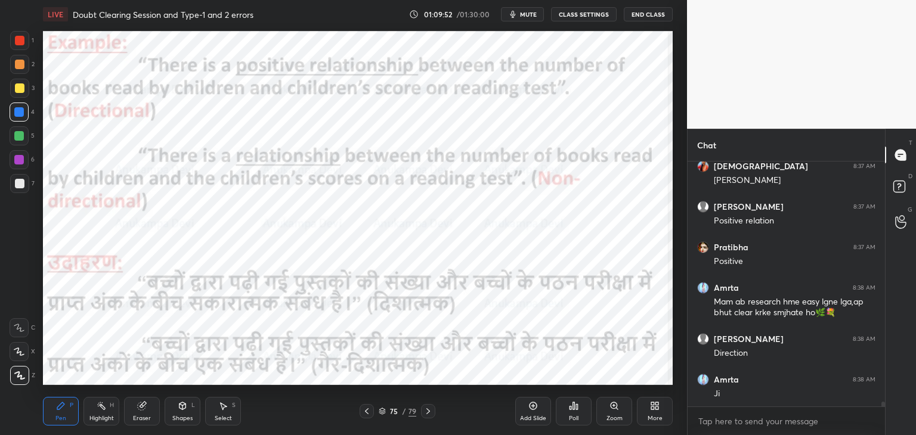
drag, startPoint x: 884, startPoint y: 404, endPoint x: 887, endPoint y: 435, distance: 31.2
click at [887, 0] on html "1 2 3 4 5 6 7 C X Z C X Z E E Erase all H H LIVE Doubt Clearing Session and Typ…" at bounding box center [458, 0] width 916 height 0
drag, startPoint x: 382, startPoint y: 414, endPoint x: 382, endPoint y: 404, distance: 10.1
click at [382, 413] on icon at bounding box center [382, 411] width 7 height 7
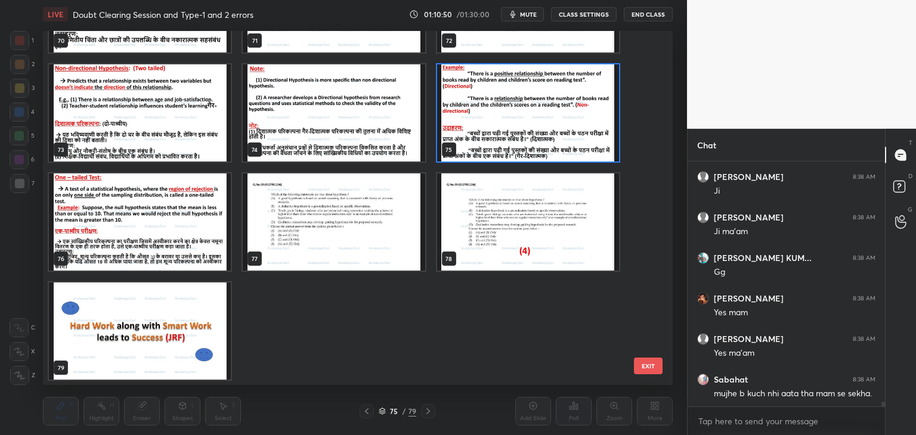
scroll to position [12575, 0]
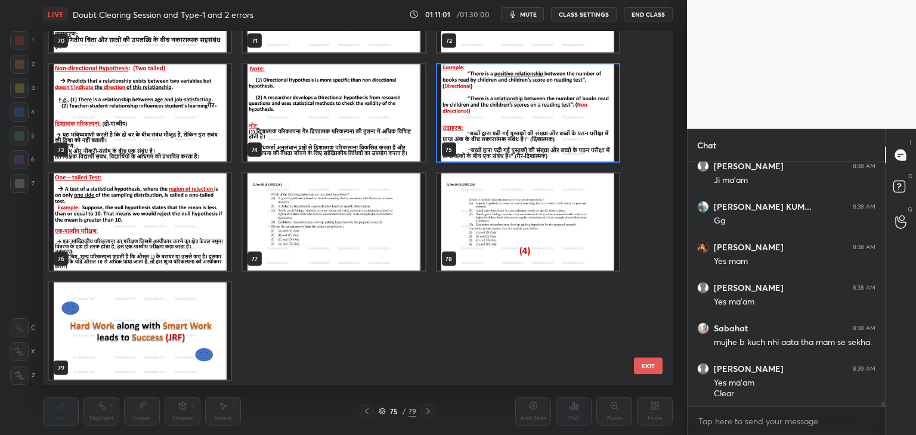
click at [133, 222] on img "grid" at bounding box center [140, 222] width 182 height 97
click at [133, 224] on img "grid" at bounding box center [140, 222] width 182 height 97
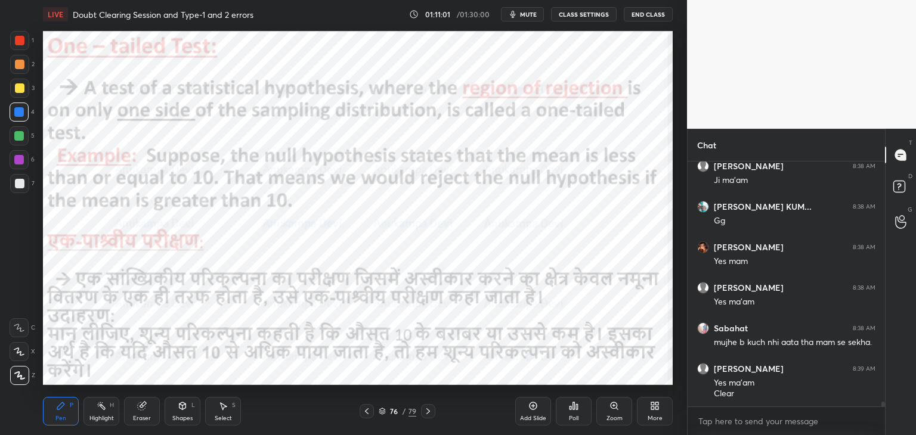
click at [135, 225] on img "grid" at bounding box center [140, 222] width 182 height 97
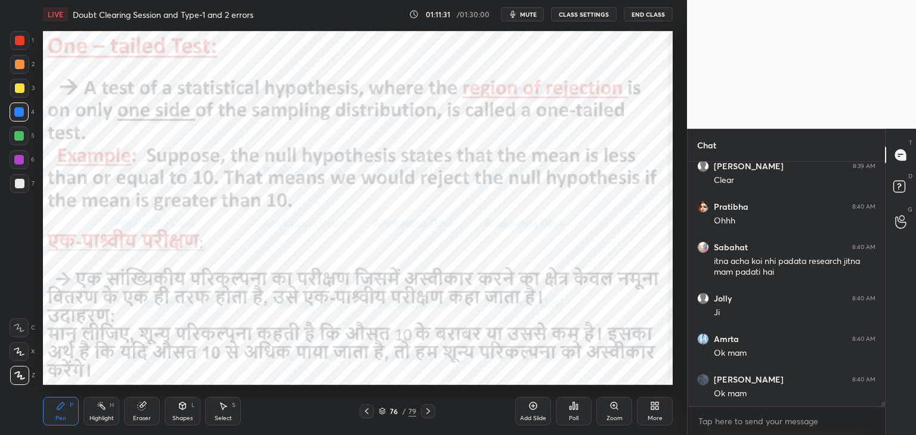
scroll to position [12869, 0]
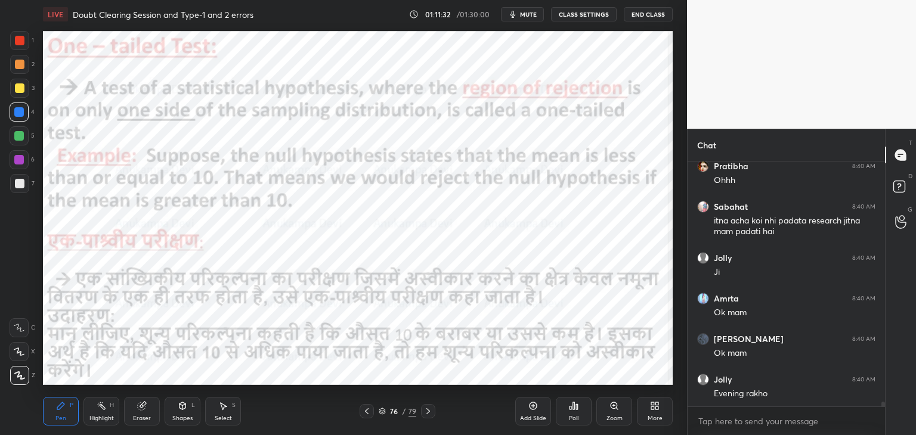
click at [427, 411] on icon at bounding box center [428, 412] width 10 height 10
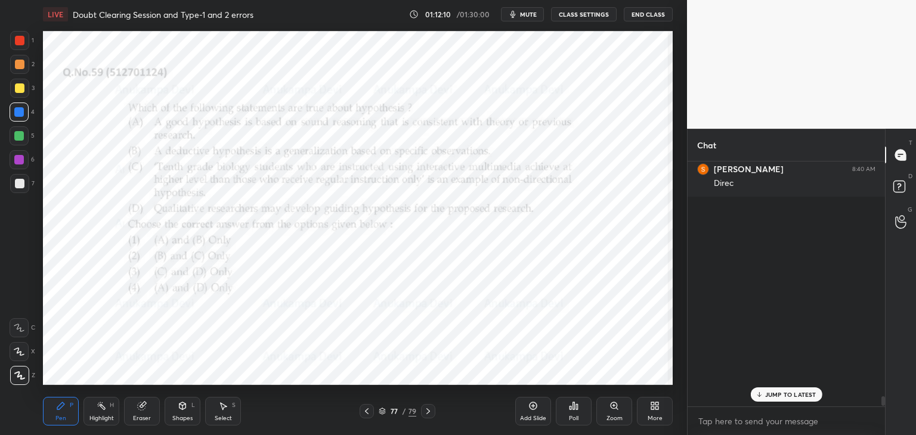
scroll to position [13327, 0]
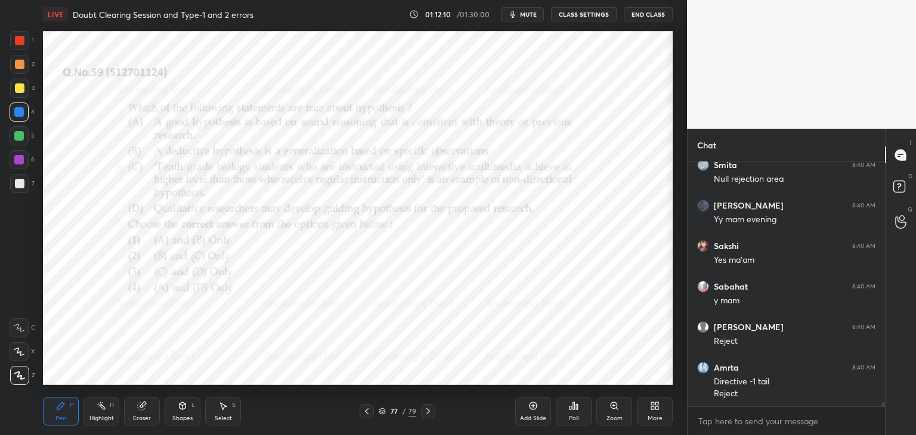
drag, startPoint x: 883, startPoint y: 404, endPoint x: 818, endPoint y: 428, distance: 68.5
click at [881, 430] on div "[PERSON_NAME] 8:40 AM [PERSON_NAME] 8:40 AM Null rejection area [PERSON_NAME] 8…" at bounding box center [786, 299] width 197 height 274
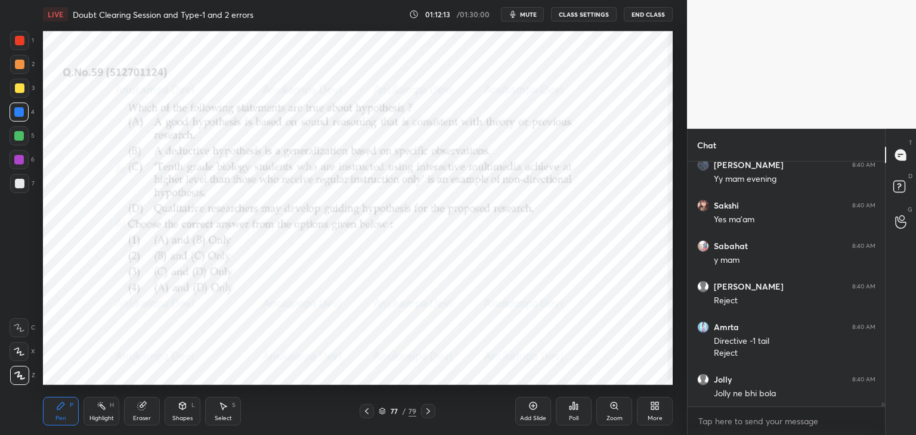
drag, startPoint x: 366, startPoint y: 413, endPoint x: 352, endPoint y: 389, distance: 27.0
click at [366, 413] on icon at bounding box center [367, 412] width 10 height 10
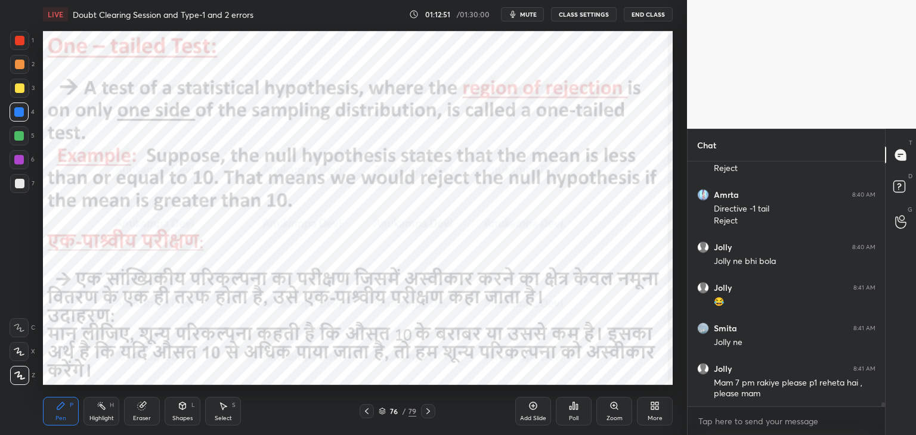
scroll to position [13551, 0]
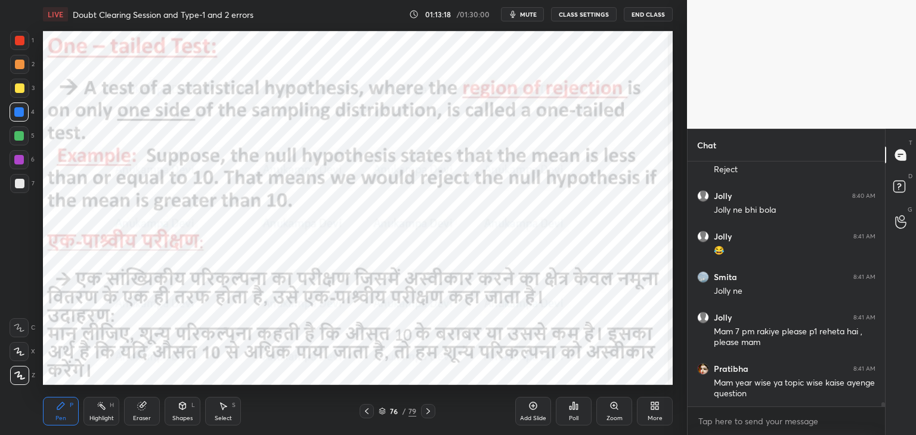
click at [382, 415] on div "76 / 79" at bounding box center [398, 411] width 38 height 11
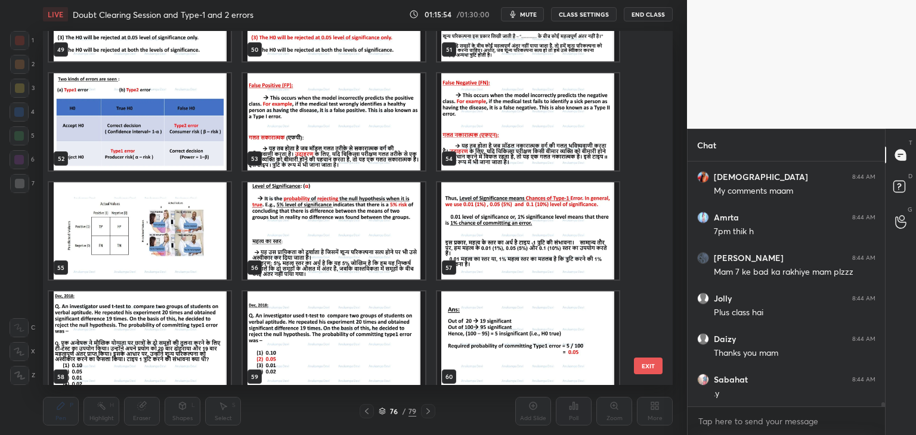
scroll to position [15126, 0]
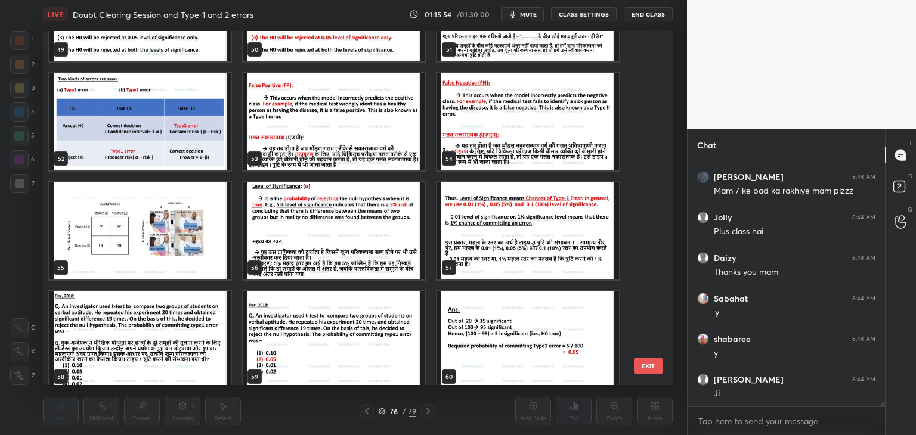
click at [189, 137] on img "grid" at bounding box center [140, 121] width 182 height 97
click at [190, 138] on img "grid" at bounding box center [140, 121] width 182 height 97
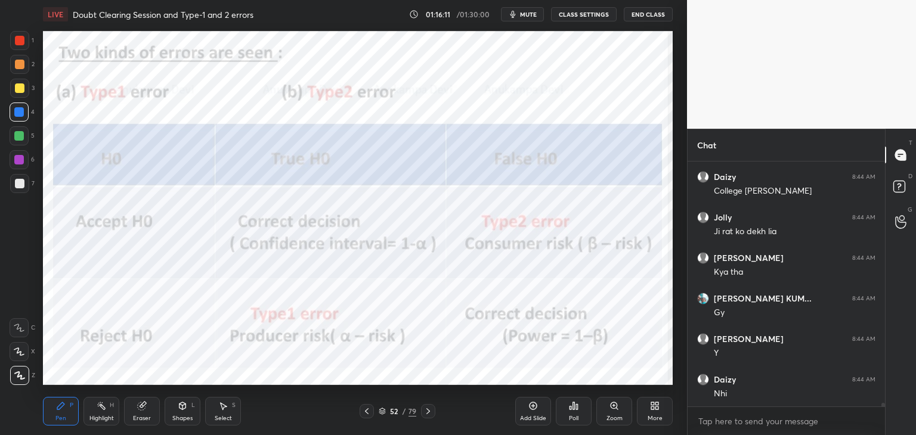
scroll to position [15866, 0]
click at [532, 405] on icon at bounding box center [533, 406] width 4 height 4
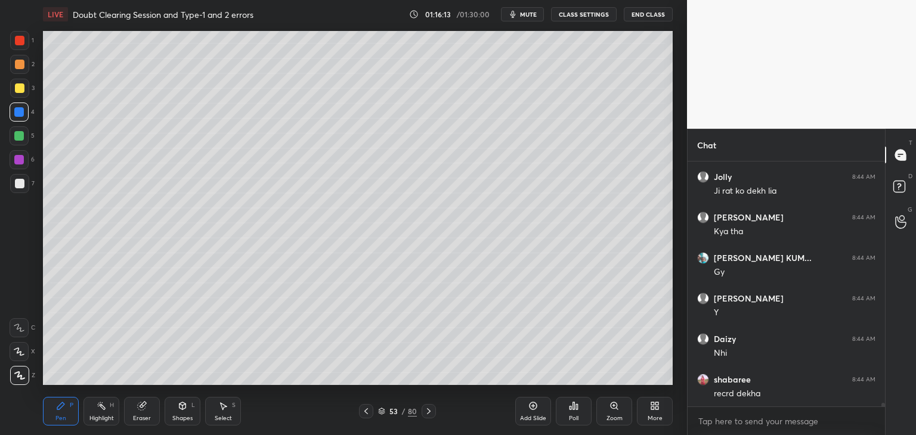
click at [23, 142] on div at bounding box center [19, 135] width 19 height 19
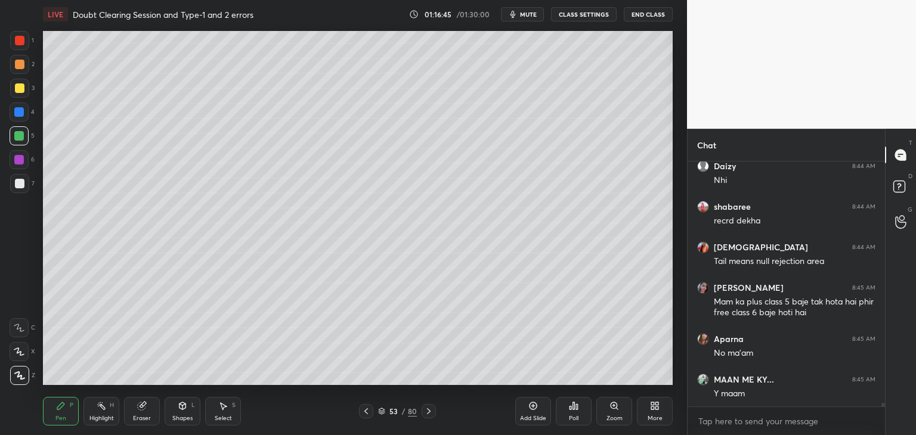
scroll to position [16091, 0]
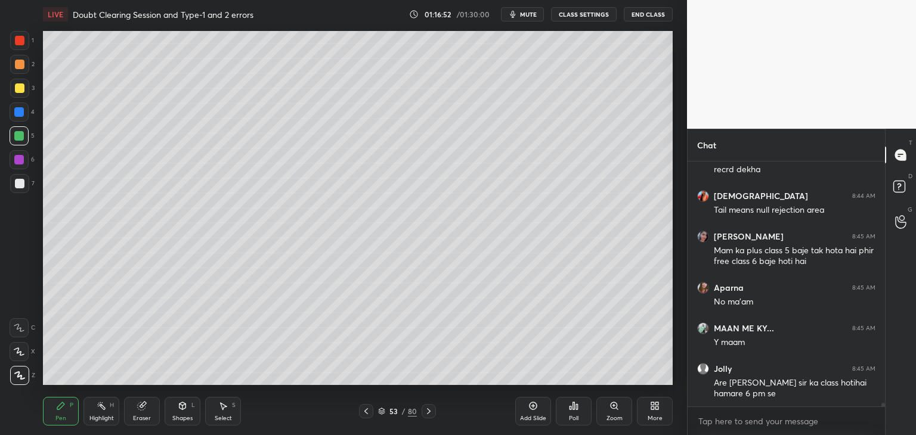
click at [177, 417] on div "Shapes" at bounding box center [182, 419] width 20 height 6
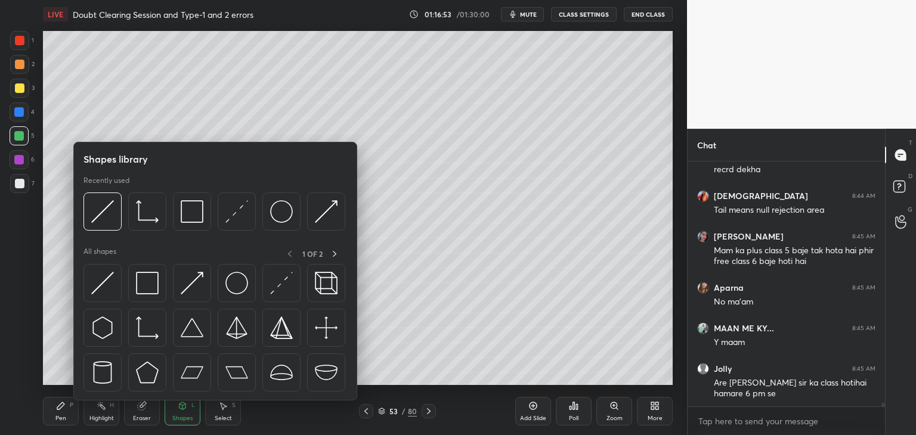
click at [143, 416] on div "Eraser" at bounding box center [142, 419] width 18 height 6
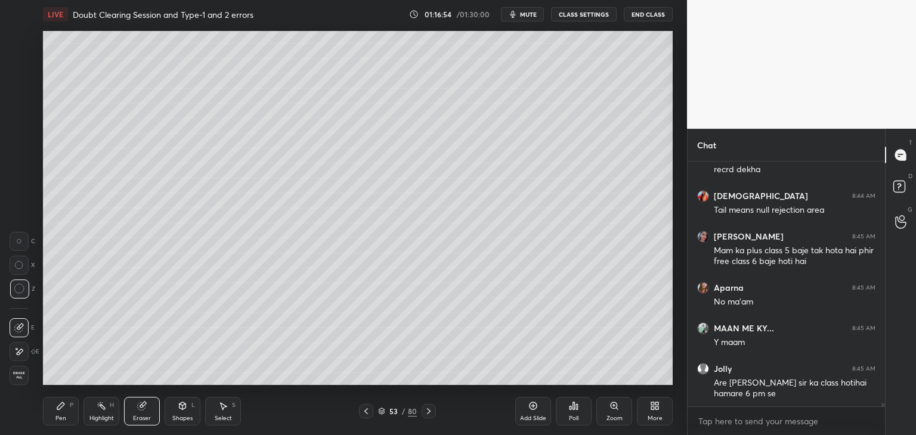
drag, startPoint x: 17, startPoint y: 372, endPoint x: 41, endPoint y: 383, distance: 25.6
click at [18, 372] on span "Erase all" at bounding box center [19, 375] width 18 height 8
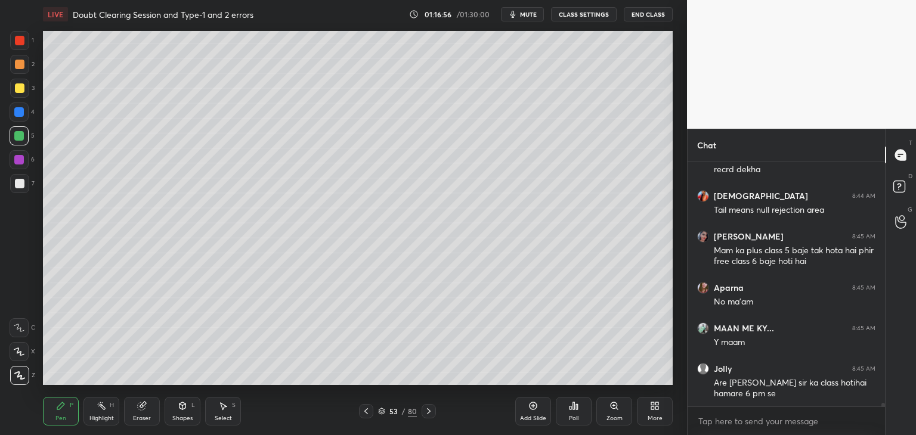
click at [18, 84] on div at bounding box center [20, 88] width 10 height 10
click at [17, 184] on div at bounding box center [20, 184] width 10 height 10
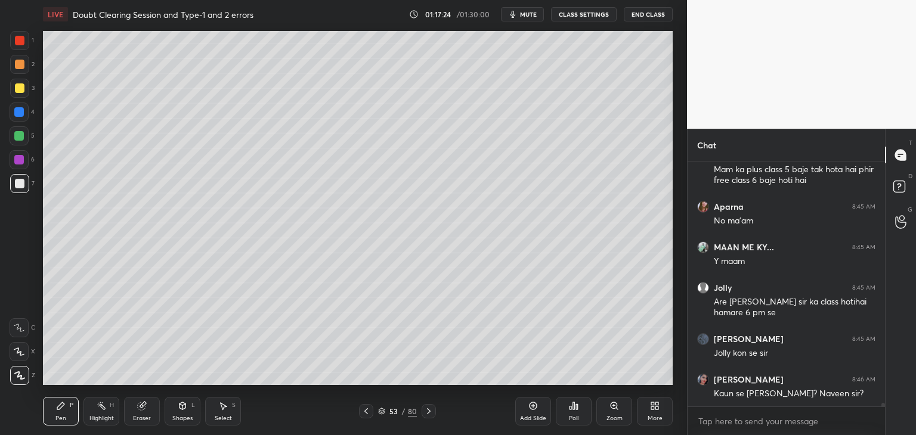
scroll to position [16212, 0]
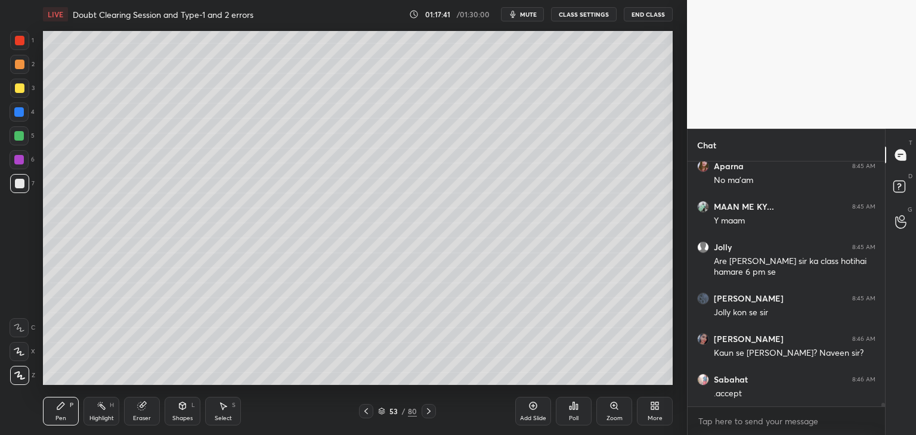
click at [21, 137] on div at bounding box center [19, 136] width 10 height 10
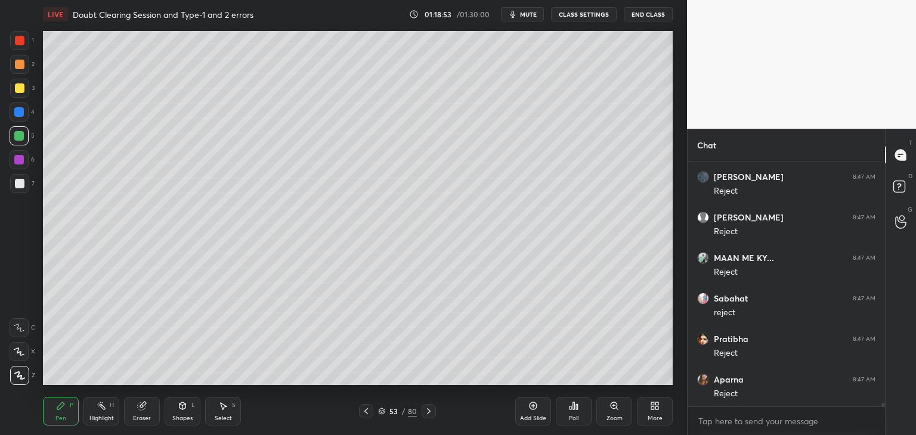
scroll to position [17127, 0]
click at [24, 110] on div at bounding box center [19, 112] width 10 height 10
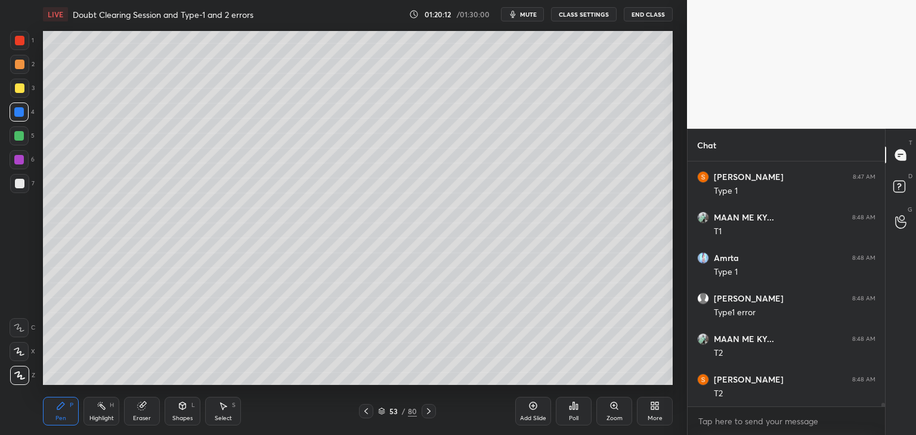
scroll to position [17462, 0]
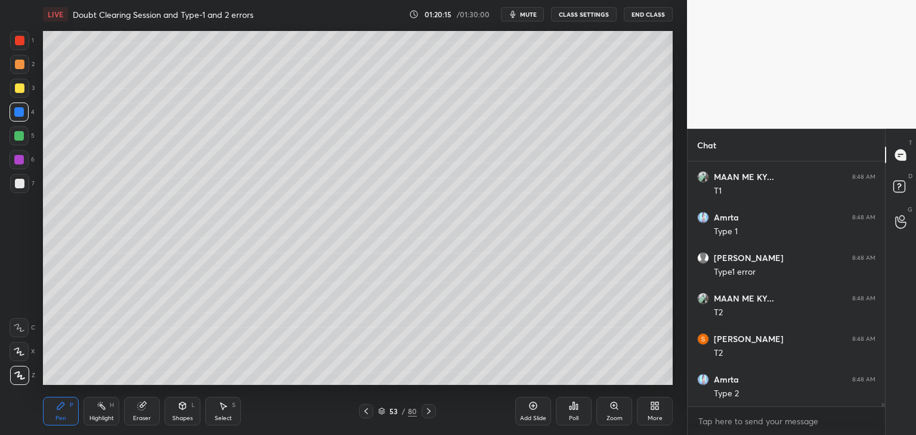
click at [20, 163] on div at bounding box center [19, 160] width 10 height 10
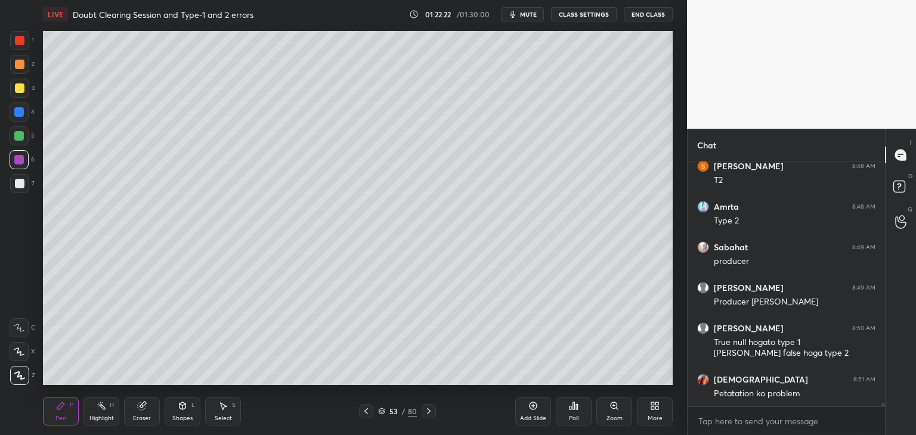
scroll to position [17675, 0]
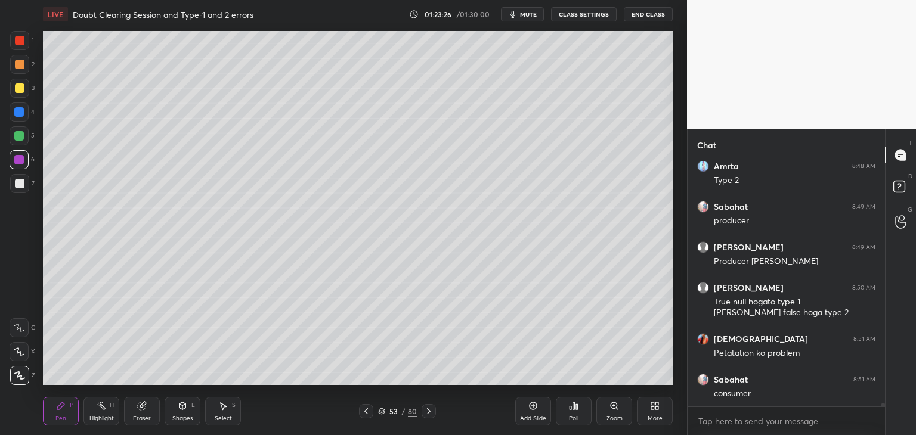
click at [428, 412] on icon at bounding box center [429, 412] width 10 height 10
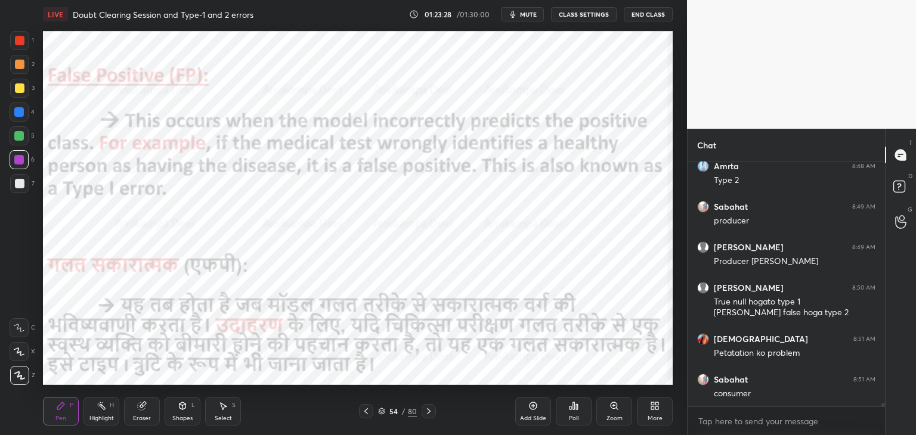
click at [363, 411] on icon at bounding box center [366, 412] width 10 height 10
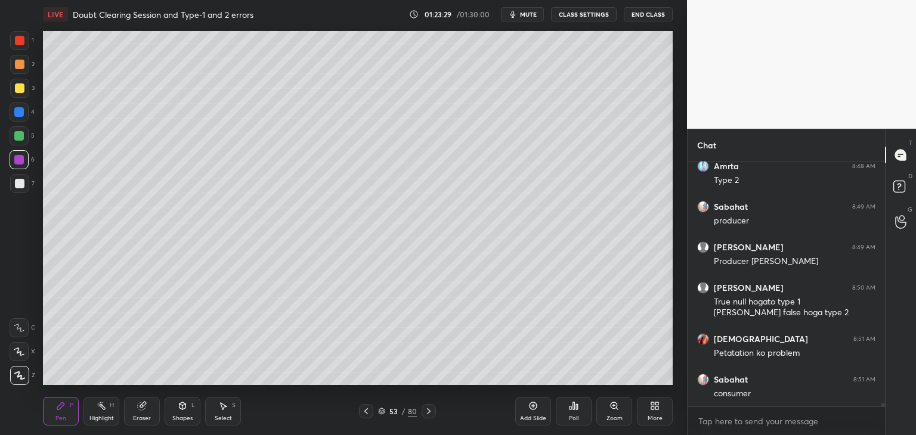
click at [380, 410] on icon at bounding box center [381, 411] width 7 height 7
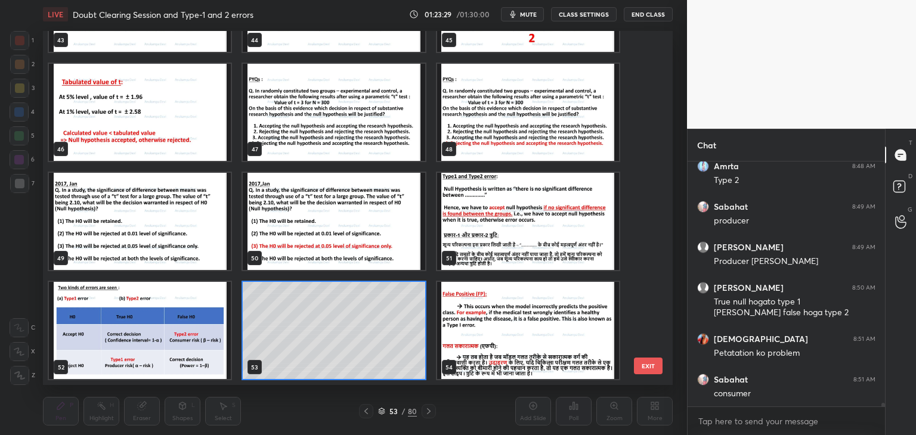
scroll to position [351, 624]
click at [198, 339] on img "grid" at bounding box center [140, 330] width 182 height 97
click at [199, 339] on img "grid" at bounding box center [140, 330] width 182 height 97
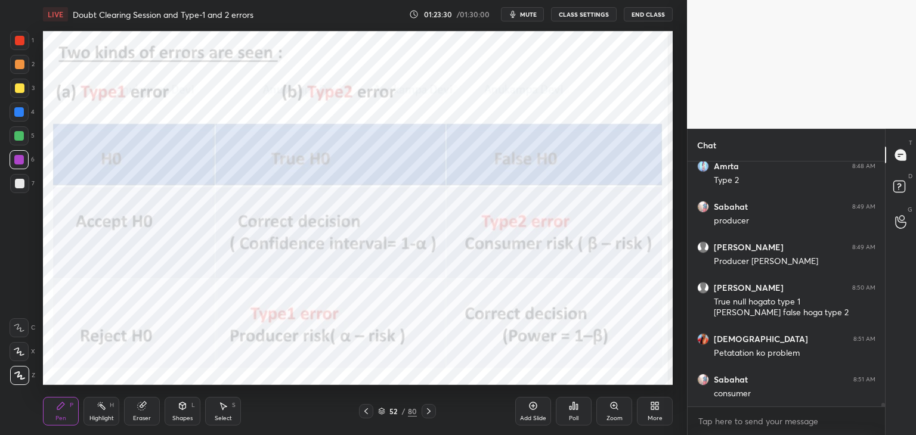
click at [199, 339] on img "grid" at bounding box center [140, 330] width 182 height 97
click at [20, 136] on div at bounding box center [19, 136] width 10 height 10
click at [21, 43] on div at bounding box center [20, 41] width 10 height 10
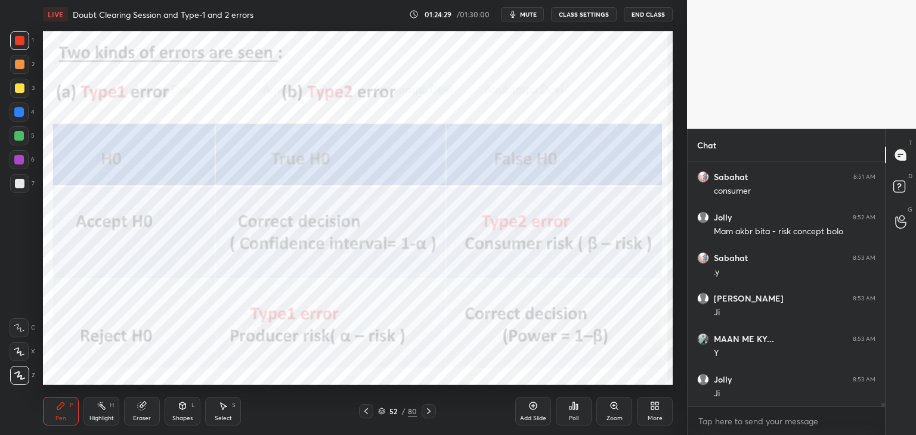
scroll to position [17919, 0]
click at [367, 414] on icon at bounding box center [366, 412] width 10 height 10
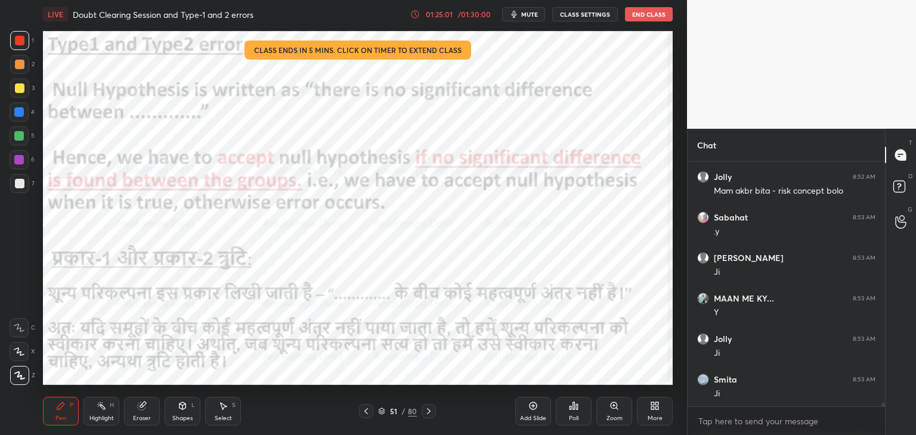
click at [428, 410] on icon at bounding box center [429, 412] width 10 height 10
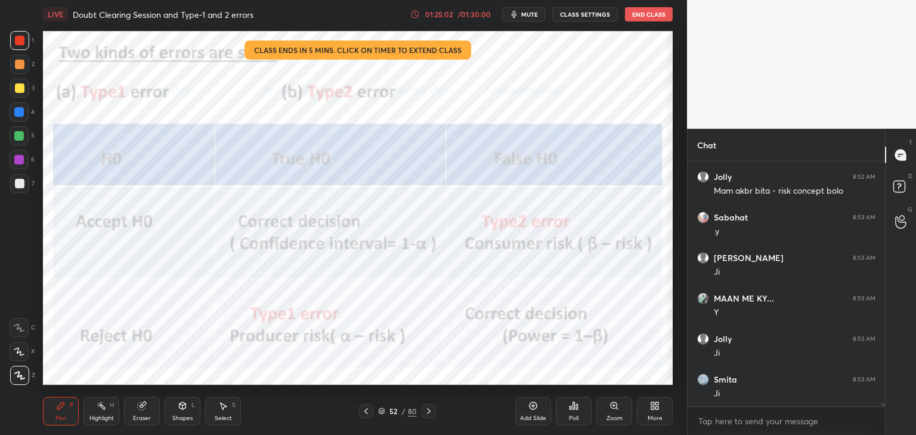
click at [382, 413] on icon at bounding box center [381, 411] width 7 height 7
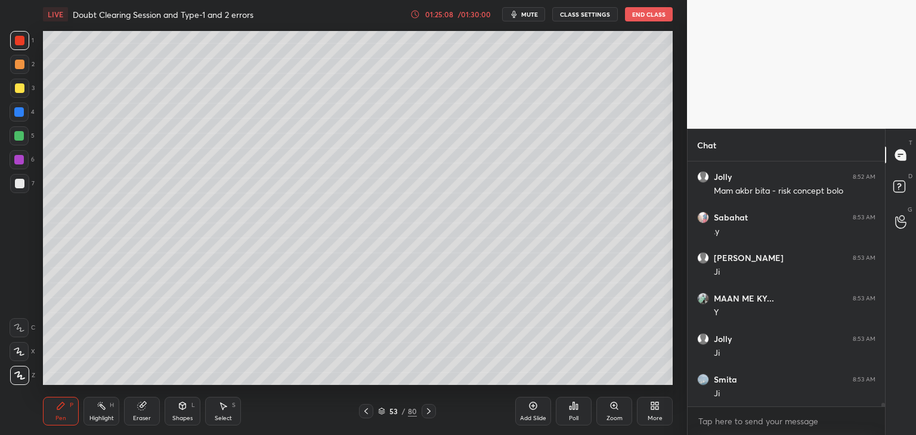
scroll to position [17959, 0]
click at [532, 406] on icon at bounding box center [533, 406] width 4 height 4
drag, startPoint x: 19, startPoint y: 139, endPoint x: 10, endPoint y: 135, distance: 10.2
click at [18, 139] on div at bounding box center [19, 136] width 10 height 10
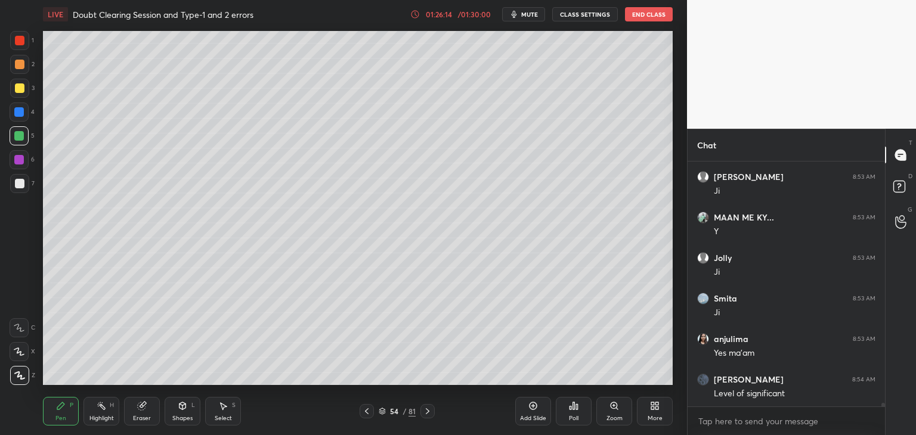
scroll to position [18040, 0]
click at [533, 406] on icon at bounding box center [533, 406] width 4 height 4
click at [19, 113] on div at bounding box center [19, 112] width 10 height 10
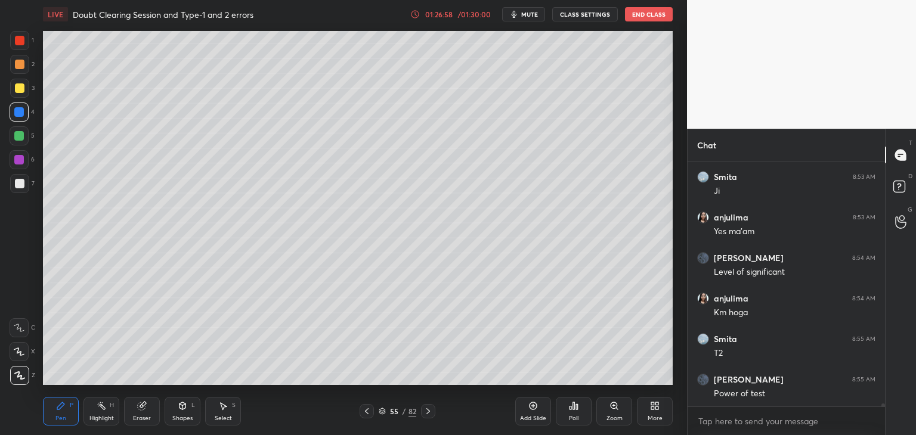
scroll to position [18162, 0]
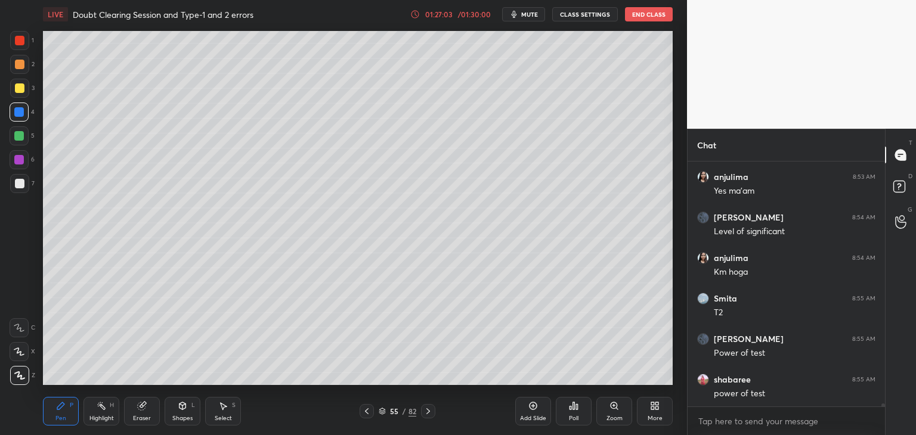
drag, startPoint x: 141, startPoint y: 415, endPoint x: 125, endPoint y: 386, distance: 32.8
click at [142, 413] on div "Eraser" at bounding box center [142, 411] width 36 height 29
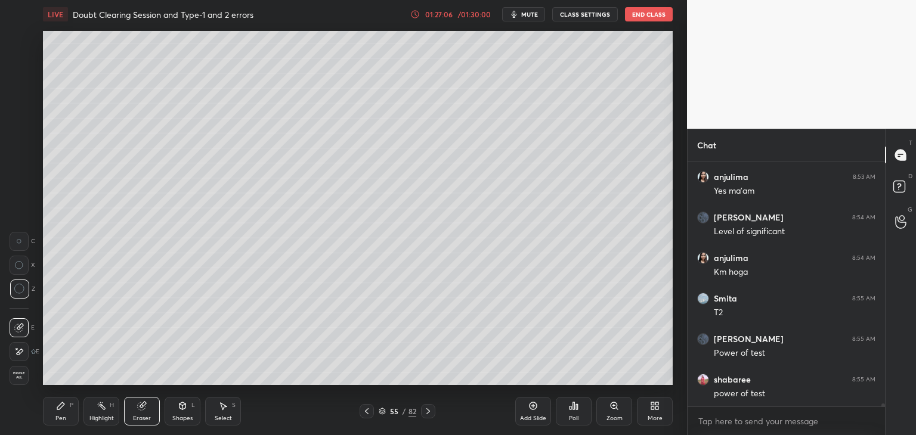
click at [60, 410] on icon at bounding box center [61, 406] width 10 height 10
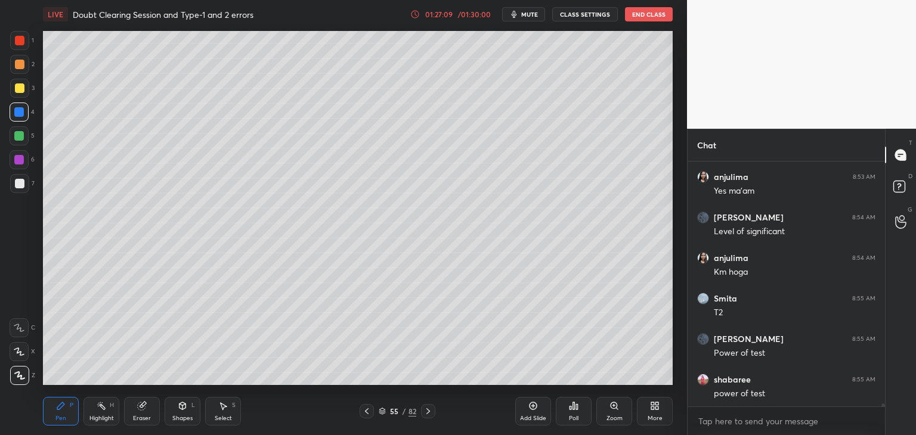
drag, startPoint x: 19, startPoint y: 155, endPoint x: 24, endPoint y: 140, distance: 15.7
click at [20, 154] on div at bounding box center [19, 159] width 19 height 19
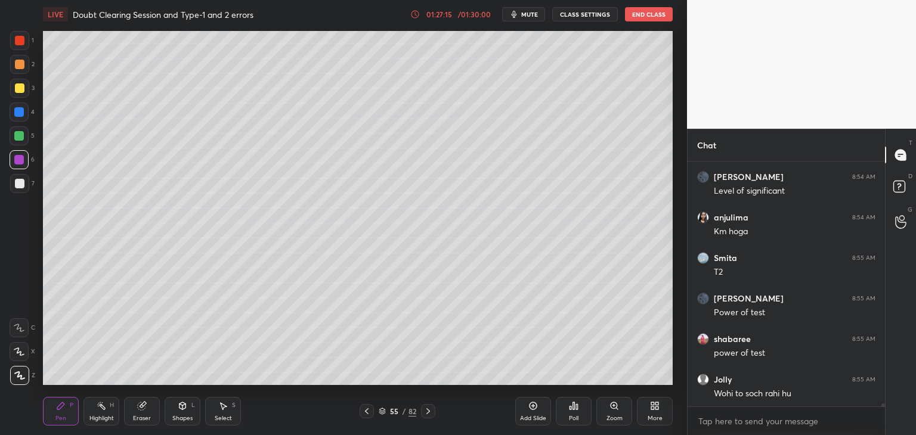
drag, startPoint x: 367, startPoint y: 411, endPoint x: 357, endPoint y: 400, distance: 14.8
click at [367, 411] on icon at bounding box center [367, 412] width 10 height 10
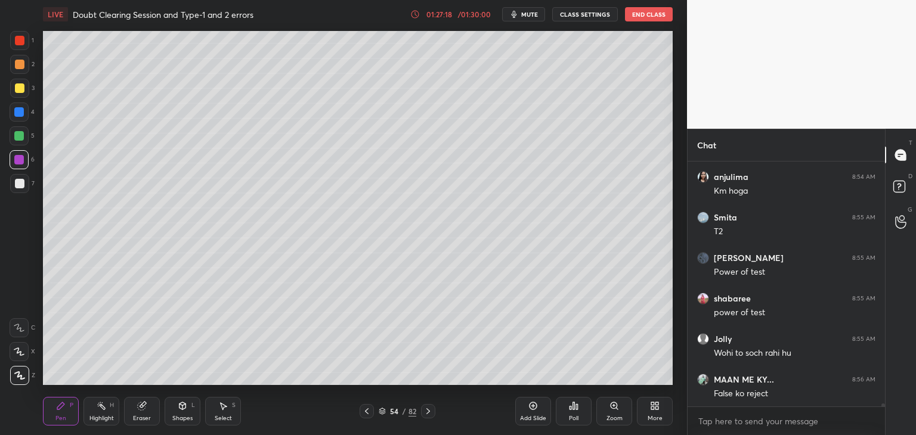
drag, startPoint x: 428, startPoint y: 411, endPoint x: 417, endPoint y: 389, distance: 24.0
click at [428, 410] on icon at bounding box center [428, 412] width 10 height 10
drag, startPoint x: 367, startPoint y: 411, endPoint x: 348, endPoint y: 385, distance: 32.8
click at [367, 411] on icon at bounding box center [367, 412] width 10 height 10
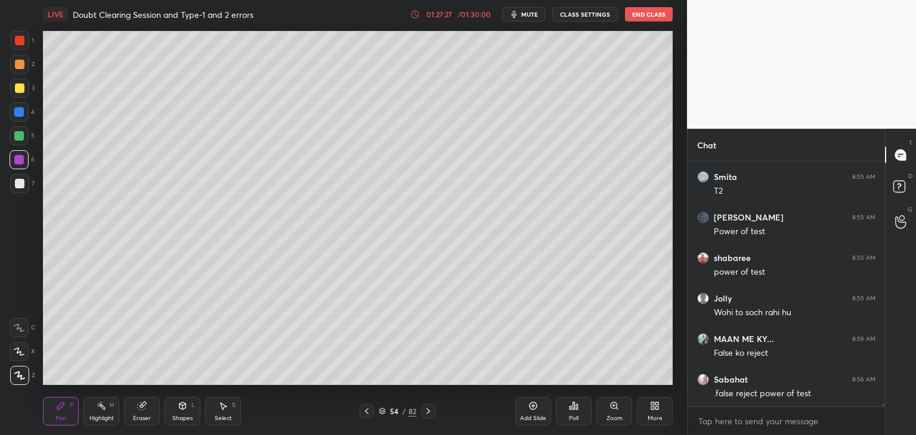
drag, startPoint x: 430, startPoint y: 413, endPoint x: 428, endPoint y: 403, distance: 9.7
click at [431, 411] on icon at bounding box center [428, 412] width 10 height 10
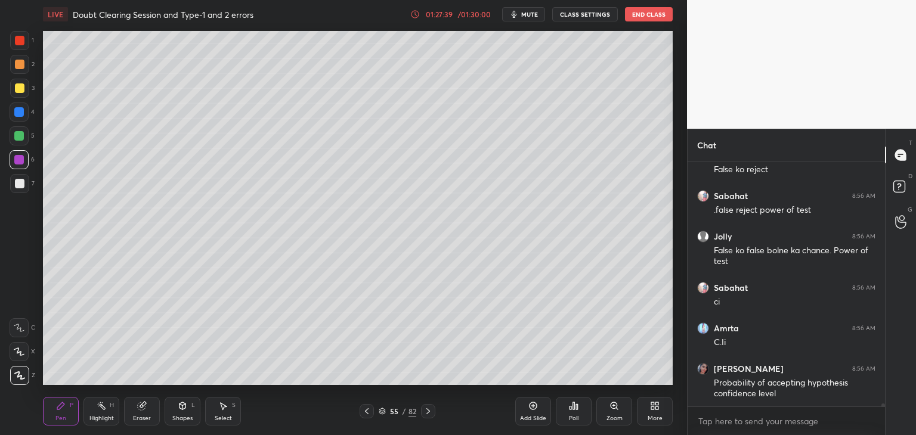
scroll to position [18508, 0]
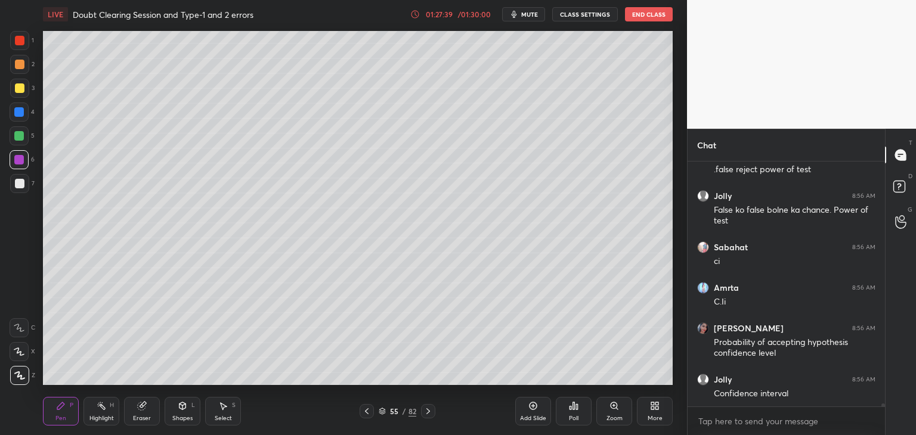
drag, startPoint x: 365, startPoint y: 414, endPoint x: 346, endPoint y: 387, distance: 32.6
click at [364, 414] on icon at bounding box center [367, 412] width 10 height 10
click at [429, 411] on icon at bounding box center [428, 411] width 4 height 6
drag, startPoint x: 367, startPoint y: 411, endPoint x: 371, endPoint y: 392, distance: 19.7
click at [367, 411] on icon at bounding box center [367, 412] width 10 height 10
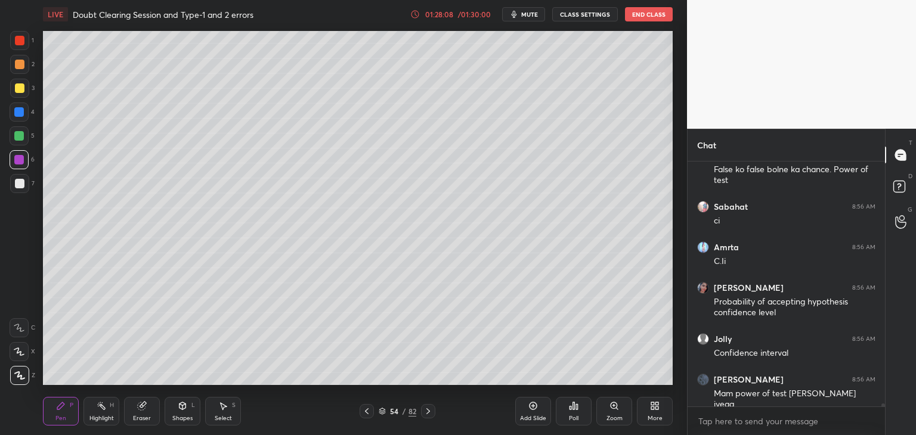
scroll to position [18589, 0]
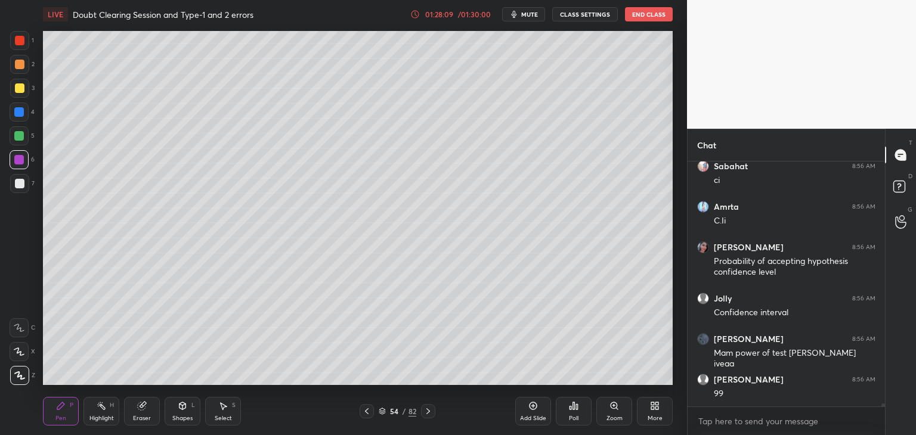
click at [428, 411] on icon at bounding box center [428, 412] width 10 height 10
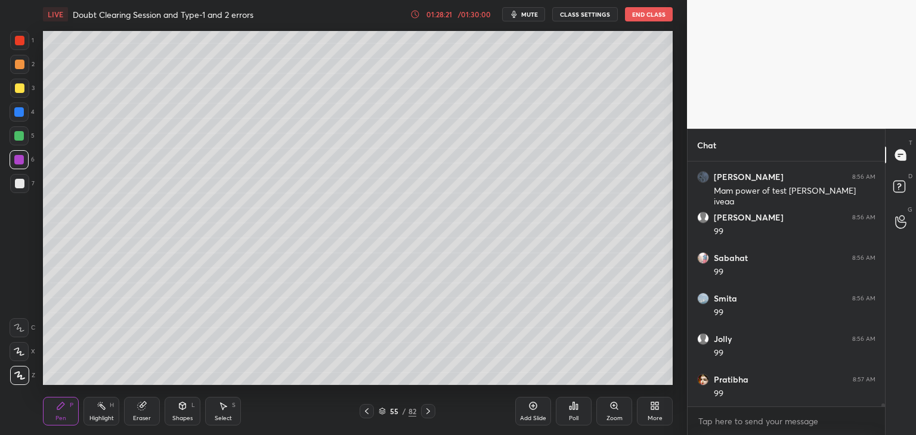
scroll to position [18792, 0]
click at [367, 414] on icon at bounding box center [367, 412] width 10 height 10
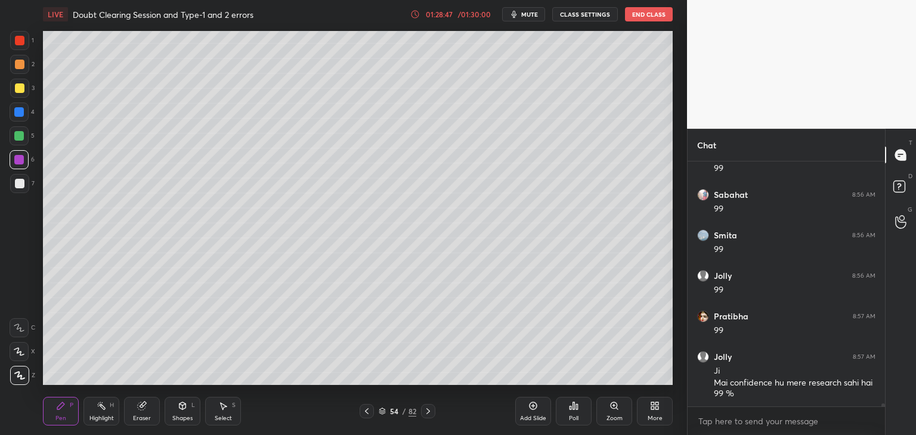
click at [428, 414] on icon at bounding box center [428, 412] width 10 height 10
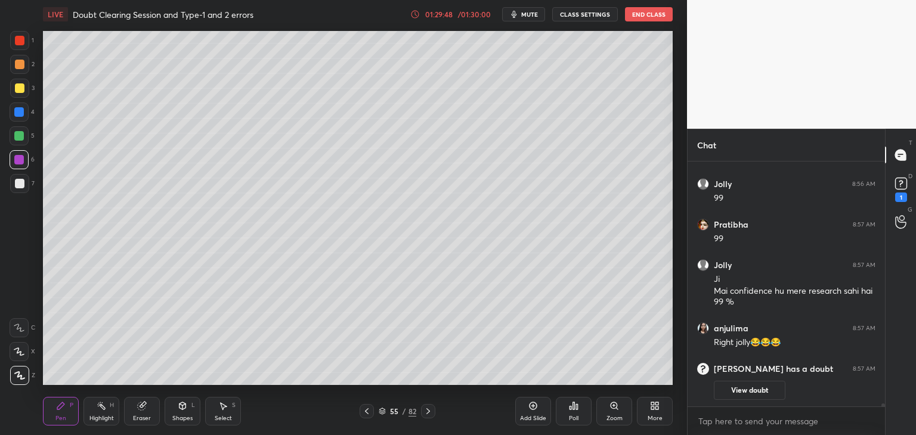
scroll to position [15189, 0]
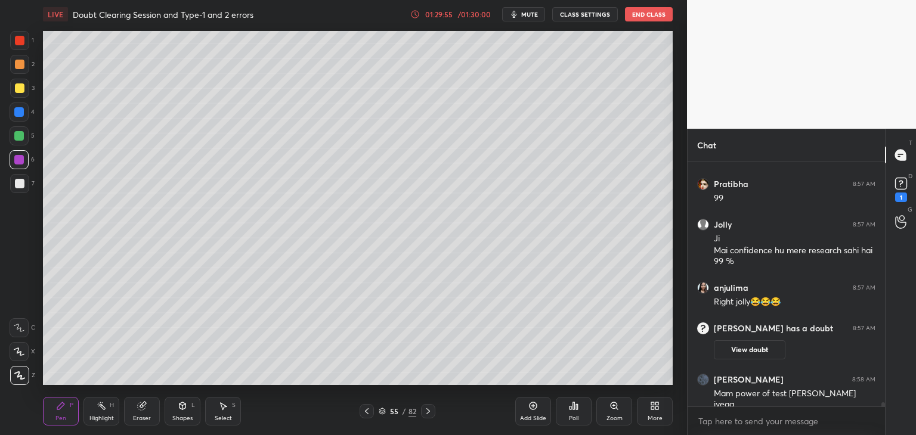
drag, startPoint x: 363, startPoint y: 413, endPoint x: 392, endPoint y: 388, distance: 38.0
click at [364, 411] on icon at bounding box center [367, 412] width 10 height 10
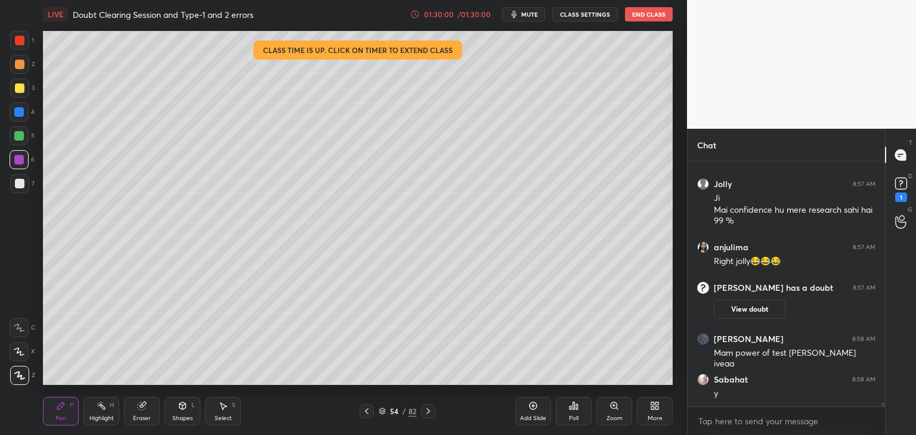
drag, startPoint x: 428, startPoint y: 411, endPoint x: 437, endPoint y: 392, distance: 21.1
click at [429, 410] on icon at bounding box center [428, 412] width 10 height 10
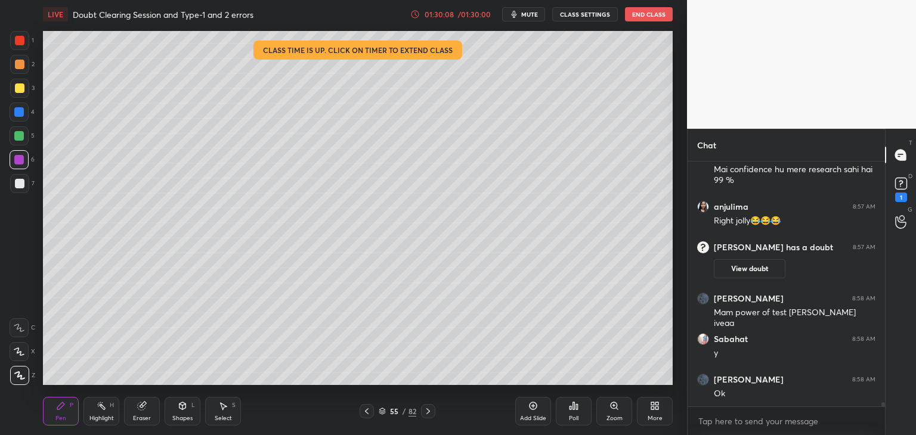
click at [365, 412] on icon at bounding box center [367, 411] width 4 height 6
click at [428, 413] on icon at bounding box center [428, 411] width 4 height 6
drag, startPoint x: 534, startPoint y: 407, endPoint x: 508, endPoint y: 386, distance: 33.5
click at [533, 406] on icon at bounding box center [533, 406] width 10 height 10
click at [19, 110] on div at bounding box center [19, 112] width 10 height 10
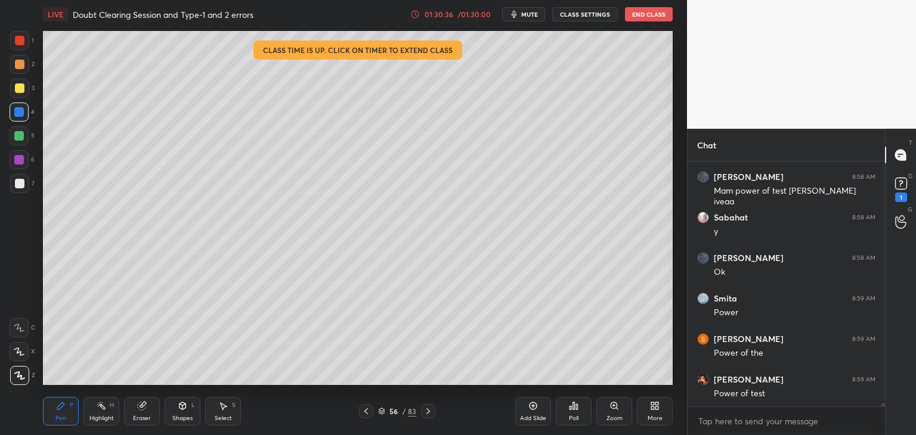
scroll to position [15432, 0]
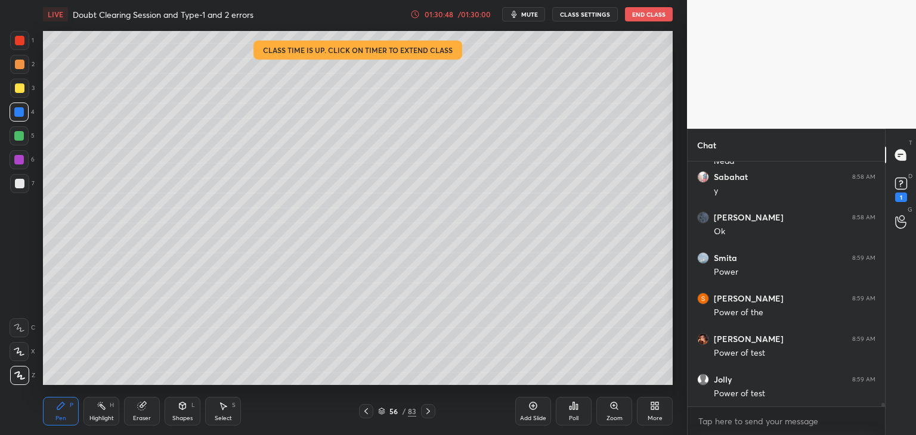
drag, startPoint x: 532, startPoint y: 405, endPoint x: 516, endPoint y: 389, distance: 22.8
click at [531, 405] on icon at bounding box center [533, 406] width 10 height 10
click at [17, 90] on div at bounding box center [20, 88] width 10 height 10
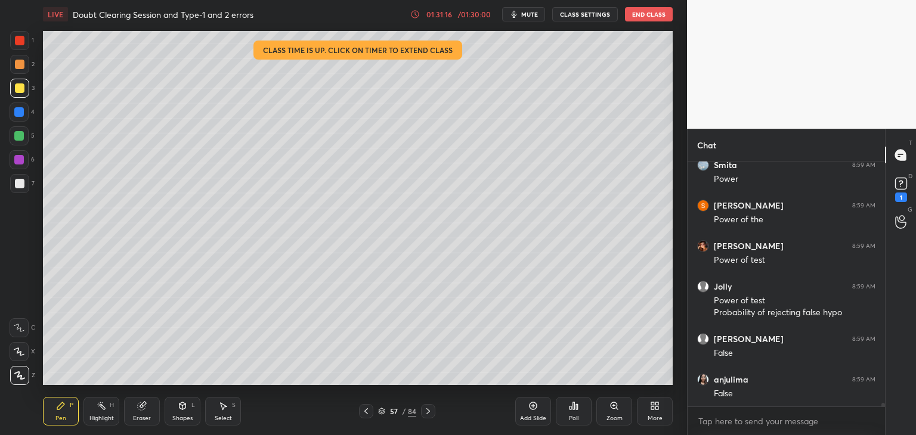
scroll to position [15566, 0]
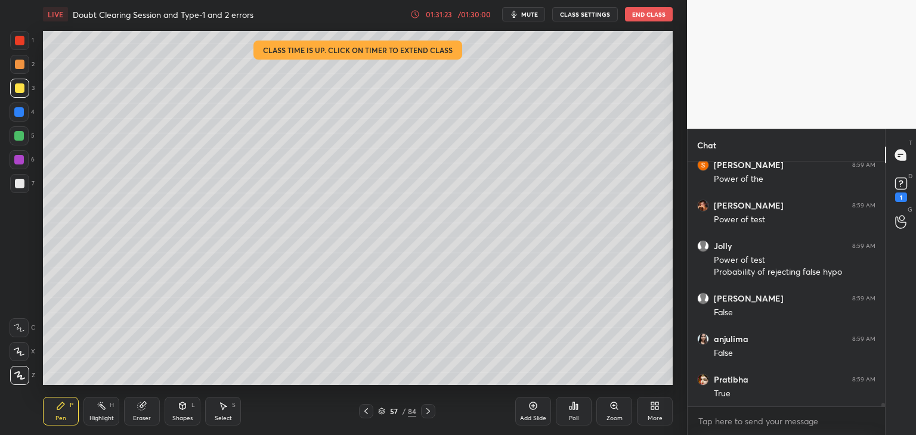
click at [20, 140] on div at bounding box center [19, 136] width 10 height 10
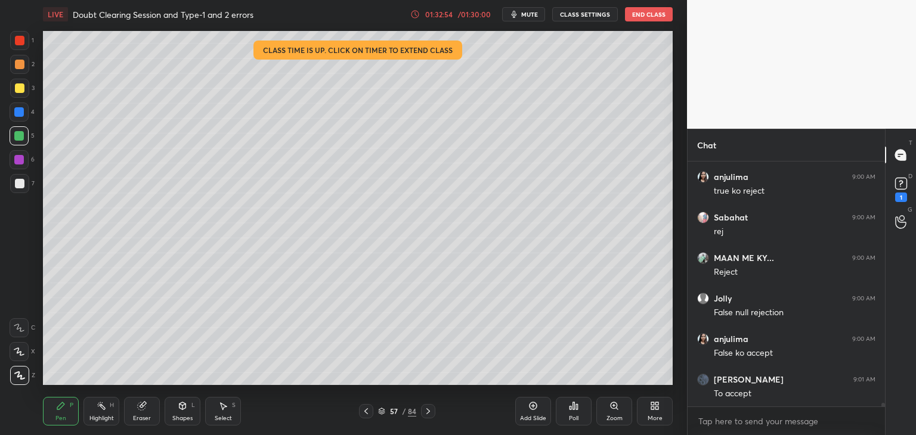
scroll to position [16215, 0]
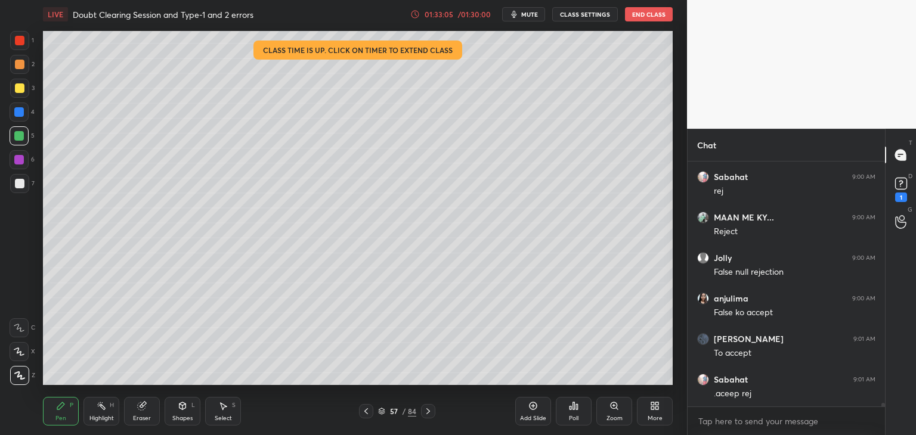
click at [365, 416] on icon at bounding box center [366, 412] width 10 height 10
click at [366, 412] on icon at bounding box center [366, 411] width 4 height 6
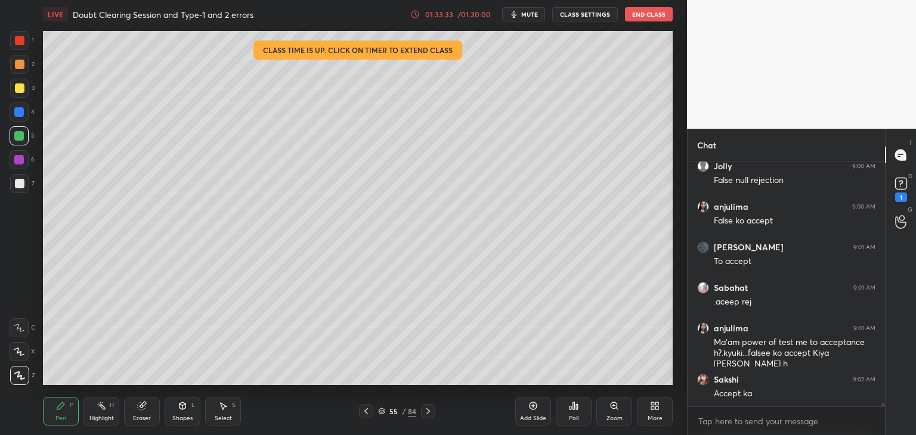
scroll to position [16347, 0]
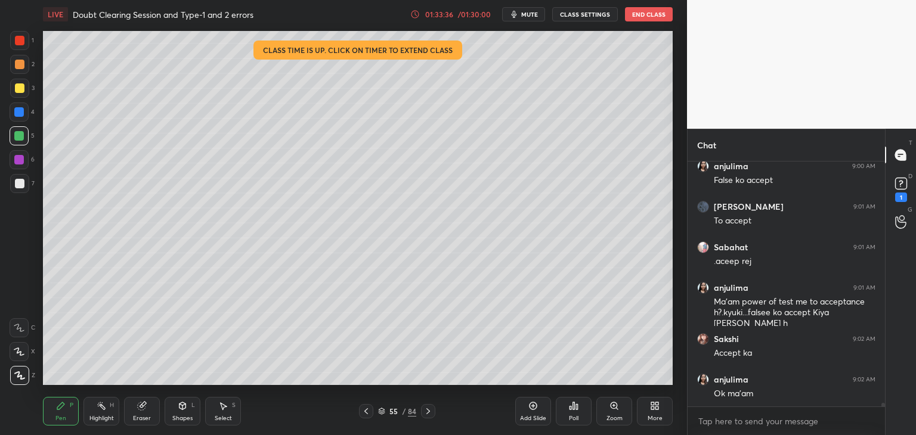
click at [426, 414] on icon at bounding box center [428, 411] width 4 height 6
click at [429, 414] on icon at bounding box center [428, 412] width 10 height 10
drag, startPoint x: 369, startPoint y: 413, endPoint x: 365, endPoint y: 389, distance: 24.7
click at [369, 413] on icon at bounding box center [366, 412] width 10 height 10
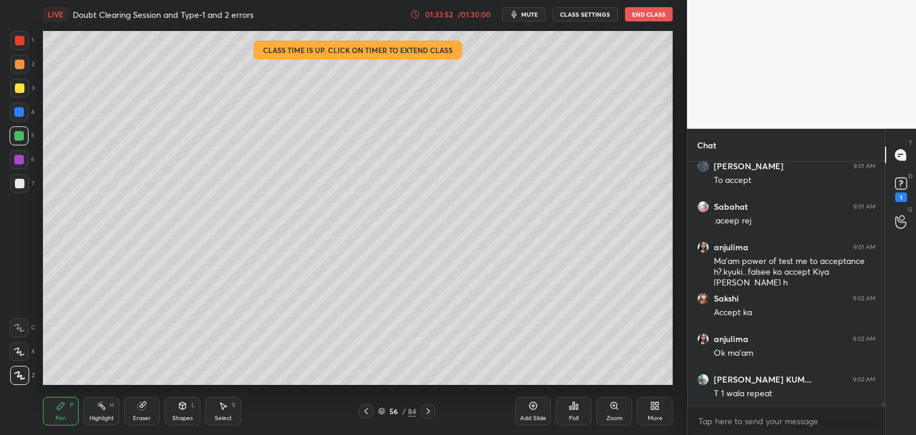
drag, startPoint x: 367, startPoint y: 411, endPoint x: 363, endPoint y: 403, distance: 10.1
click at [367, 411] on icon at bounding box center [366, 412] width 10 height 10
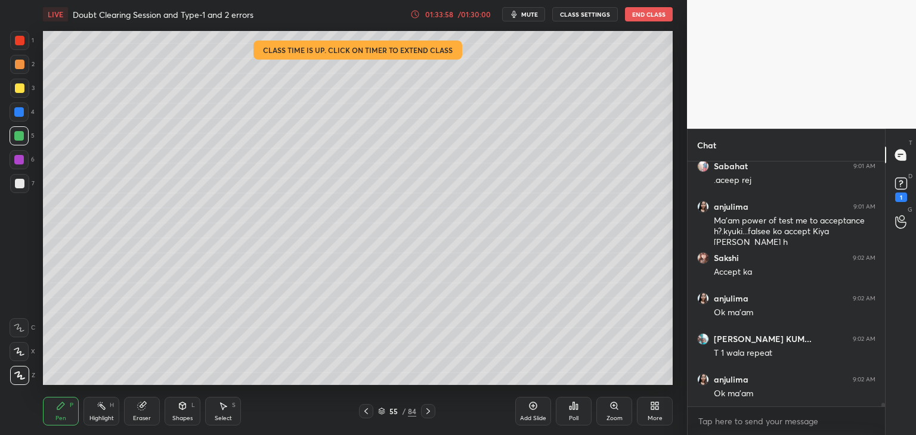
drag, startPoint x: 367, startPoint y: 415, endPoint x: 357, endPoint y: 387, distance: 29.6
click at [367, 413] on icon at bounding box center [366, 412] width 10 height 10
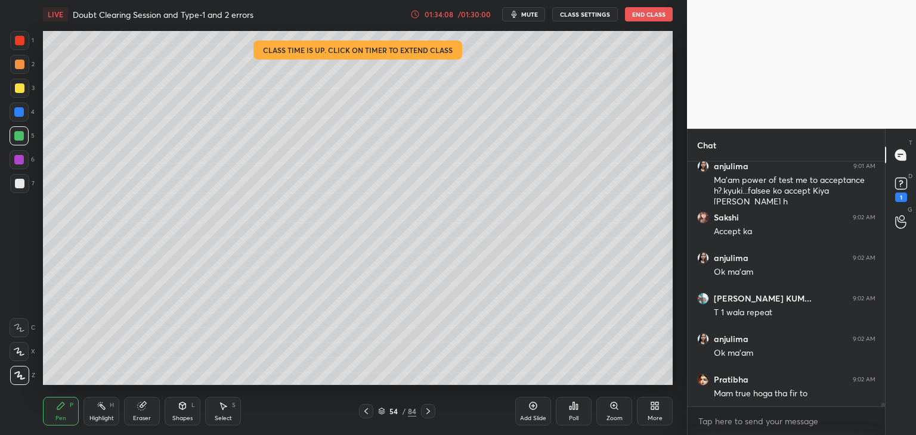
drag, startPoint x: 365, startPoint y: 414, endPoint x: 370, endPoint y: 395, distance: 19.8
click at [365, 413] on icon at bounding box center [366, 412] width 10 height 10
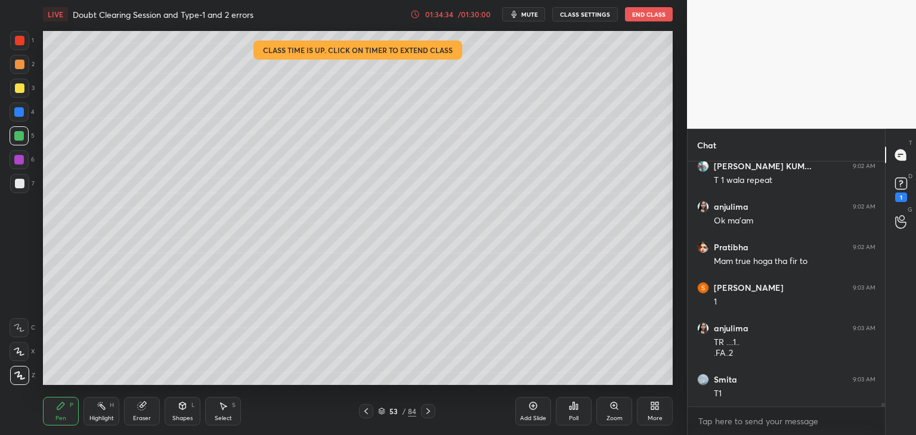
scroll to position [16642, 0]
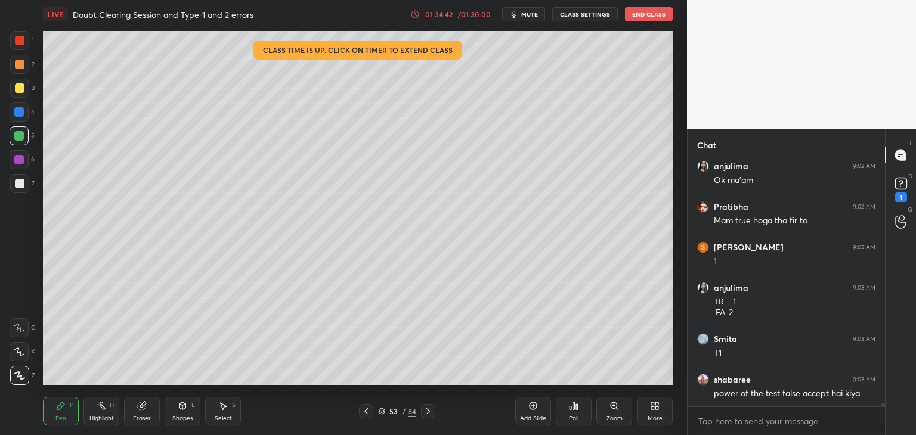
click at [383, 413] on icon at bounding box center [382, 414] width 6 height 2
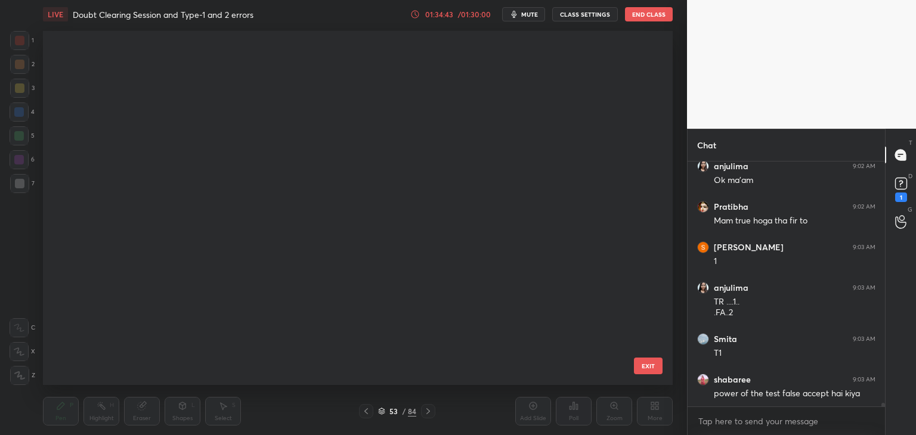
scroll to position [351, 624]
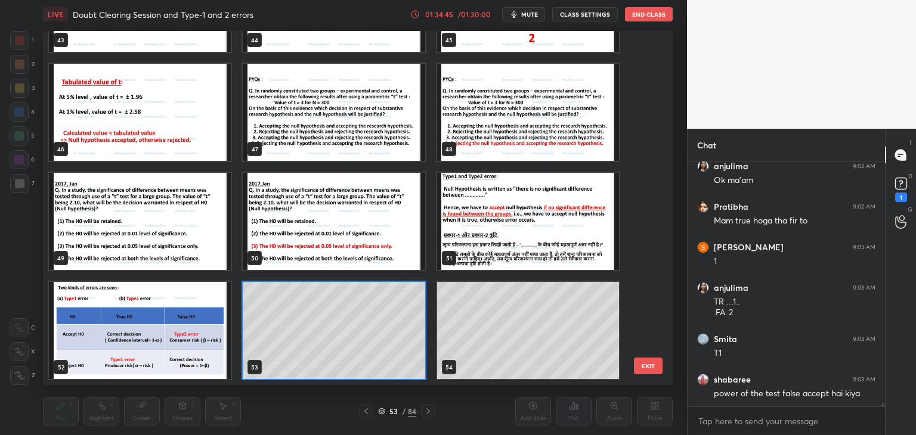
click at [165, 348] on img "grid" at bounding box center [140, 330] width 182 height 97
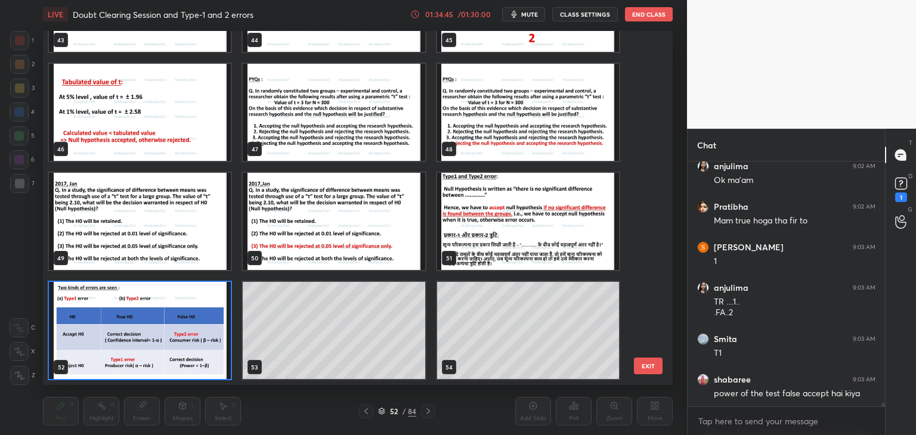
click at [166, 349] on img "grid" at bounding box center [140, 330] width 182 height 97
click at [167, 349] on img "grid" at bounding box center [140, 330] width 182 height 97
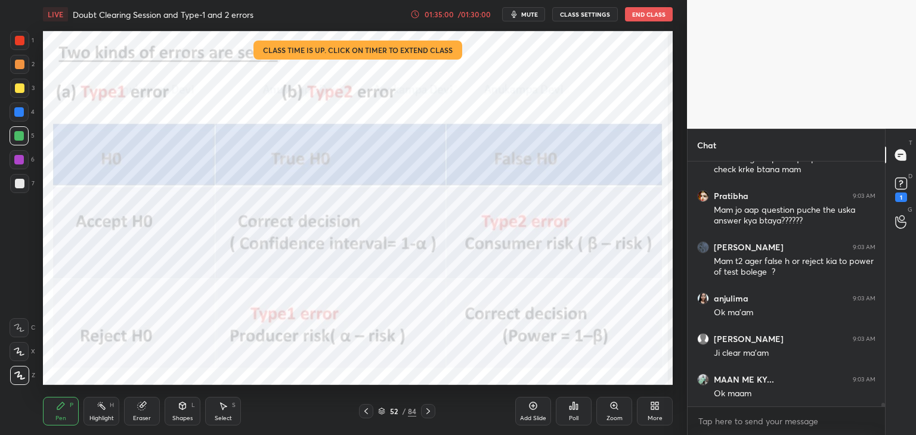
scroll to position [17079, 0]
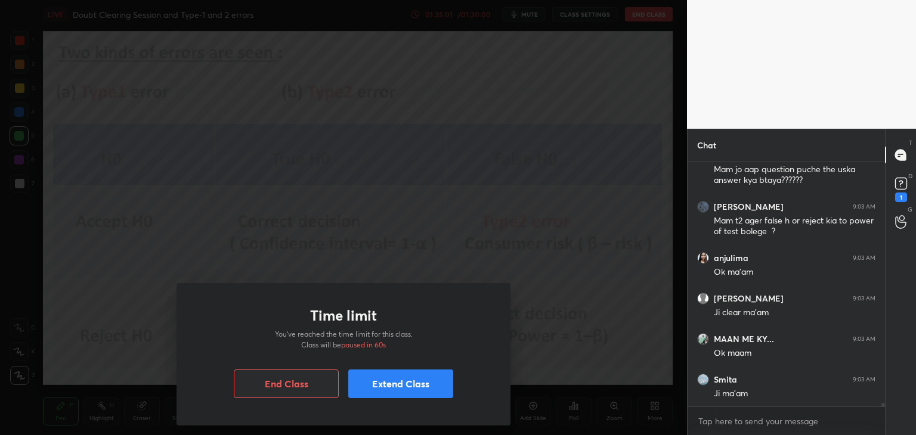
drag, startPoint x: 393, startPoint y: 390, endPoint x: 361, endPoint y: 378, distance: 33.8
click at [393, 391] on button "Extend Class" at bounding box center [400, 384] width 105 height 29
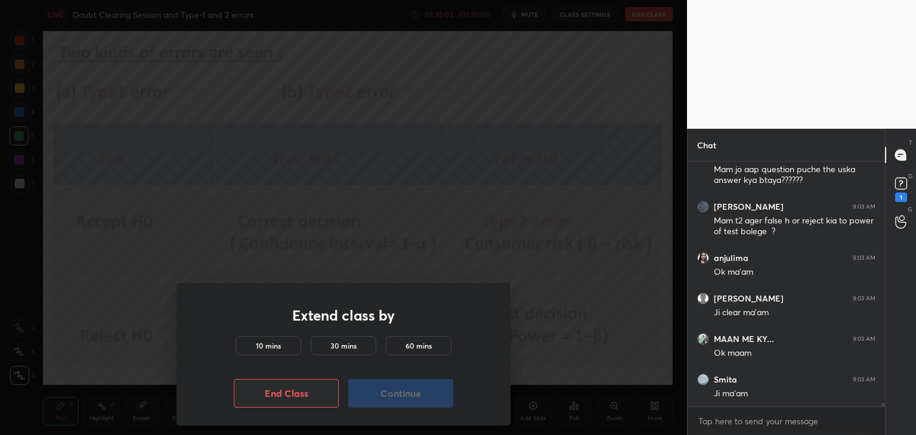
drag, startPoint x: 274, startPoint y: 349, endPoint x: 308, endPoint y: 363, distance: 37.2
click at [275, 348] on h5 "10 mins" at bounding box center [268, 345] width 25 height 11
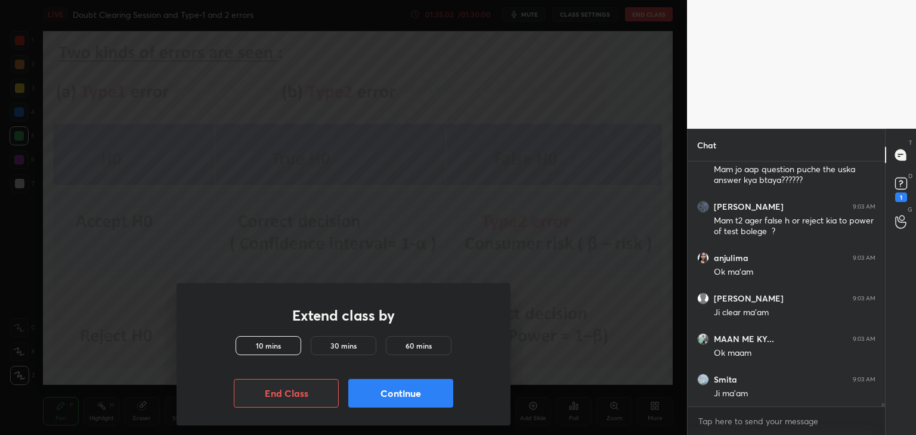
scroll to position [17120, 0]
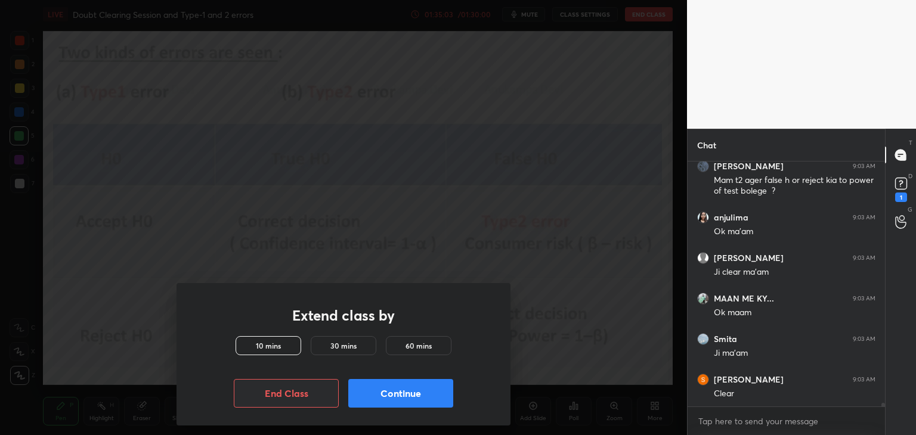
click at [379, 400] on button "Continue" at bounding box center [400, 393] width 105 height 29
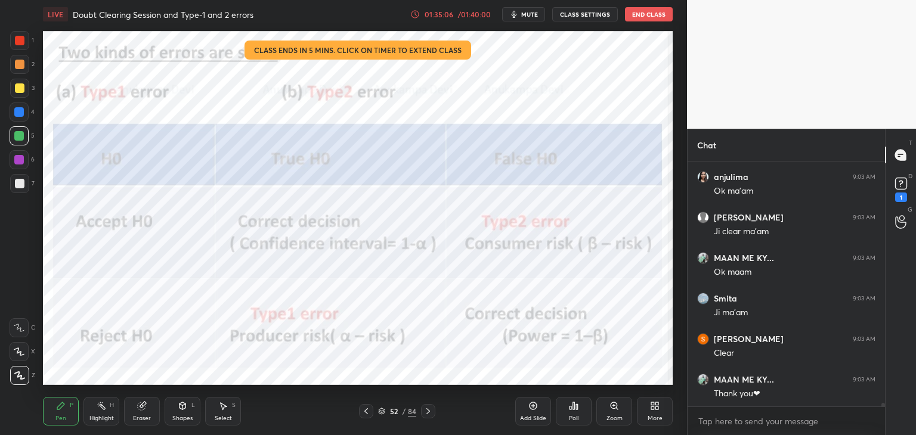
drag, startPoint x: 381, startPoint y: 412, endPoint x: 397, endPoint y: 391, distance: 26.8
click at [382, 412] on icon at bounding box center [381, 411] width 7 height 7
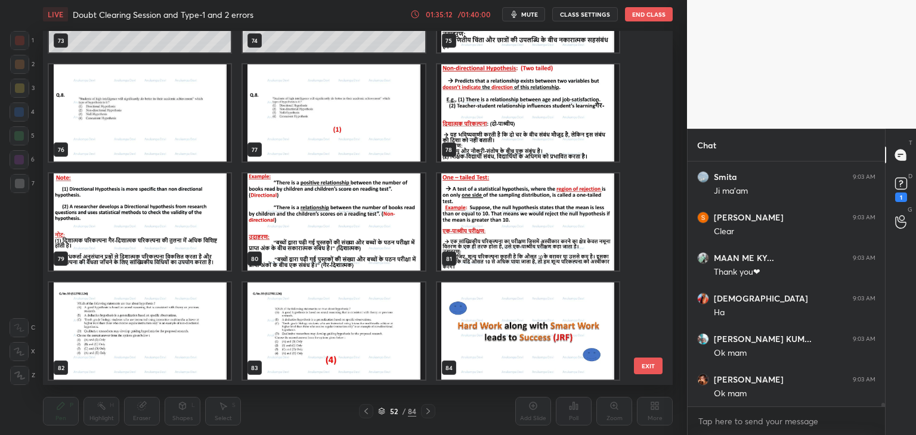
scroll to position [17322, 0]
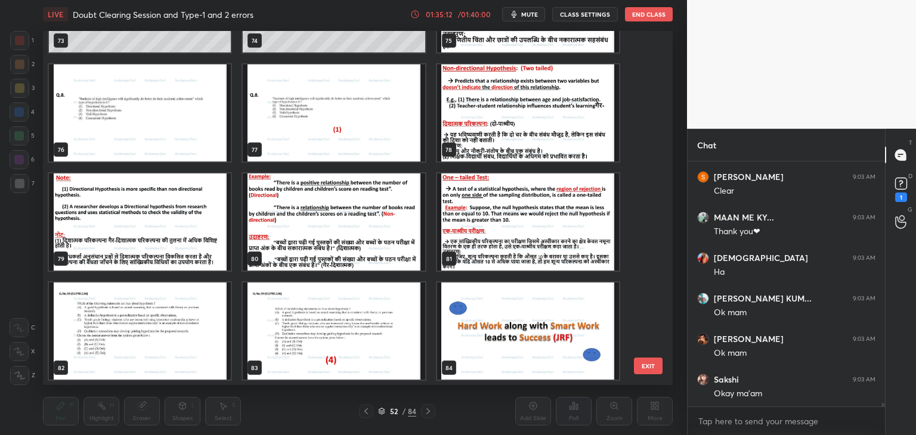
click at [488, 327] on img "grid" at bounding box center [528, 331] width 182 height 97
click at [488, 328] on img "grid" at bounding box center [528, 331] width 182 height 97
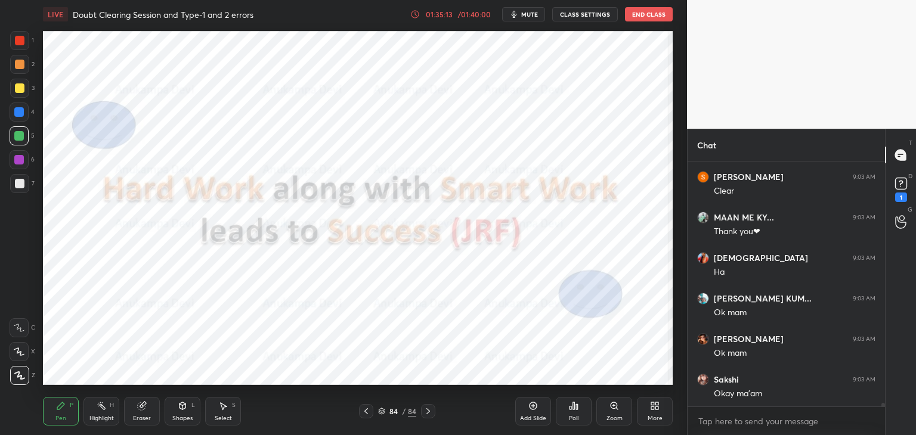
click at [488, 327] on img "grid" at bounding box center [528, 331] width 182 height 97
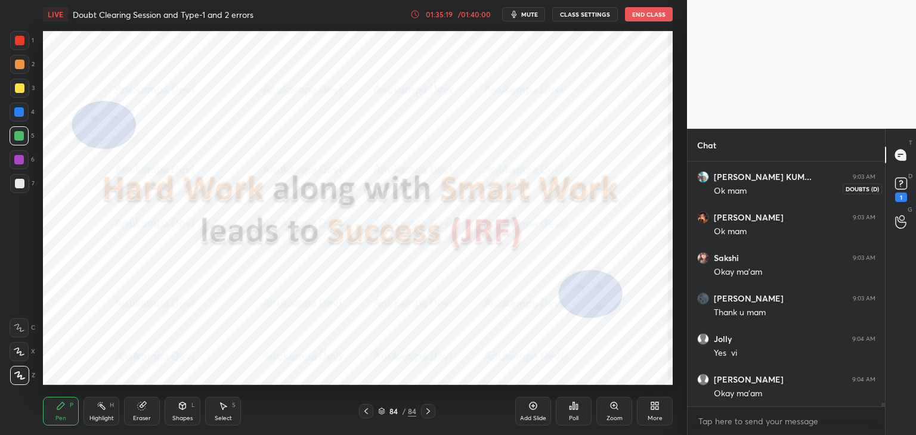
click at [902, 184] on rect at bounding box center [900, 183] width 11 height 11
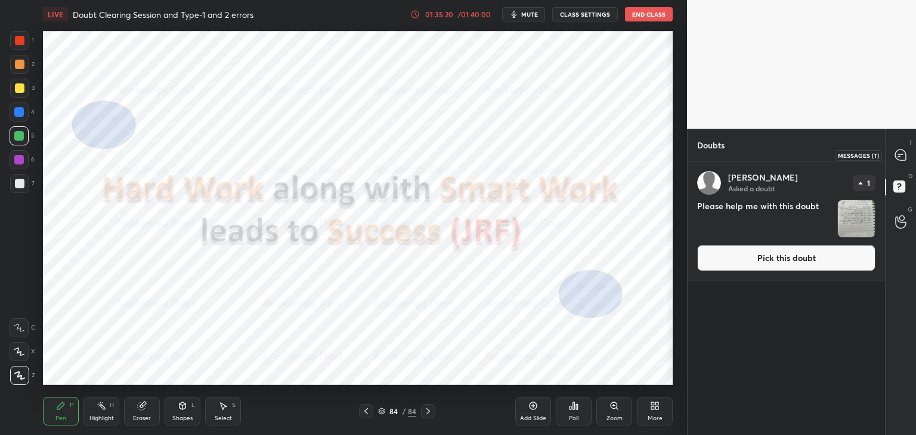
drag, startPoint x: 899, startPoint y: 152, endPoint x: 896, endPoint y: 161, distance: 9.6
click at [899, 153] on icon at bounding box center [900, 155] width 11 height 11
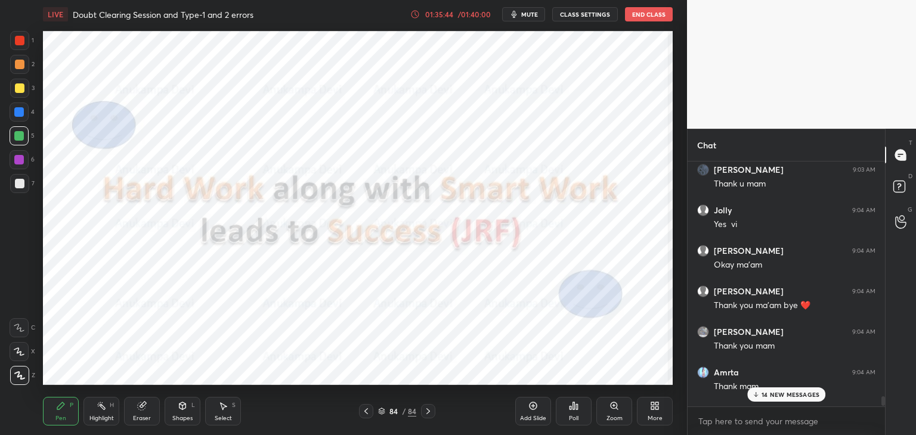
scroll to position [18302, 0]
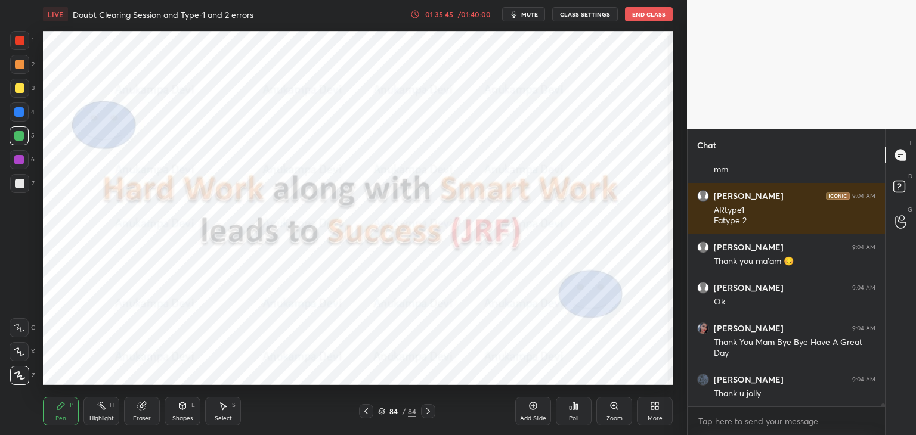
drag, startPoint x: 882, startPoint y: 405, endPoint x: 880, endPoint y: 427, distance: 21.5
click at [880, 427] on div "[PERSON_NAME] 9:04 AM Thank you mam [PERSON_NAME] 9:04 AM Mammmmmmmmmmmmmmmmmmm…" at bounding box center [786, 299] width 197 height 274
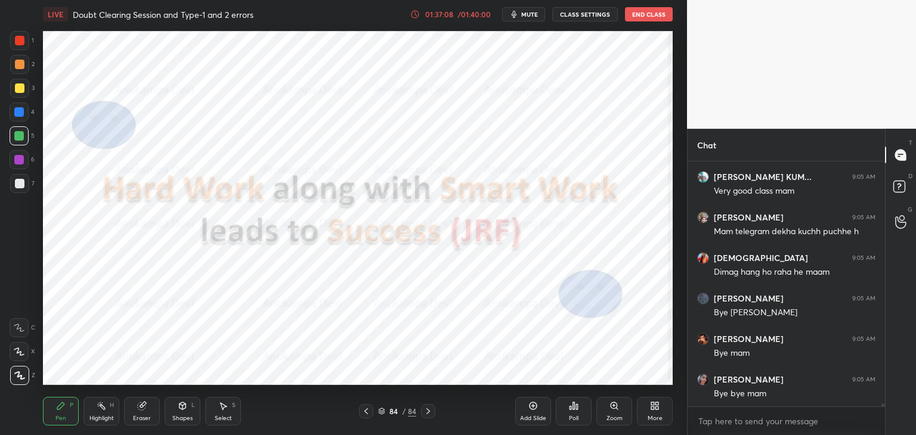
scroll to position [18954, 0]
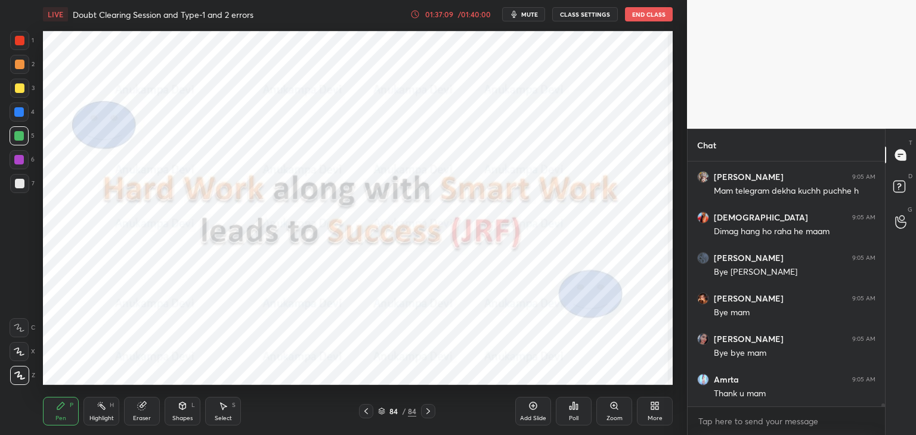
click at [645, 15] on button "End Class" at bounding box center [649, 14] width 48 height 14
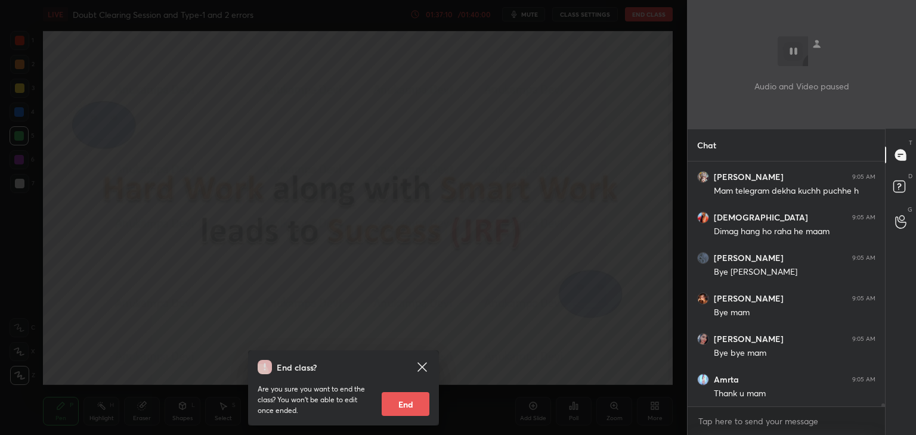
scroll to position [18995, 0]
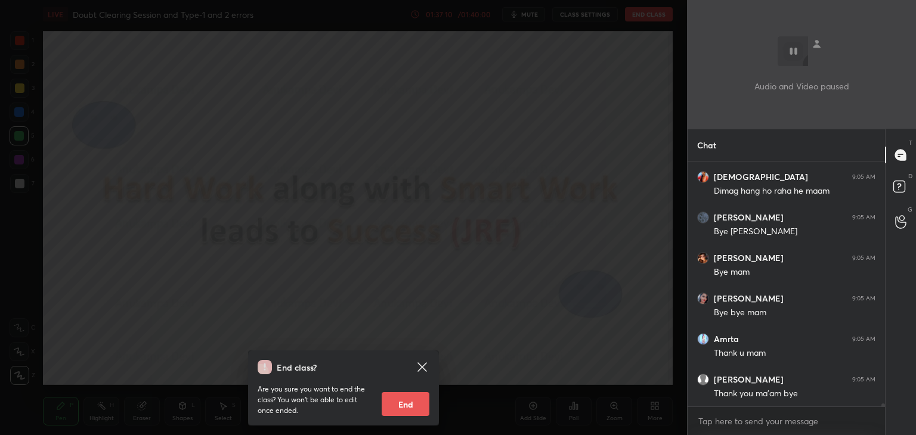
drag, startPoint x: 405, startPoint y: 406, endPoint x: 408, endPoint y: 388, distance: 18.6
click at [405, 406] on button "End" at bounding box center [406, 404] width 48 height 24
type textarea "x"
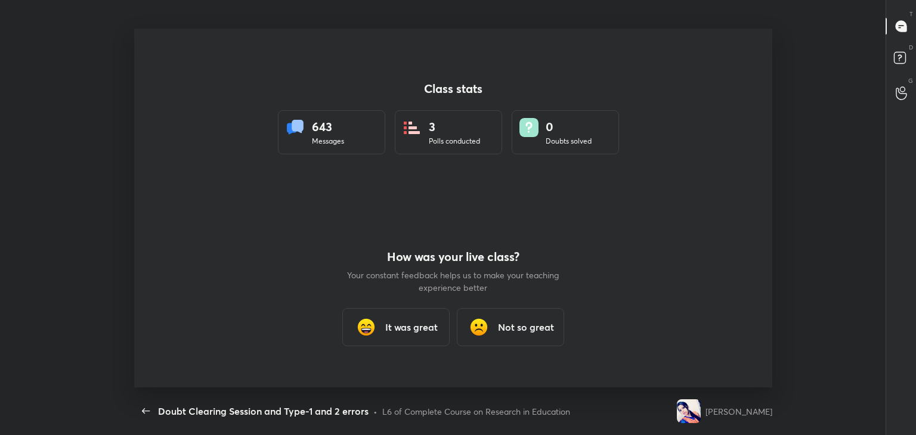
scroll to position [4, 0]
click at [427, 330] on h3 "It was great" at bounding box center [411, 327] width 52 height 14
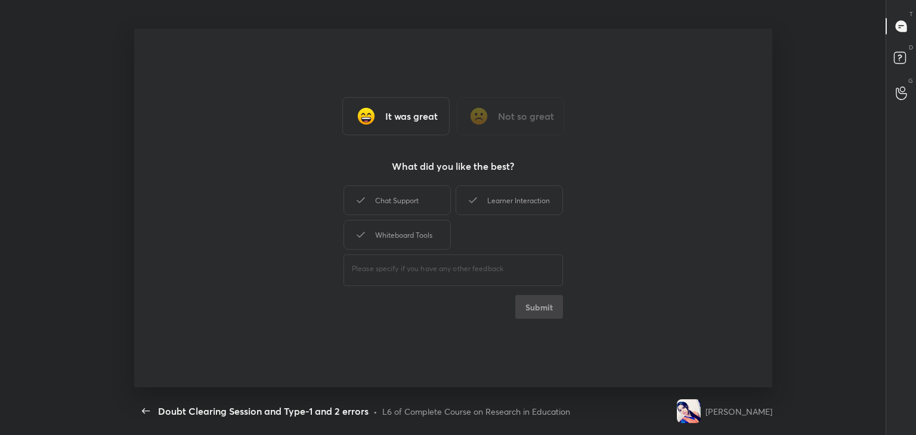
click at [524, 199] on div "Learner Interaction" at bounding box center [509, 200] width 107 height 30
click at [539, 311] on button "Submit" at bounding box center [539, 307] width 48 height 24
